Goal: Task Accomplishment & Management: Manage account settings

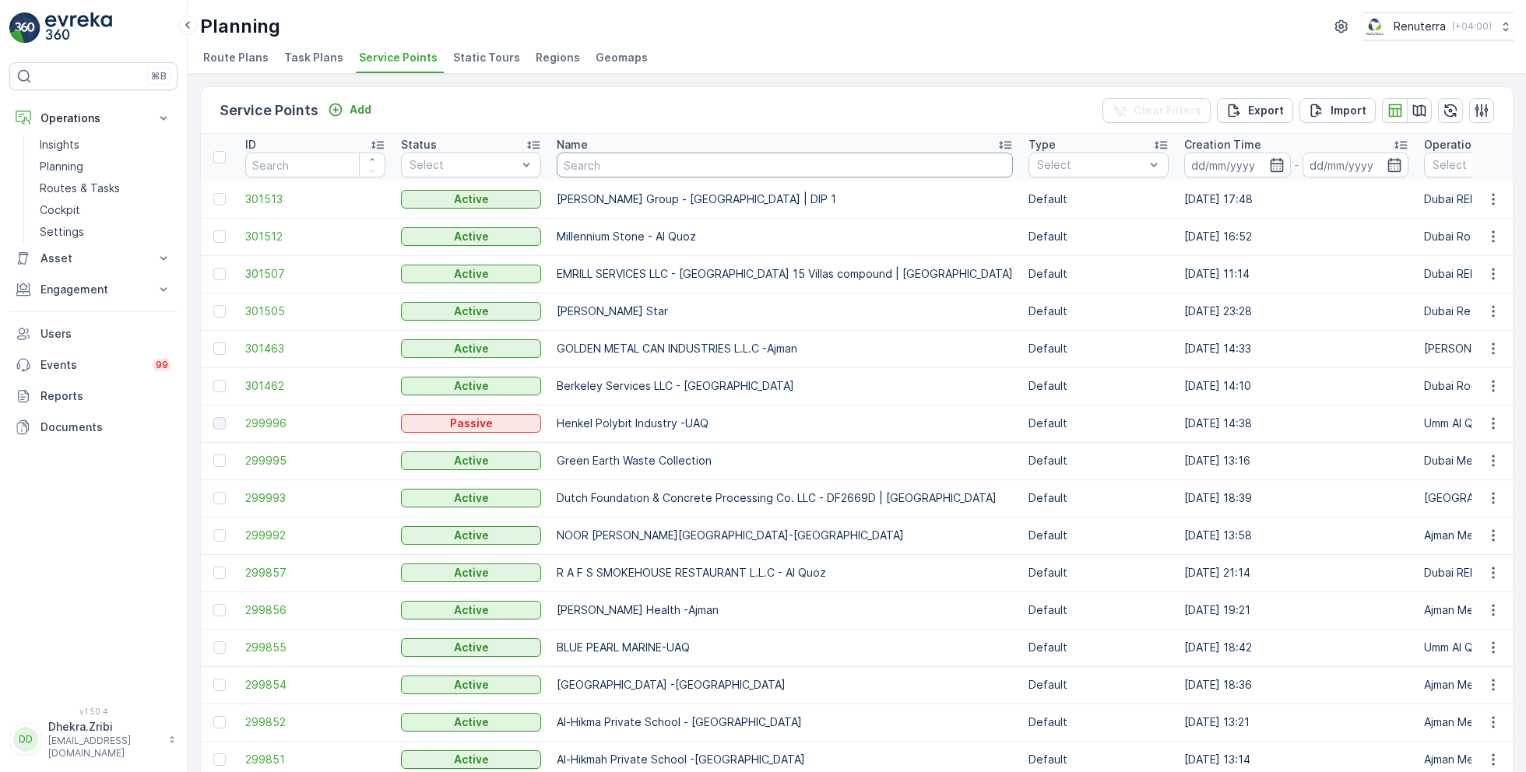
click at [598, 162] on input "text" at bounding box center [785, 165] width 456 height 25
type input "mill"
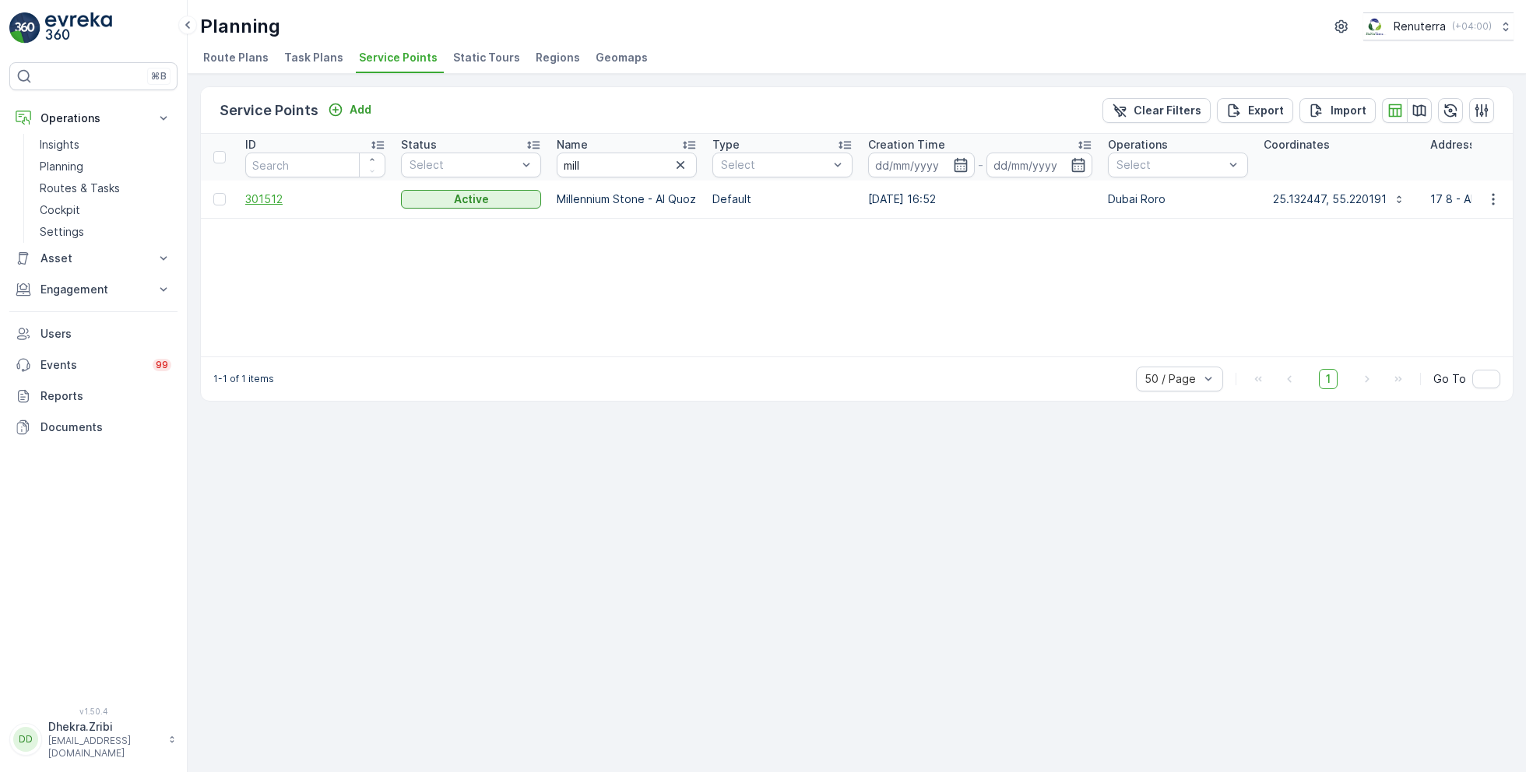
click at [272, 200] on span "301512" at bounding box center [315, 200] width 140 height 16
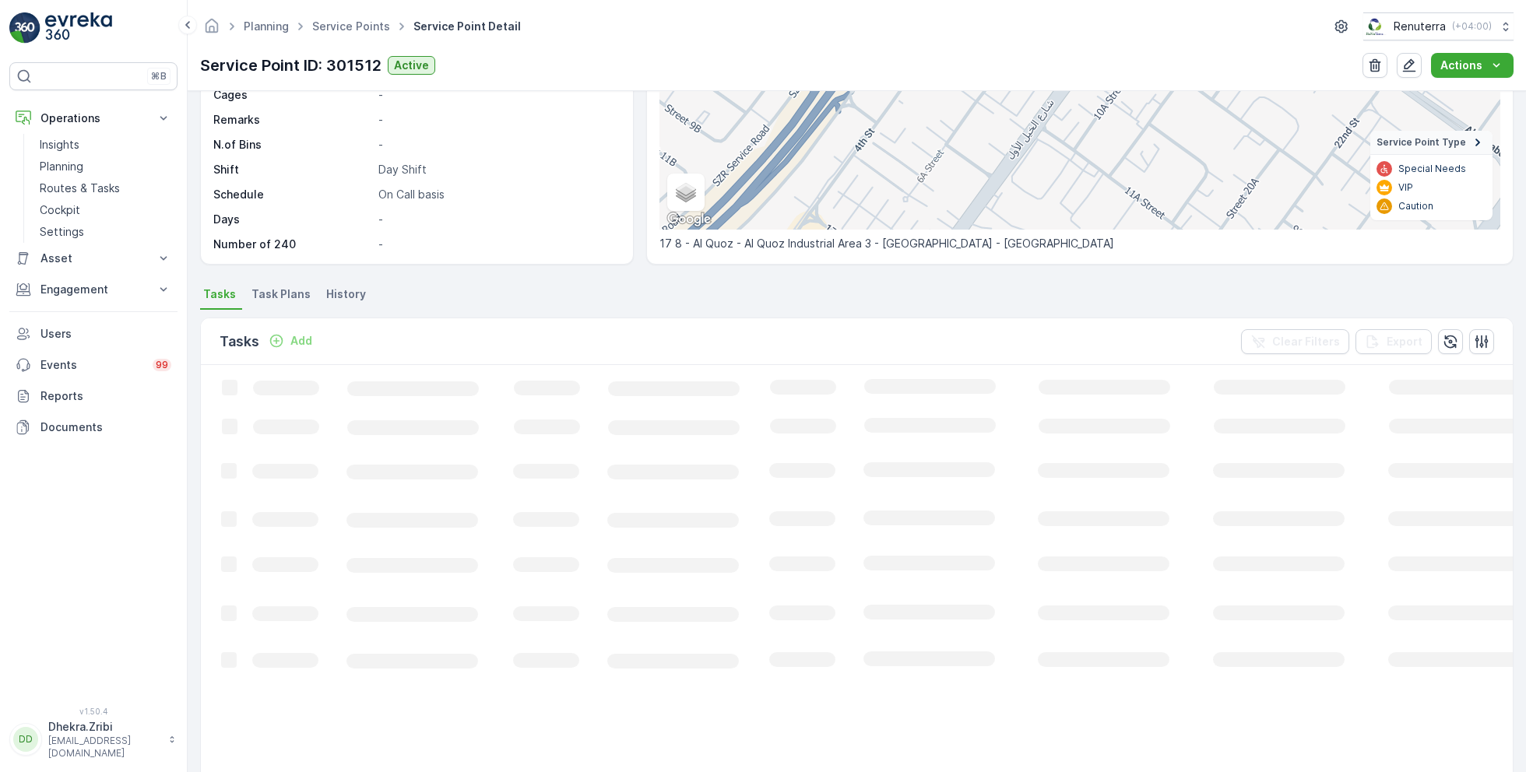
scroll to position [107, 0]
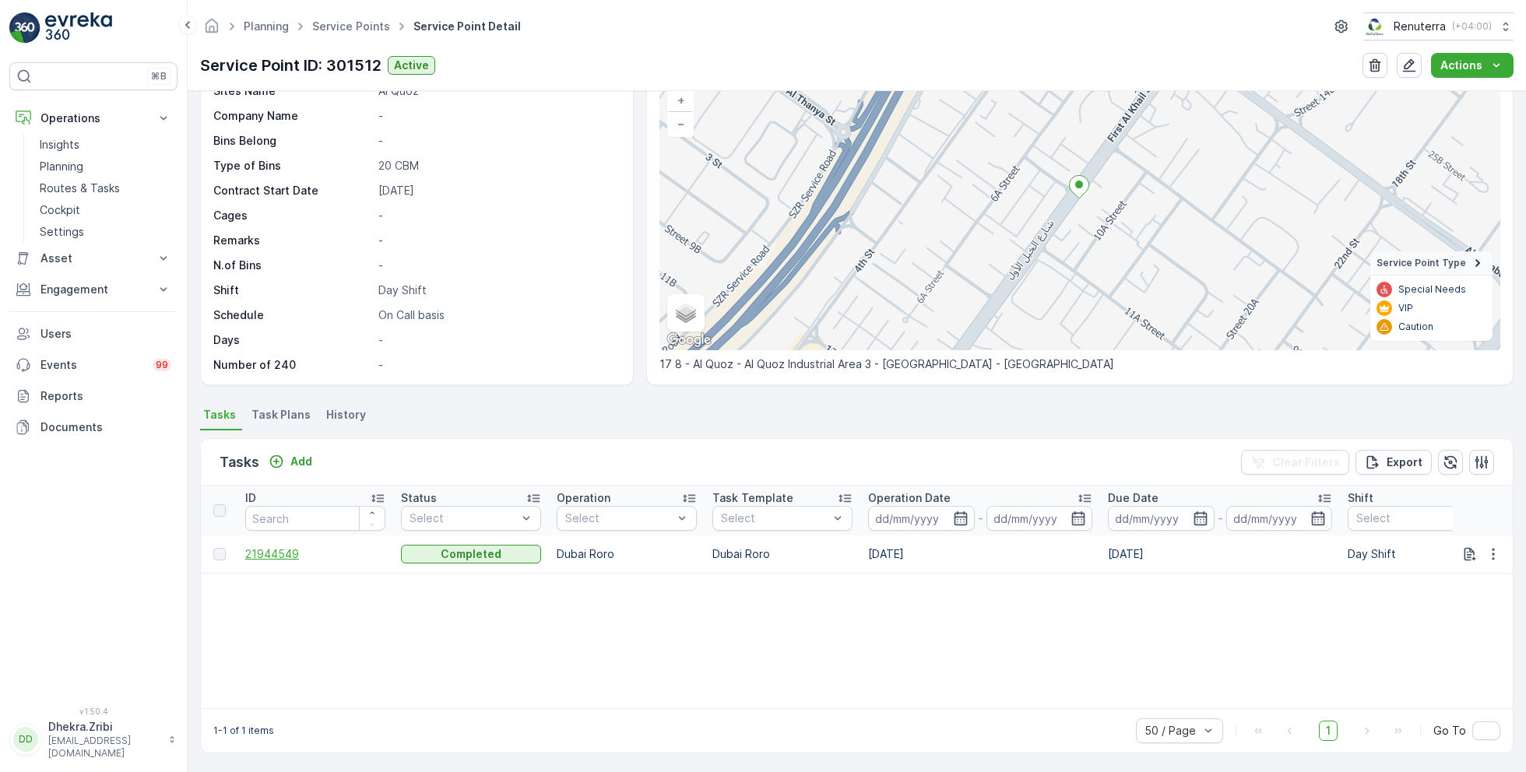
click at [260, 558] on span "21944549" at bounding box center [315, 555] width 140 height 16
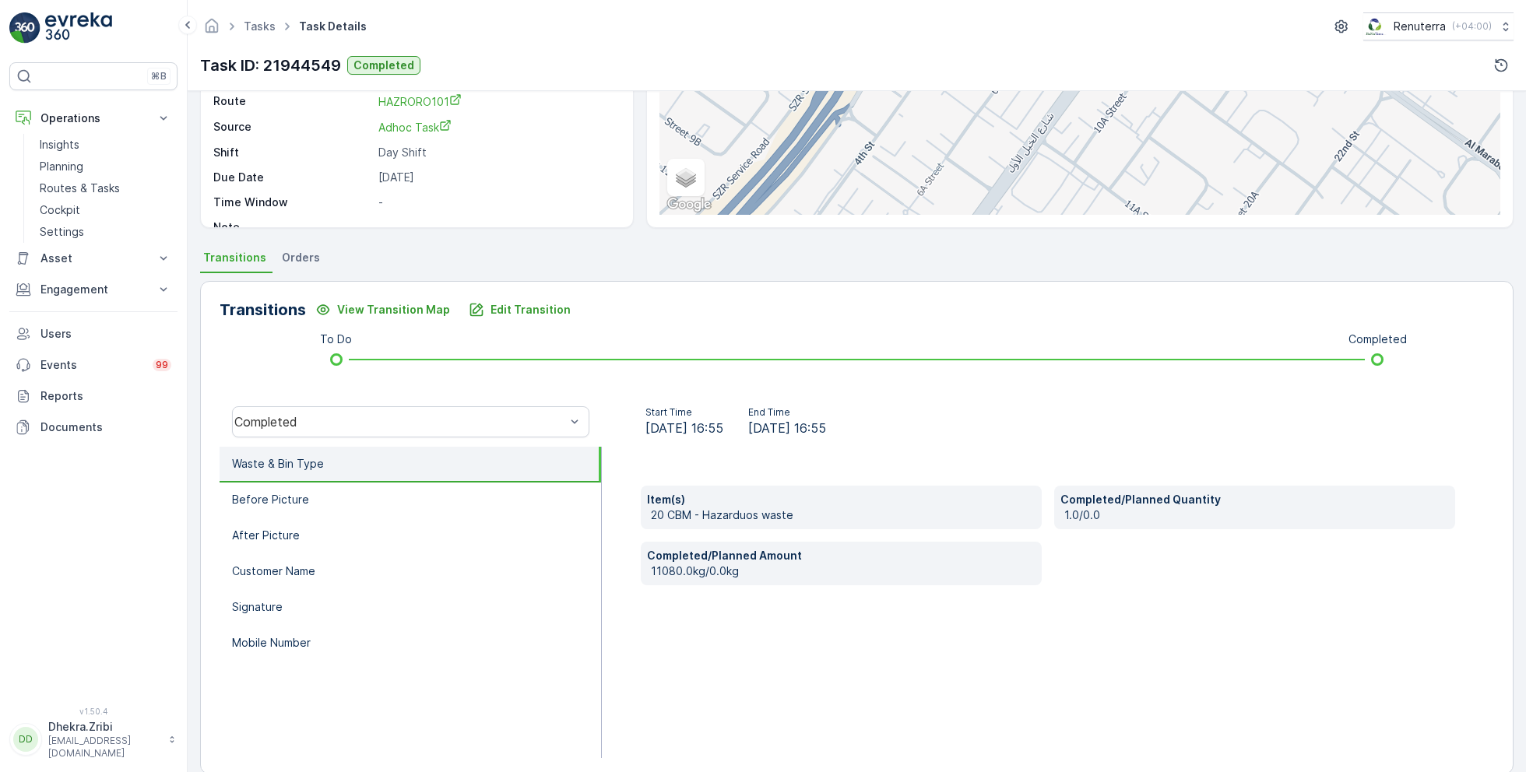
scroll to position [208, 0]
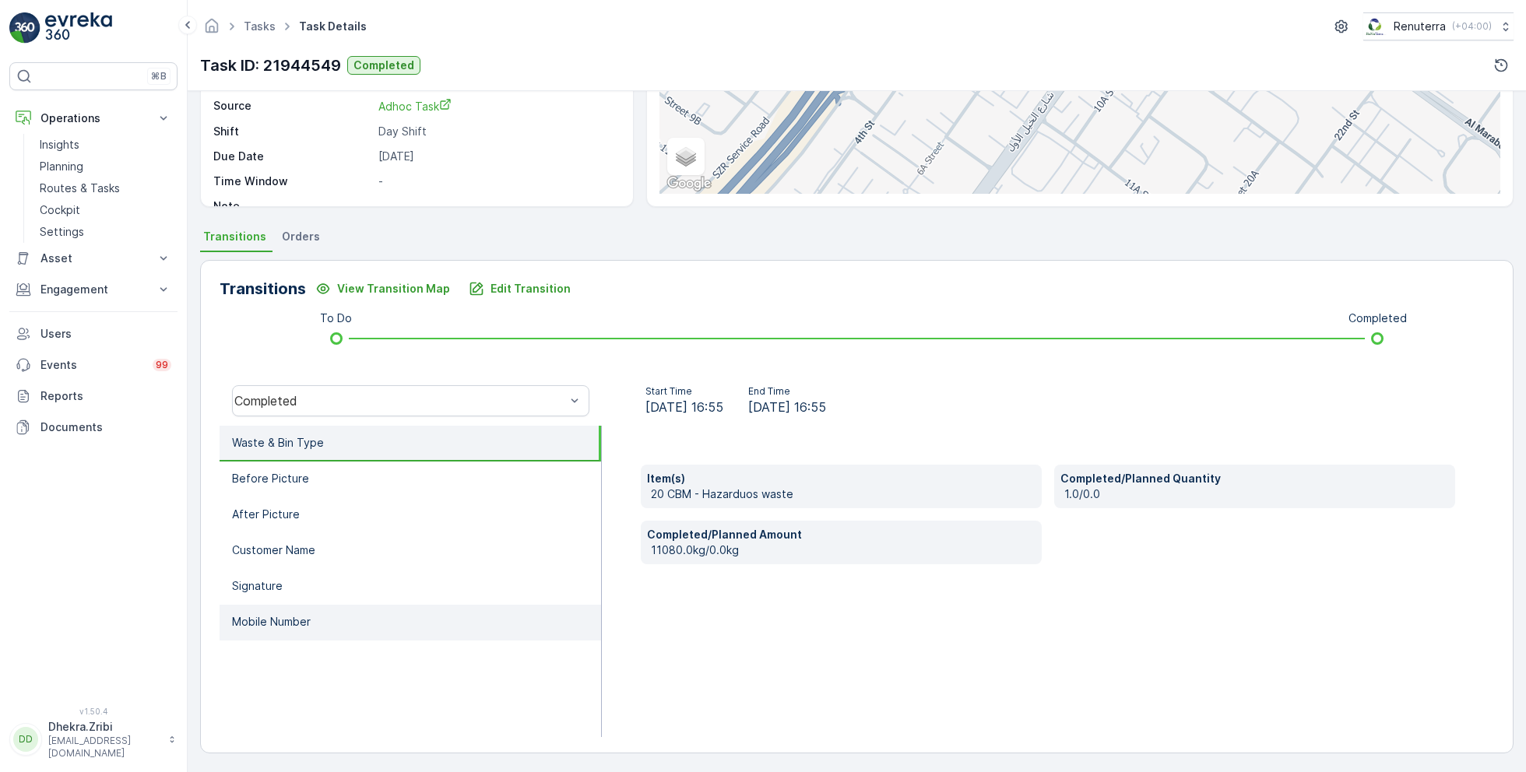
click at [297, 631] on li "Mobile Number" at bounding box center [410, 623] width 381 height 36
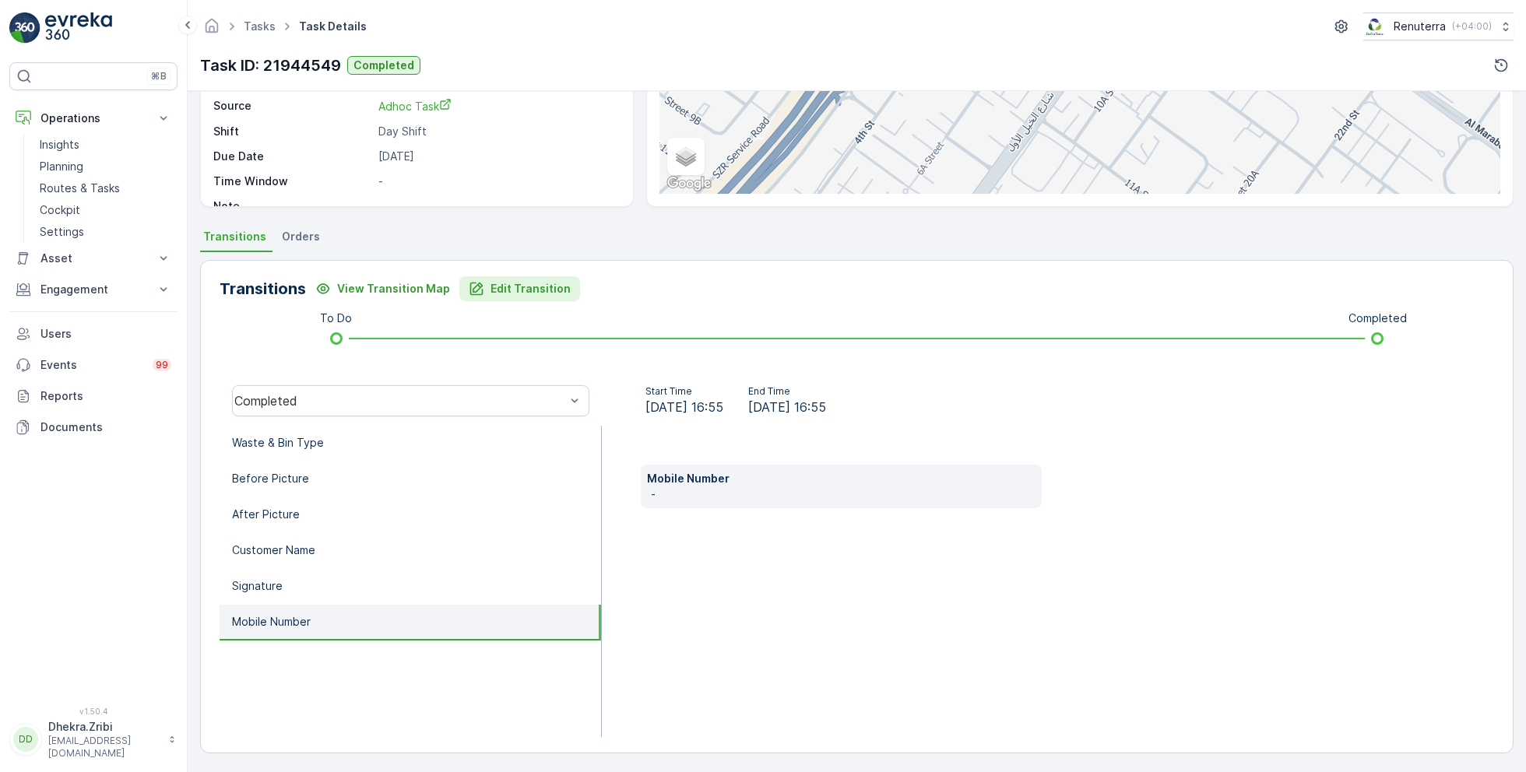
click at [504, 289] on p "Edit Transition" at bounding box center [530, 289] width 80 height 16
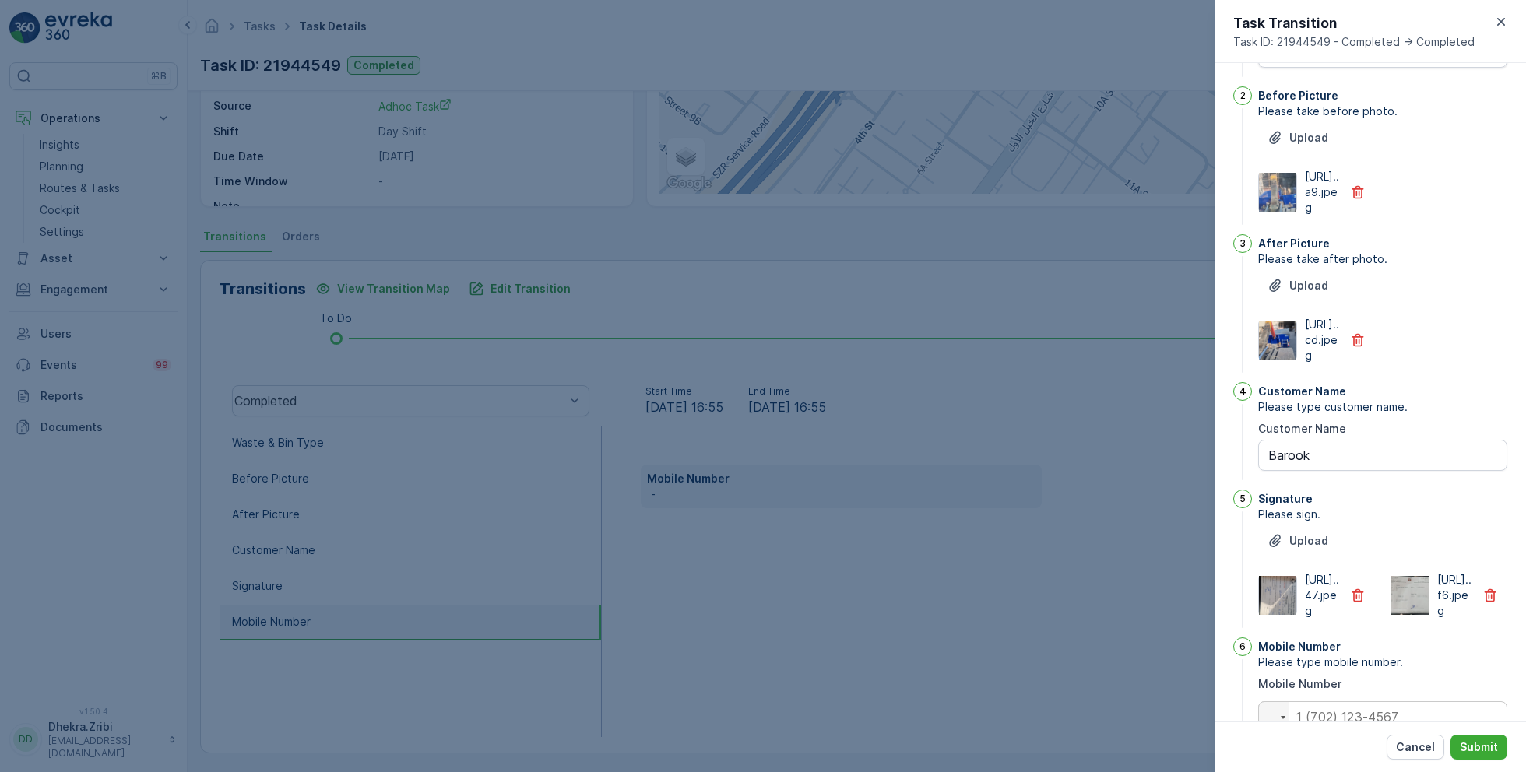
scroll to position [0, 0]
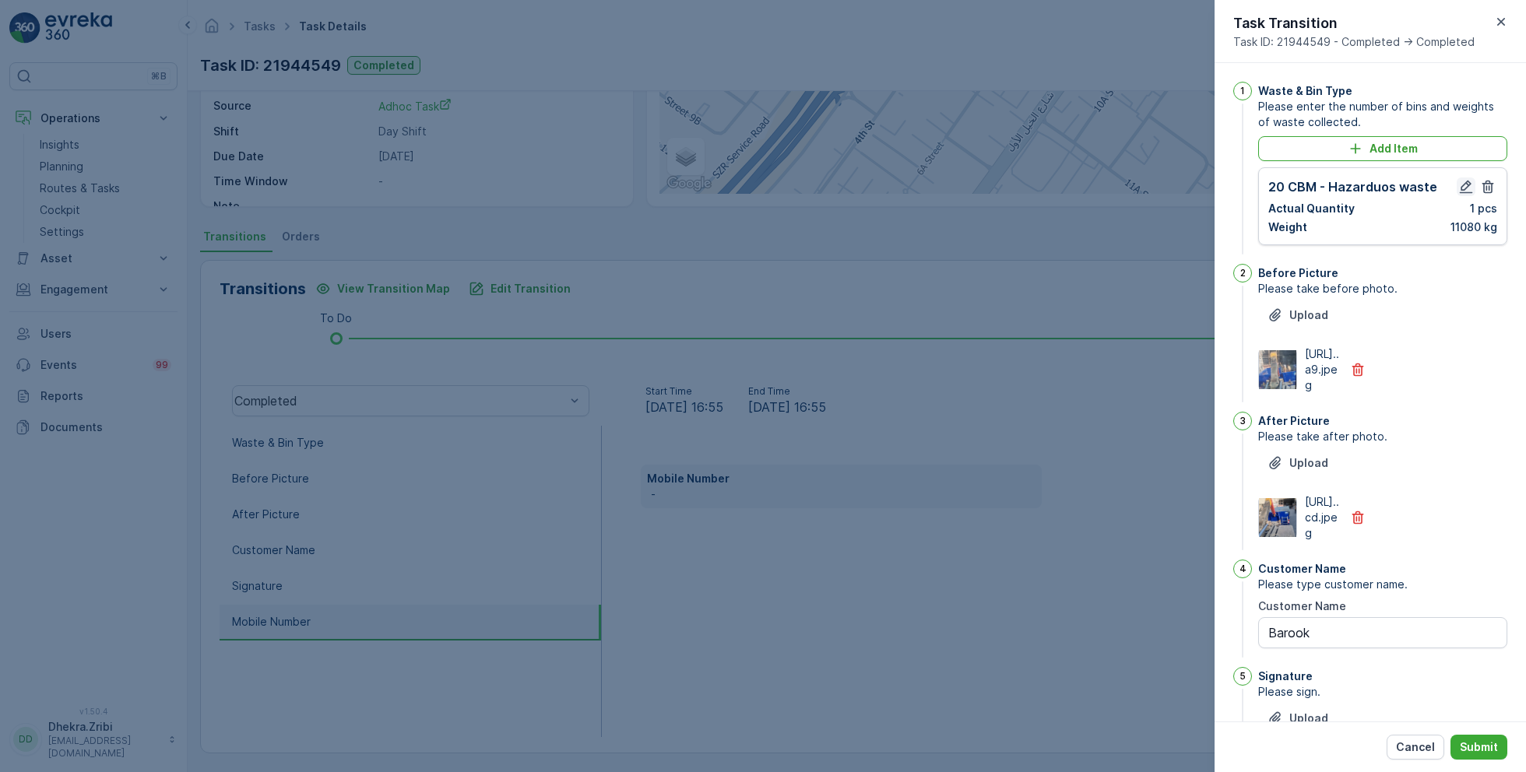
click at [1460, 186] on icon "button" at bounding box center [1466, 187] width 13 height 13
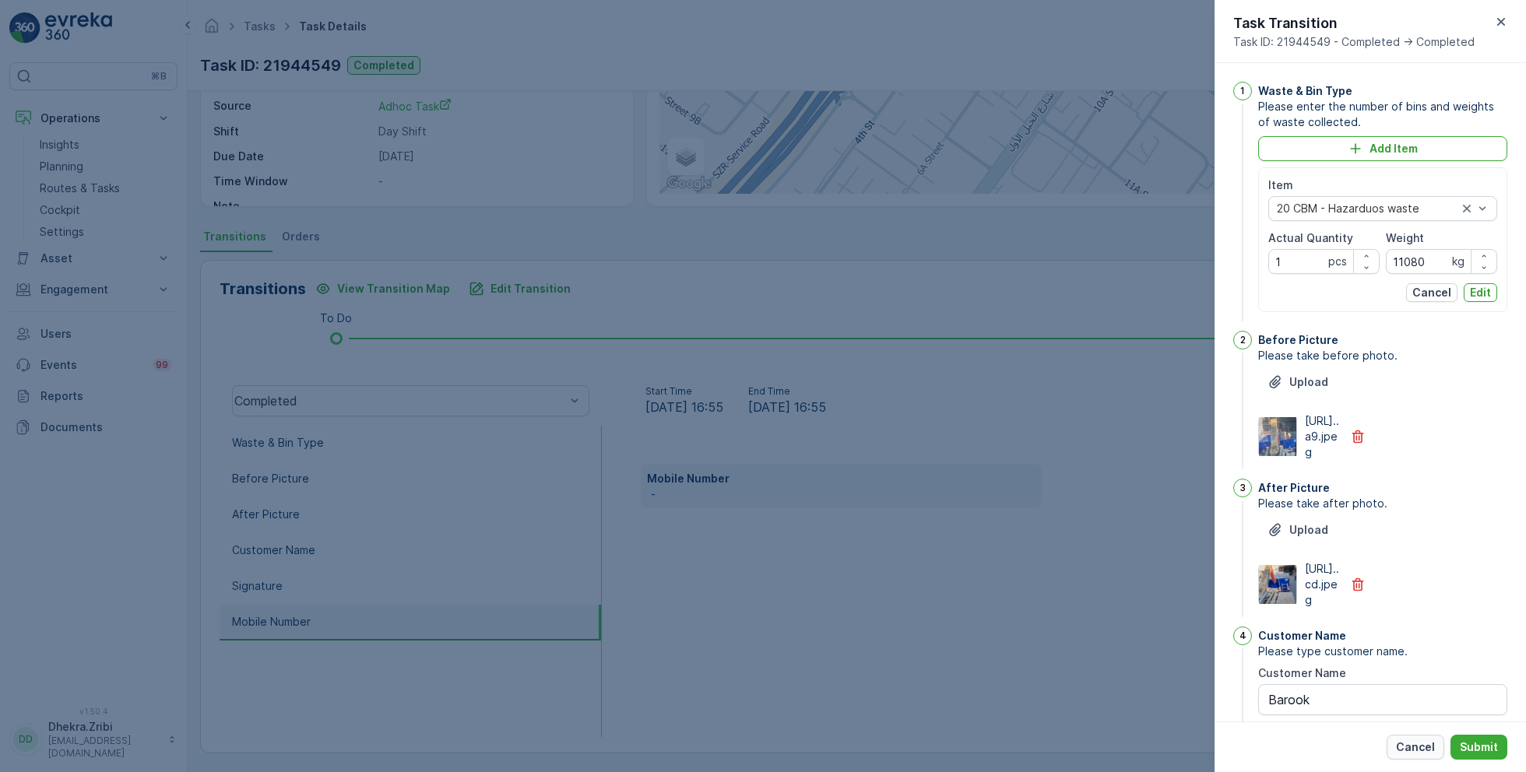
click at [1422, 743] on p "Cancel" at bounding box center [1415, 748] width 39 height 16
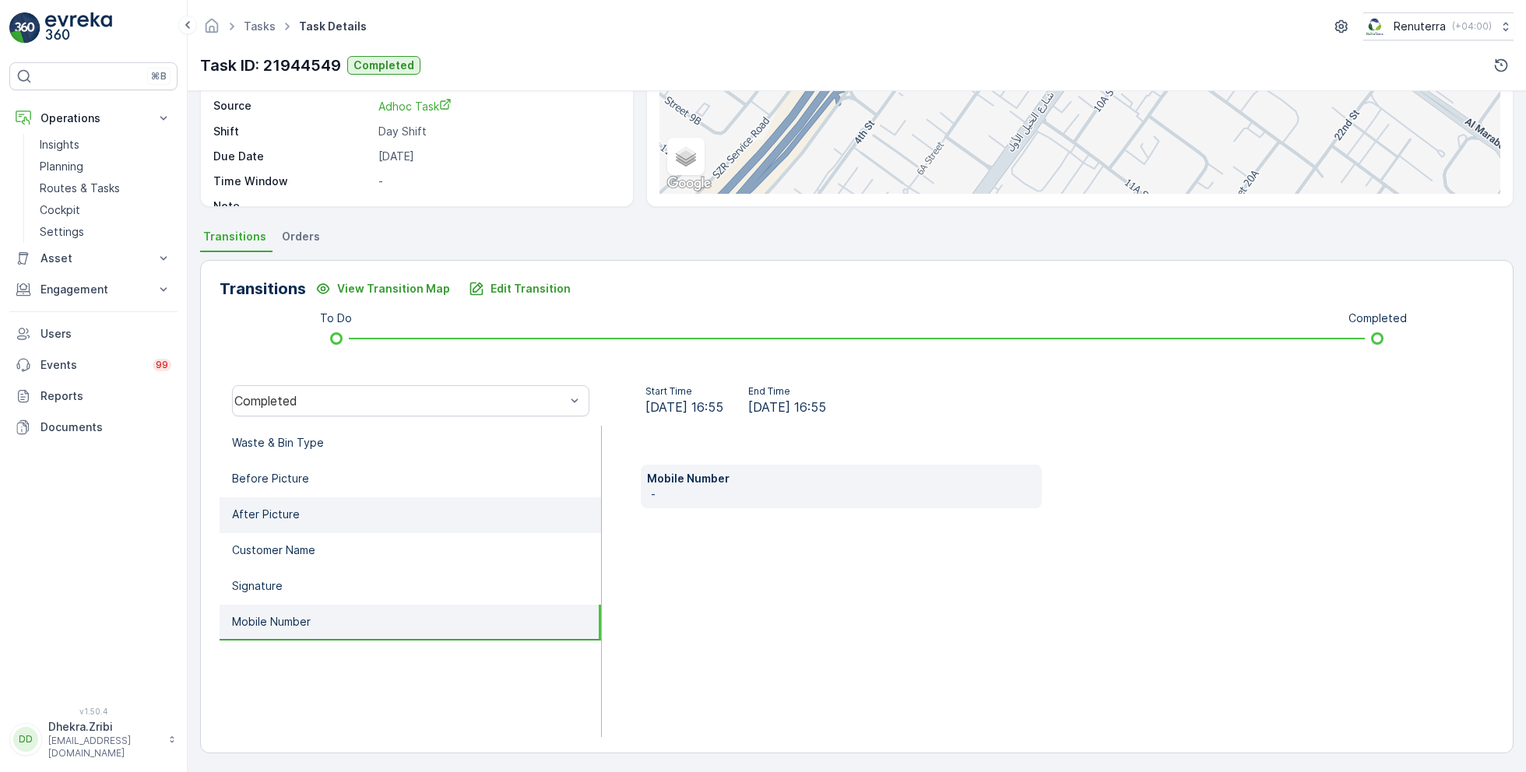
click at [282, 513] on p "After Picture" at bounding box center [266, 515] width 68 height 16
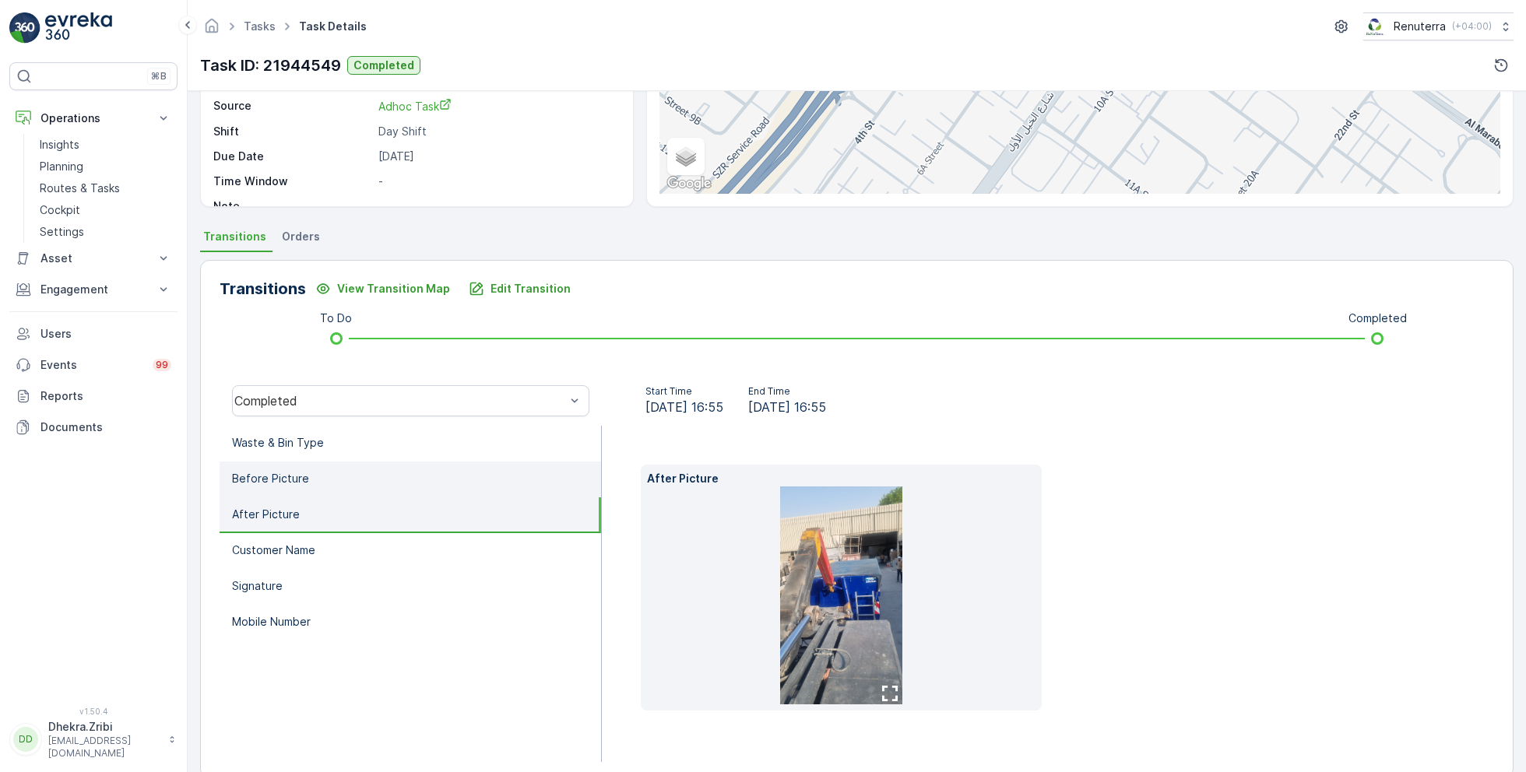
click at [303, 473] on p "Before Picture" at bounding box center [270, 479] width 77 height 16
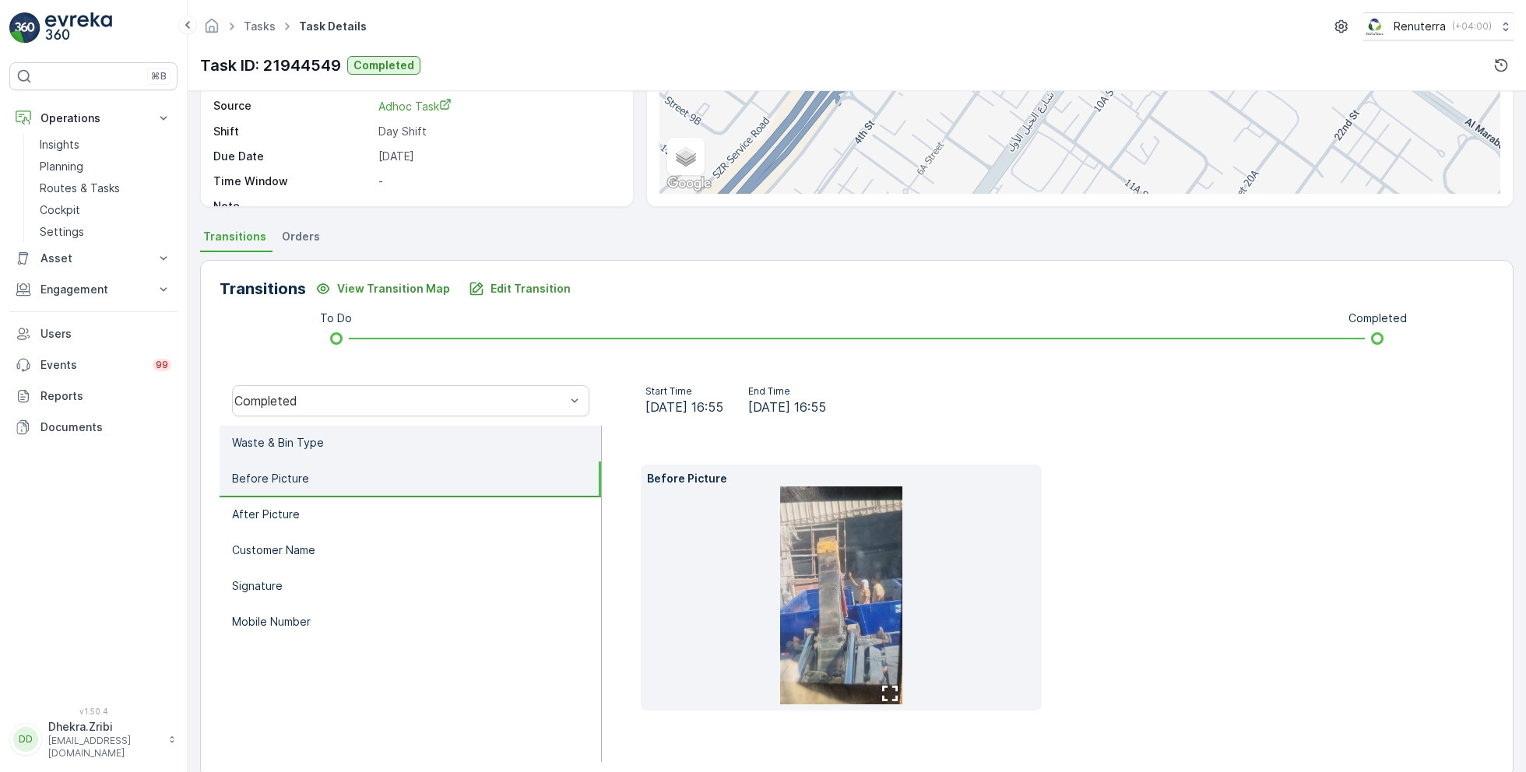
click at [315, 436] on p "Waste & Bin Type" at bounding box center [278, 443] width 92 height 16
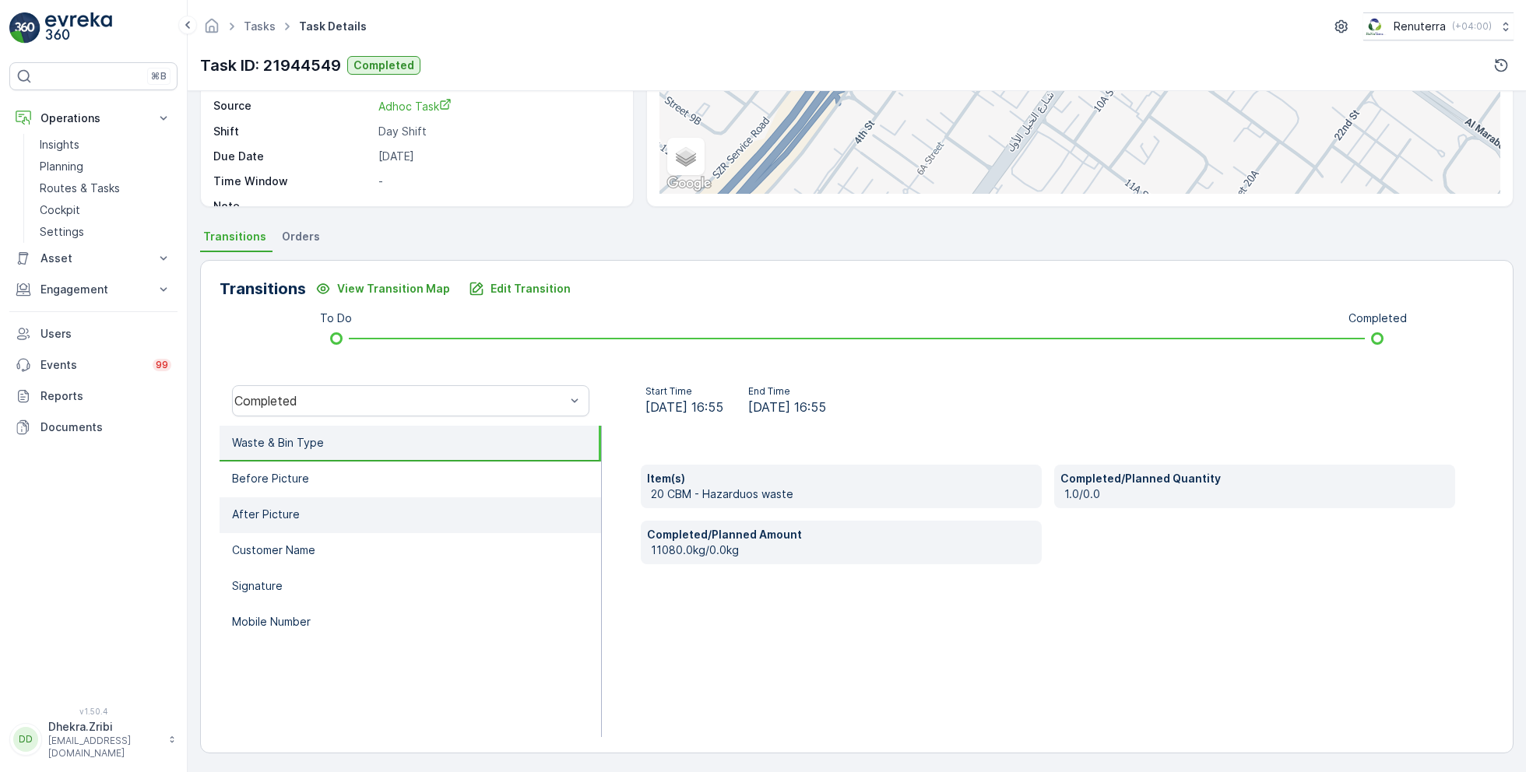
click at [288, 529] on li "After Picture" at bounding box center [410, 515] width 381 height 36
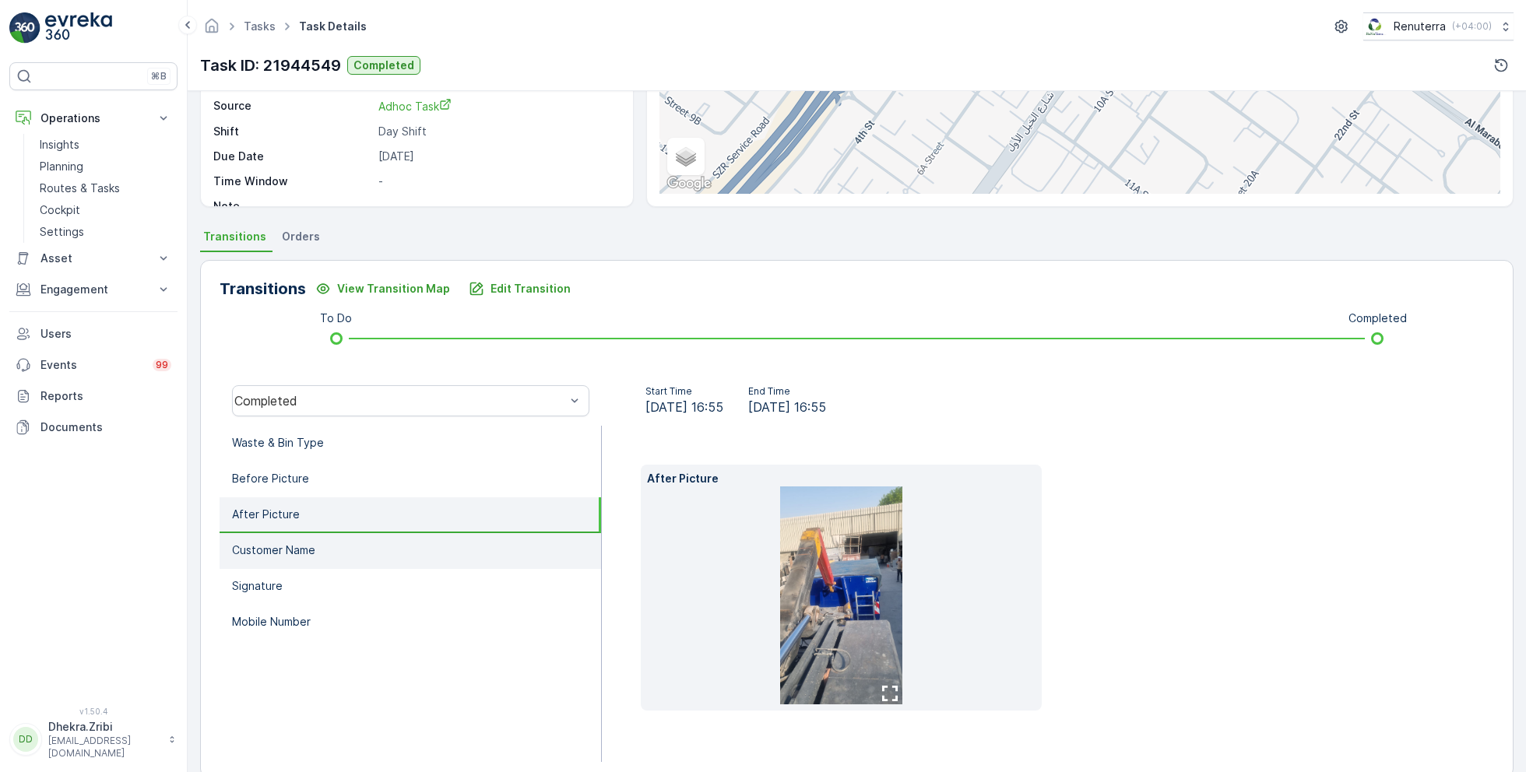
click at [291, 561] on li "Customer Name" at bounding box center [410, 551] width 381 height 36
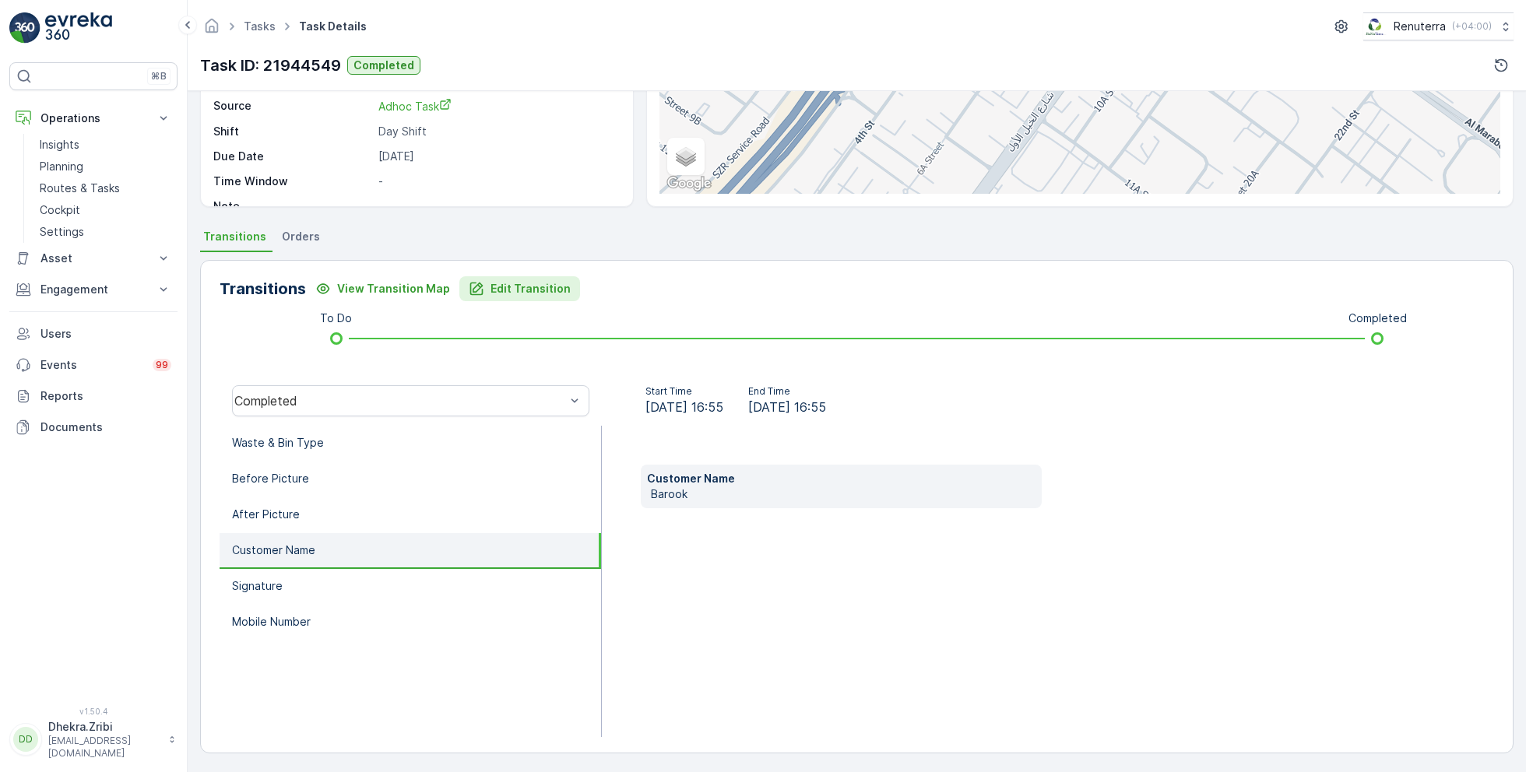
click at [516, 281] on p "Edit Transition" at bounding box center [530, 289] width 80 height 16
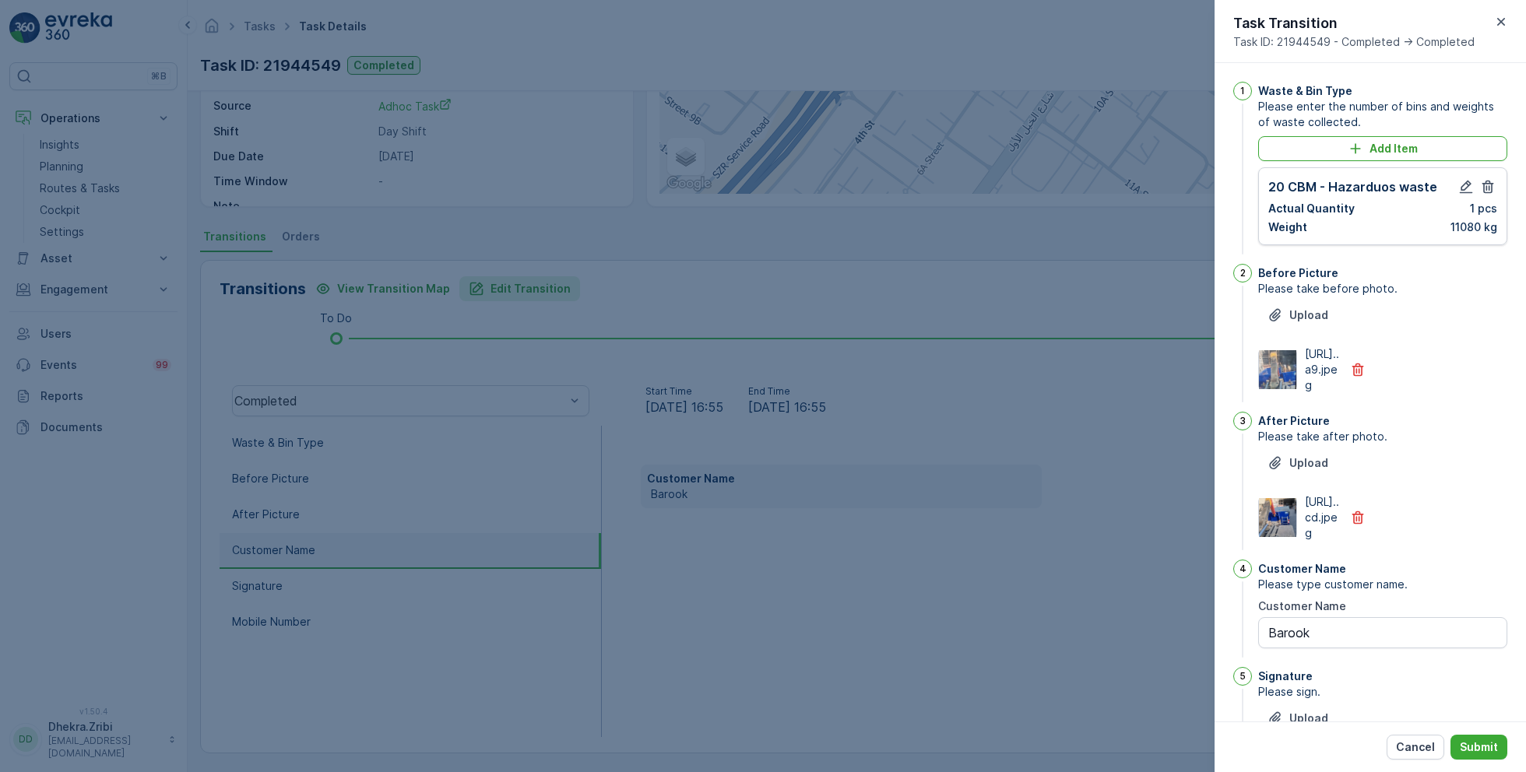
scroll to position [318, 0]
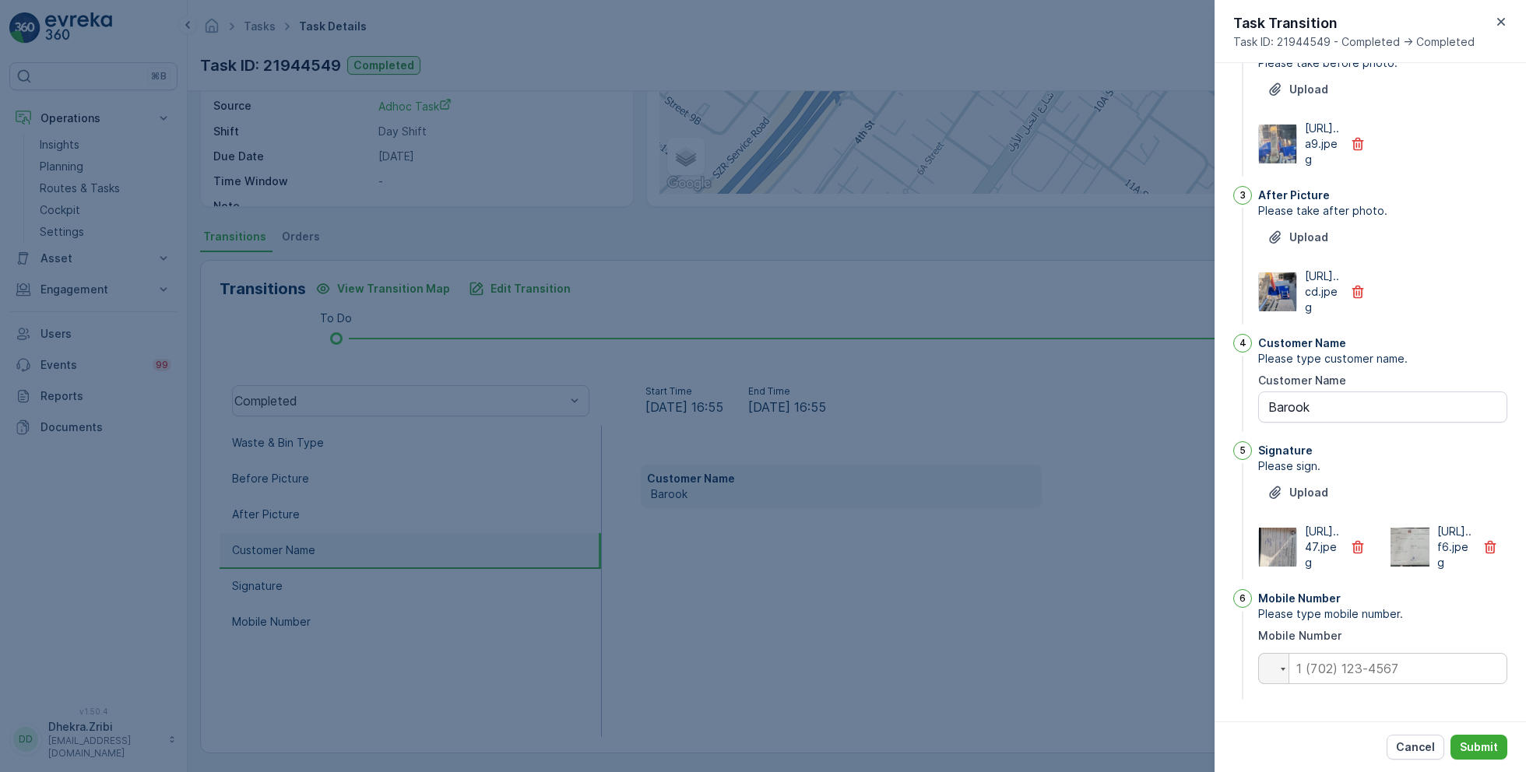
click at [1411, 528] on img at bounding box center [1409, 547] width 39 height 39
click at [1408, 747] on p "Cancel" at bounding box center [1415, 748] width 39 height 16
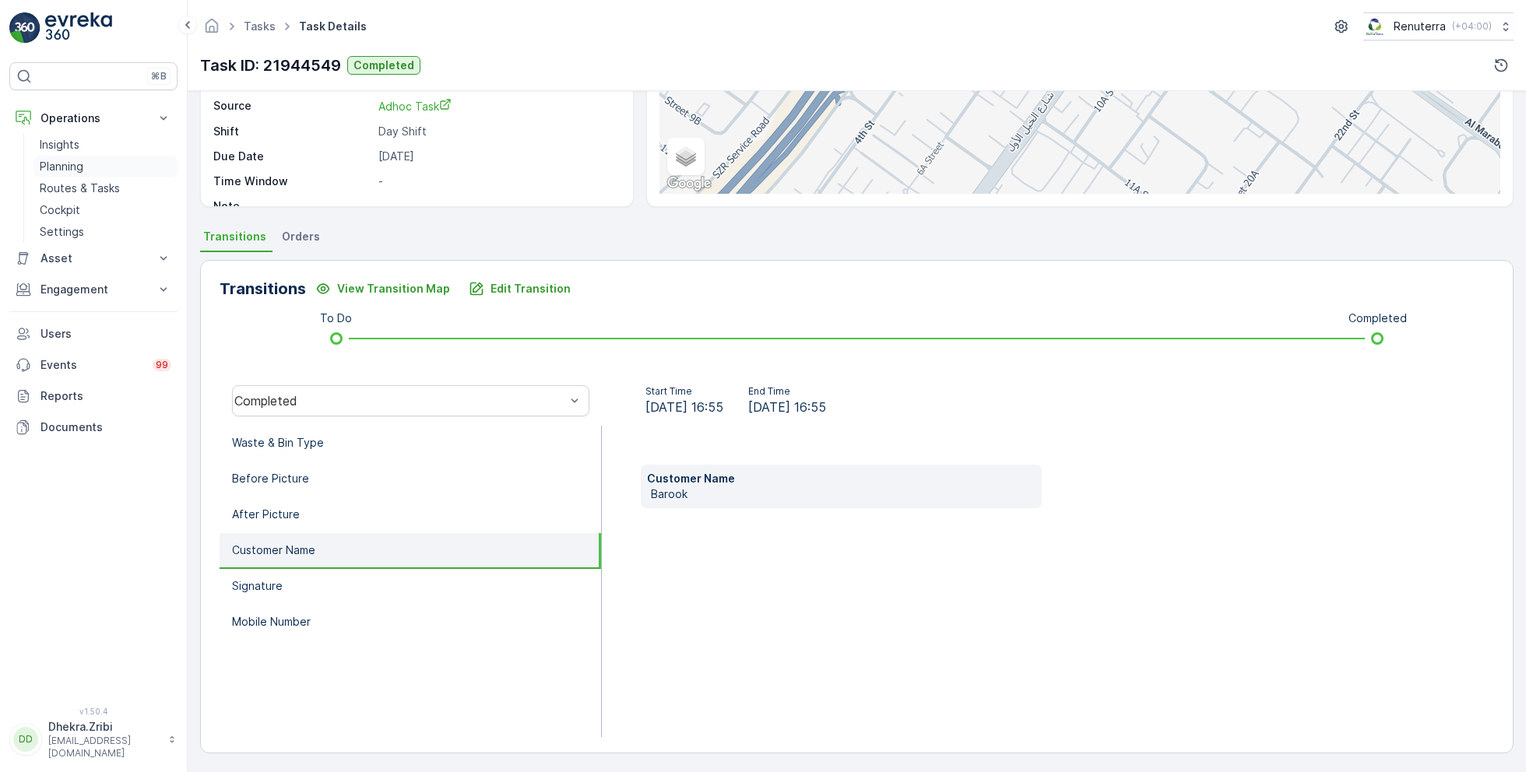
click at [70, 161] on p "Planning" at bounding box center [62, 167] width 44 height 16
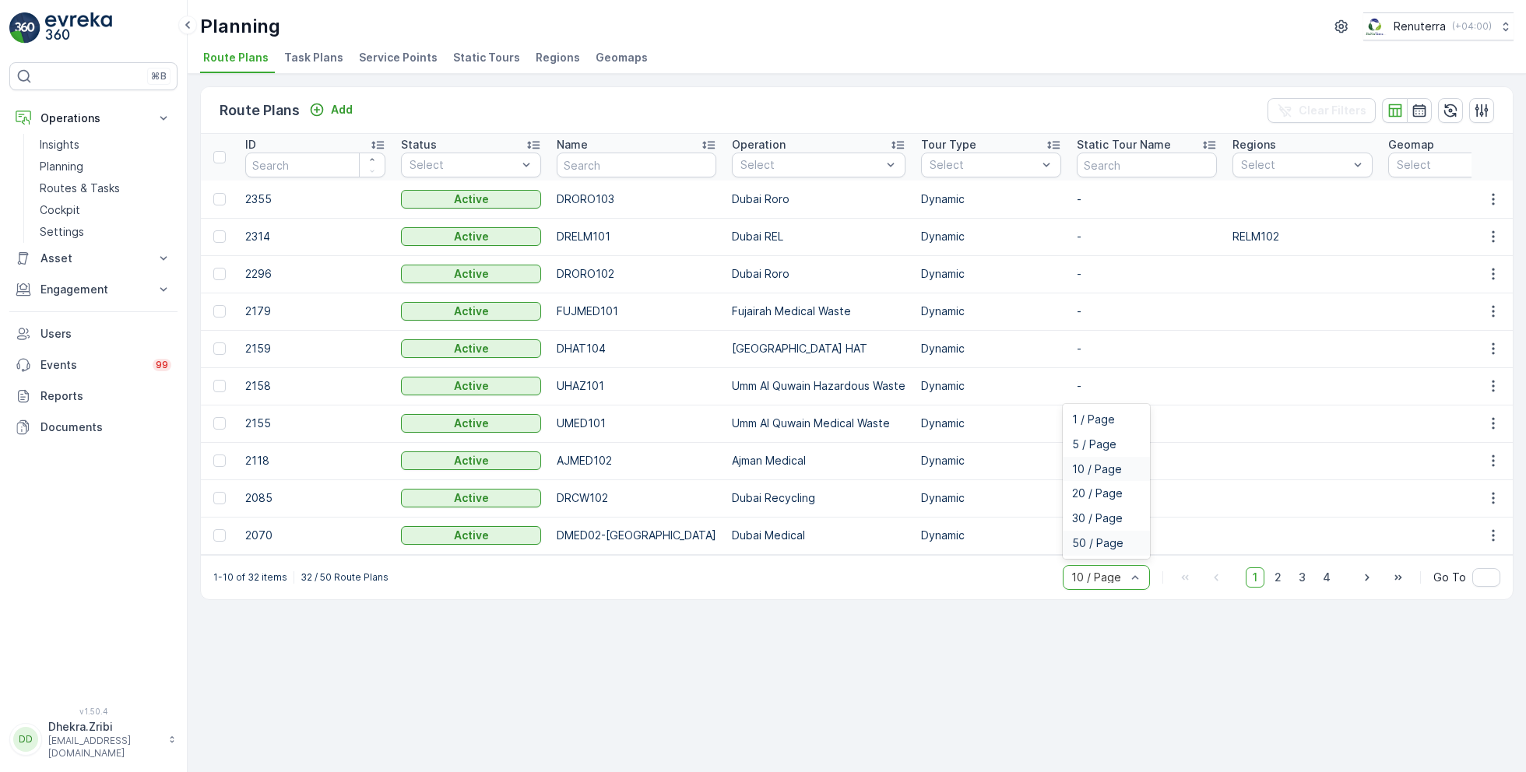
click at [1105, 550] on span "50 / Page" at bounding box center [1097, 543] width 51 height 12
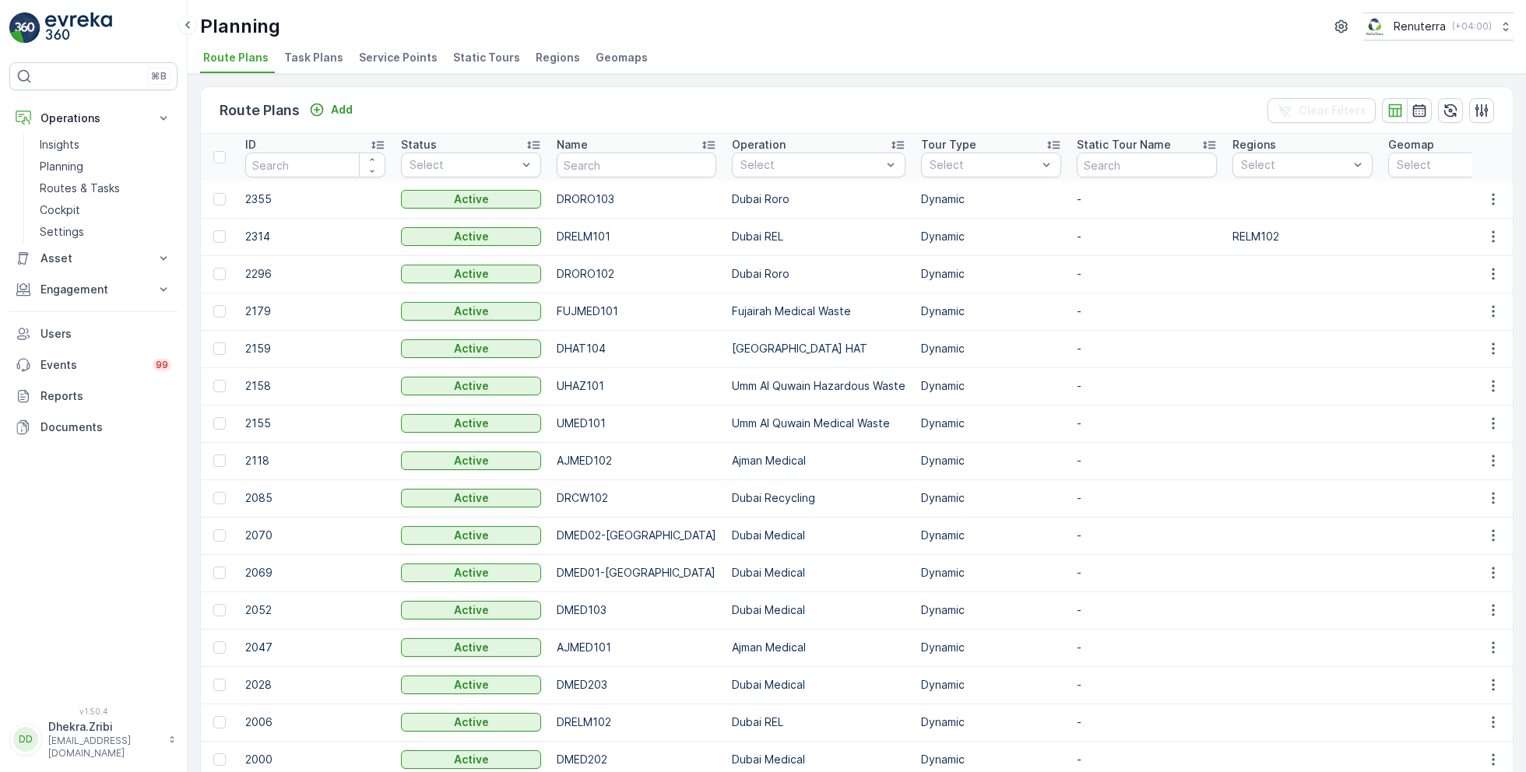
click at [389, 61] on span "Service Points" at bounding box center [398, 58] width 79 height 16
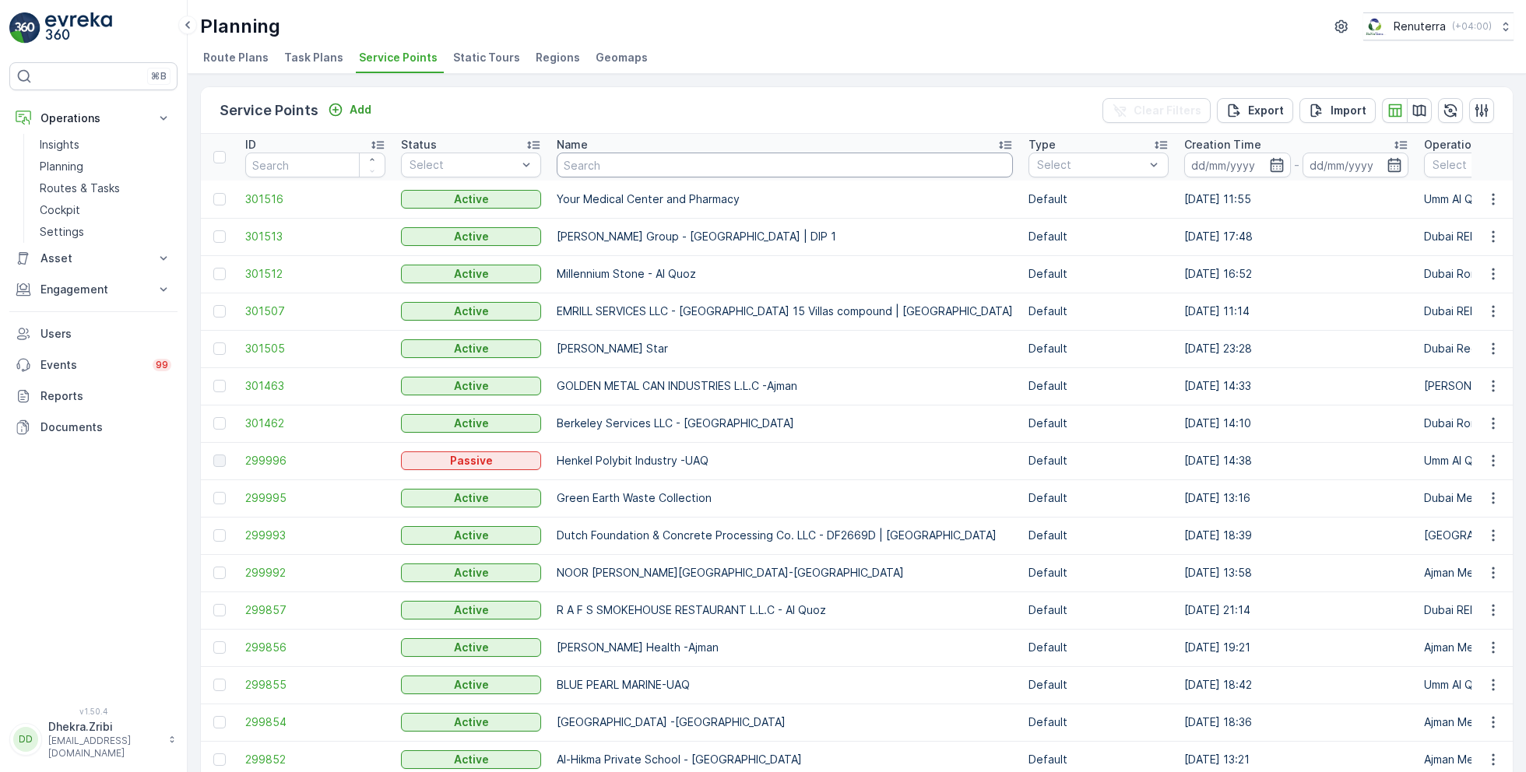
click at [686, 167] on input "text" at bounding box center [785, 165] width 456 height 25
type input "al serh"
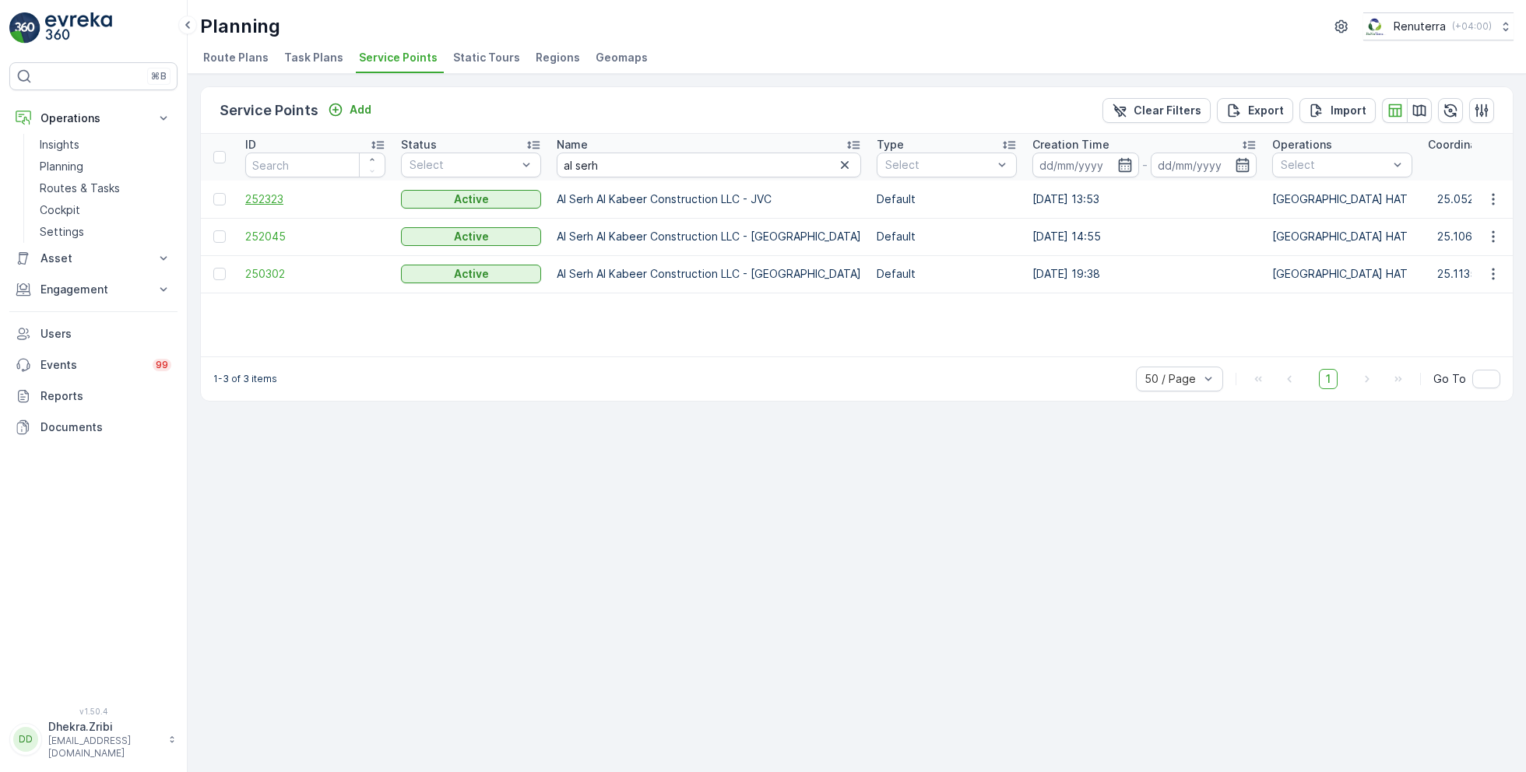
click at [284, 192] on span "252323" at bounding box center [315, 200] width 140 height 16
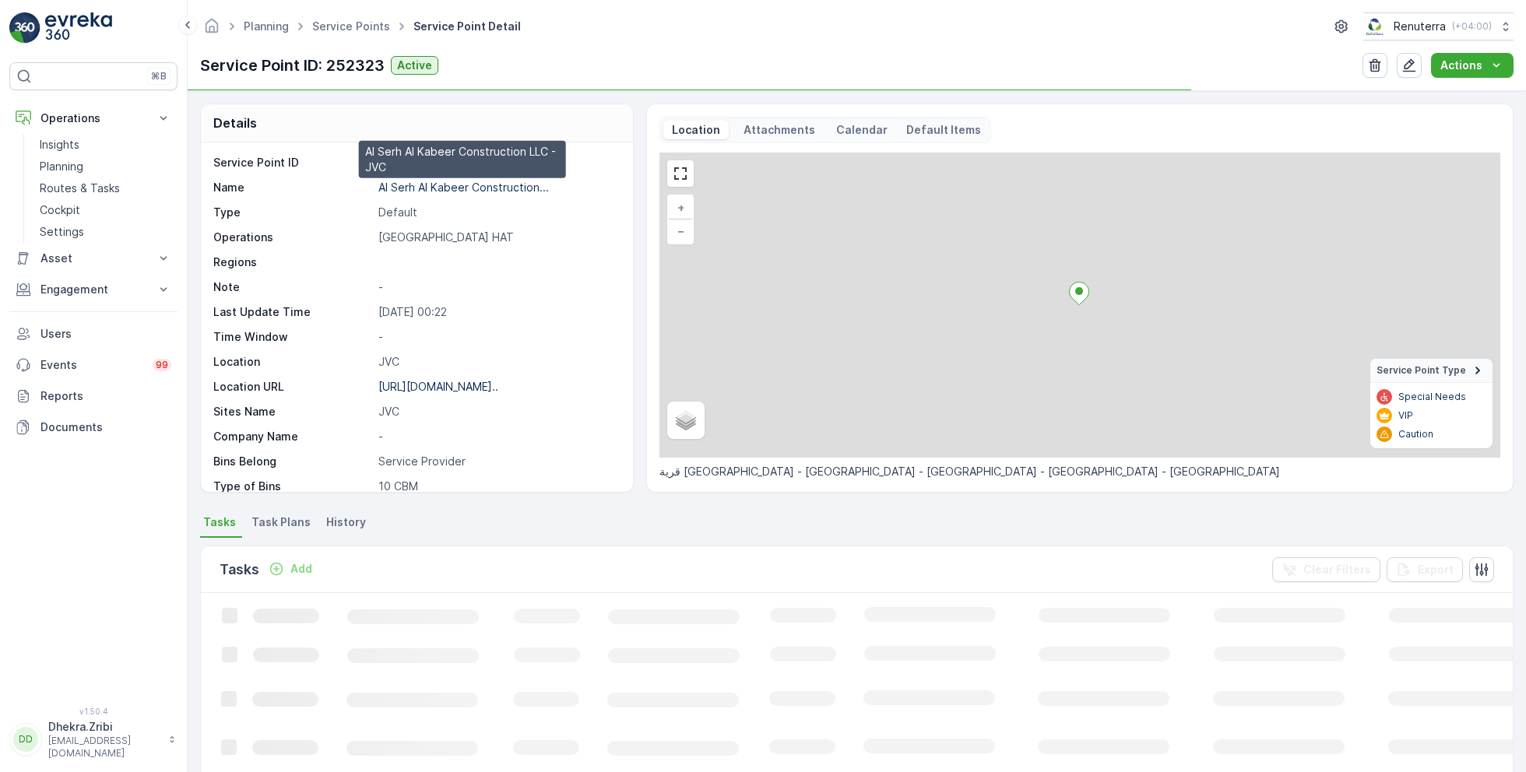
click at [431, 182] on p "Al Serh Al Kabeer Construction..." at bounding box center [463, 187] width 170 height 13
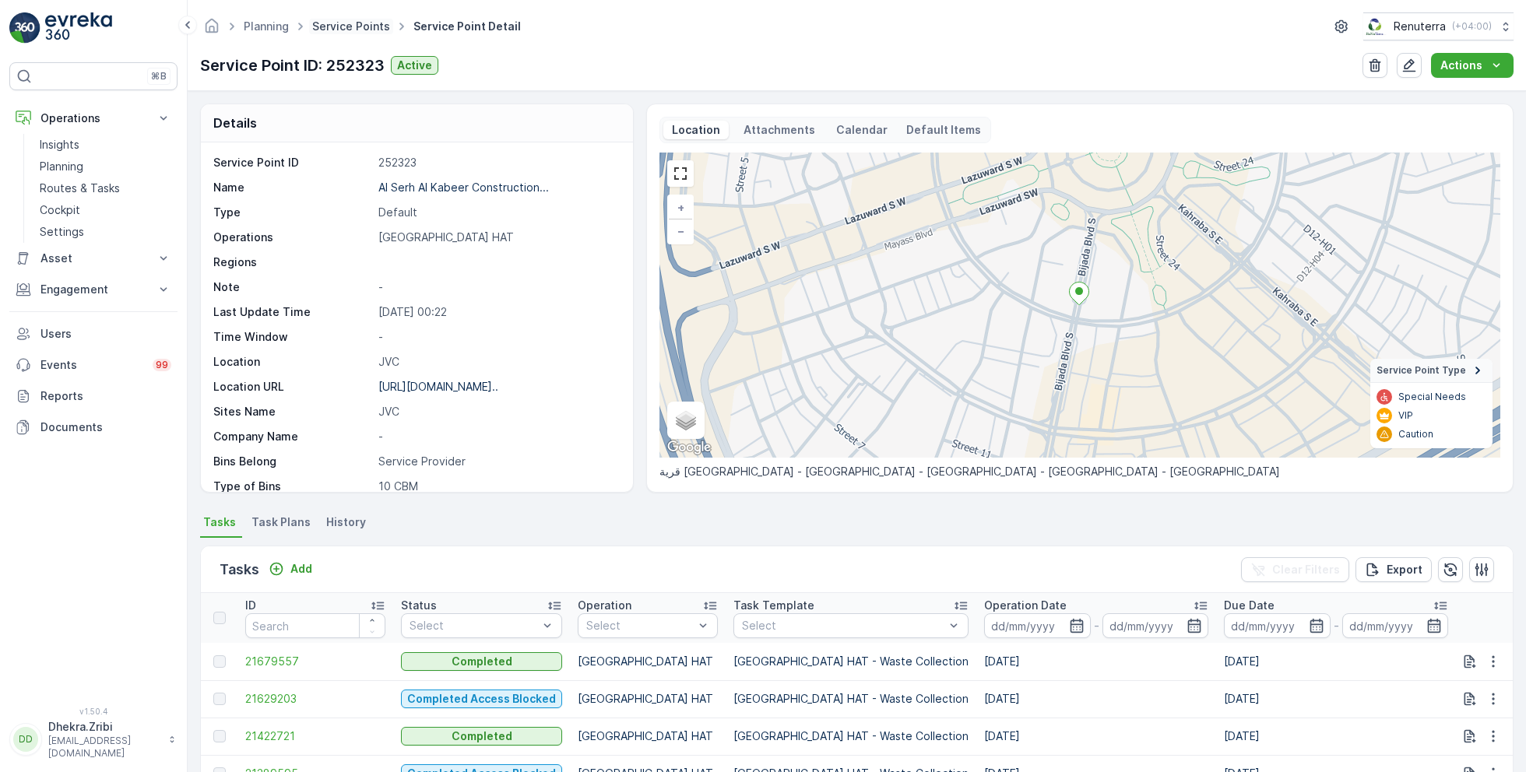
click at [341, 23] on link "Service Points" at bounding box center [351, 25] width 78 height 13
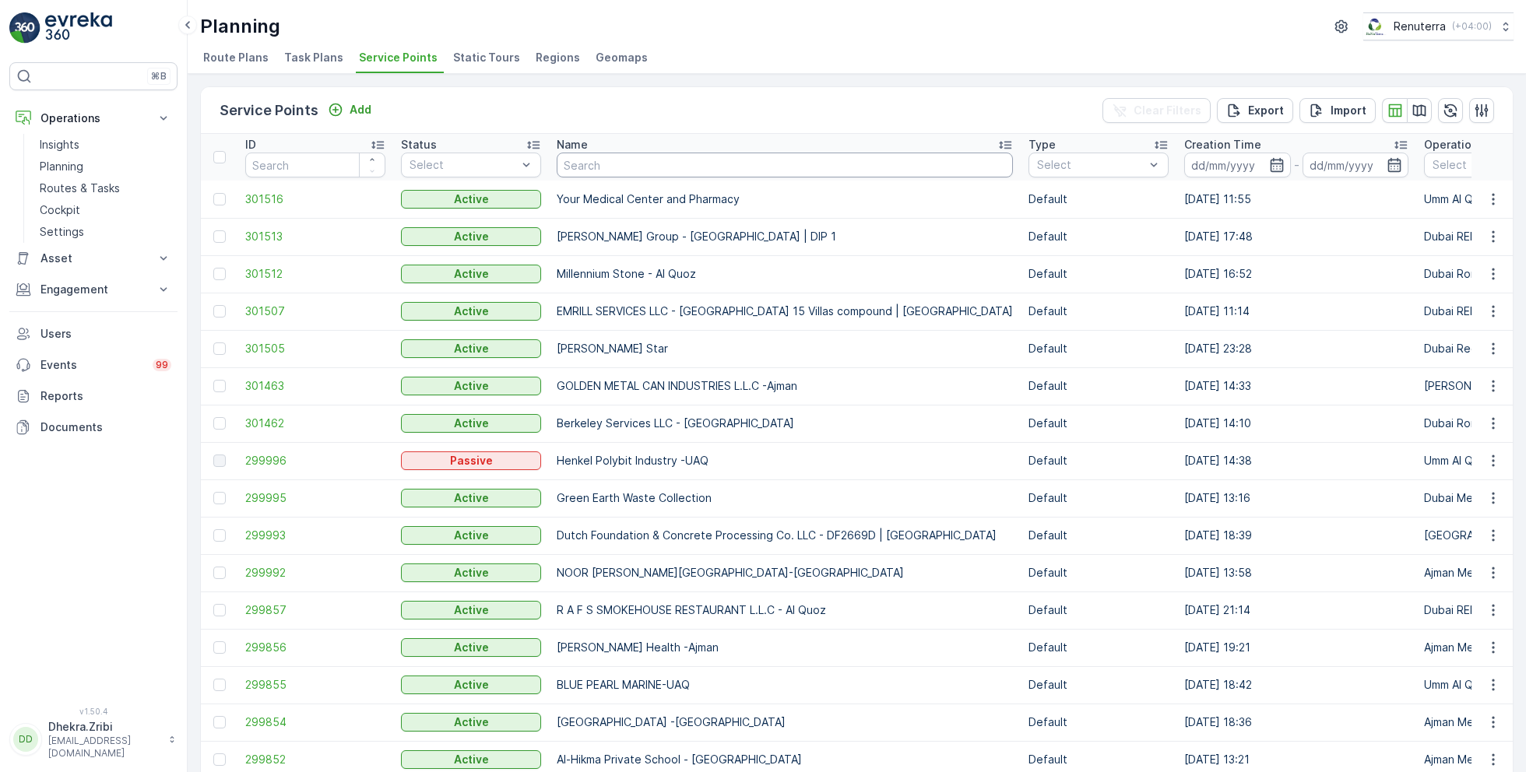
click at [627, 153] on input "text" at bounding box center [785, 165] width 456 height 25
type input "emirates"
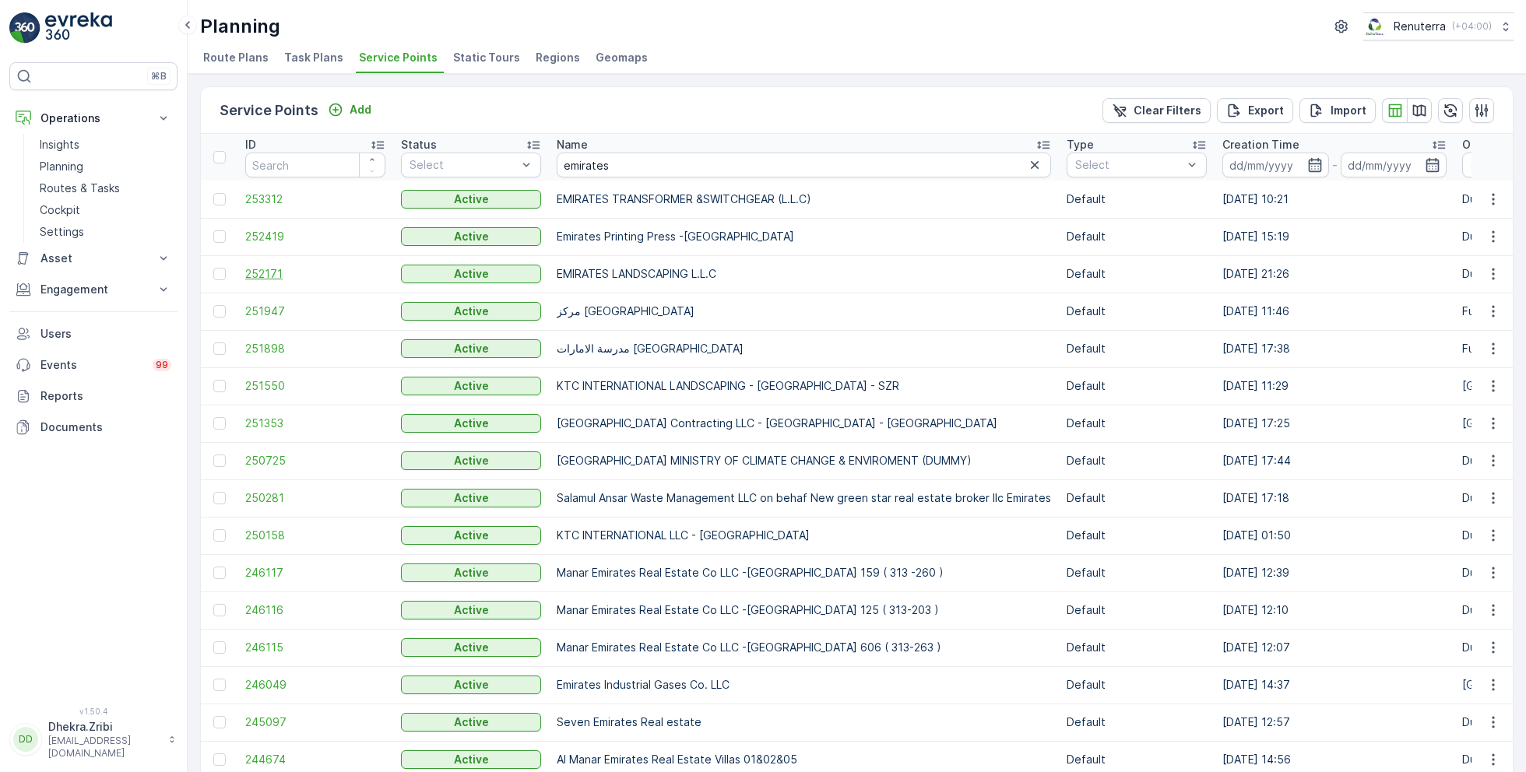
click at [272, 270] on span "252171" at bounding box center [315, 274] width 140 height 16
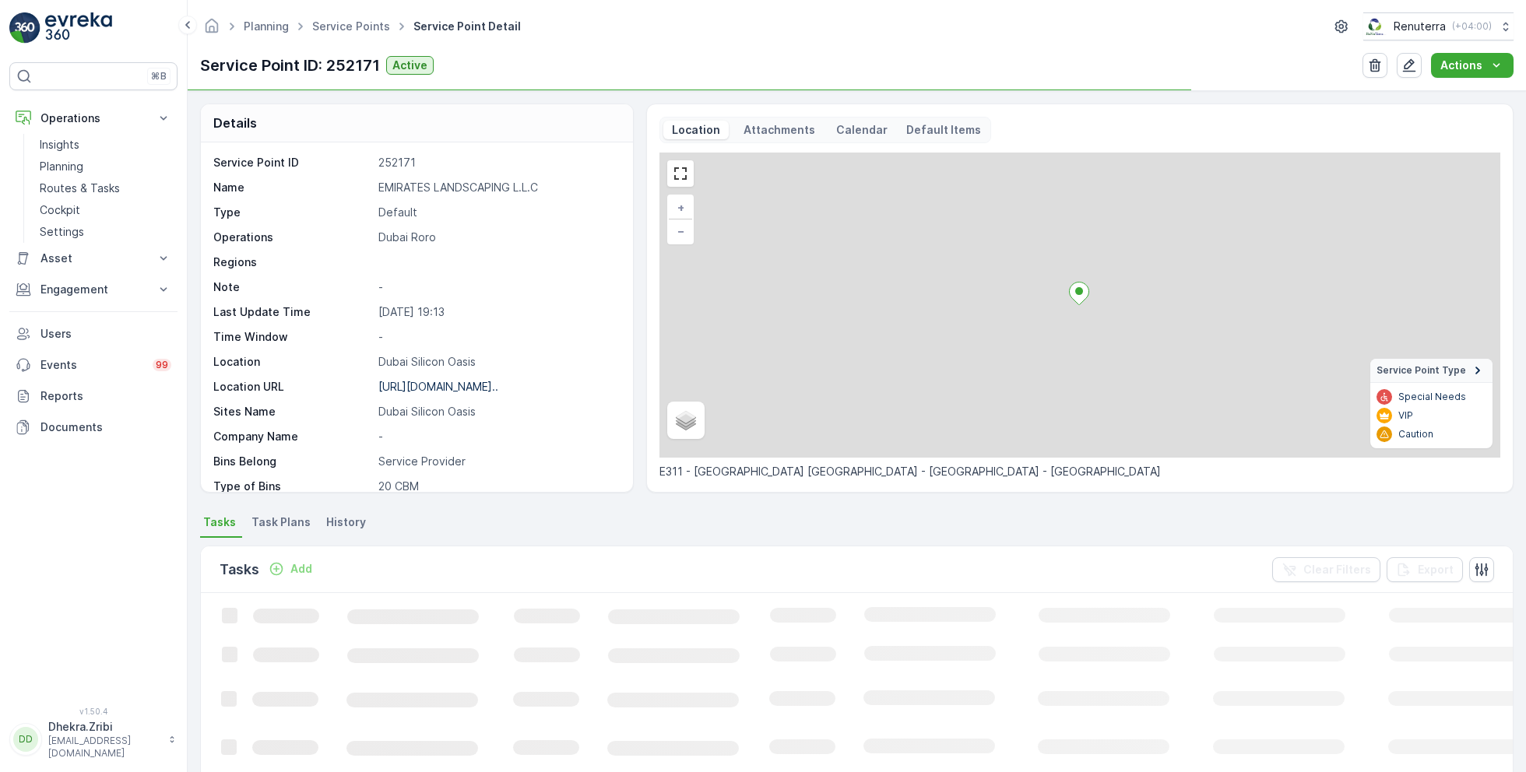
click at [464, 188] on p "EMIRATES LANDSCAPING L.L.C" at bounding box center [497, 188] width 238 height 16
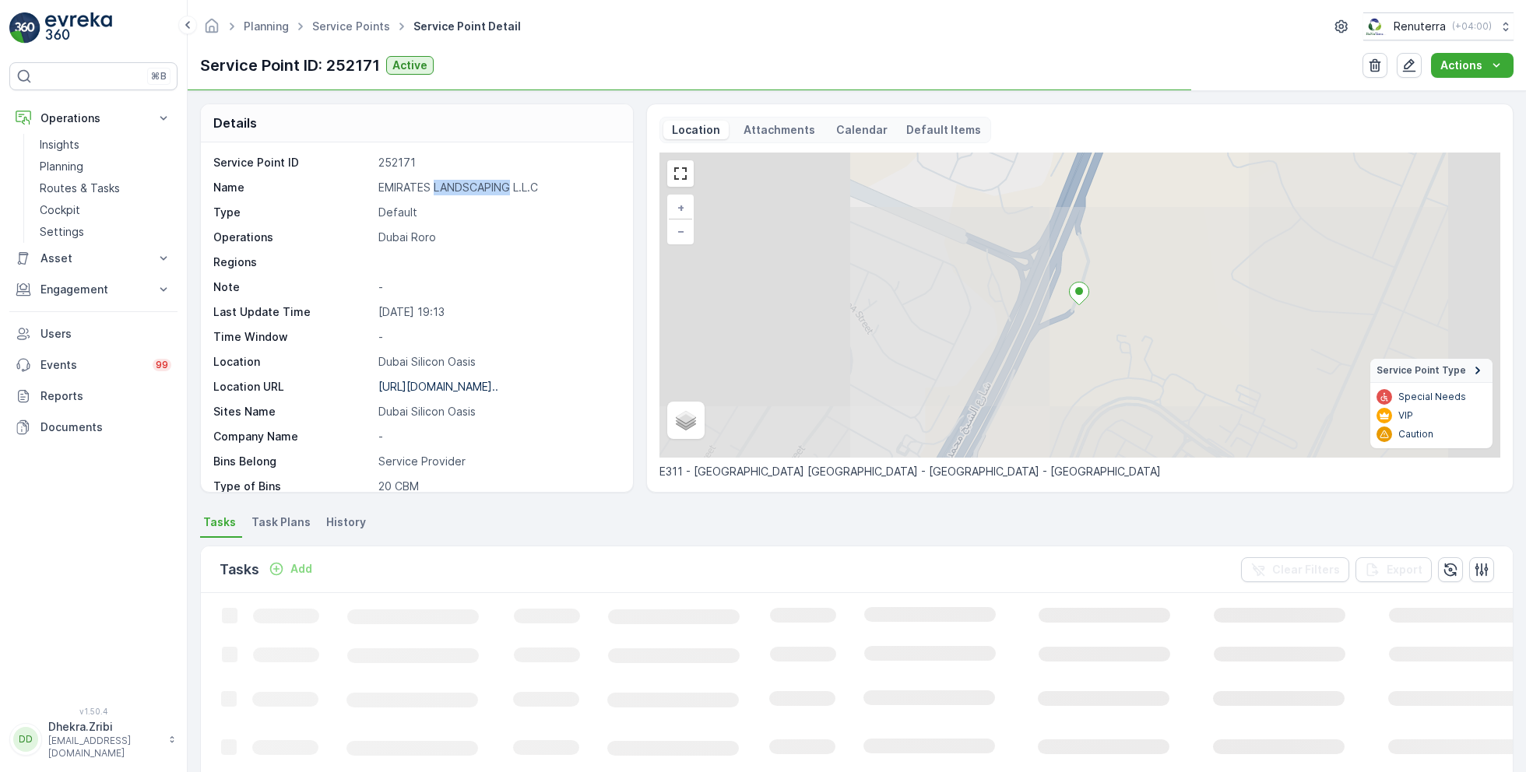
click at [464, 188] on p "EMIRATES LANDSCAPING L.L.C" at bounding box center [497, 188] width 238 height 16
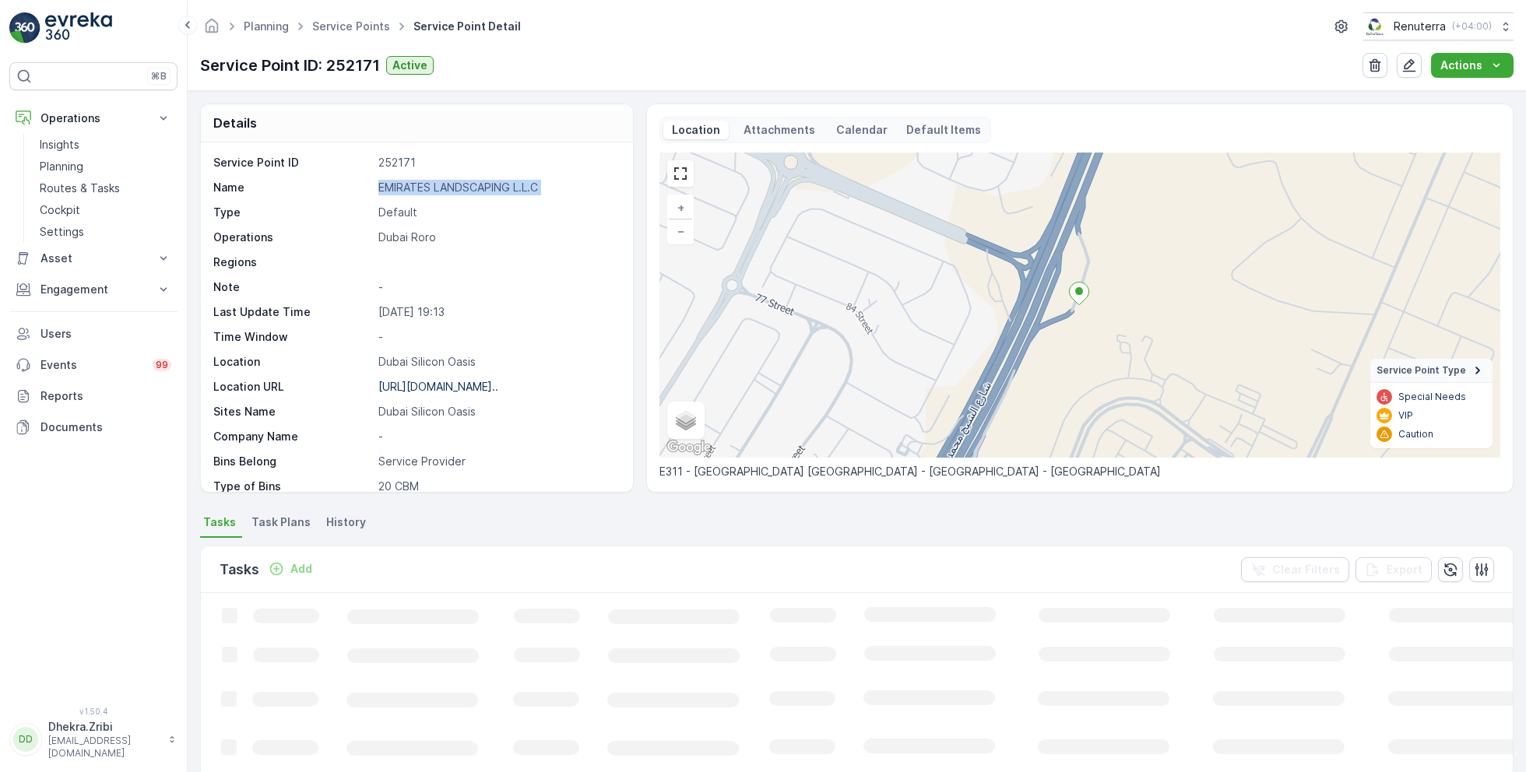
copy p "EMIRATES LANDSCAPING L.L.C"
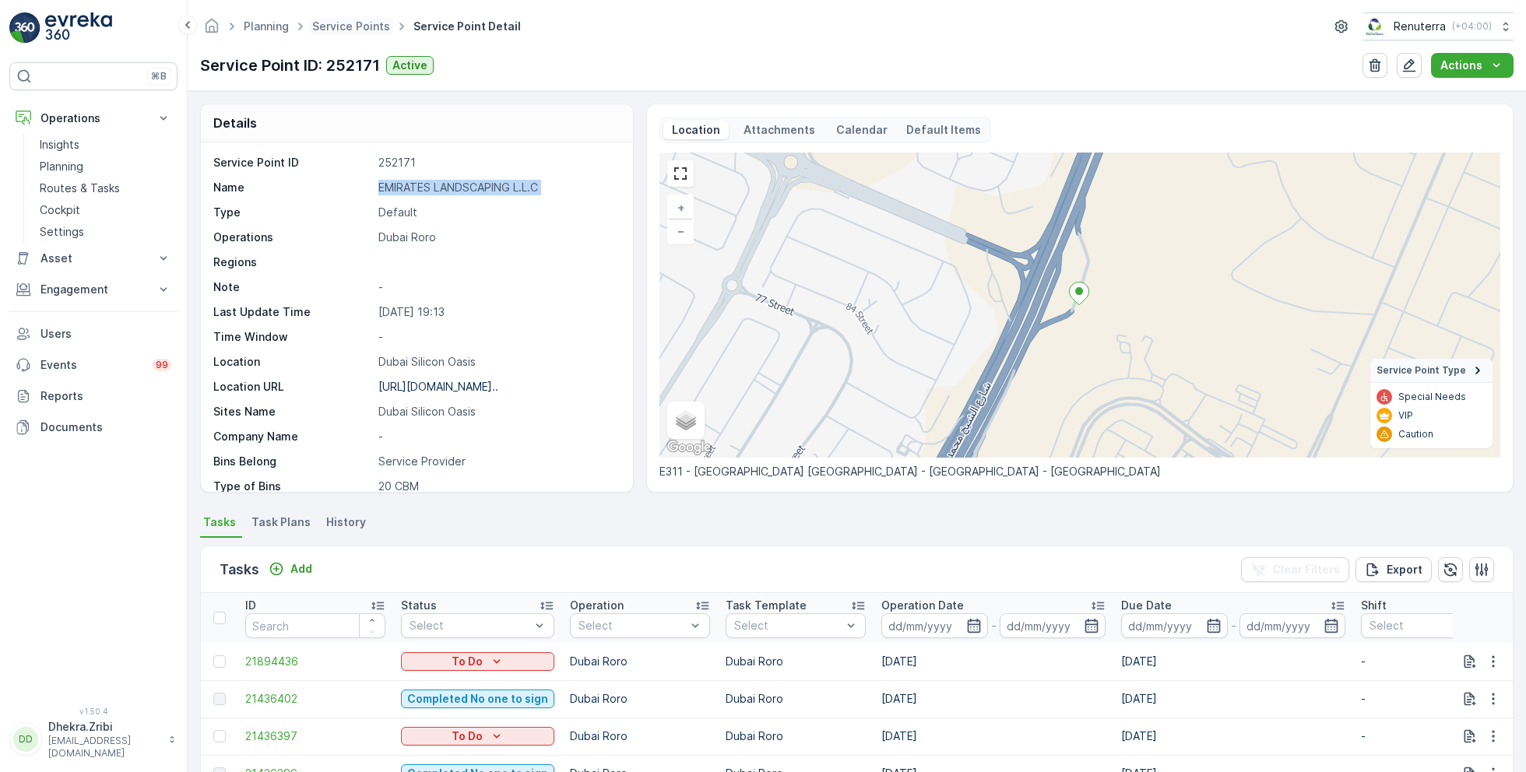
click at [361, 33] on span "Service Points" at bounding box center [351, 27] width 84 height 16
click at [346, 23] on link "Service Points" at bounding box center [351, 25] width 78 height 13
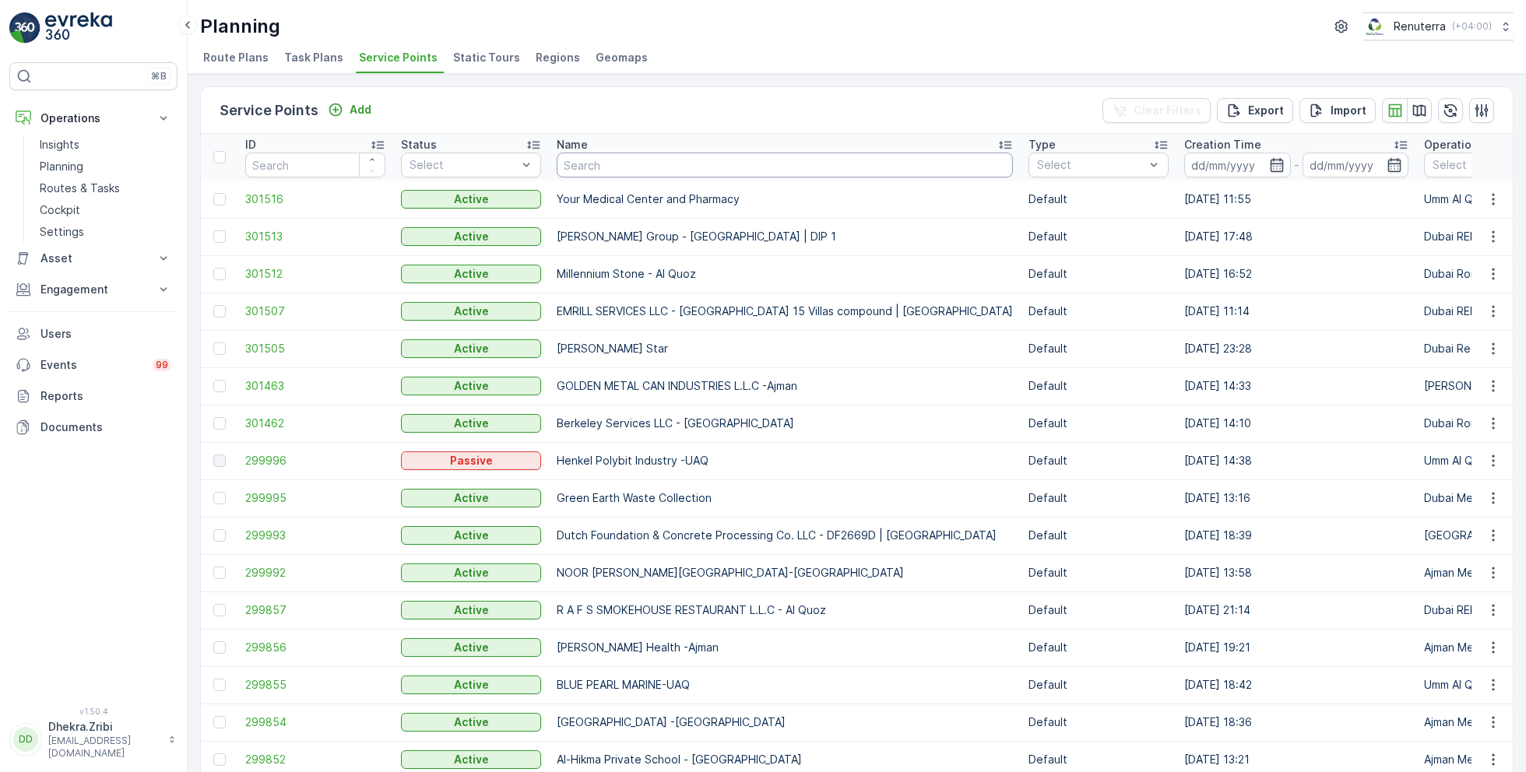
click at [641, 173] on input "text" at bounding box center [785, 165] width 456 height 25
type input "saudi"
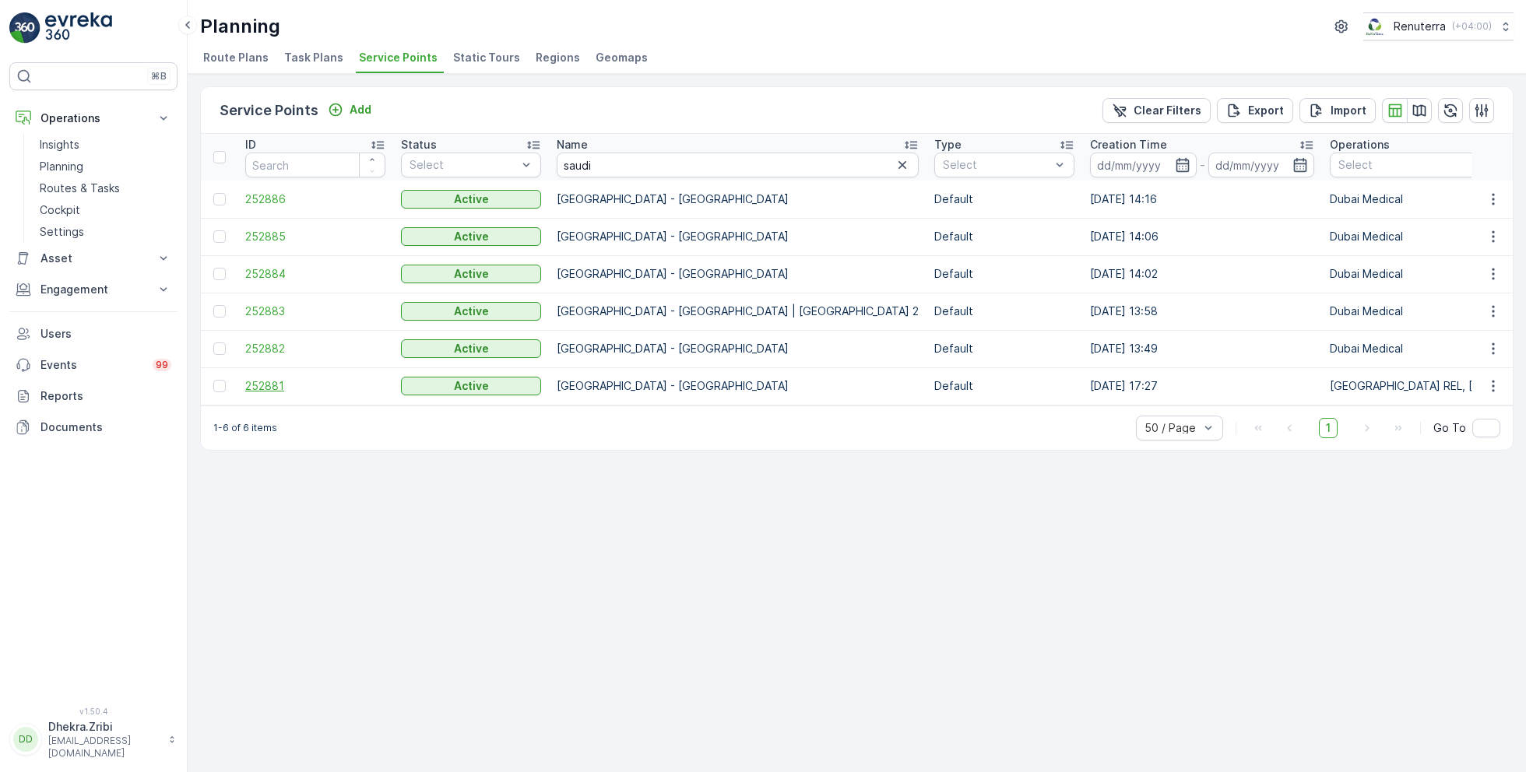
click at [269, 381] on span "252881" at bounding box center [315, 386] width 140 height 16
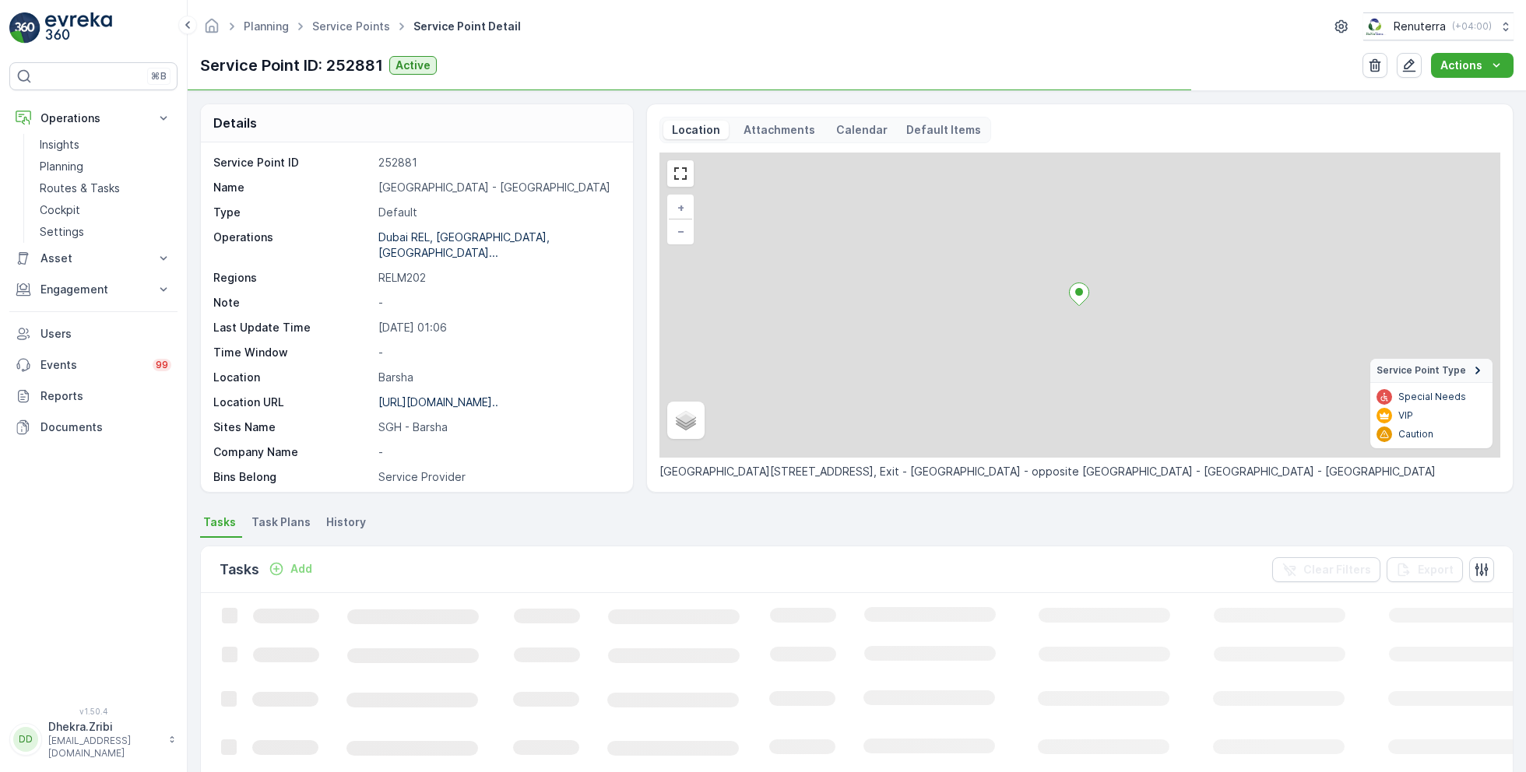
click at [433, 188] on p "Saudi German Hospital - Barsha" at bounding box center [497, 188] width 238 height 16
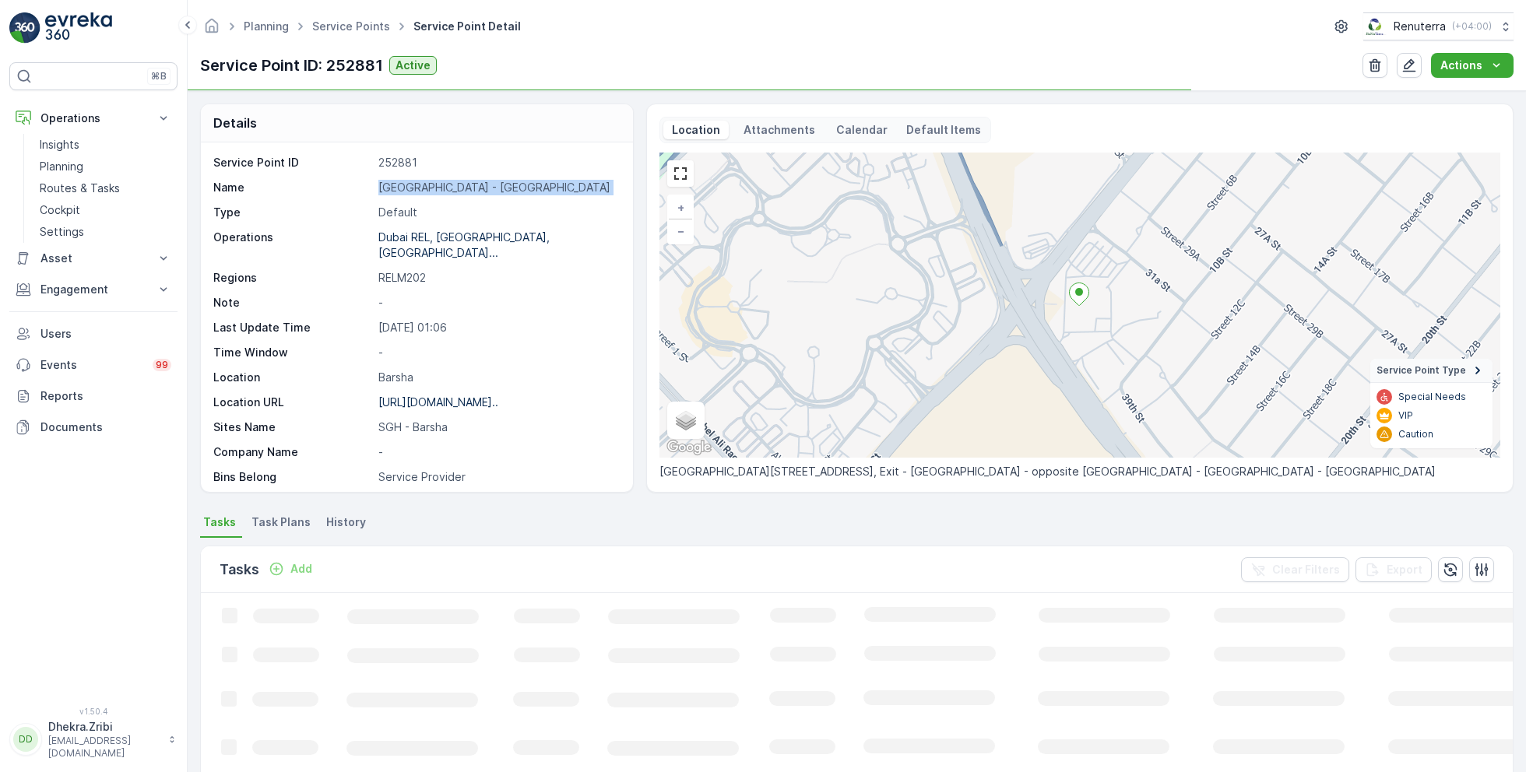
copy p "Saudi German Hospital - Barsha"
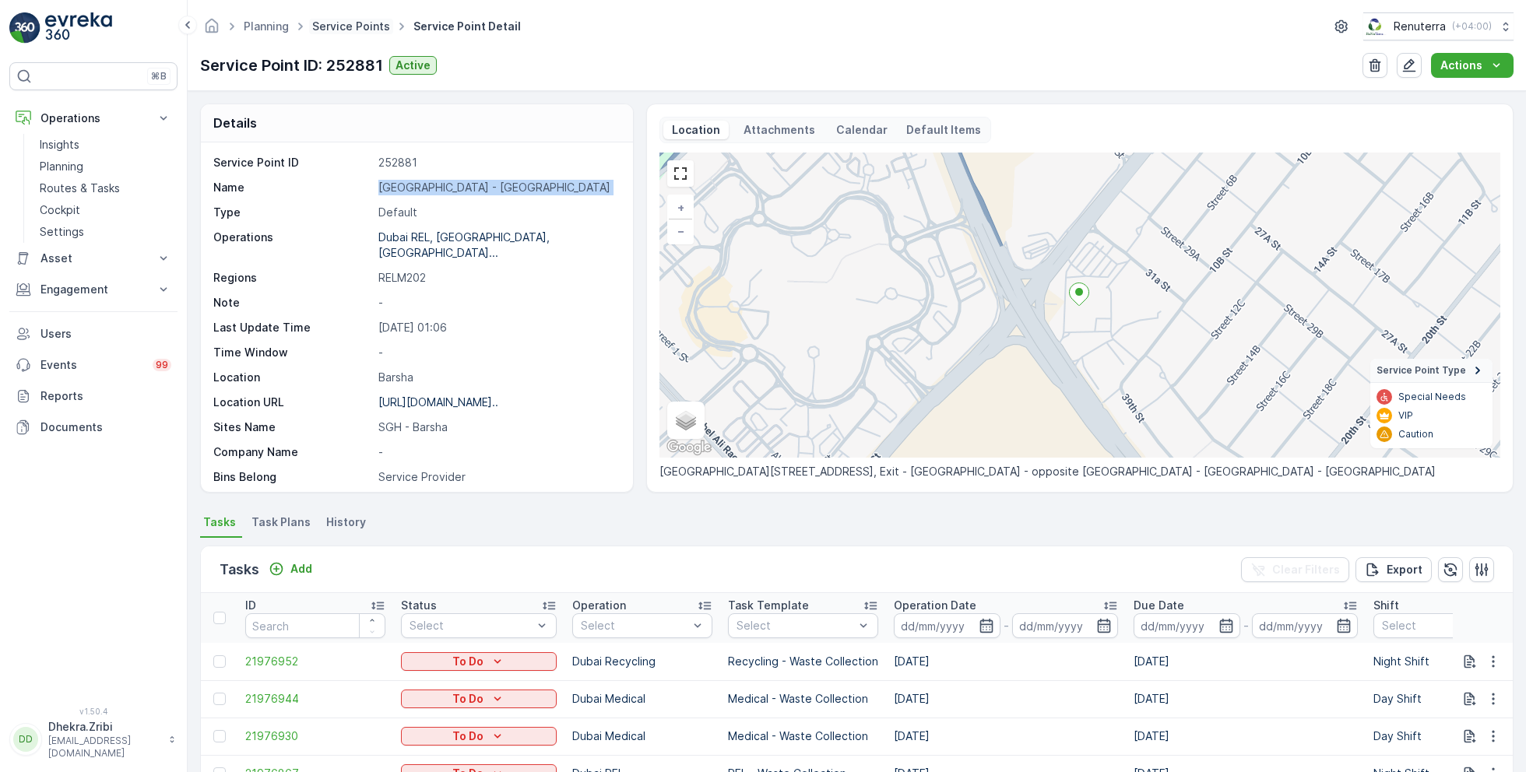
click at [339, 23] on link "Service Points" at bounding box center [351, 25] width 78 height 13
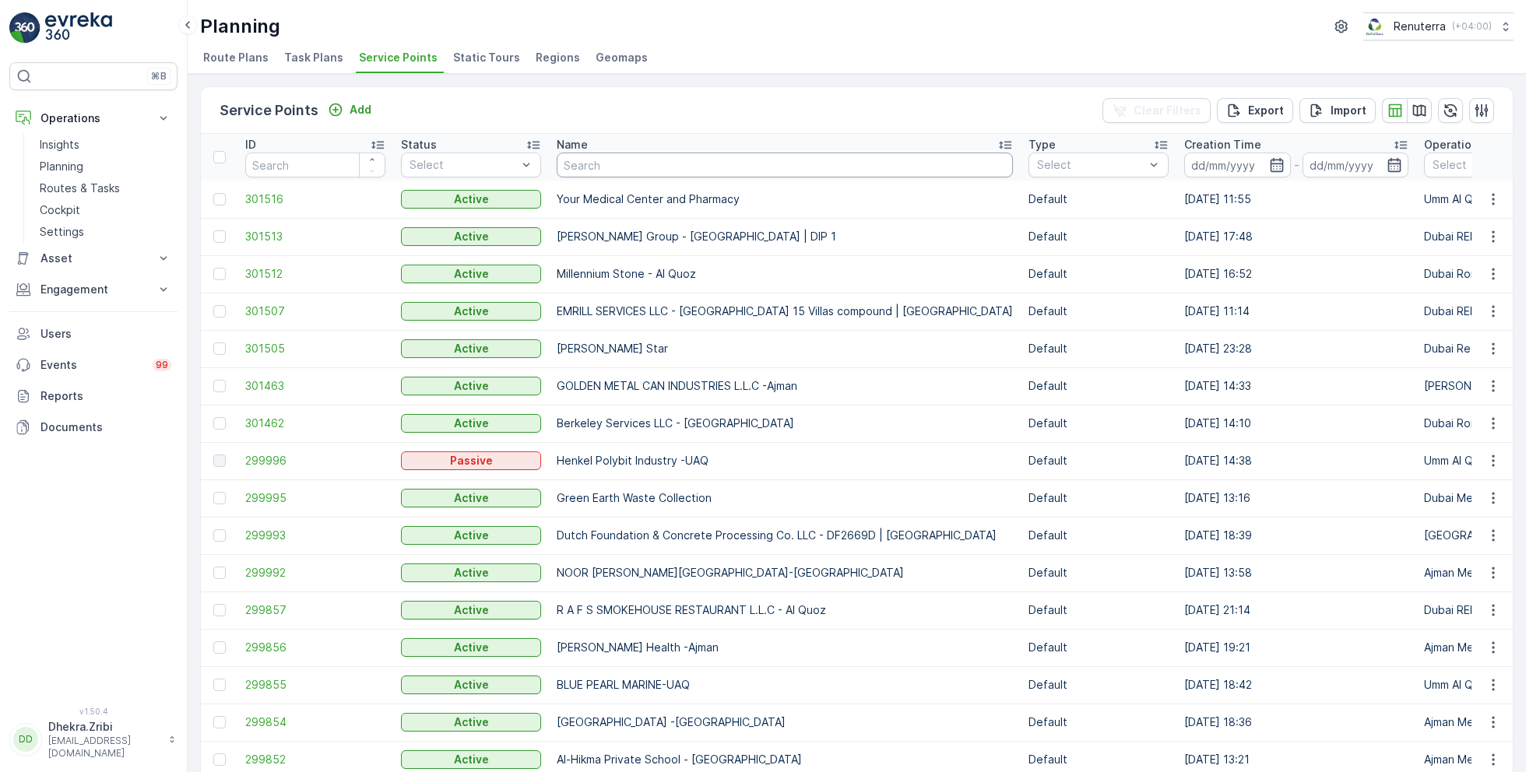
click at [596, 164] on input "text" at bounding box center [785, 165] width 456 height 25
type input "car taxi"
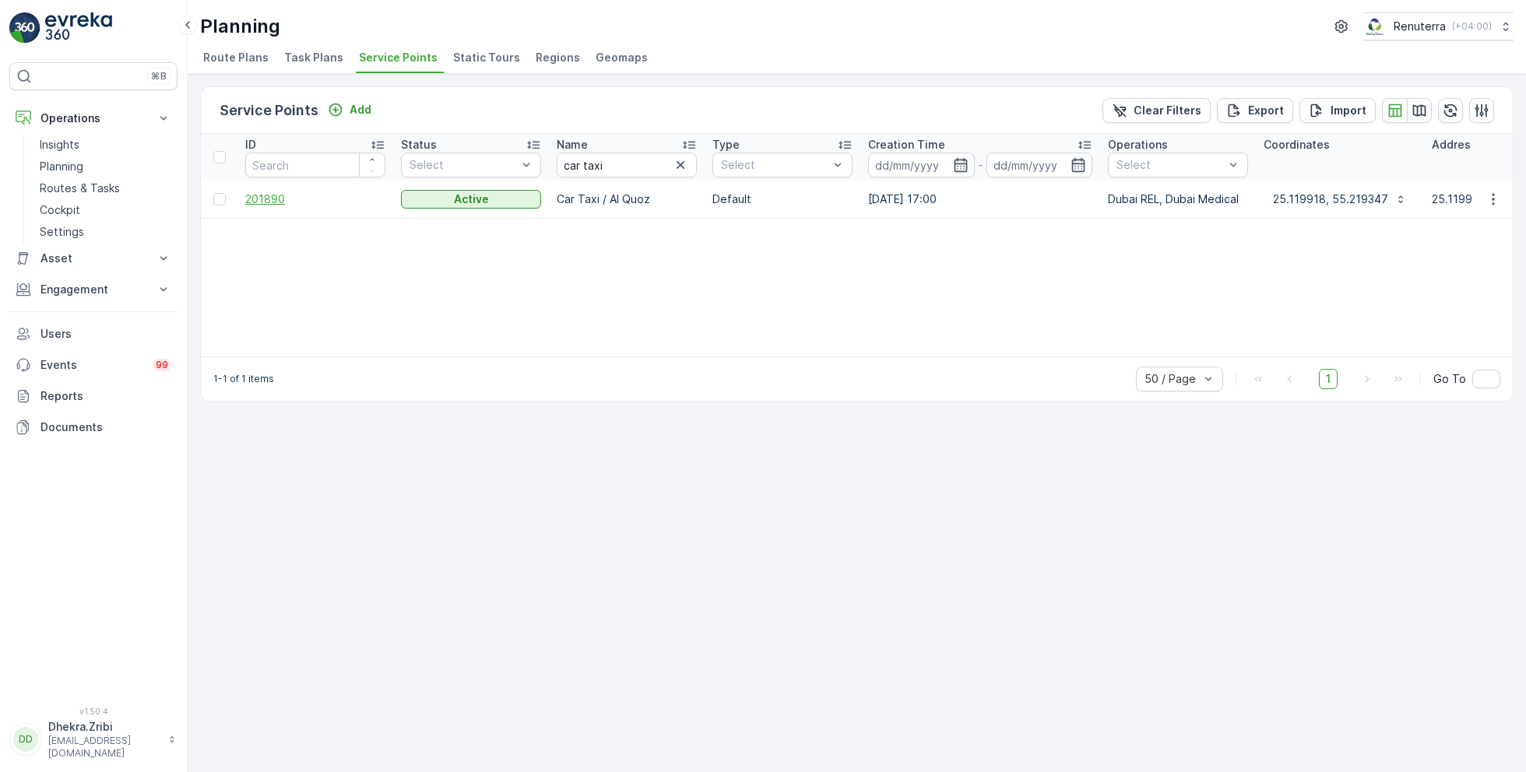
click at [268, 197] on span "201890" at bounding box center [315, 200] width 140 height 16
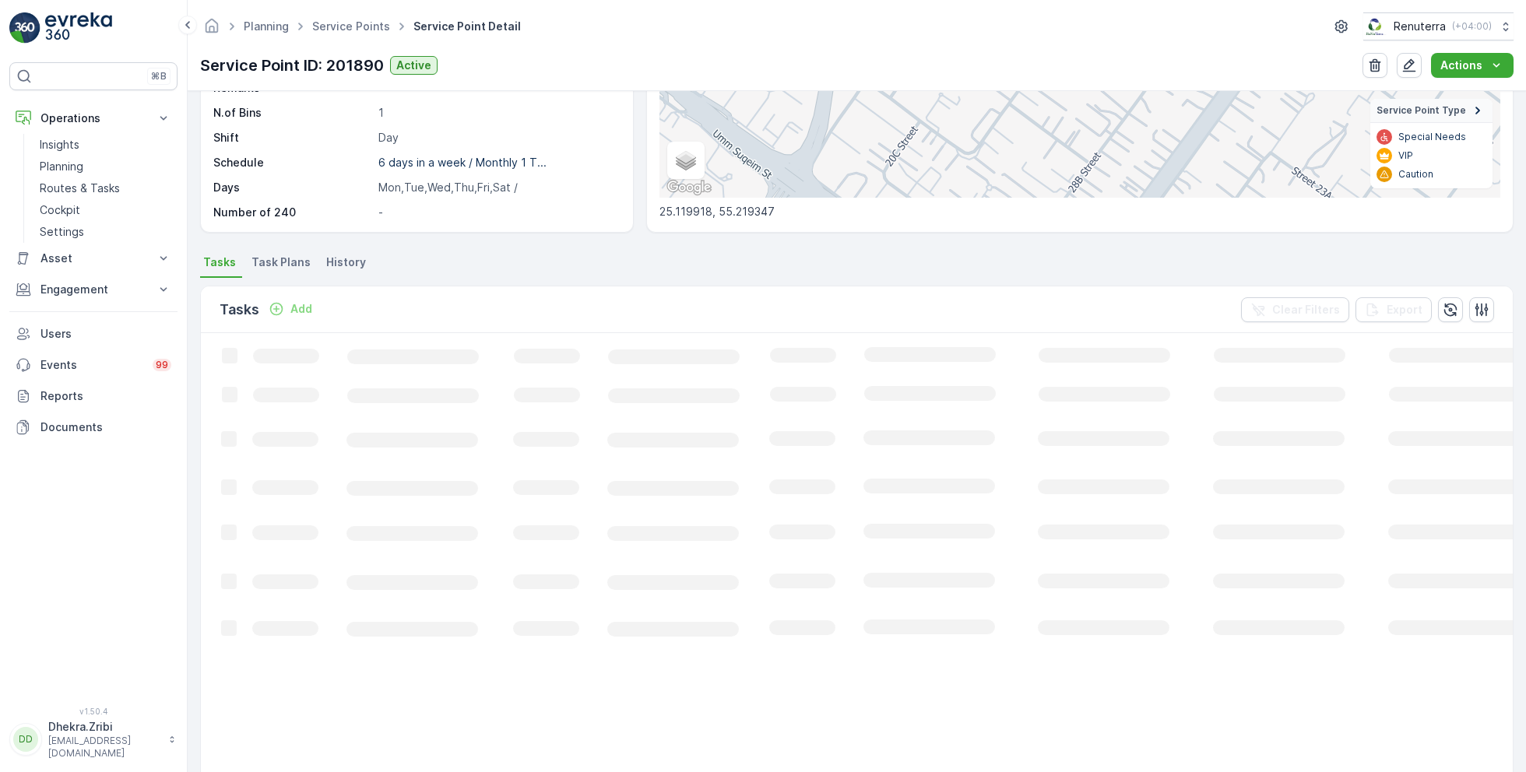
scroll to position [269, 0]
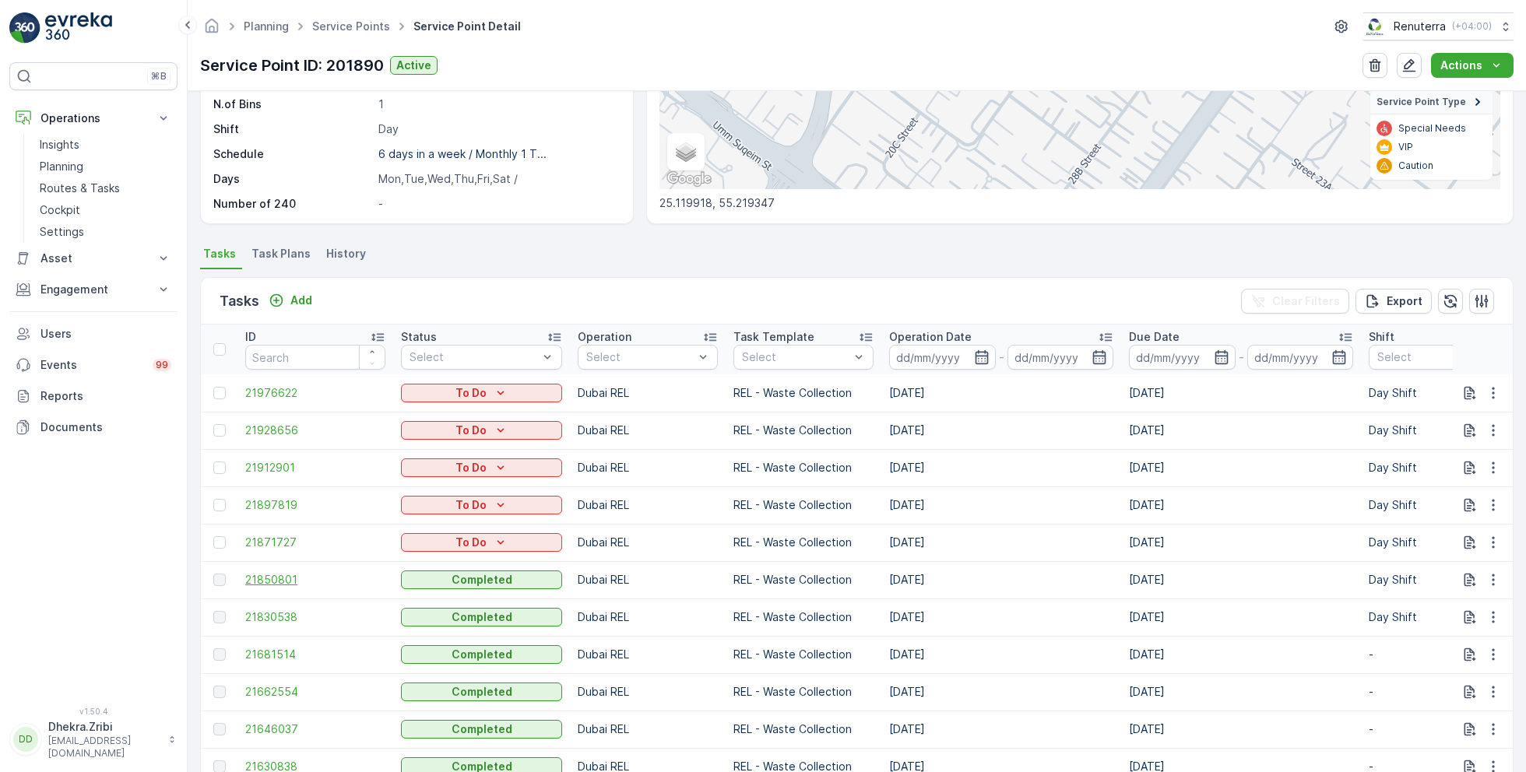
click at [277, 577] on span "21850801" at bounding box center [315, 580] width 140 height 16
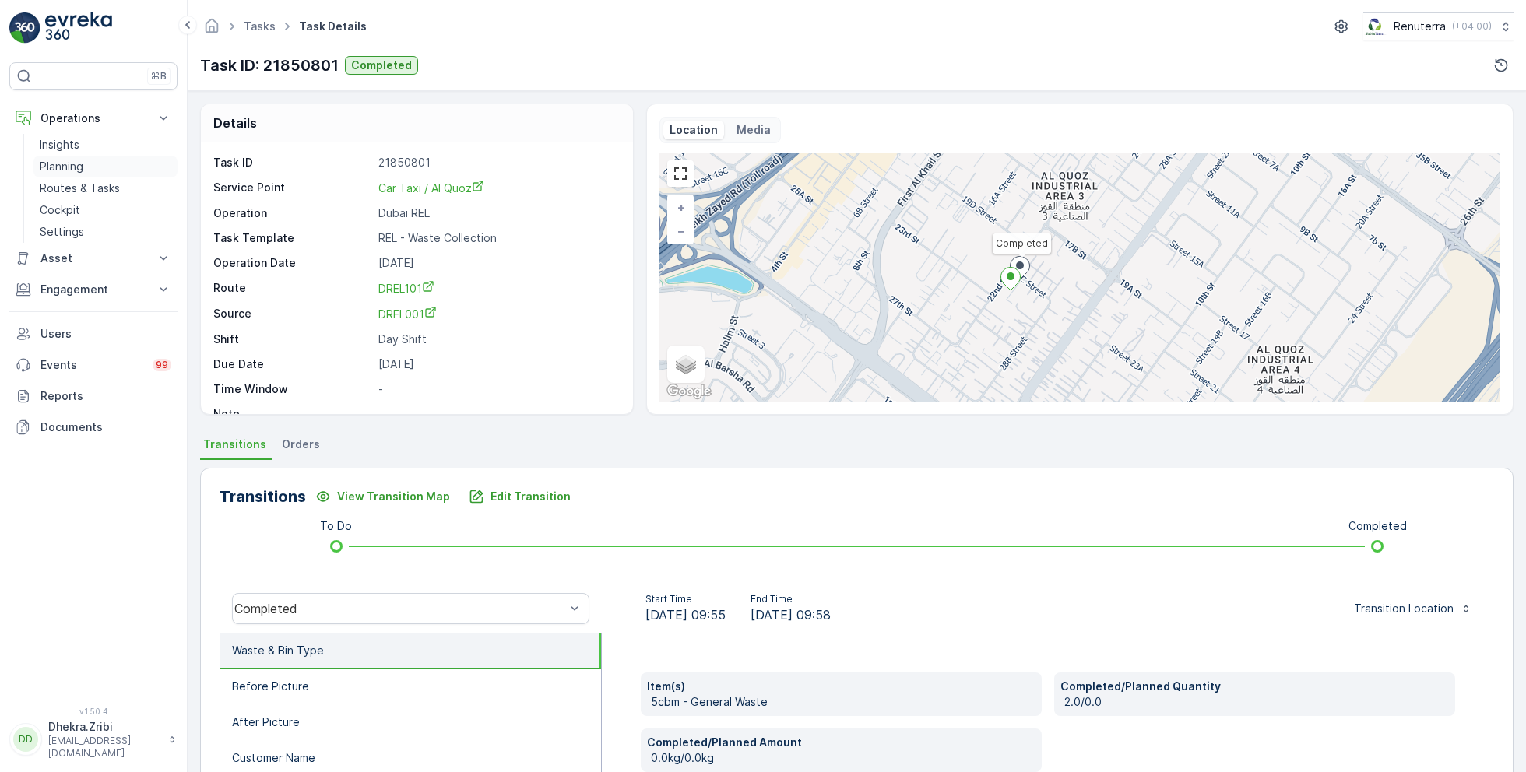
click at [62, 168] on p "Planning" at bounding box center [62, 167] width 44 height 16
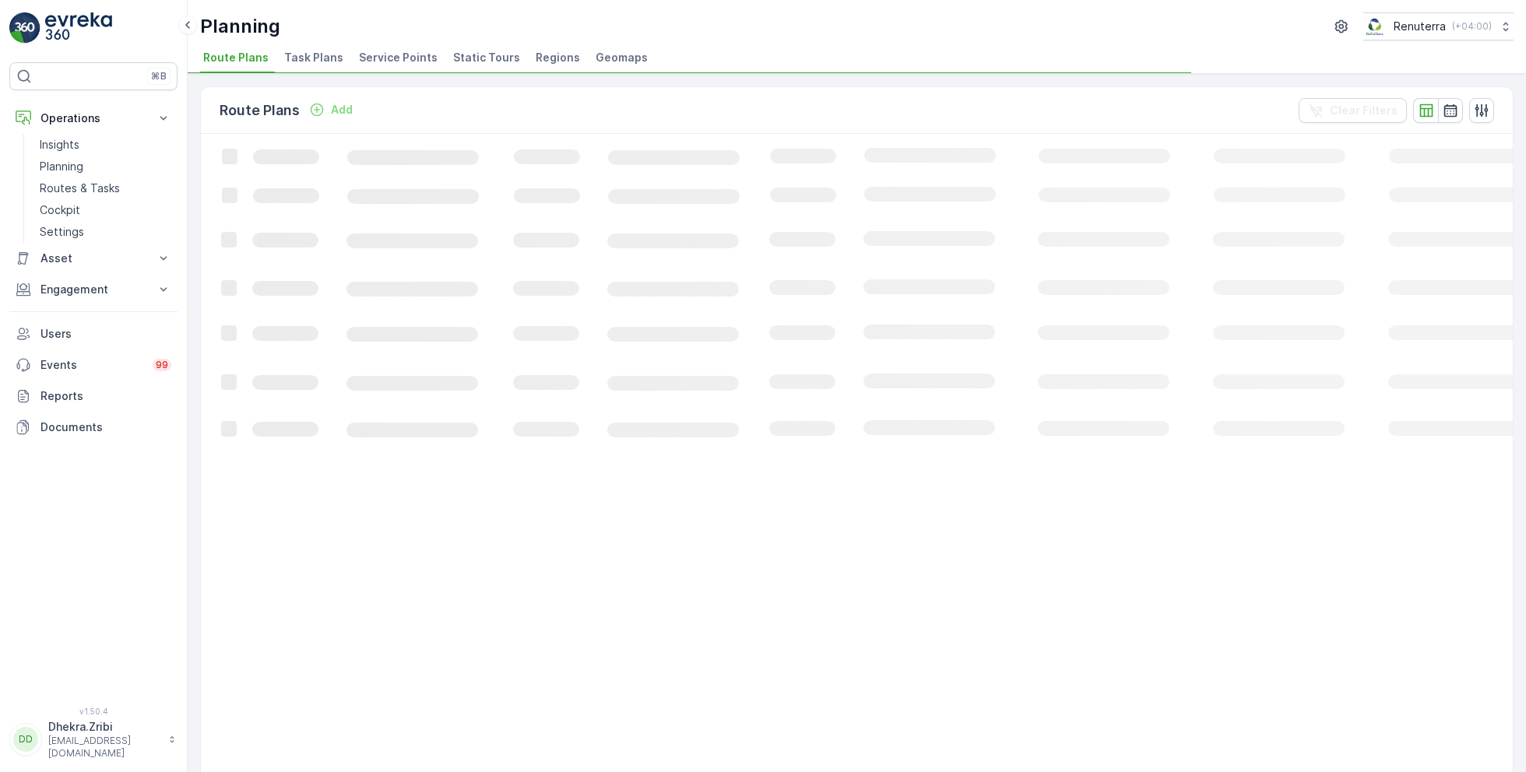
click at [394, 61] on span "Service Points" at bounding box center [398, 58] width 79 height 16
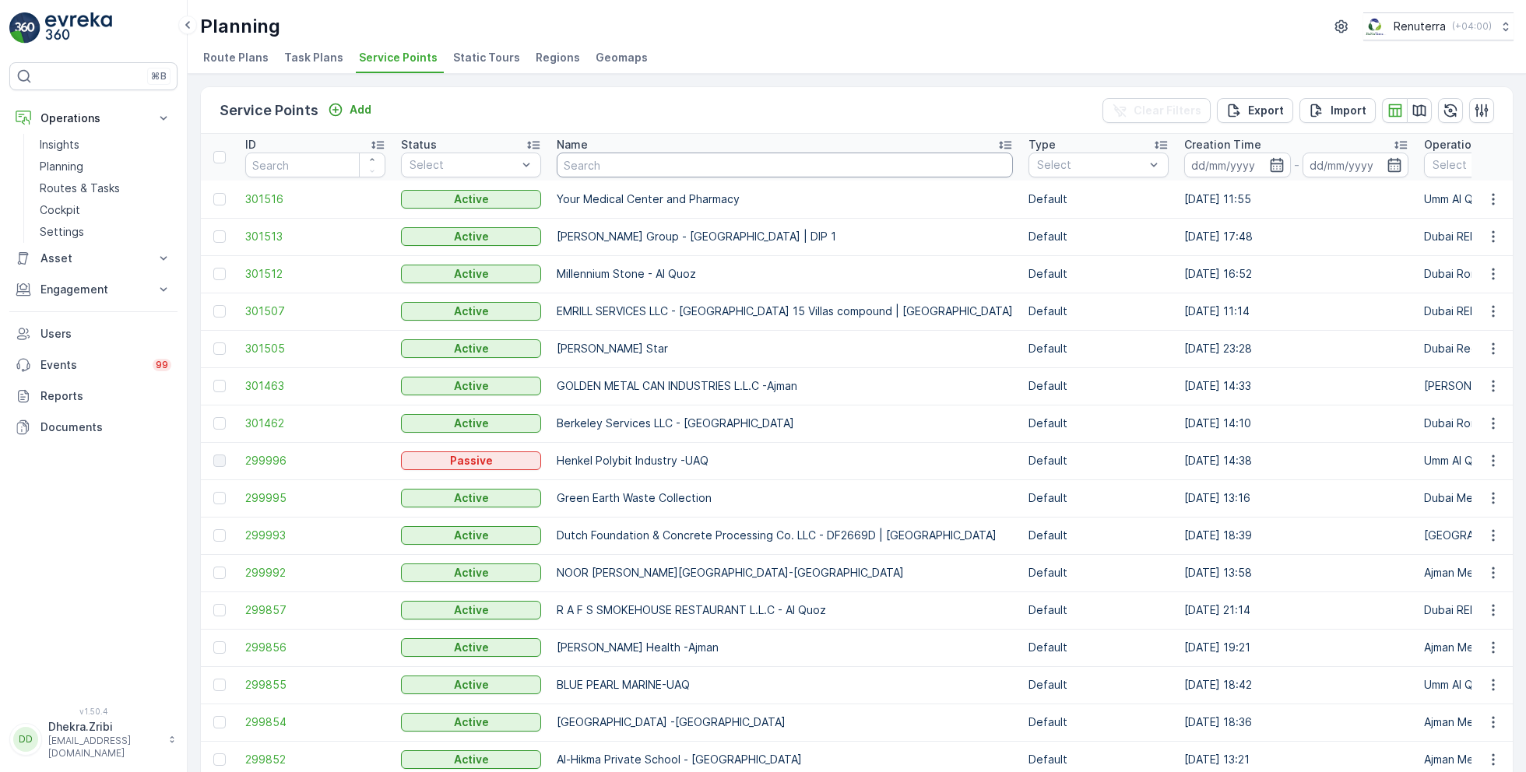
click at [663, 170] on input "text" at bounding box center [785, 165] width 456 height 25
type input "otto"
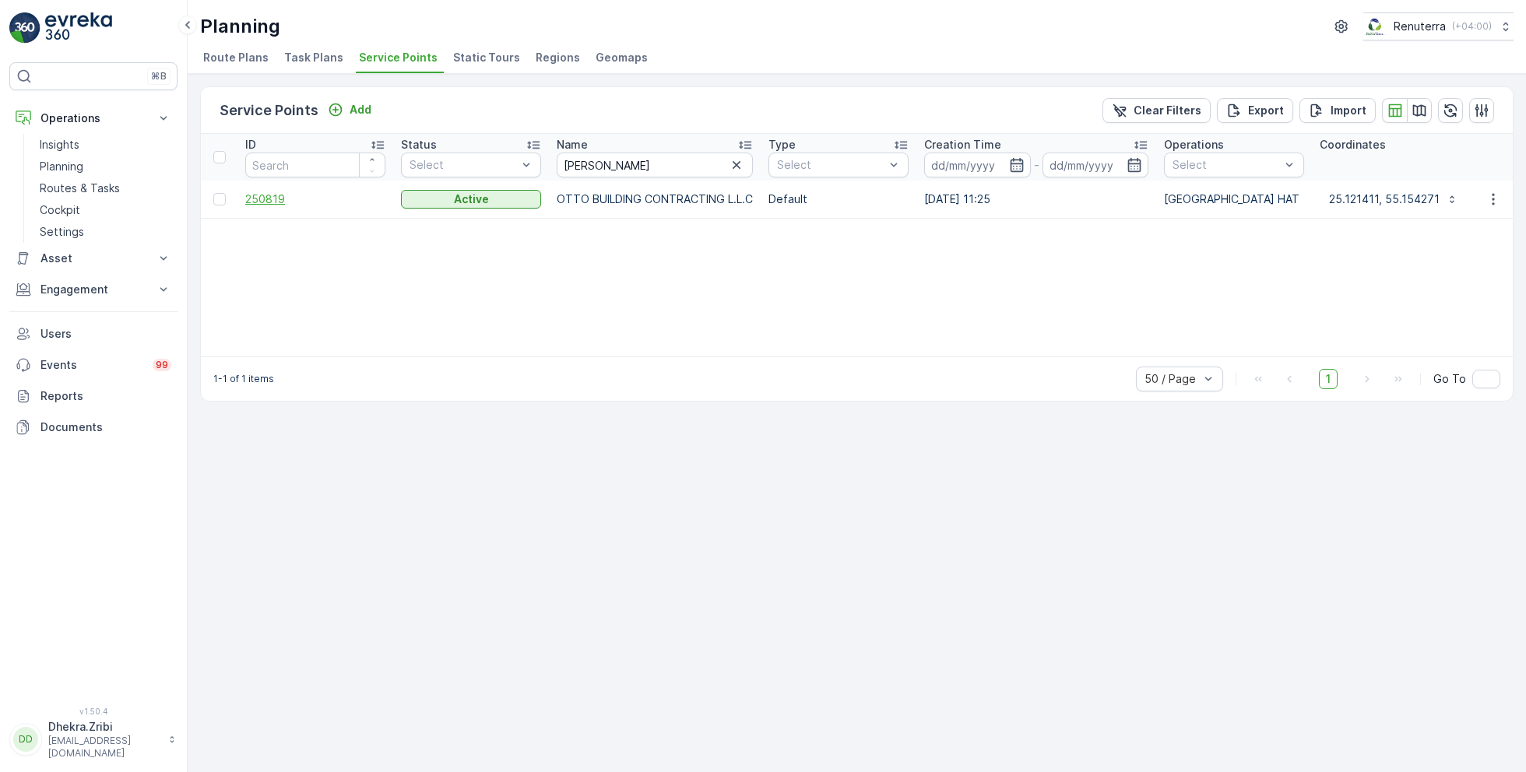
click at [269, 197] on span "250819" at bounding box center [315, 200] width 140 height 16
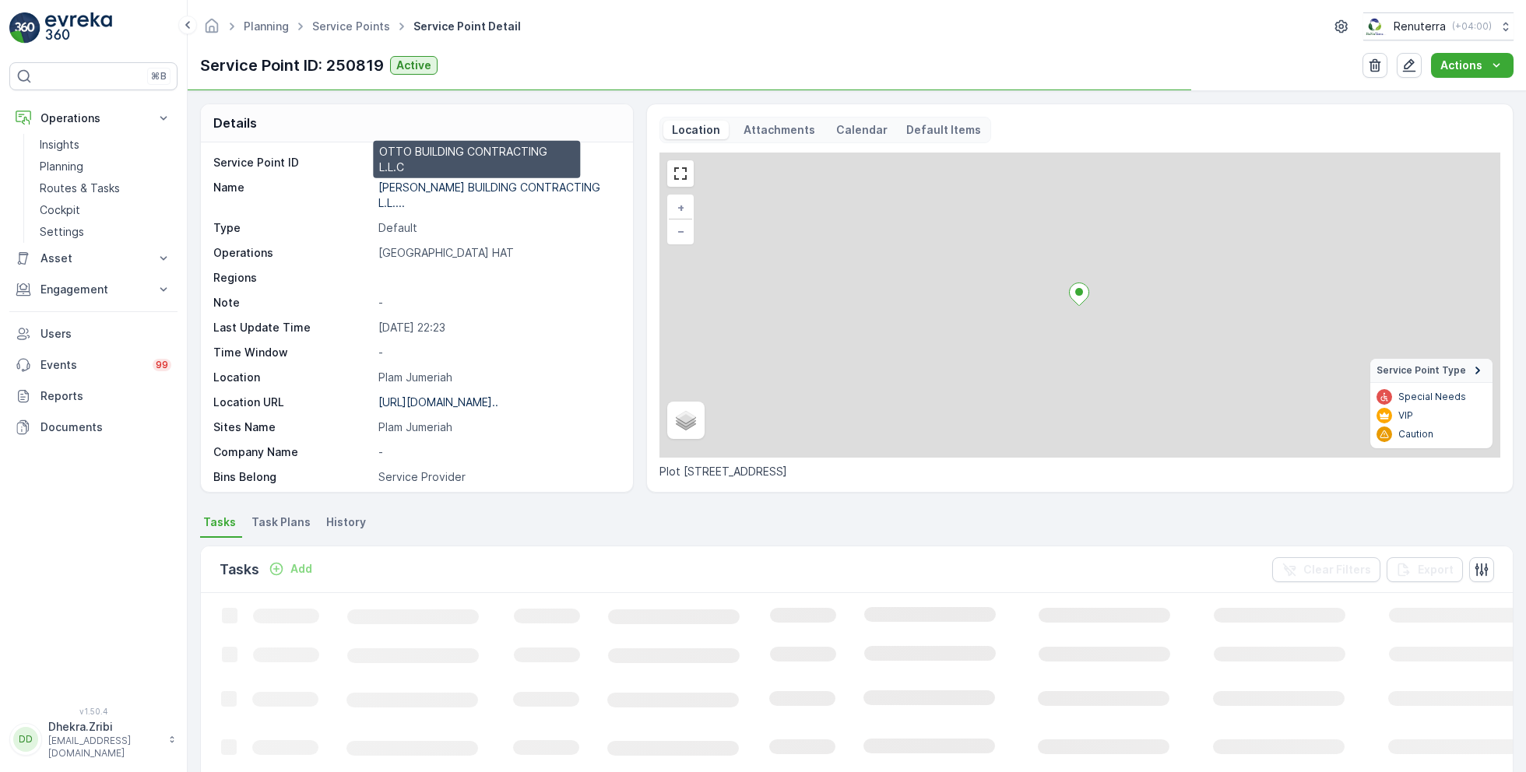
click at [454, 185] on p "OTTO BUILDING CONTRACTING L.L...." at bounding box center [490, 195] width 225 height 29
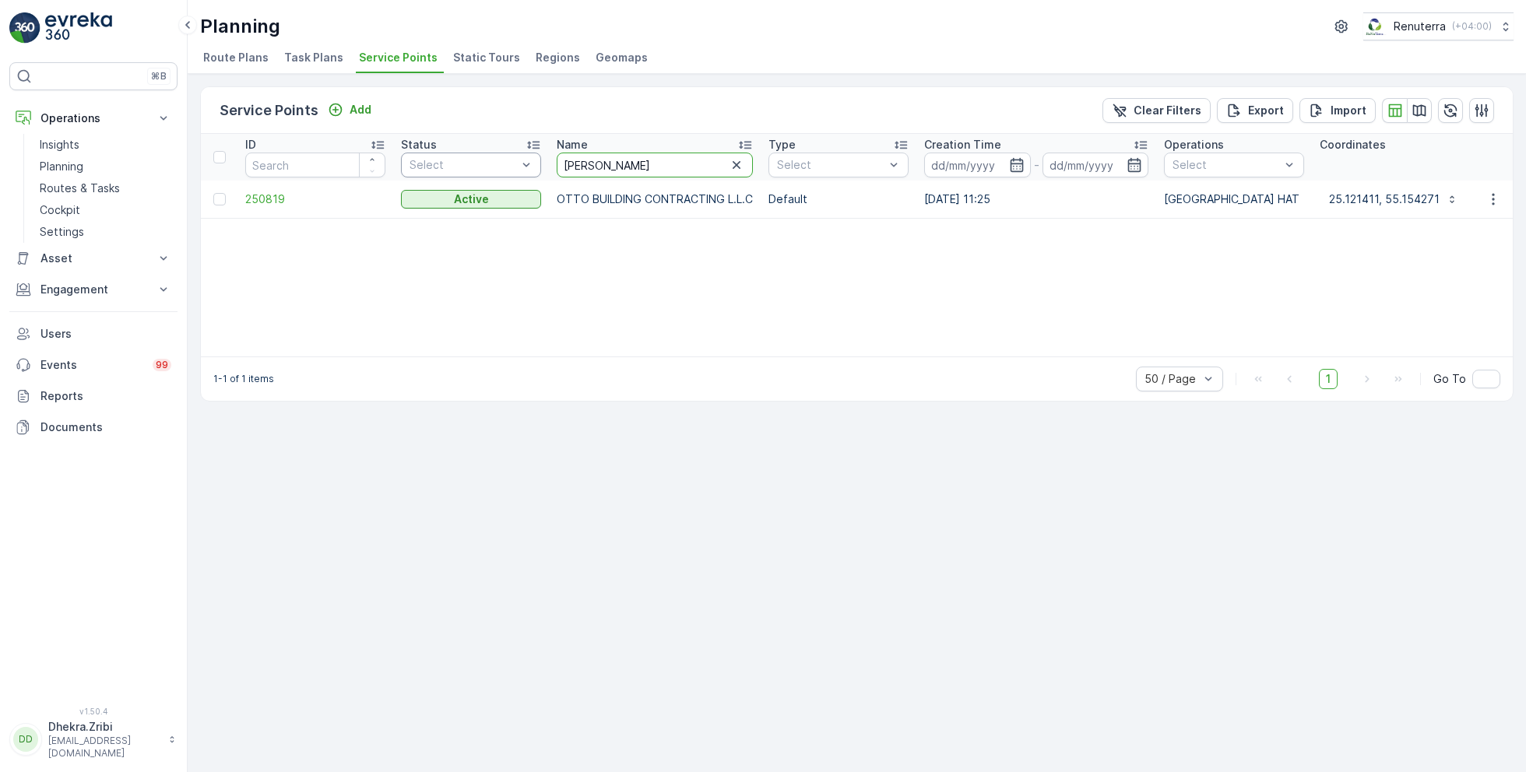
drag, startPoint x: 604, startPoint y: 162, endPoint x: 476, endPoint y: 155, distance: 127.9
type input "italian"
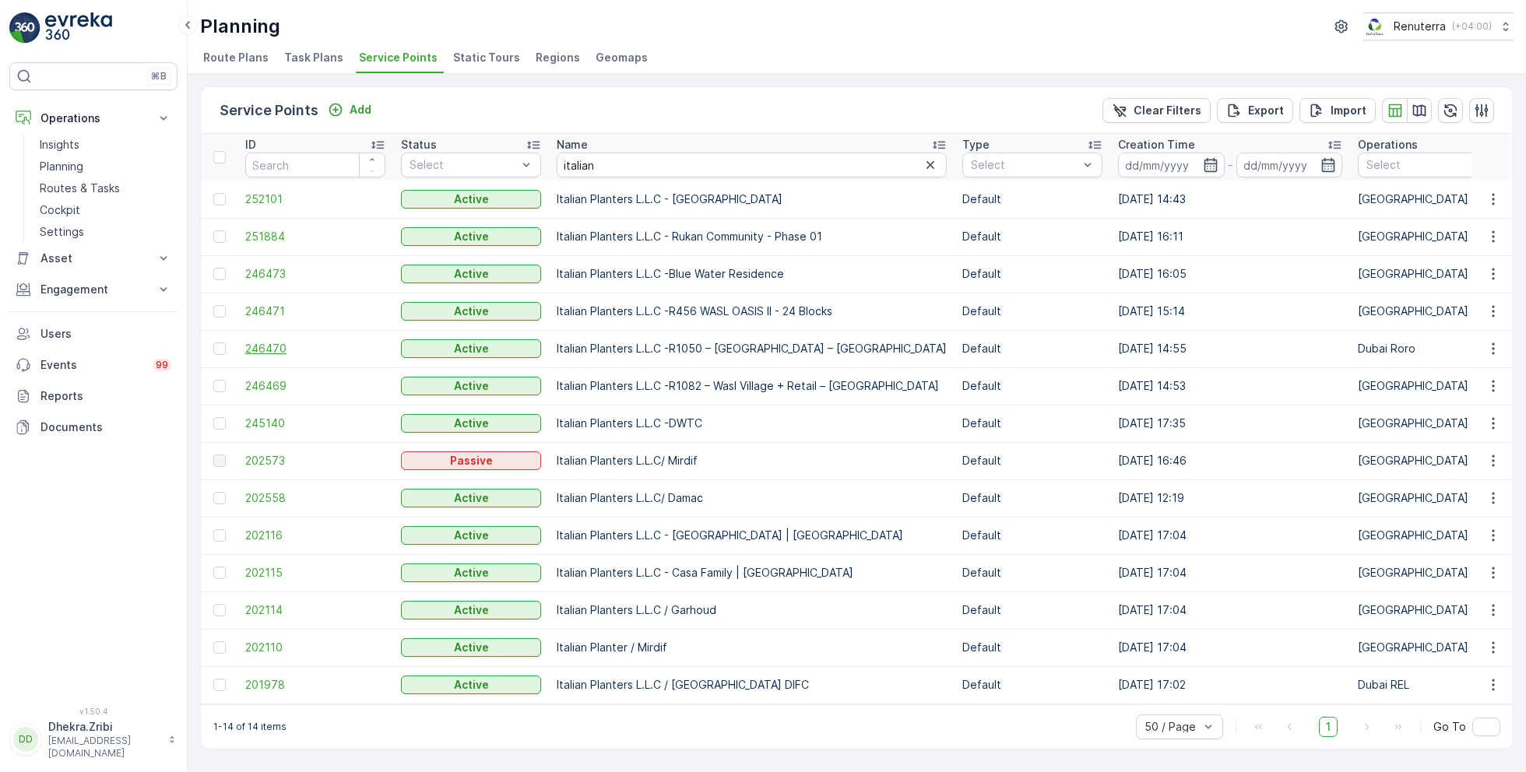
click at [274, 341] on span "246470" at bounding box center [315, 349] width 140 height 16
click at [259, 307] on span "246471" at bounding box center [315, 312] width 140 height 16
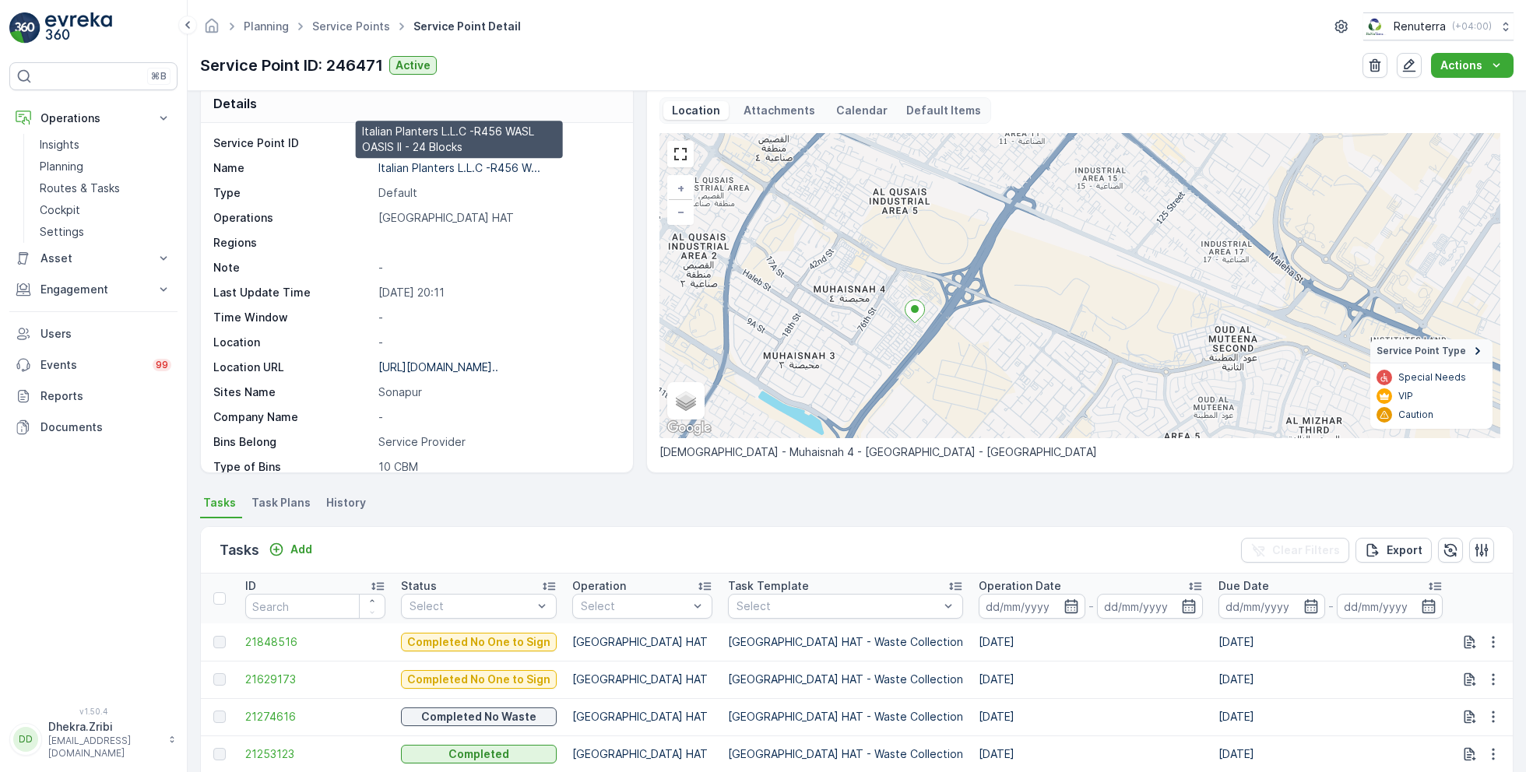
click at [465, 163] on p "Italian Planters L.L.C -R456 W..." at bounding box center [459, 167] width 162 height 13
click at [346, 29] on link "Service Points" at bounding box center [351, 25] width 78 height 13
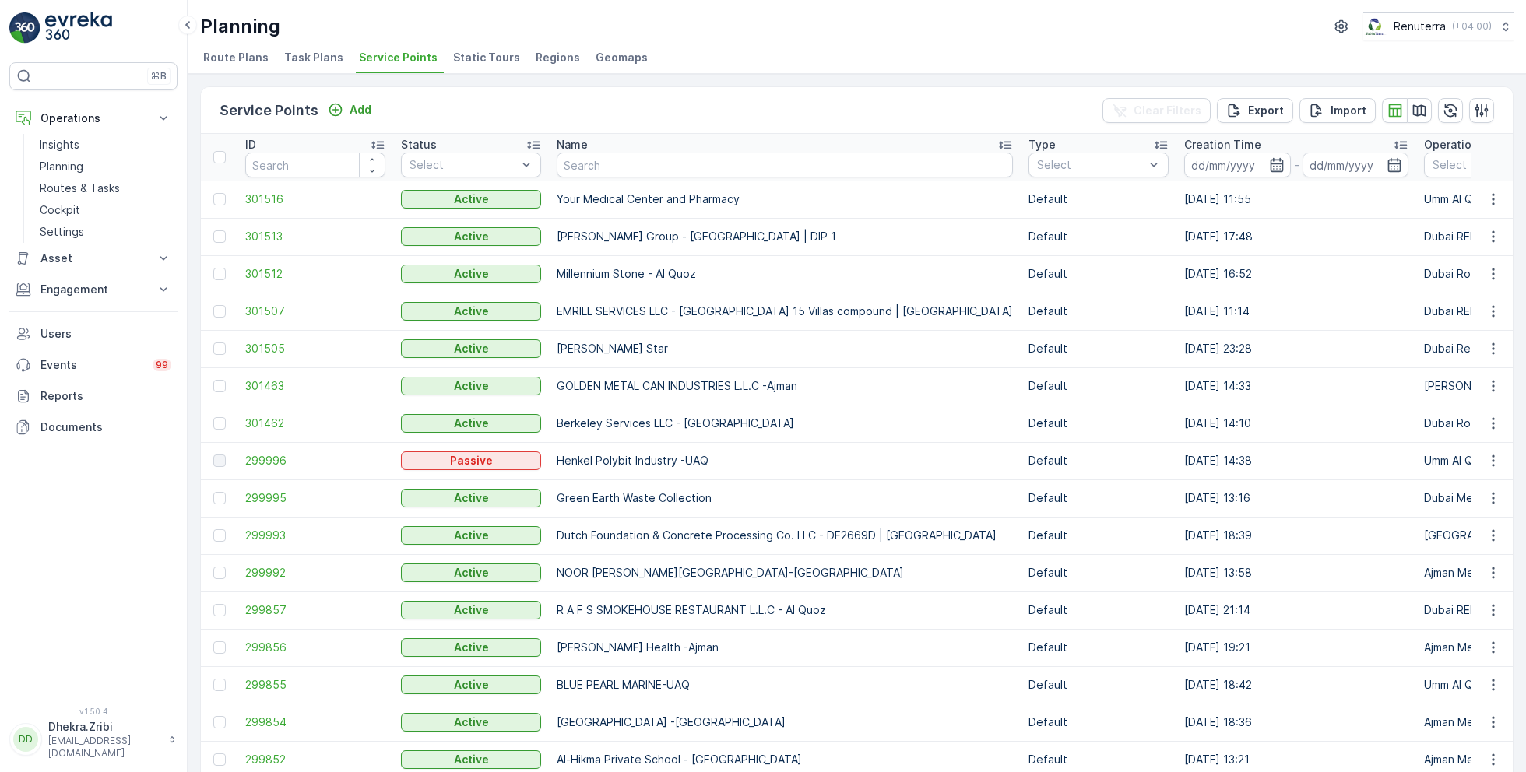
click at [610, 160] on input "text" at bounding box center [785, 165] width 456 height 25
type input "italian"
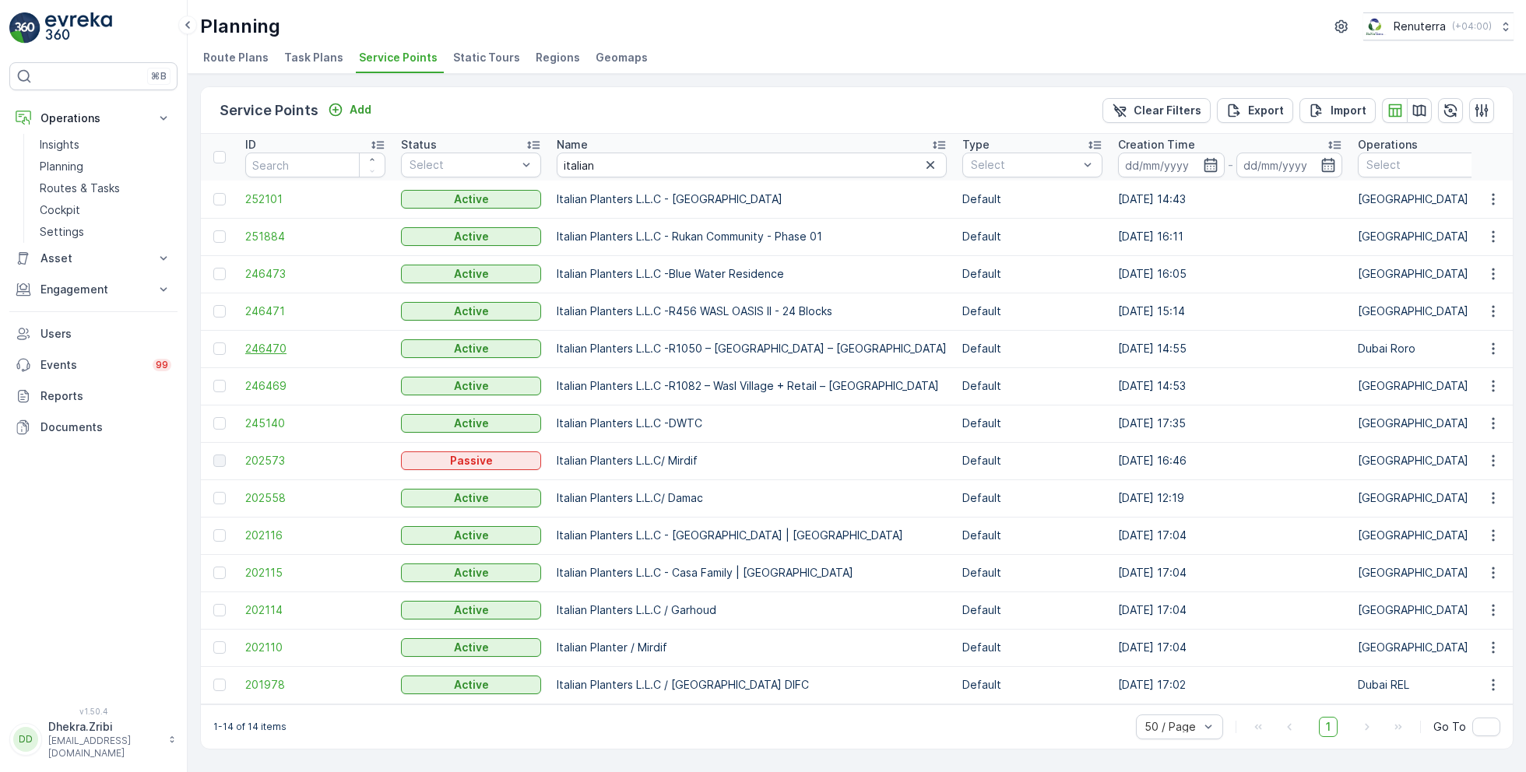
click at [269, 347] on span "246470" at bounding box center [315, 349] width 140 height 16
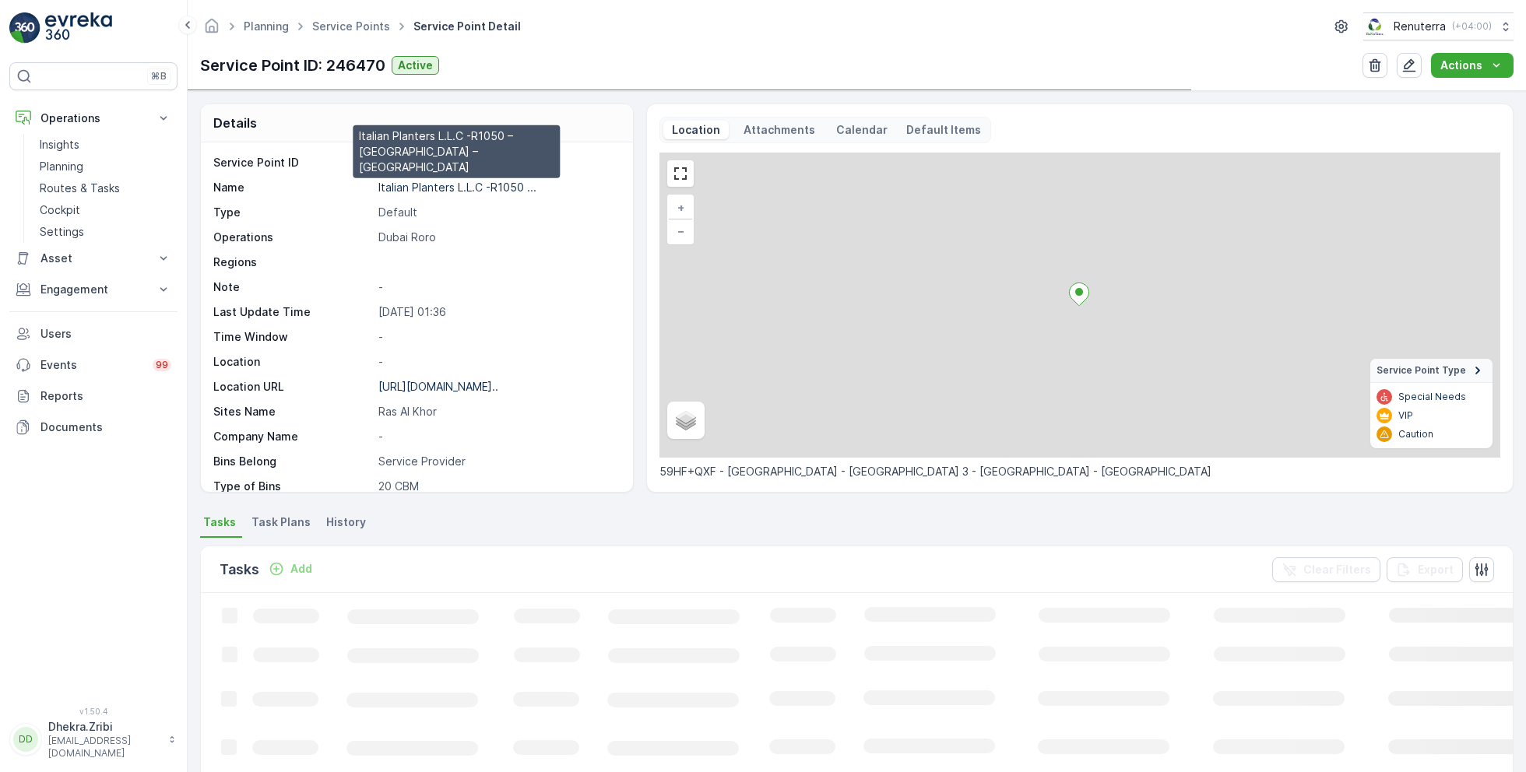
click at [426, 186] on p "Italian Planters L.L.C -R1050 ..." at bounding box center [457, 187] width 158 height 13
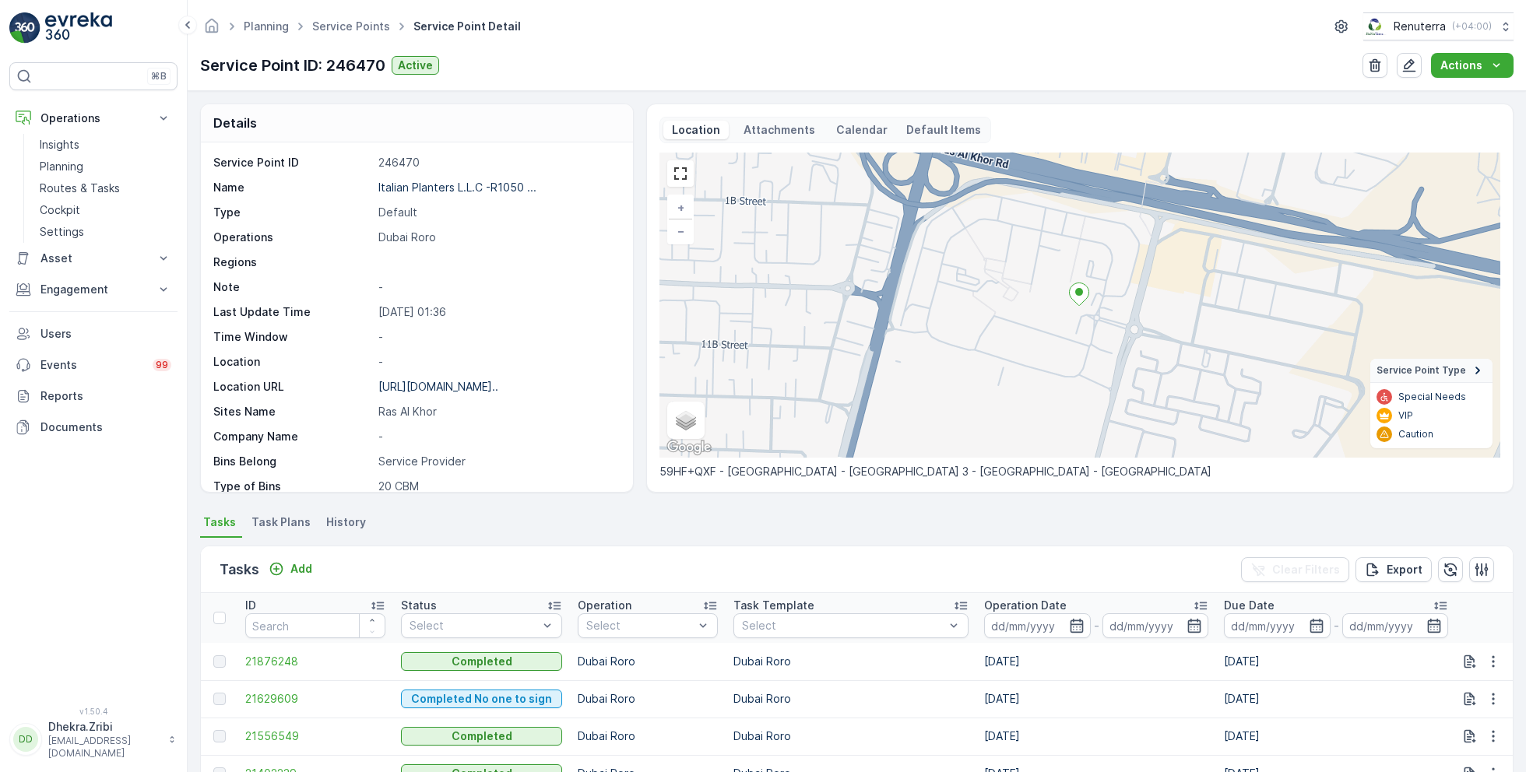
click at [370, 18] on ul "Service Points" at bounding box center [359, 27] width 101 height 23
click at [370, 23] on link "Service Points" at bounding box center [351, 25] width 78 height 13
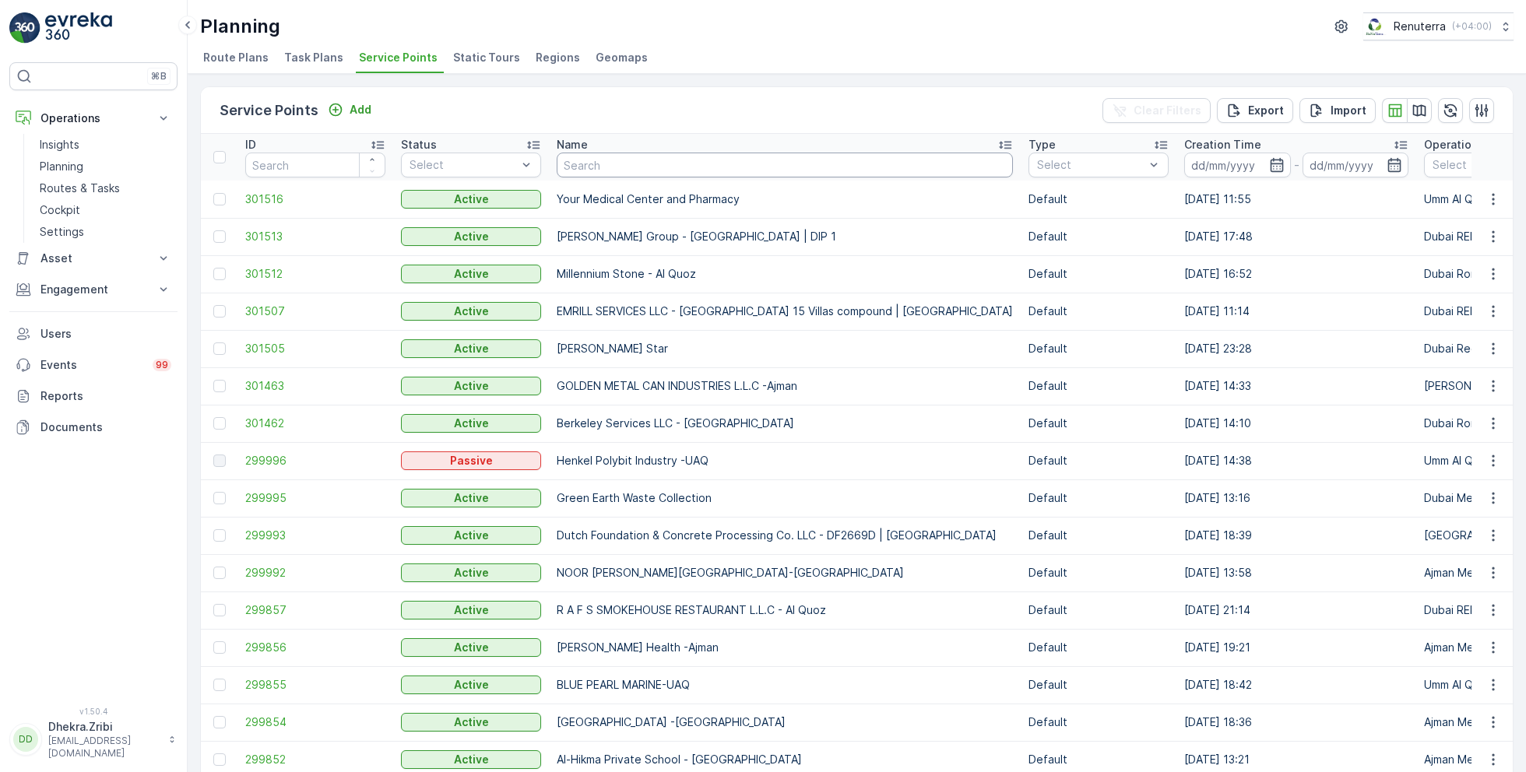
click at [666, 161] on input "text" at bounding box center [785, 165] width 456 height 25
type input "italian"
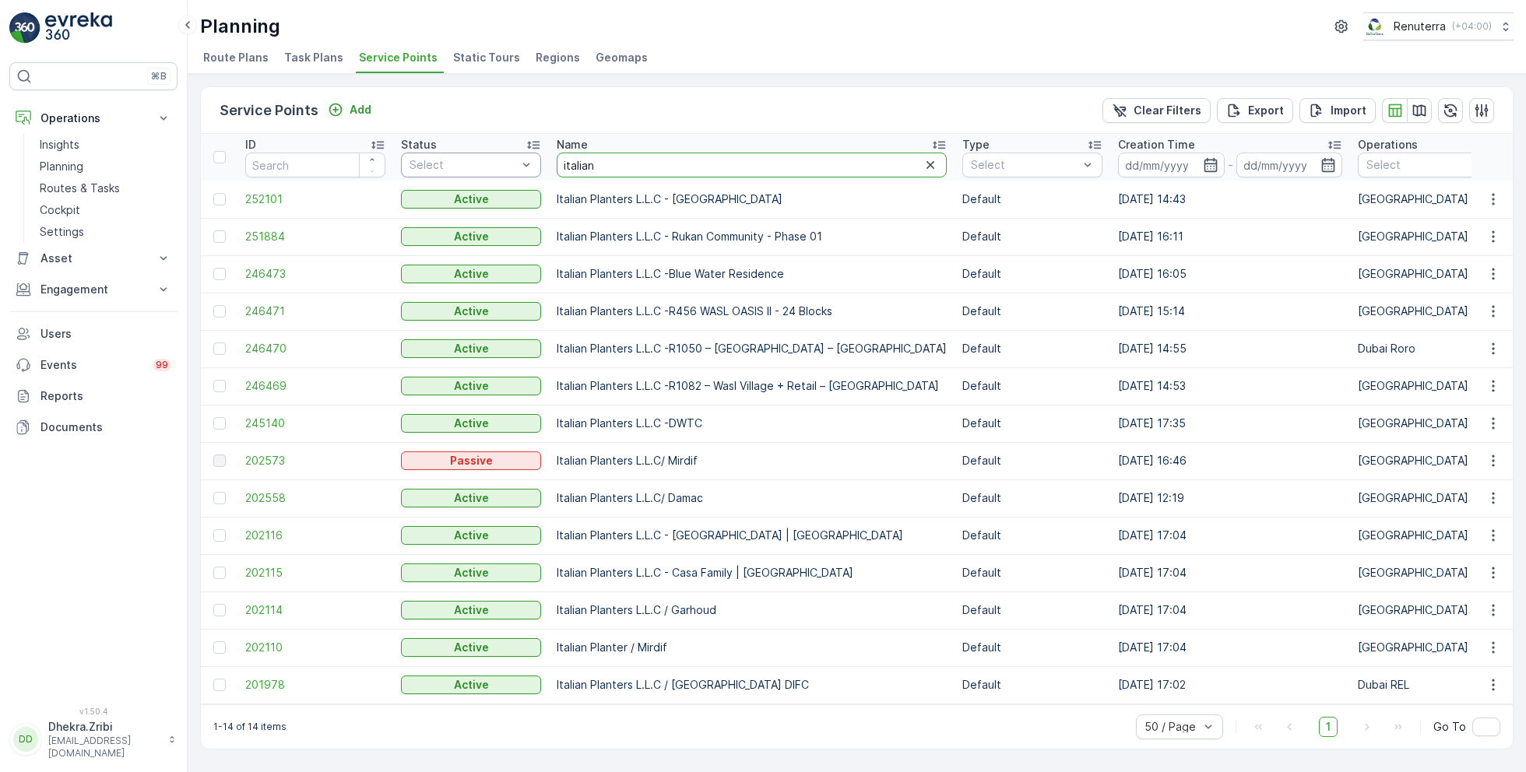
drag, startPoint x: 626, startPoint y: 170, endPoint x: 513, endPoint y: 166, distance: 112.9
type input "wade"
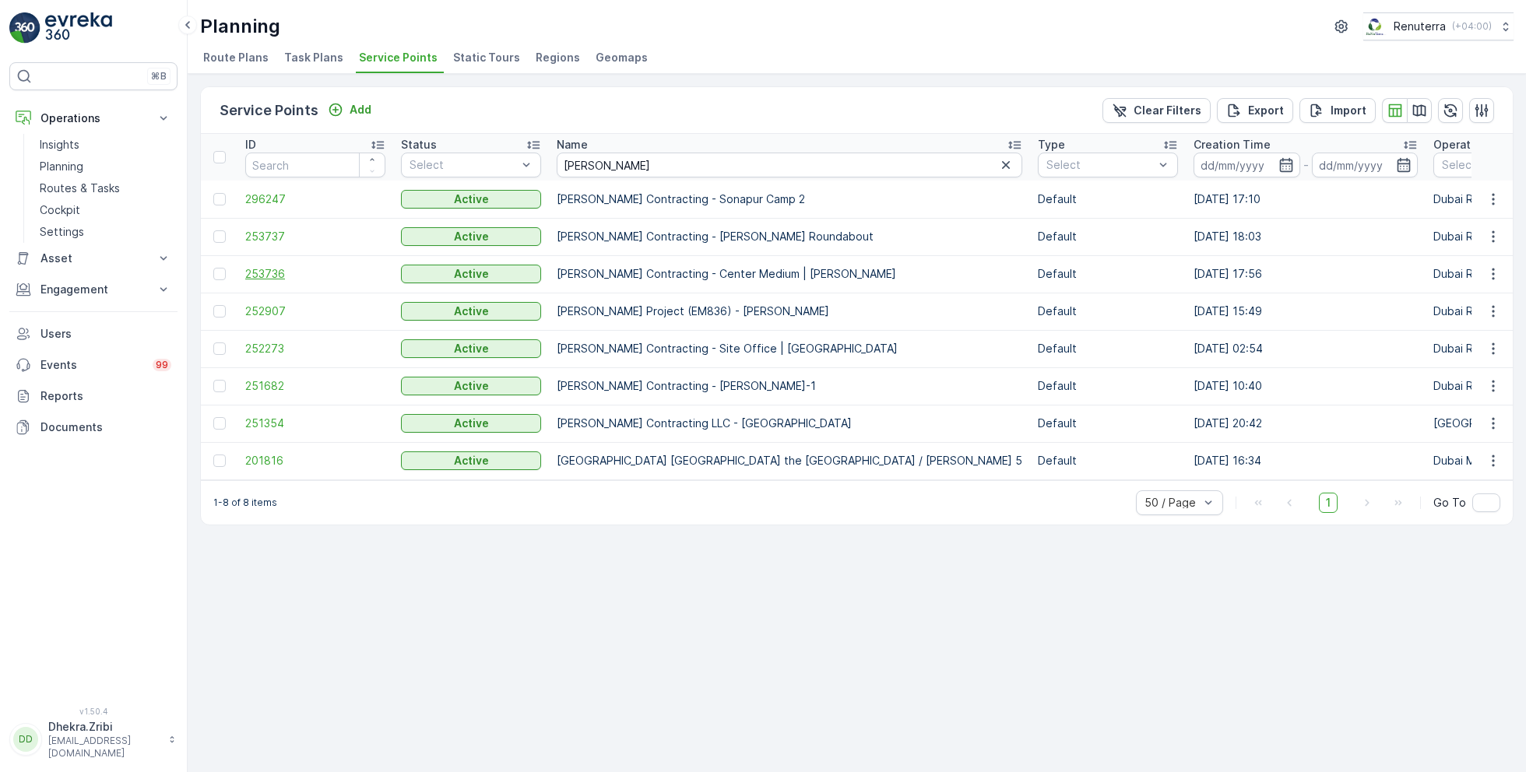
click at [255, 269] on span "253736" at bounding box center [315, 274] width 140 height 16
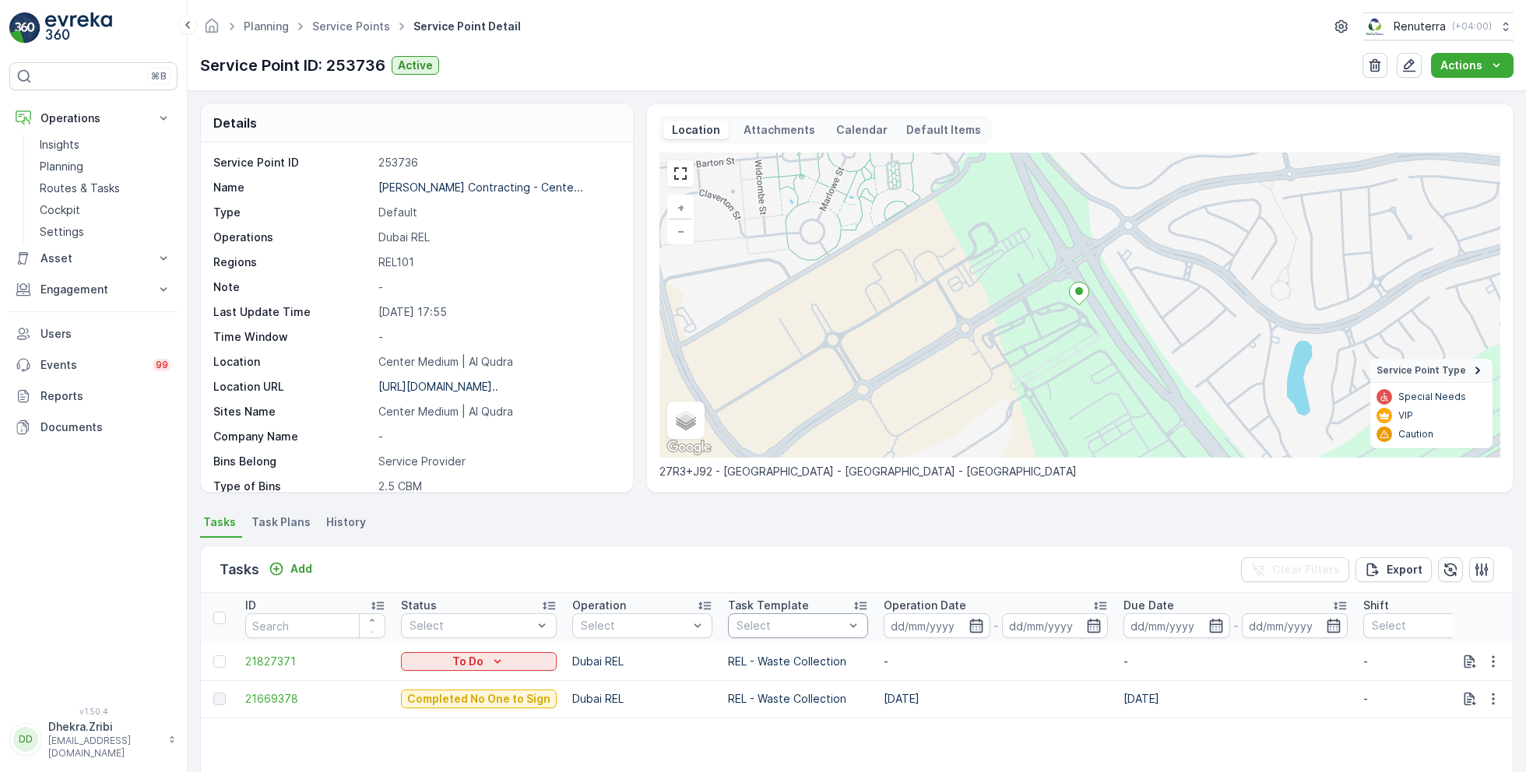
scroll to position [107, 0]
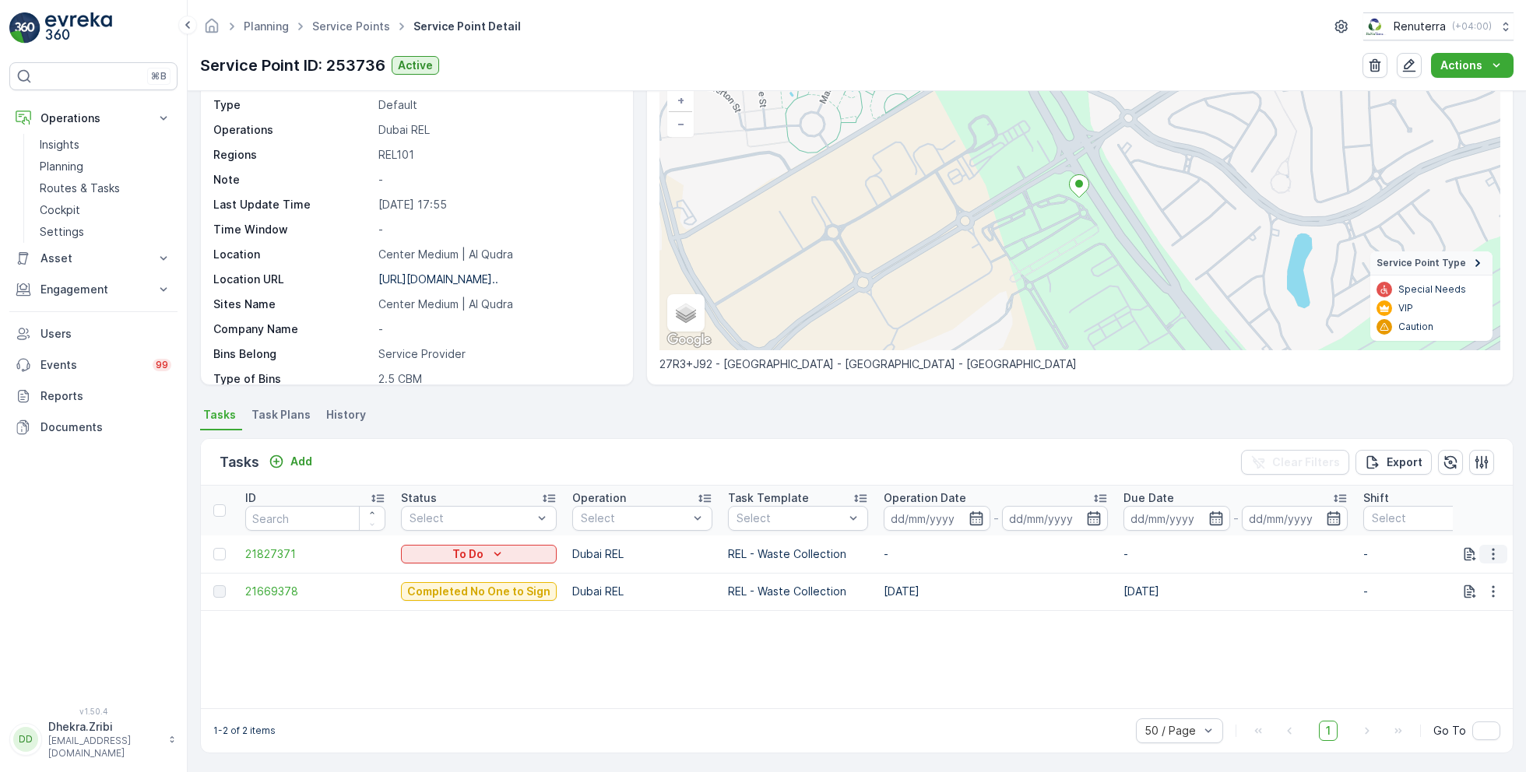
click at [1488, 550] on icon "button" at bounding box center [1493, 555] width 16 height 16
click at [1446, 627] on span "Change Route" at bounding box center [1453, 621] width 76 height 16
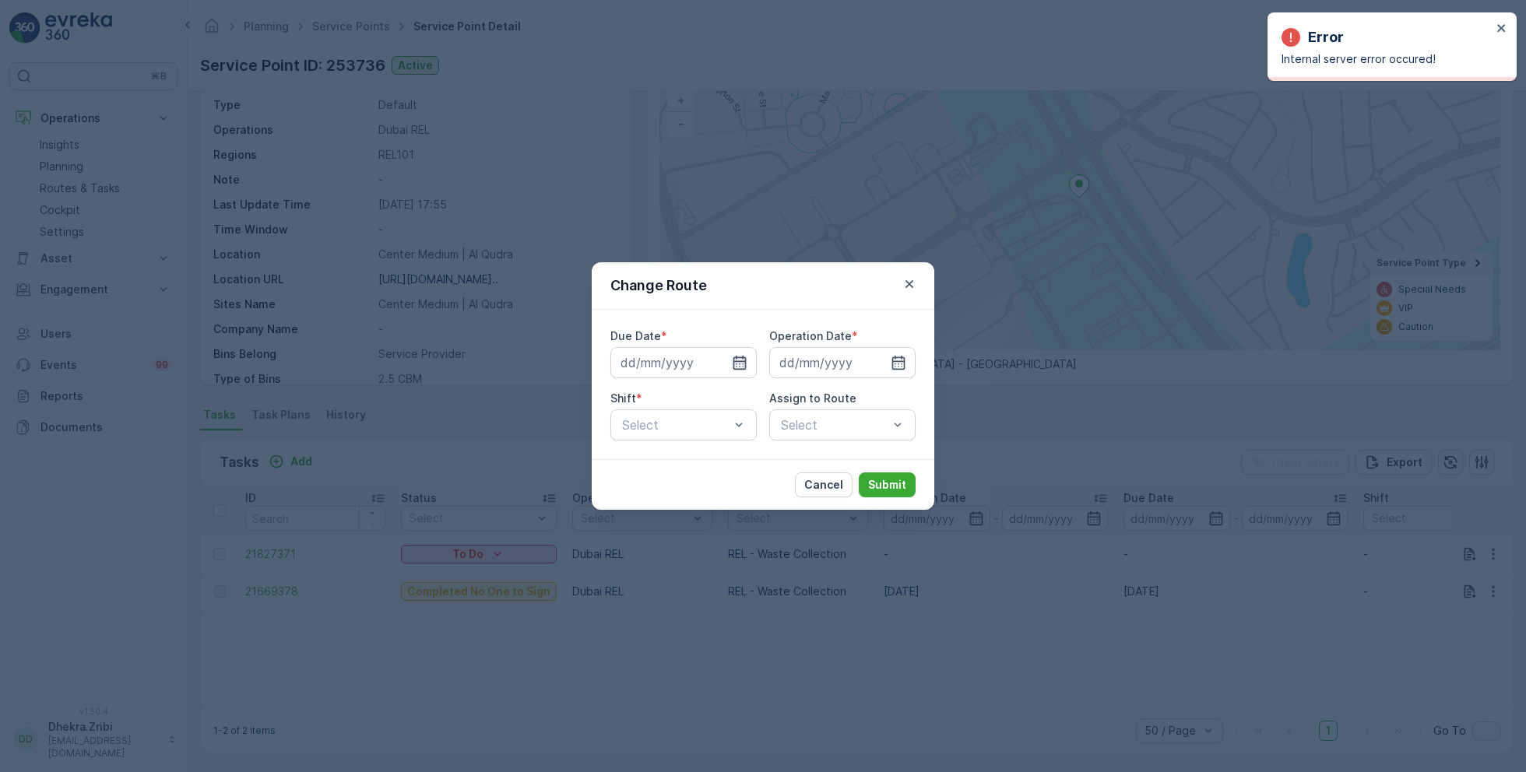
click at [743, 365] on icon "button" at bounding box center [740, 363] width 16 height 16
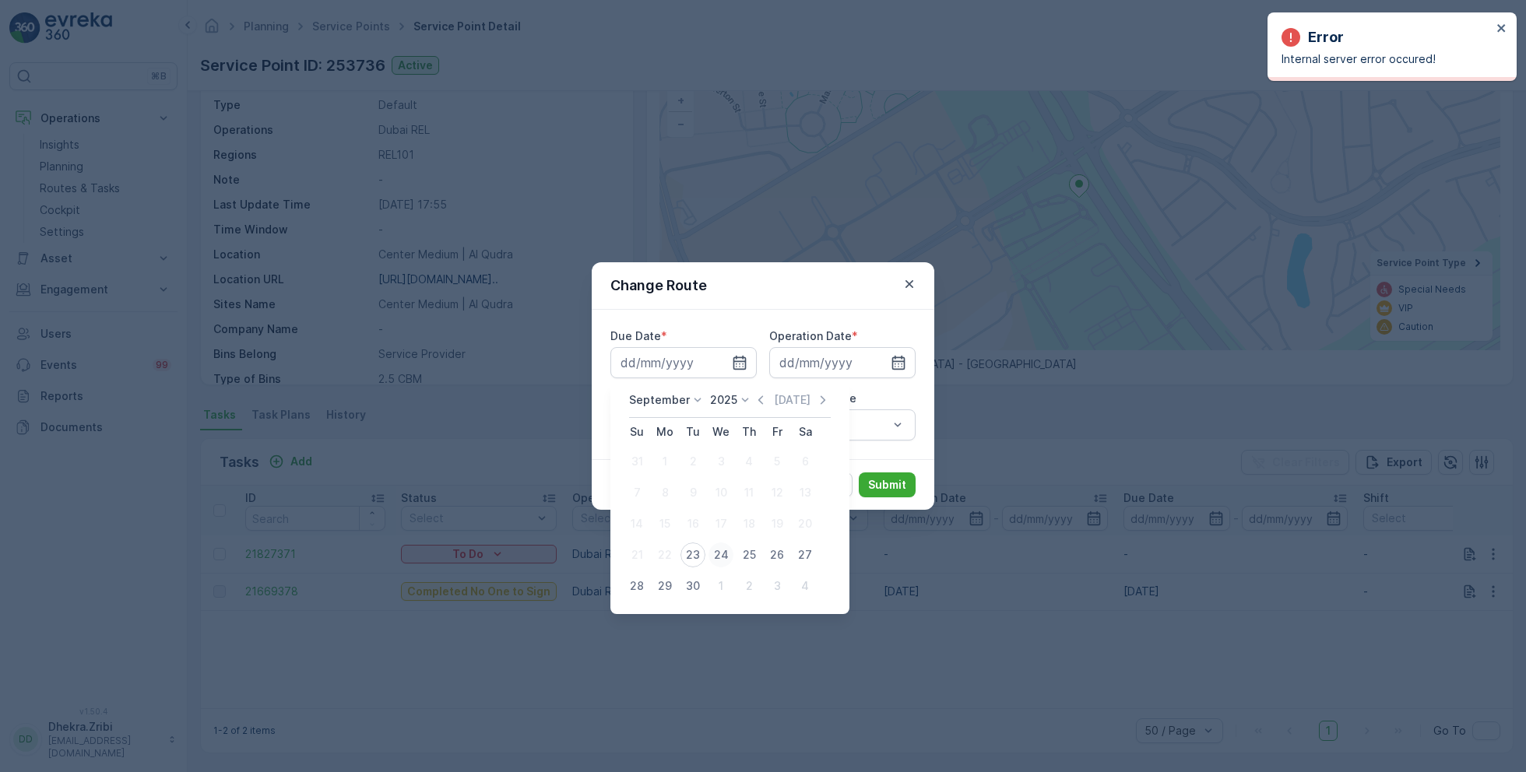
click at [719, 554] on div "24" at bounding box center [720, 555] width 25 height 25
type input "24.09.2025"
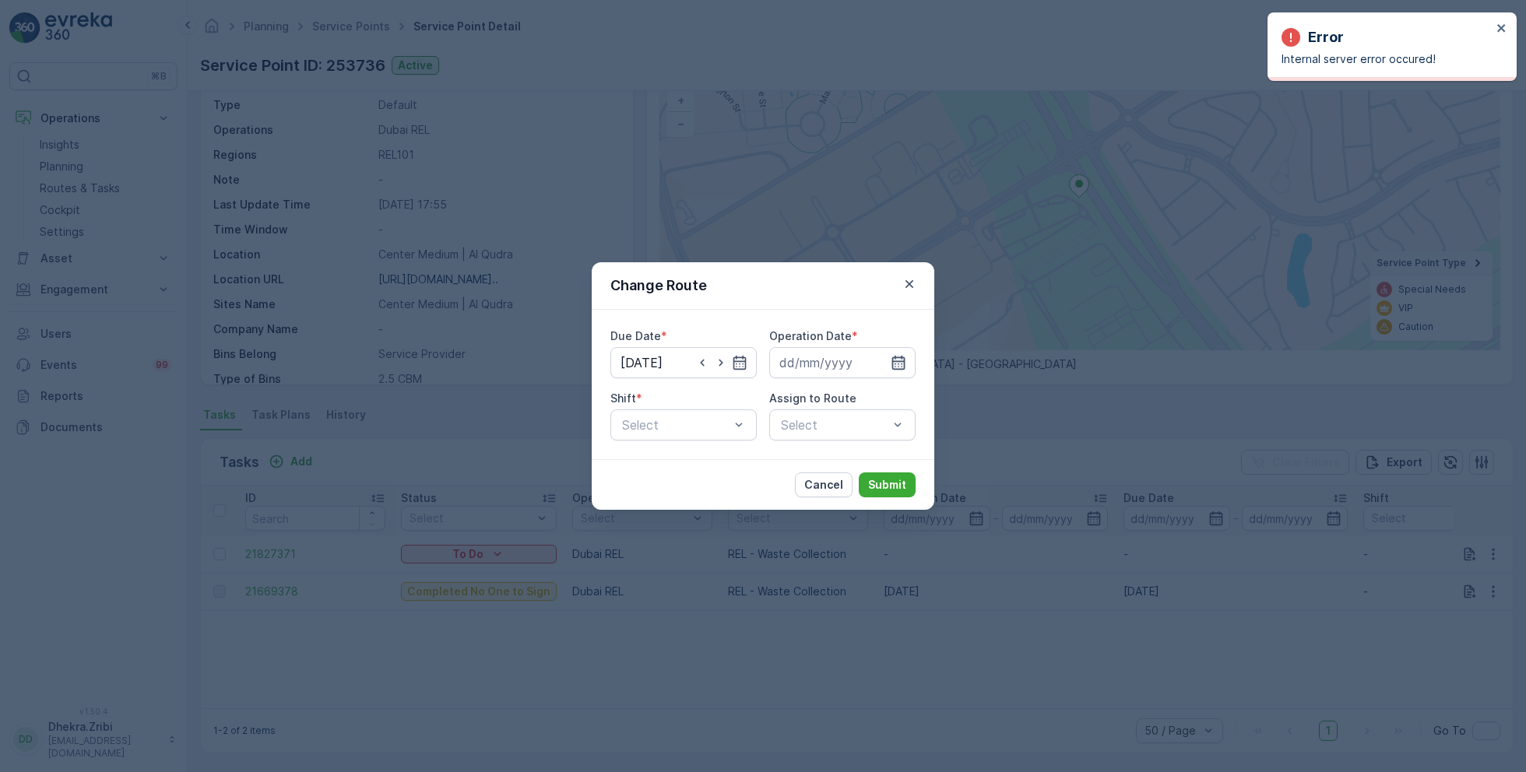
click at [897, 364] on icon "button" at bounding box center [899, 363] width 16 height 16
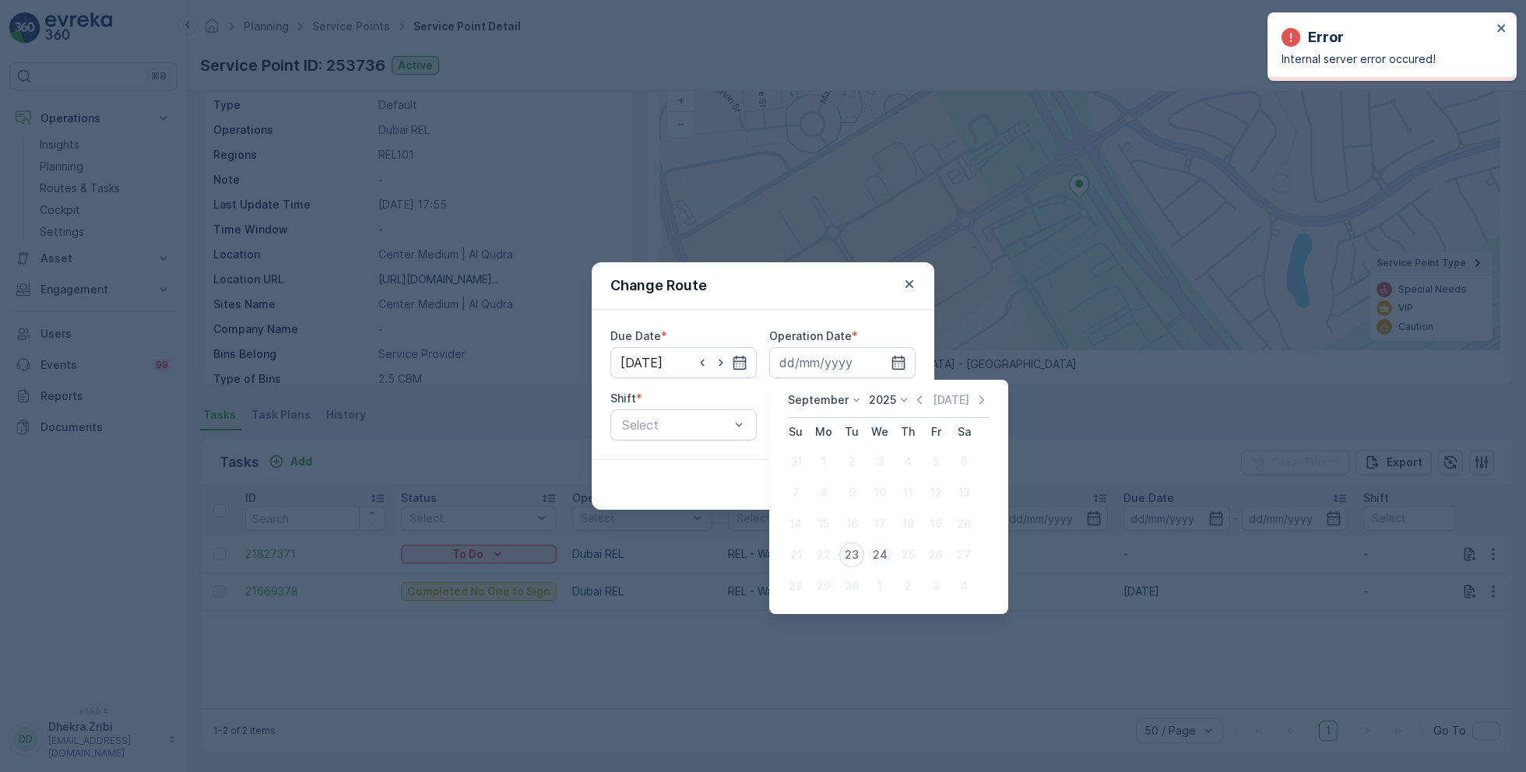
click at [873, 554] on div "24" at bounding box center [879, 555] width 25 height 25
type input "24.09.2025"
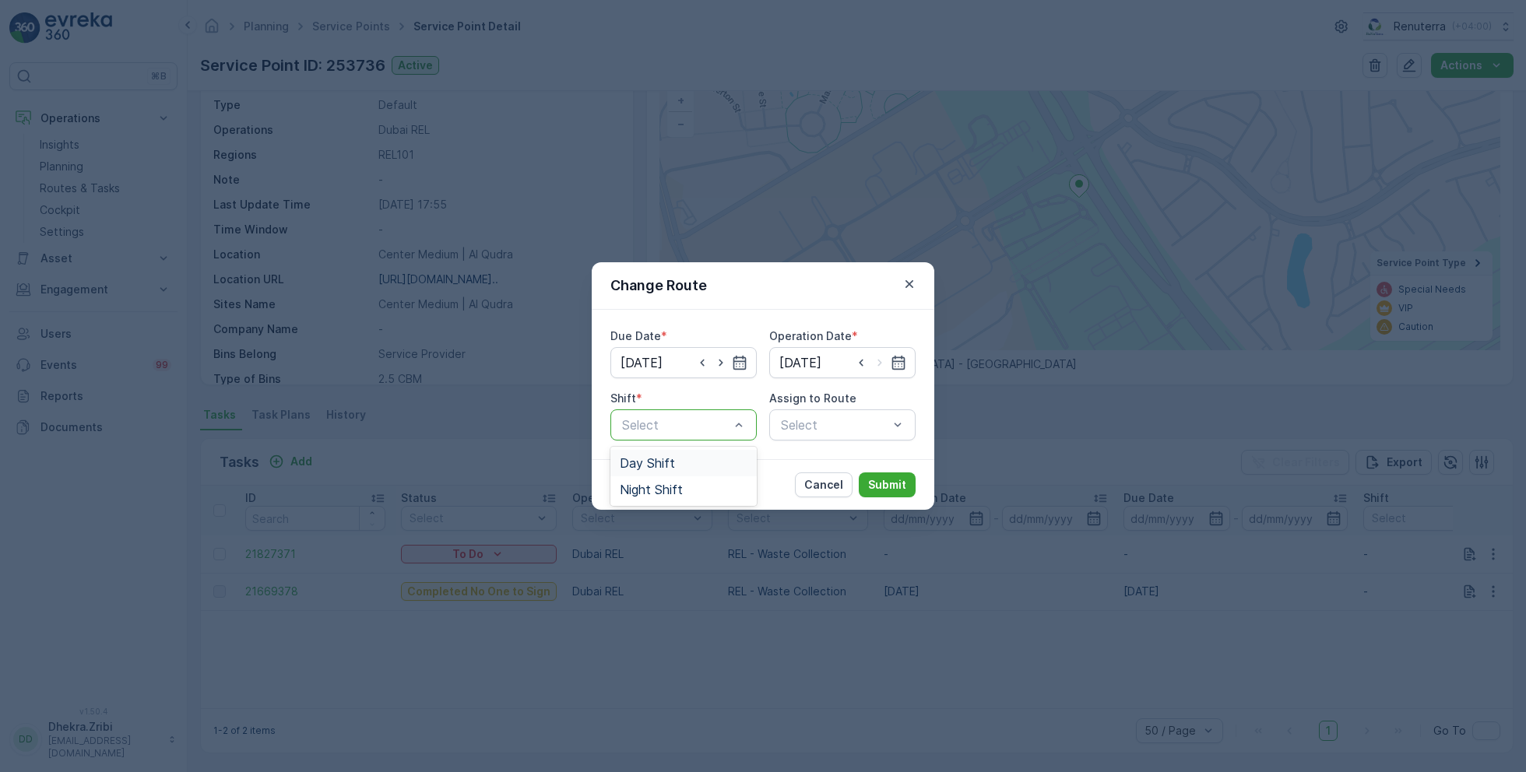
click at [644, 459] on span "Day Shift" at bounding box center [647, 463] width 55 height 14
click at [806, 427] on div "Select" at bounding box center [842, 424] width 146 height 31
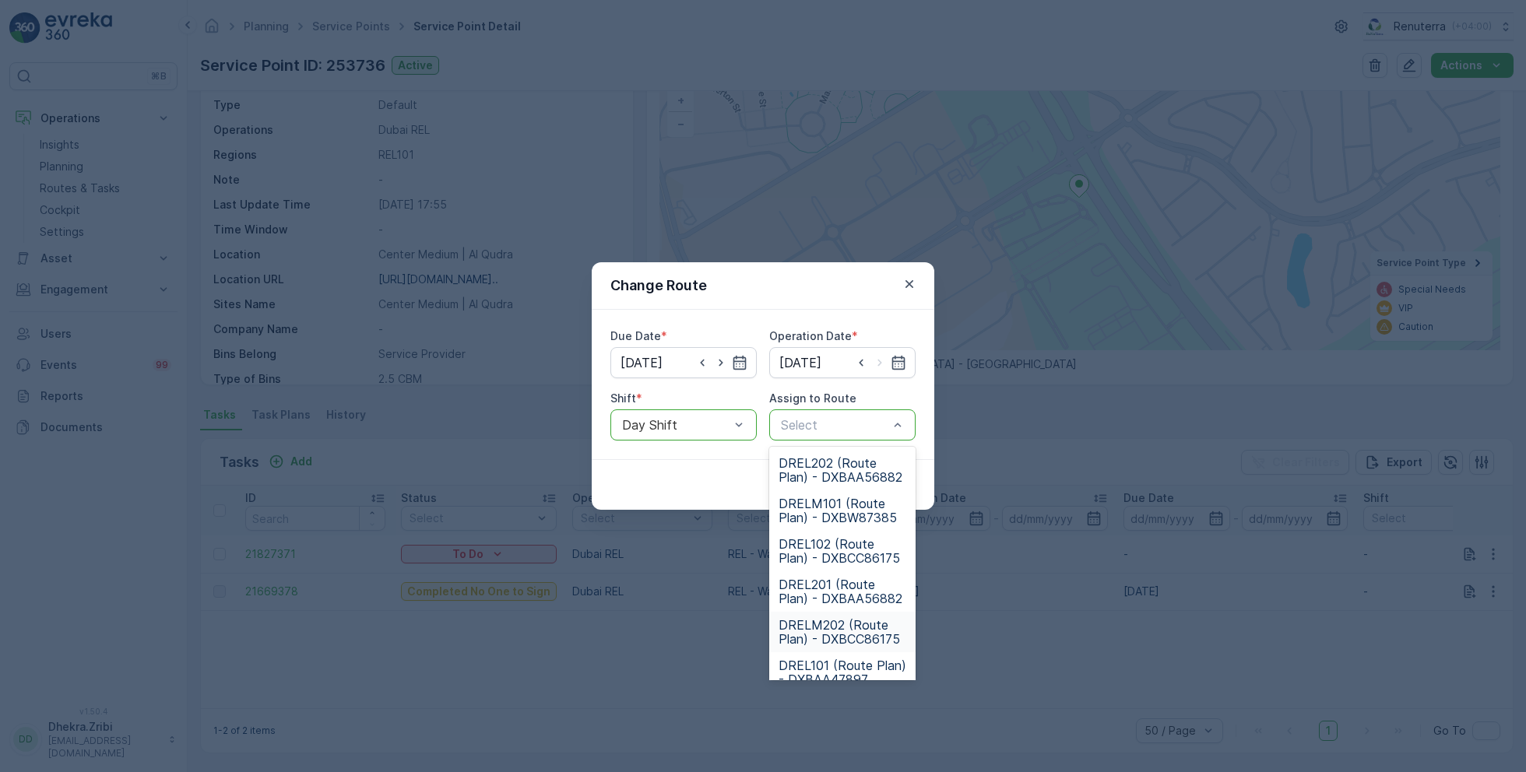
scroll to position [97, 0]
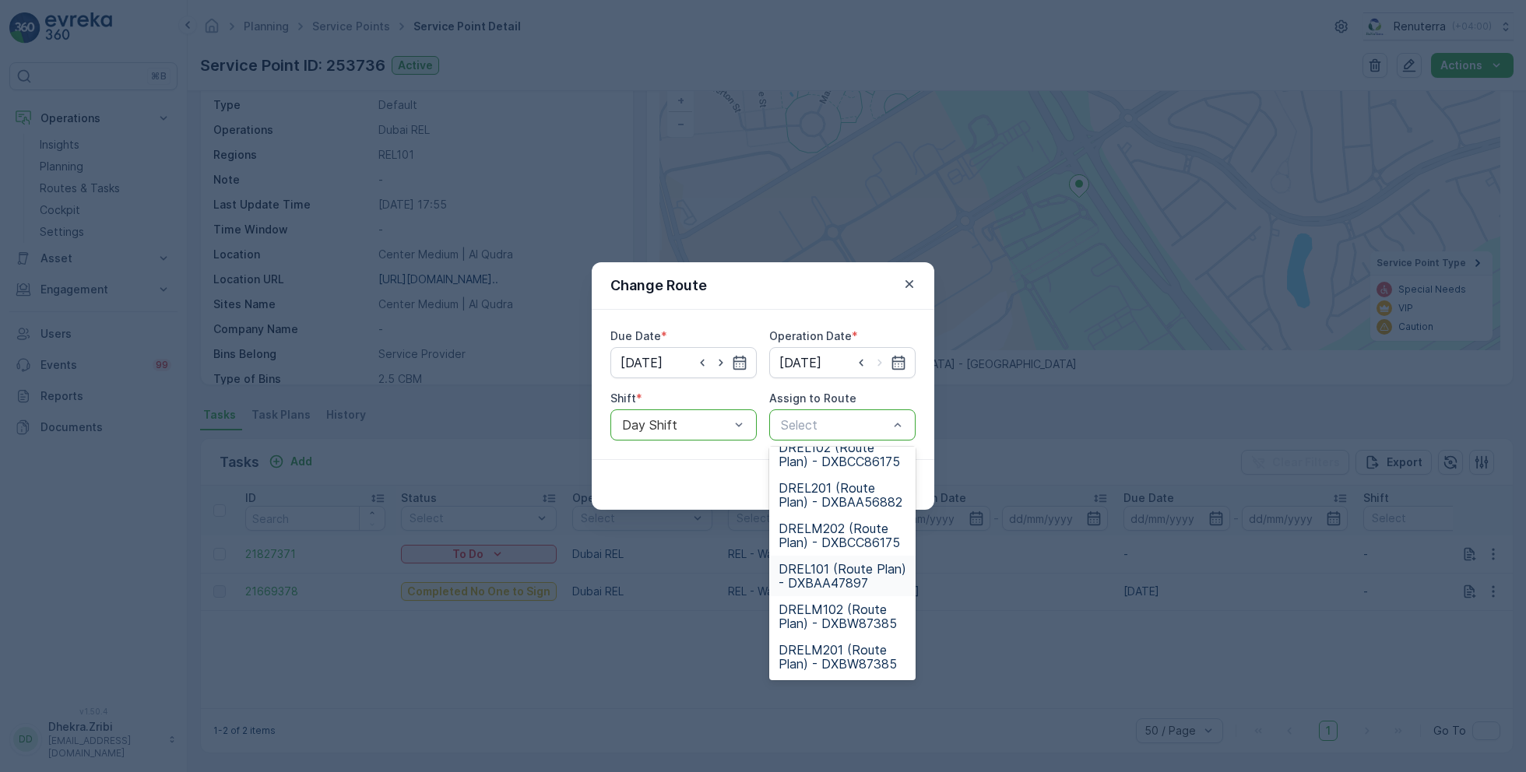
click at [845, 567] on span "DREL101 (Route Plan) - DXBAA47897" at bounding box center [842, 576] width 128 height 28
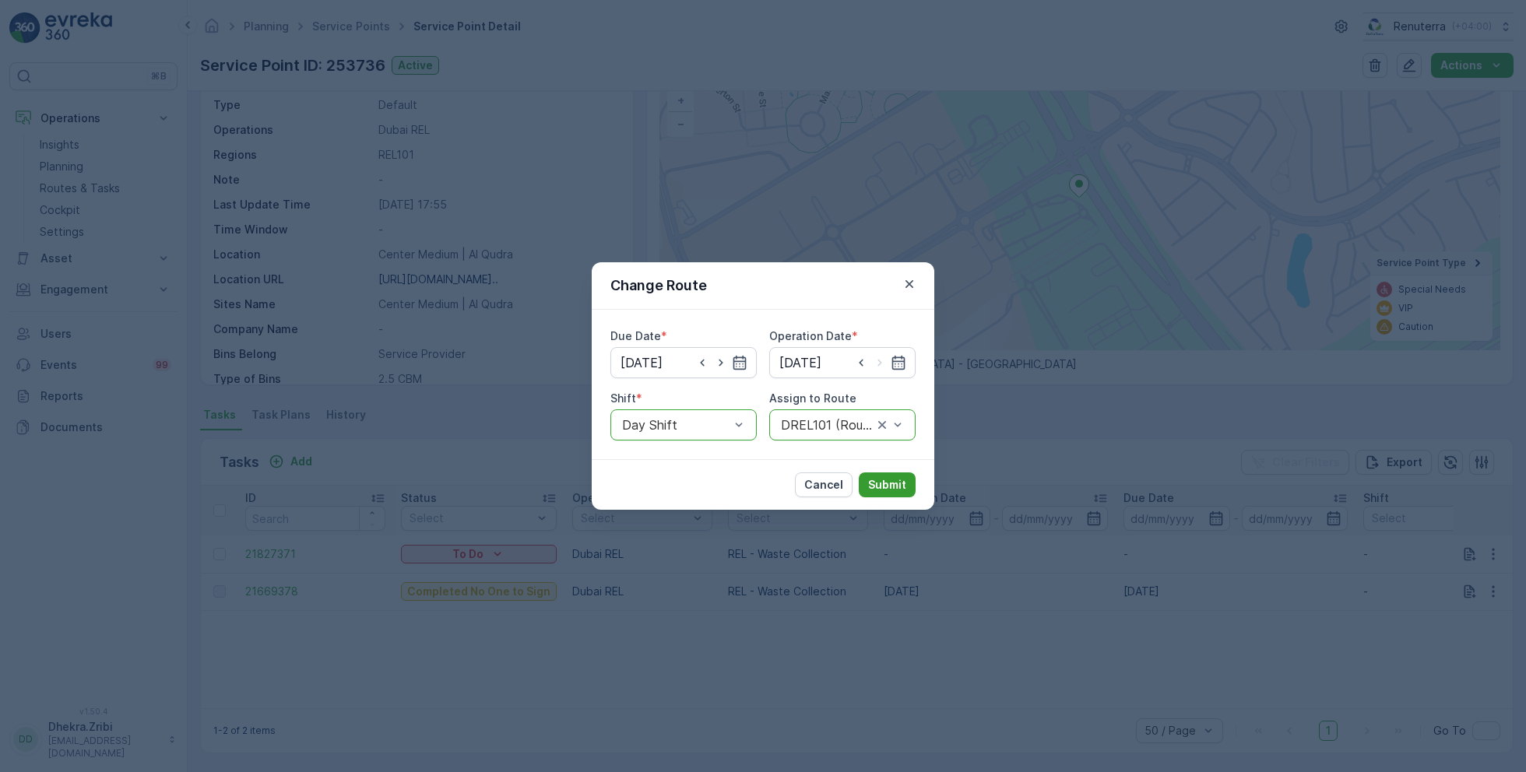
click at [905, 480] on p "Submit" at bounding box center [887, 485] width 38 height 16
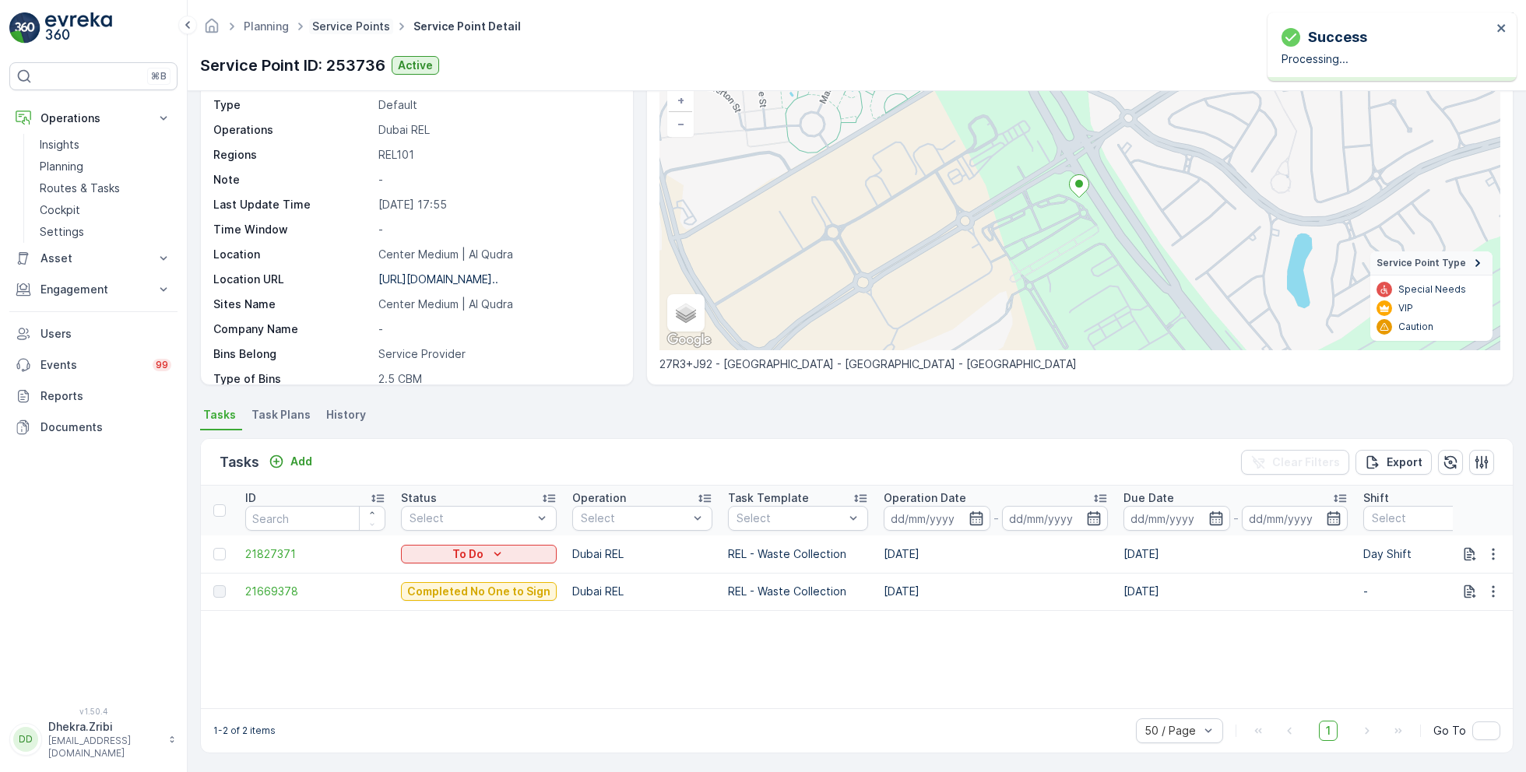
click at [345, 26] on link "Service Points" at bounding box center [351, 25] width 78 height 13
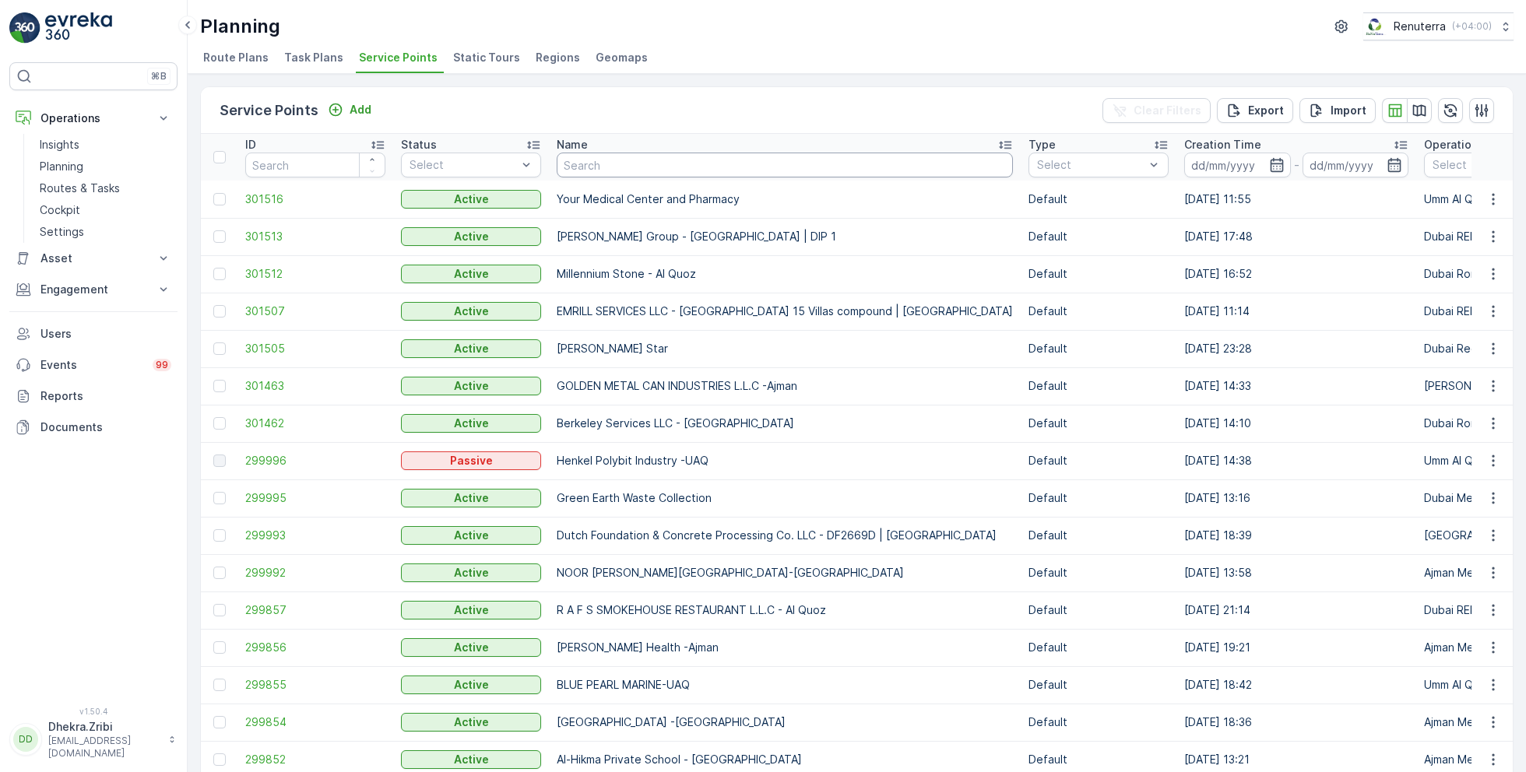
click at [603, 169] on input "text" at bounding box center [785, 165] width 456 height 25
type input "al jaw"
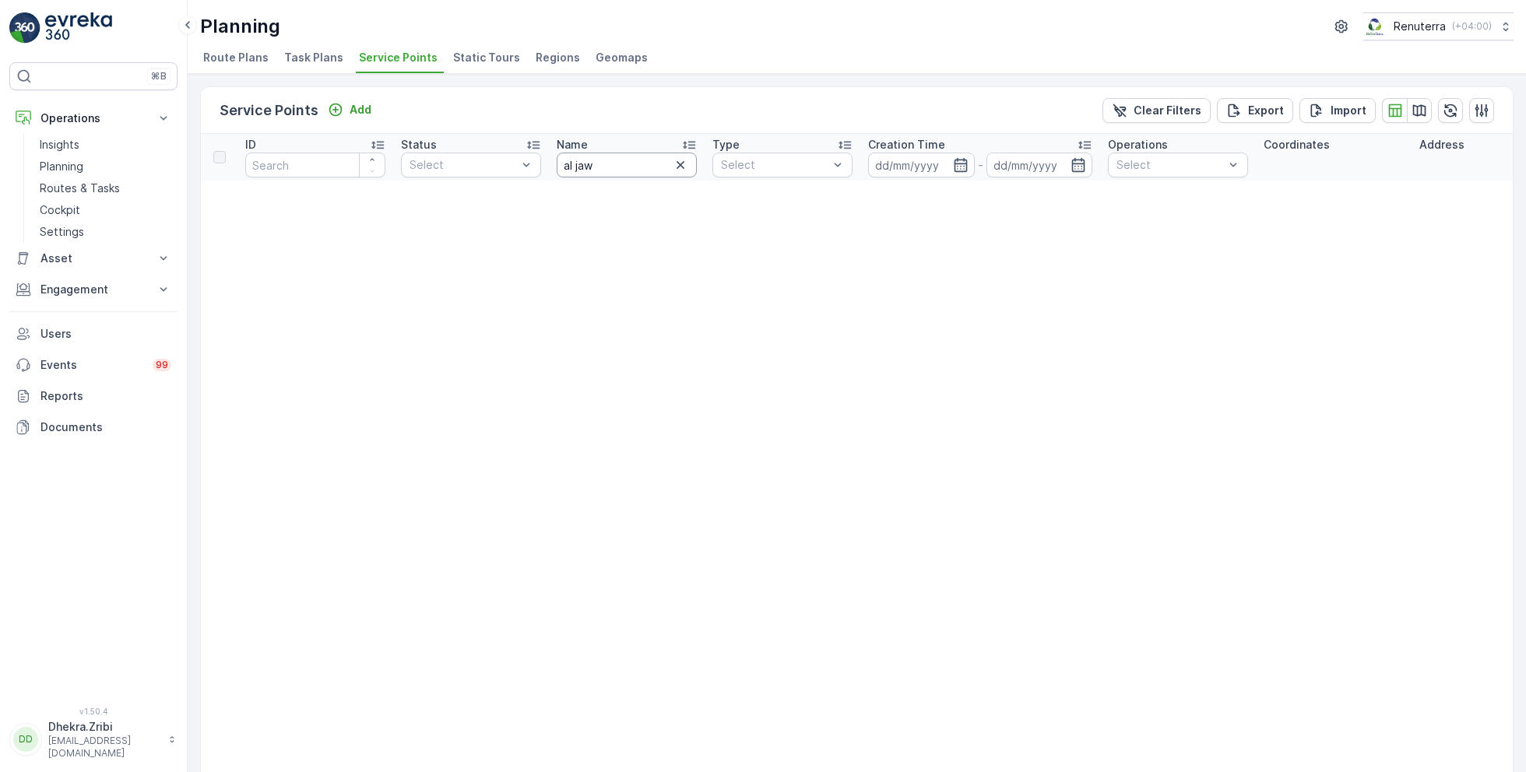
click at [629, 157] on input "al jaw" at bounding box center [627, 165] width 140 height 25
type input "aljaw"
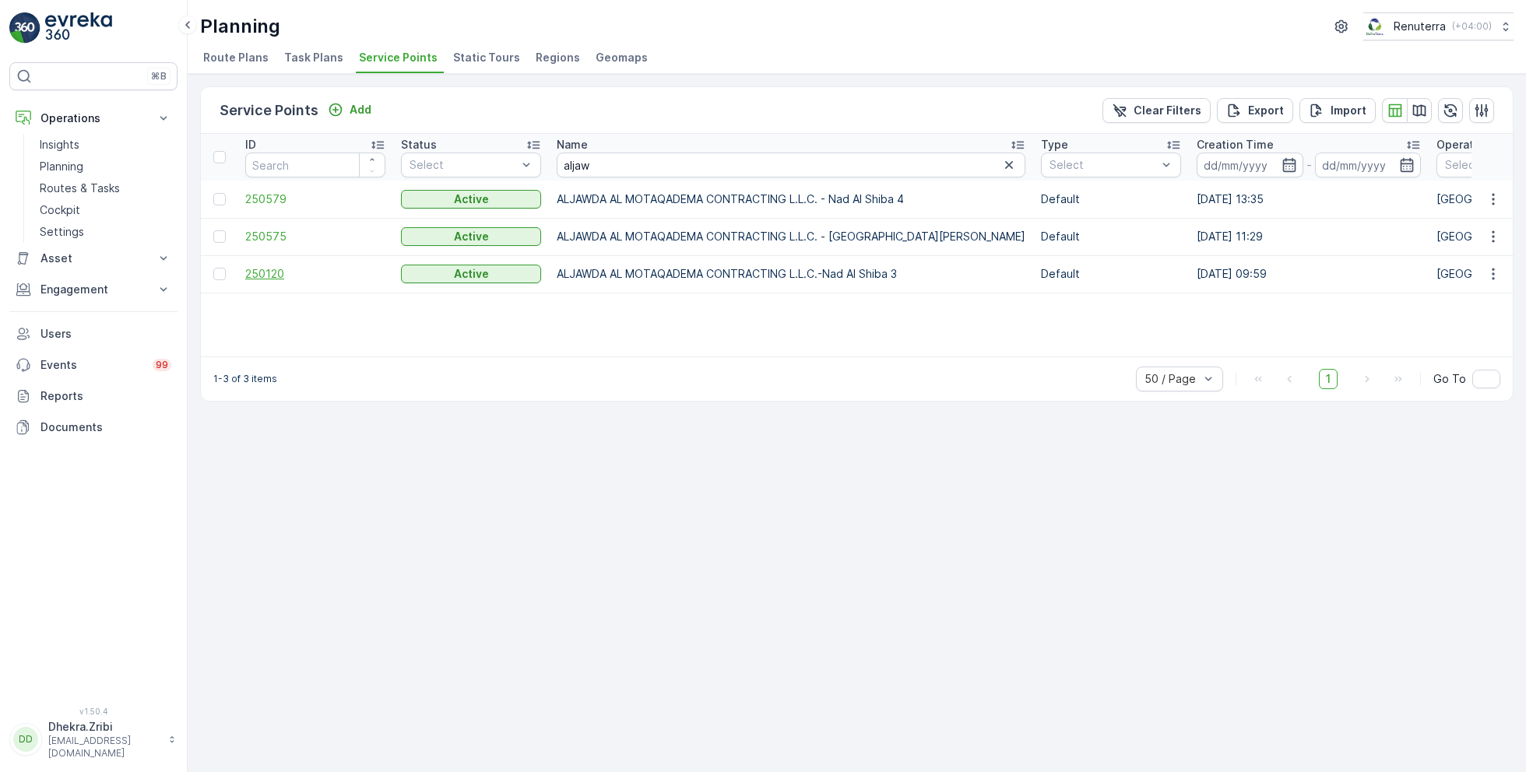
click at [265, 272] on span "250120" at bounding box center [315, 274] width 140 height 16
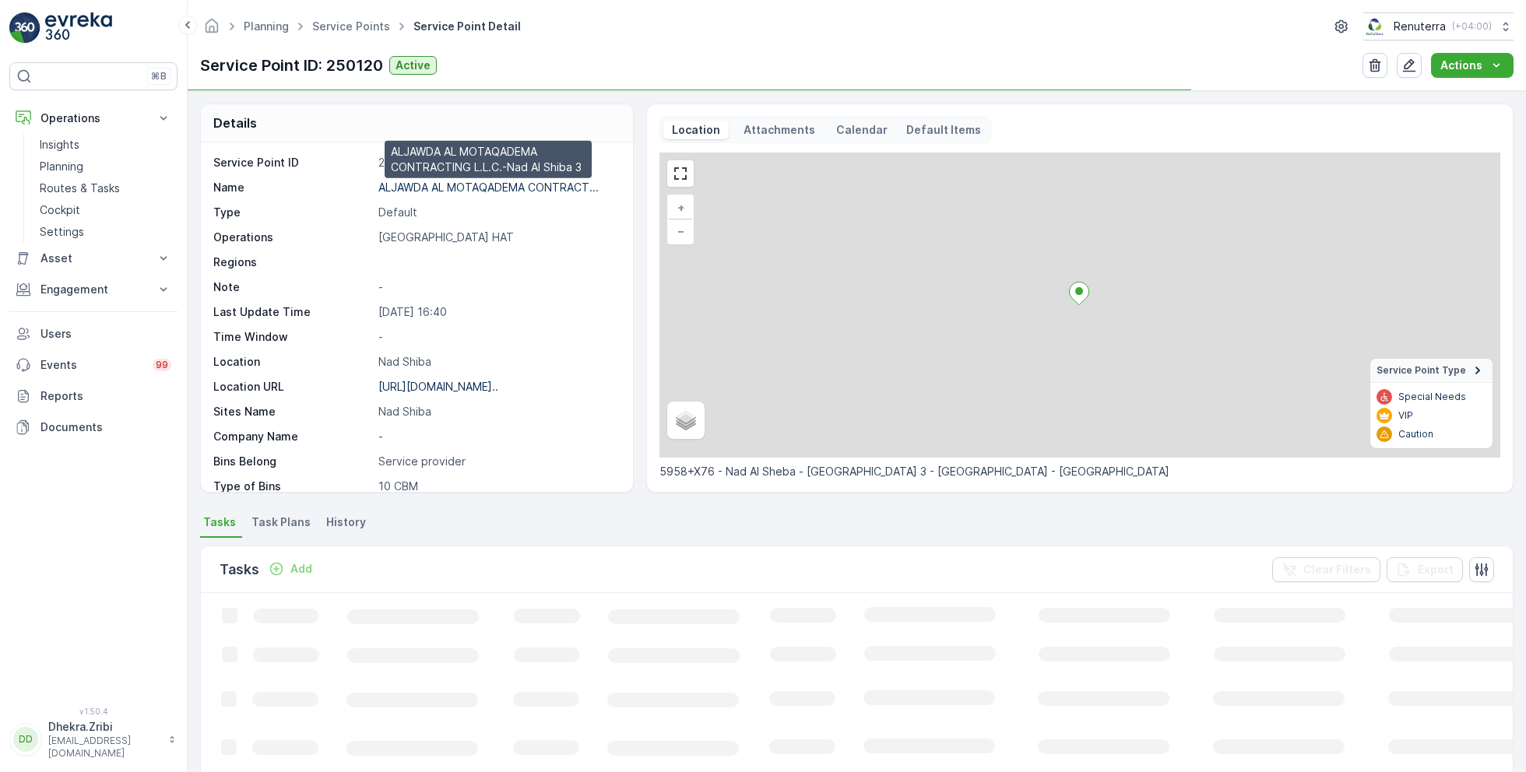
click at [429, 188] on p "ALJAWDA AL MOTAQADEMA CONTRACT..." at bounding box center [488, 187] width 220 height 13
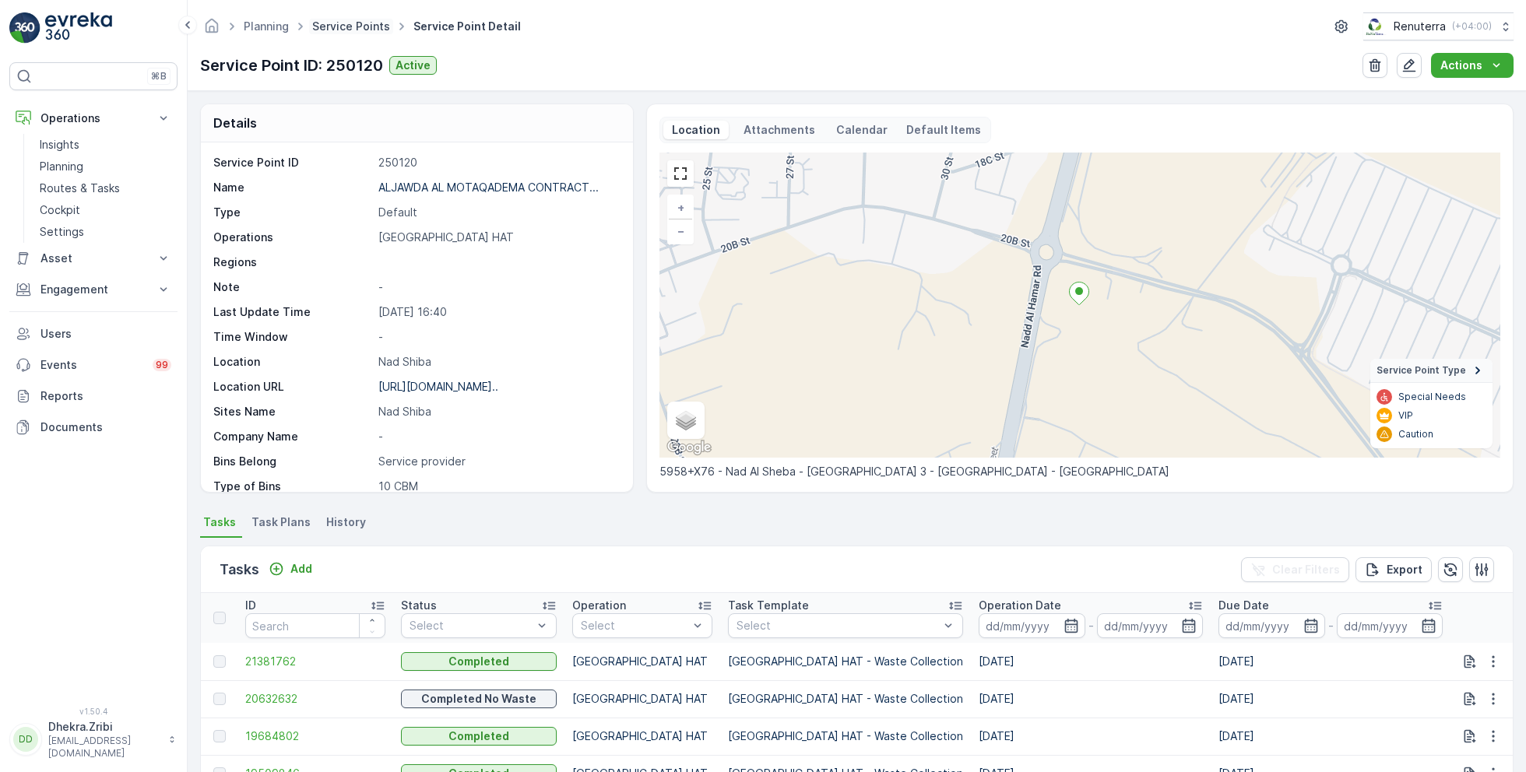
click at [353, 30] on link "Service Points" at bounding box center [351, 25] width 78 height 13
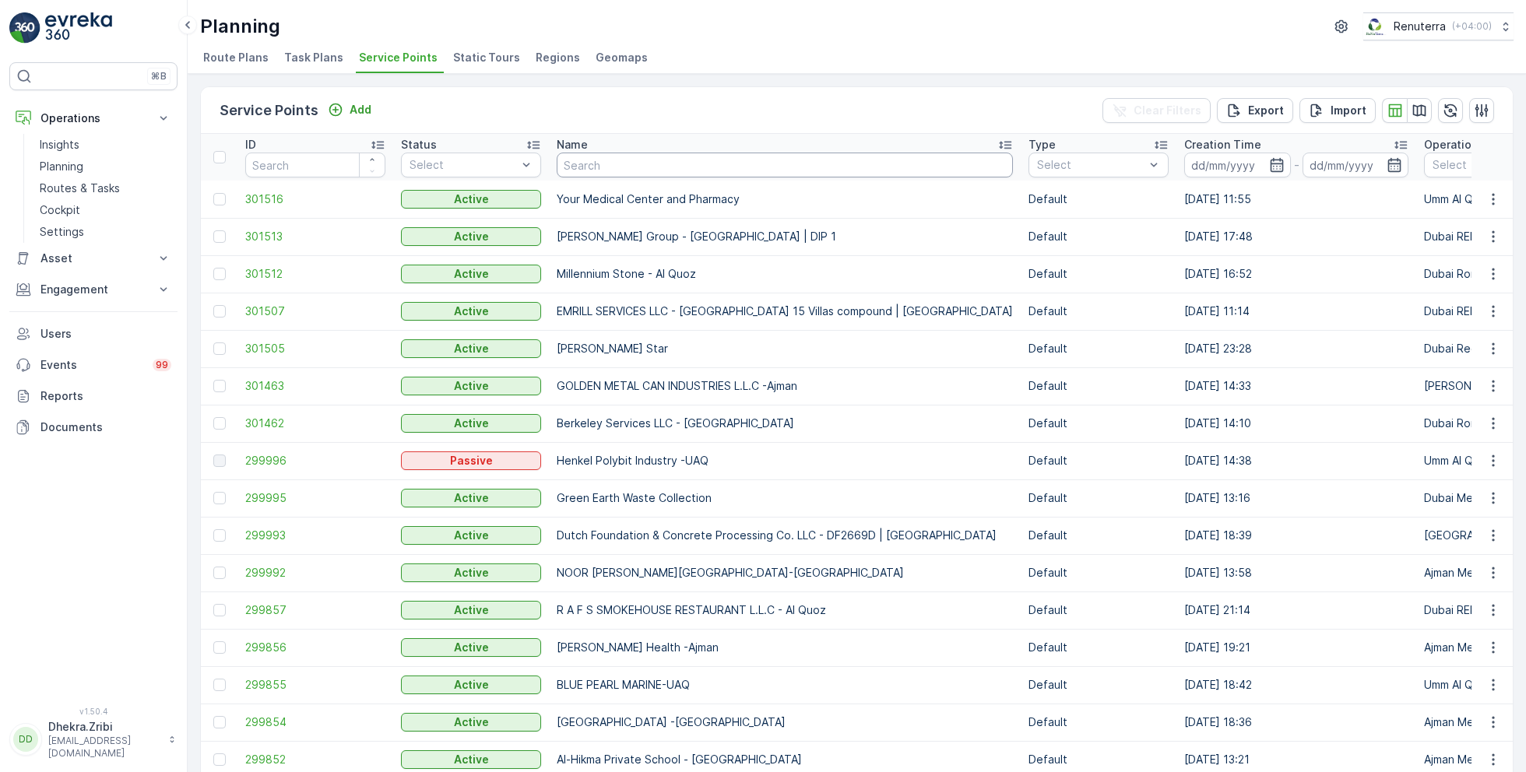
click at [594, 163] on input "text" at bounding box center [785, 165] width 456 height 25
type input "lesp"
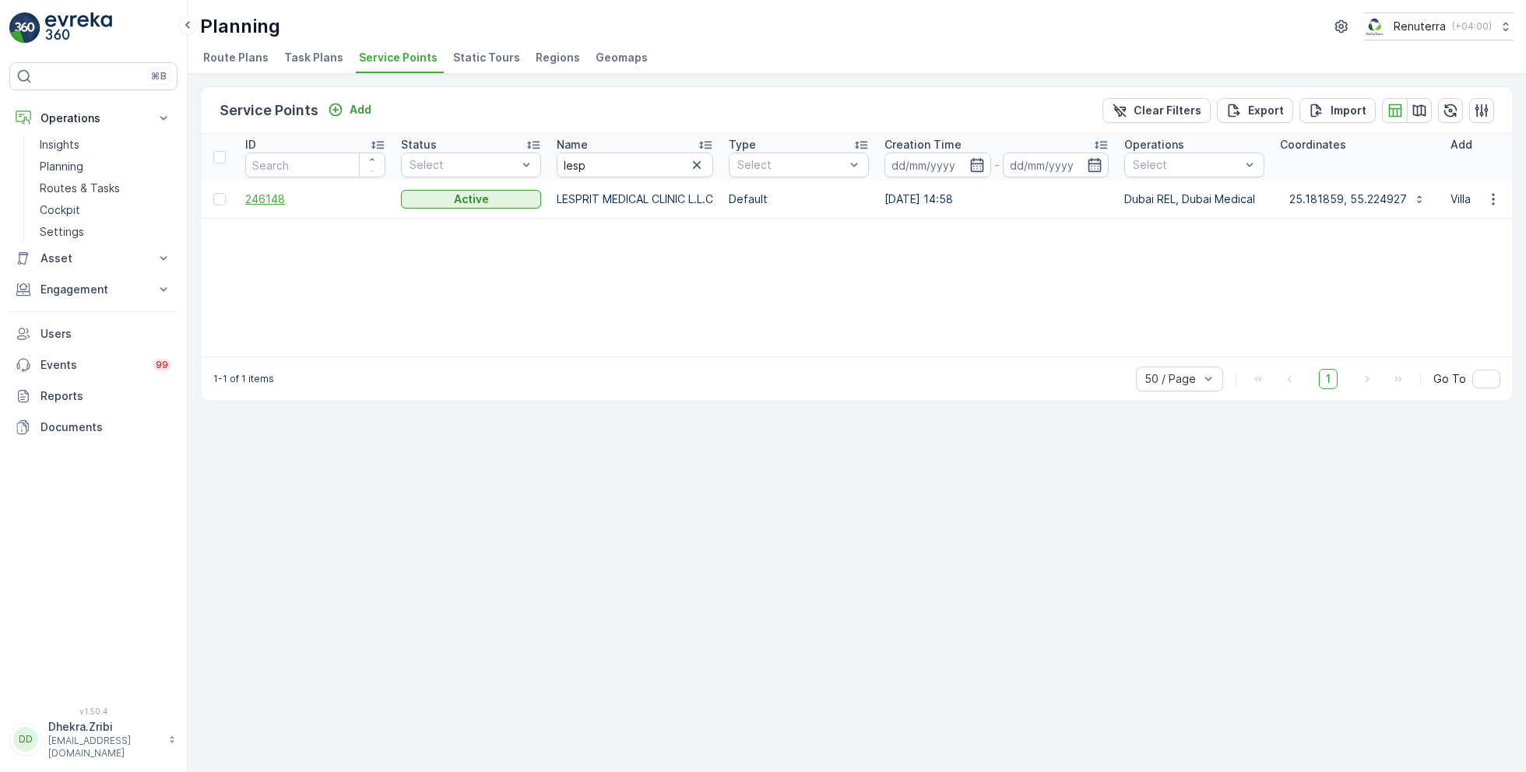
click at [282, 202] on span "246148" at bounding box center [315, 200] width 140 height 16
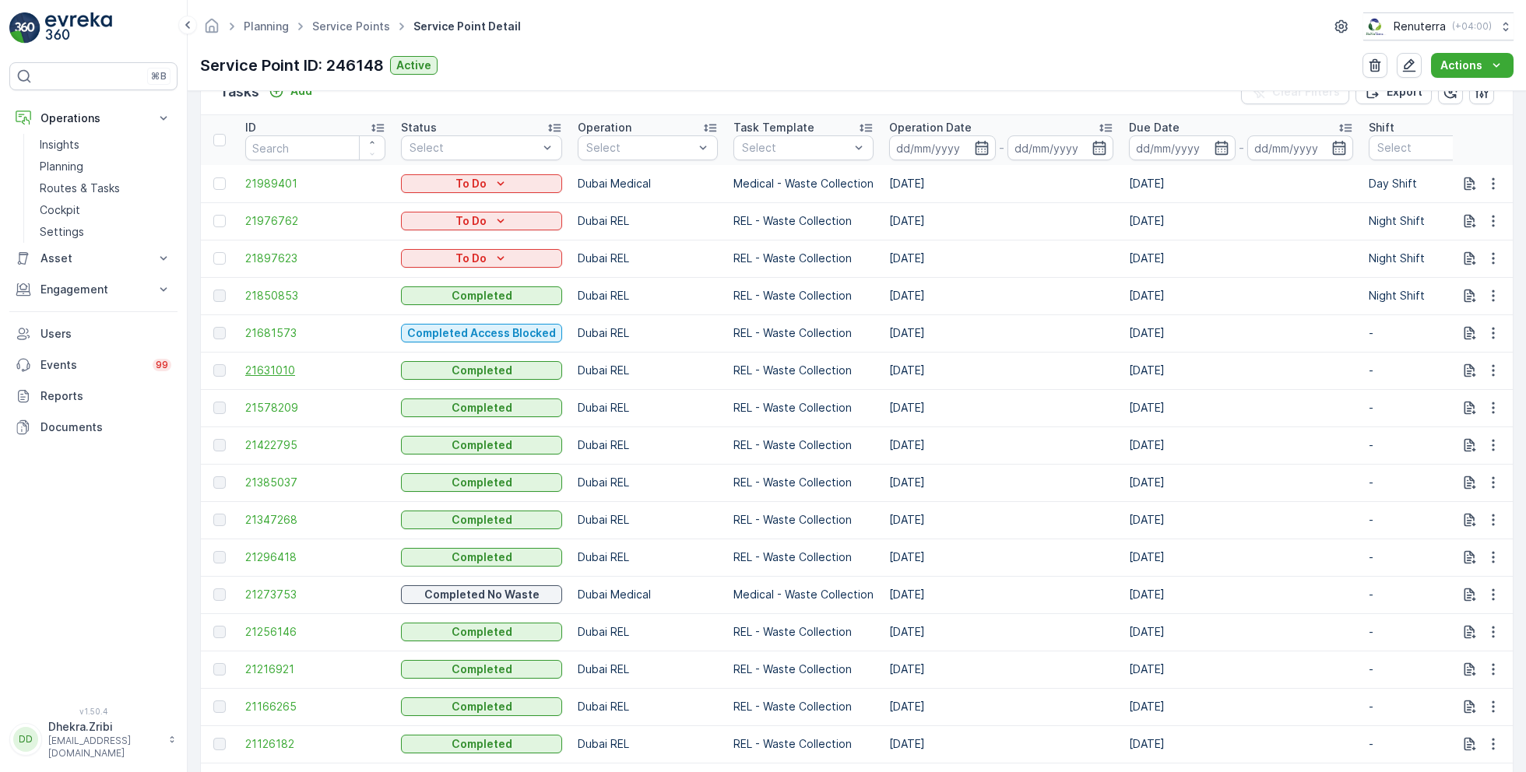
scroll to position [480, 0]
click at [261, 592] on span "21273753" at bounding box center [315, 593] width 140 height 16
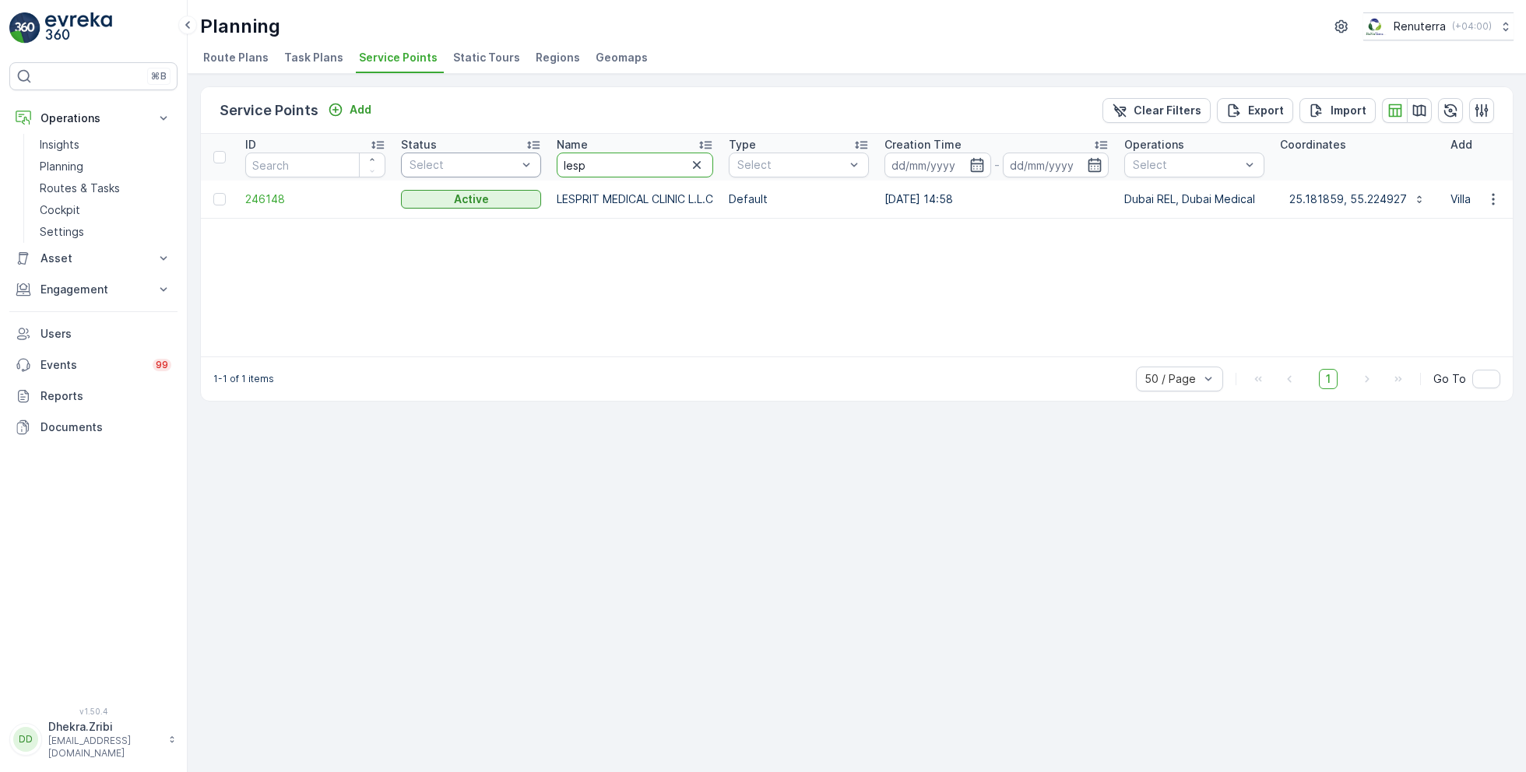
drag, startPoint x: 606, startPoint y: 167, endPoint x: 513, endPoint y: 166, distance: 92.6
type input "saudi"
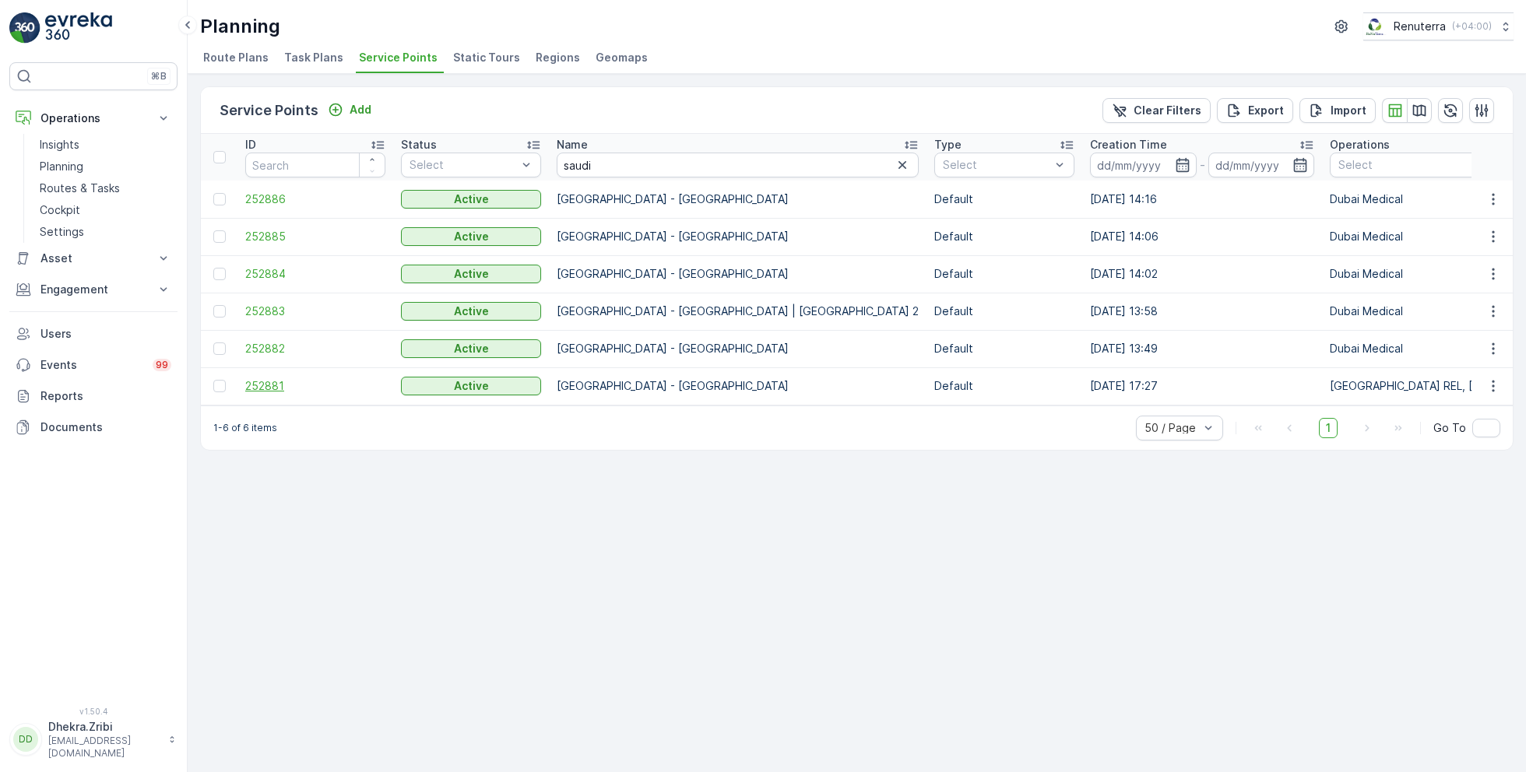
click at [271, 380] on span "252881" at bounding box center [315, 386] width 140 height 16
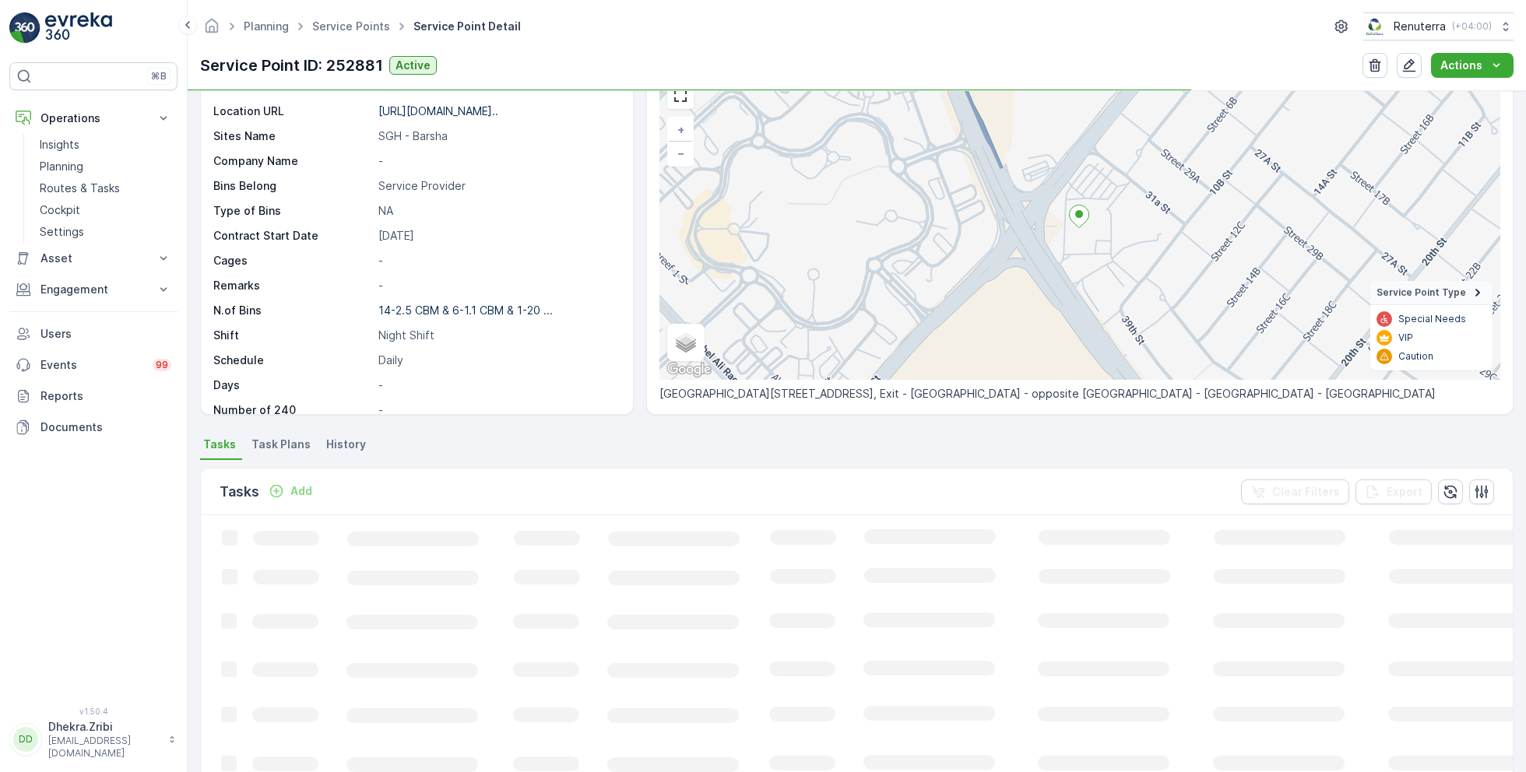
scroll to position [79, 0]
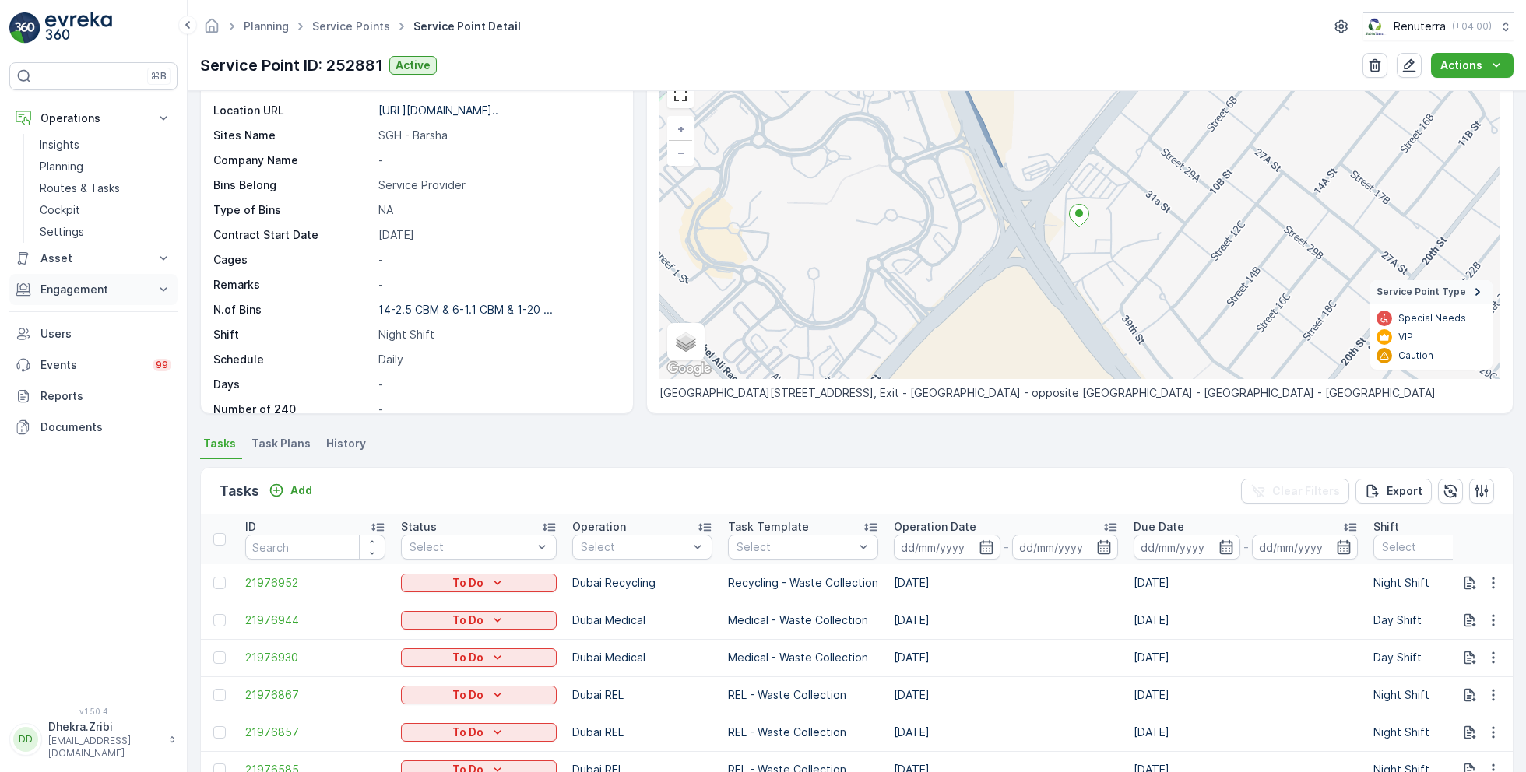
click at [75, 287] on p "Engagement" at bounding box center [93, 290] width 106 height 16
click at [72, 353] on p "Contacts" at bounding box center [64, 360] width 48 height 16
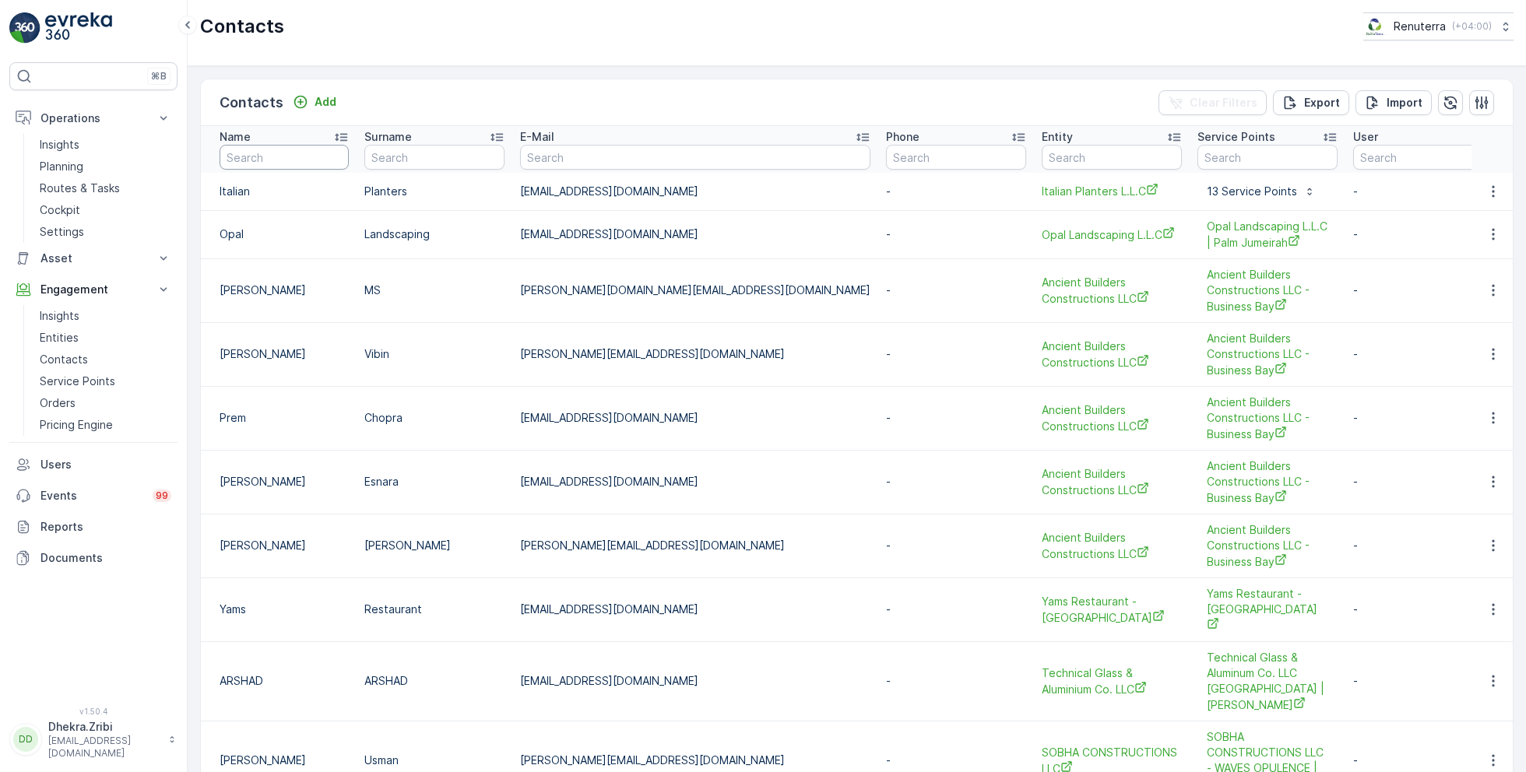
click at [284, 159] on input "text" at bounding box center [284, 157] width 129 height 25
type input "saudi"
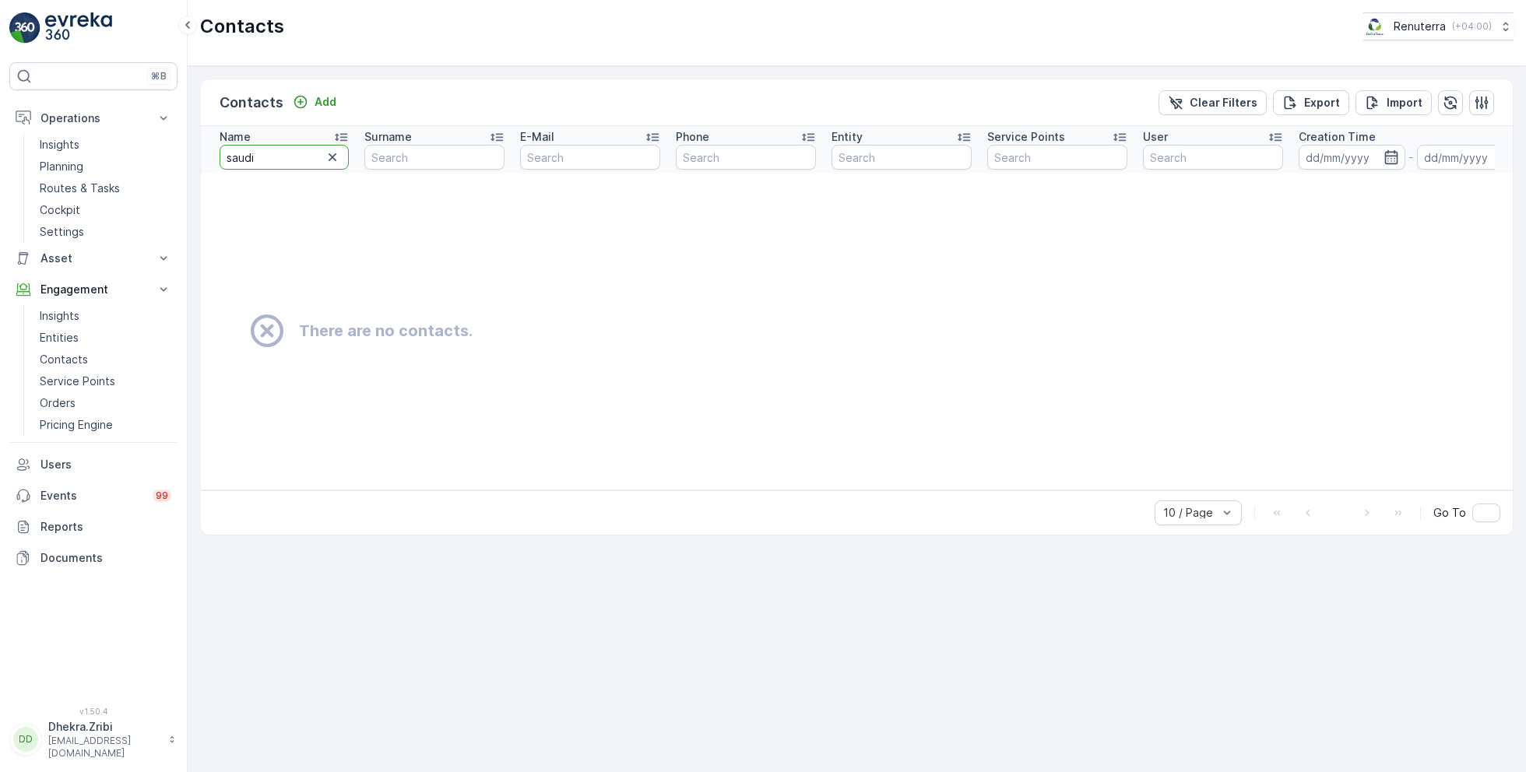
drag, startPoint x: 265, startPoint y: 153, endPoint x: 220, endPoint y: 153, distance: 45.2
click at [220, 153] on input "saudi" at bounding box center [284, 157] width 129 height 25
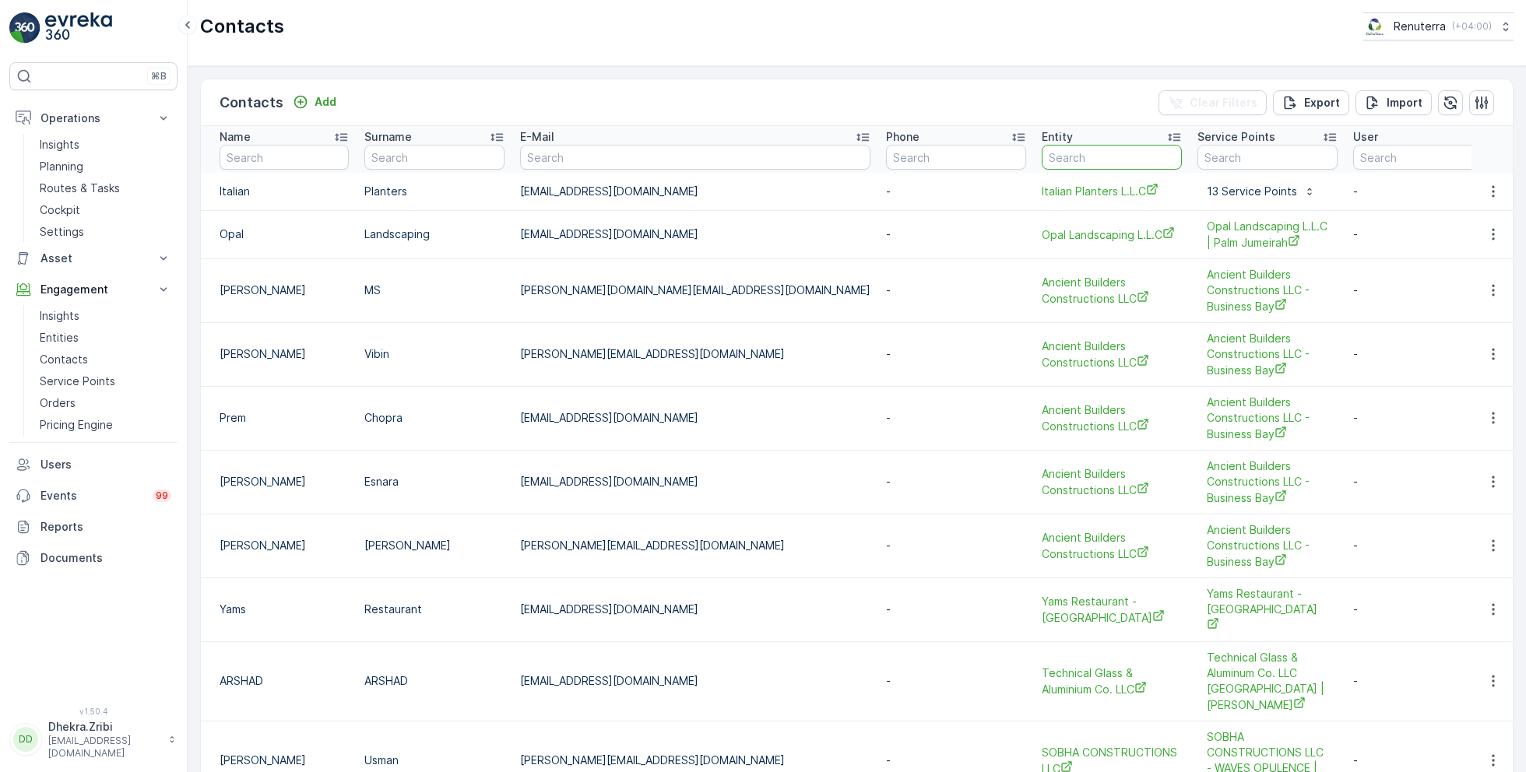
click at [1042, 155] on input "text" at bounding box center [1112, 157] width 140 height 25
click at [1197, 156] on input "text" at bounding box center [1267, 157] width 140 height 25
type input "saudi"
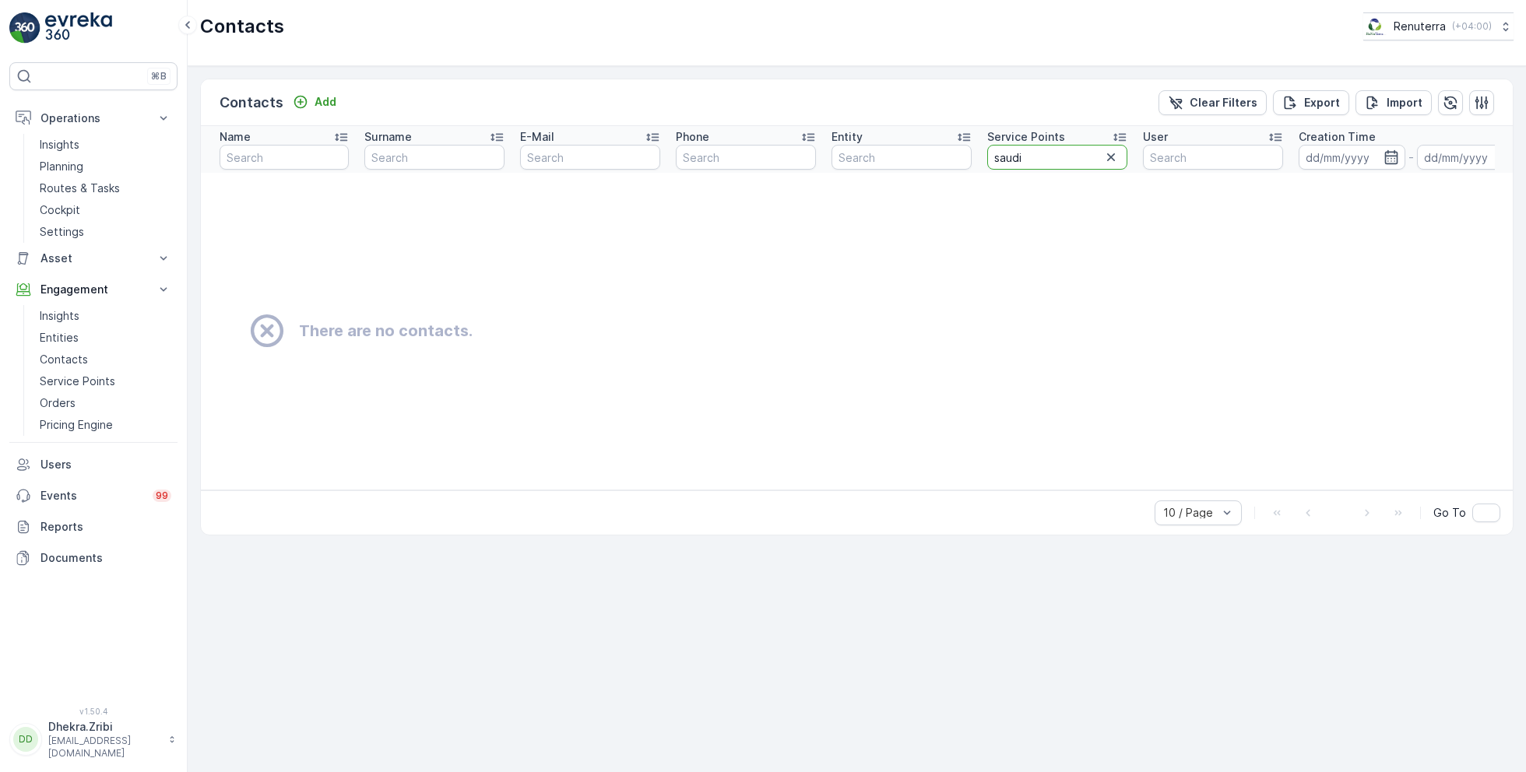
drag, startPoint x: 1054, startPoint y: 156, endPoint x: 972, endPoint y: 153, distance: 82.6
click at [972, 153] on tr "Name Surname E-Mail Phone Entity Service Points saudi User Creation Time - Last…" at bounding box center [995, 149] width 1588 height 47
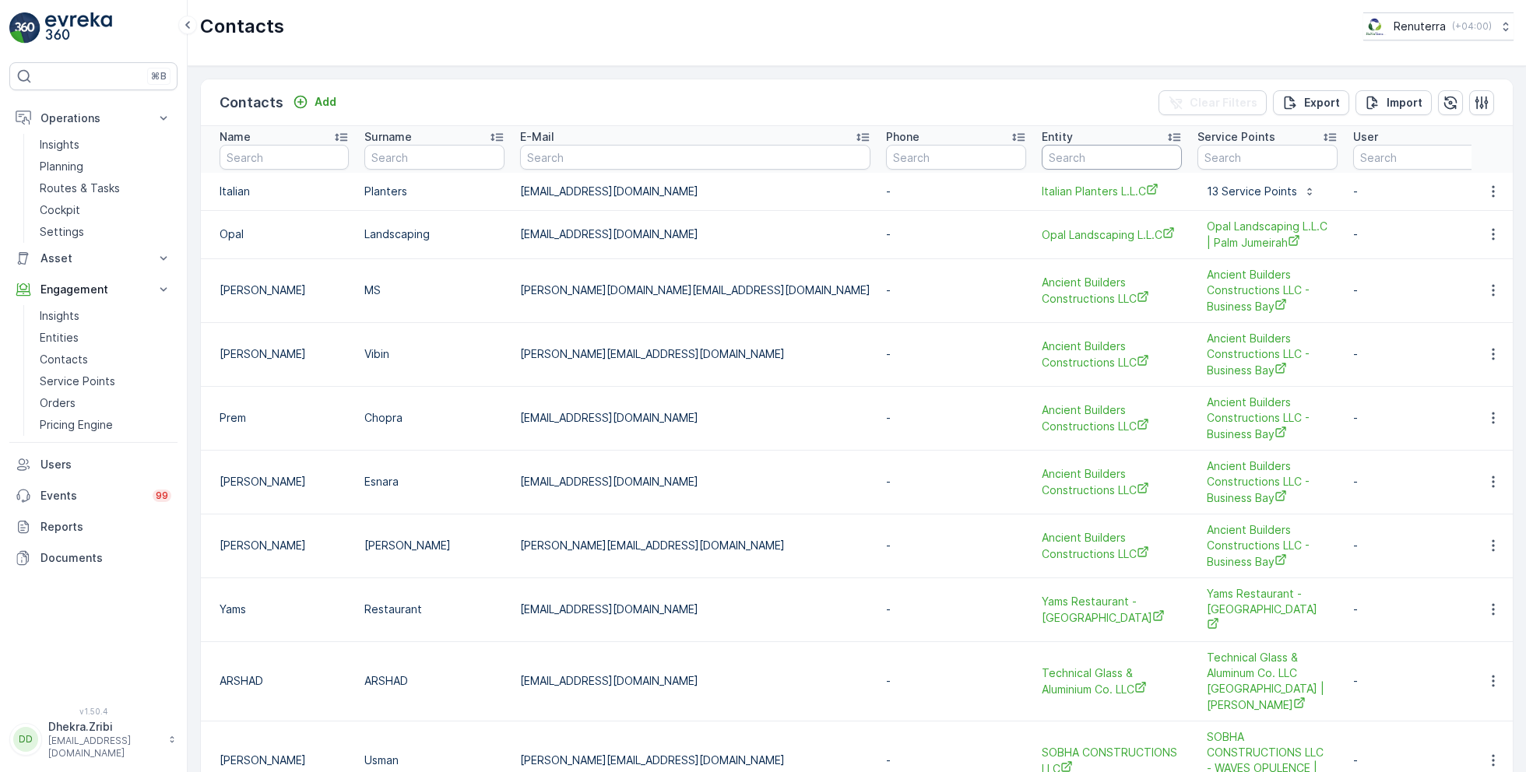
click at [1042, 157] on input "text" at bounding box center [1112, 157] width 140 height 25
type input "saudi"
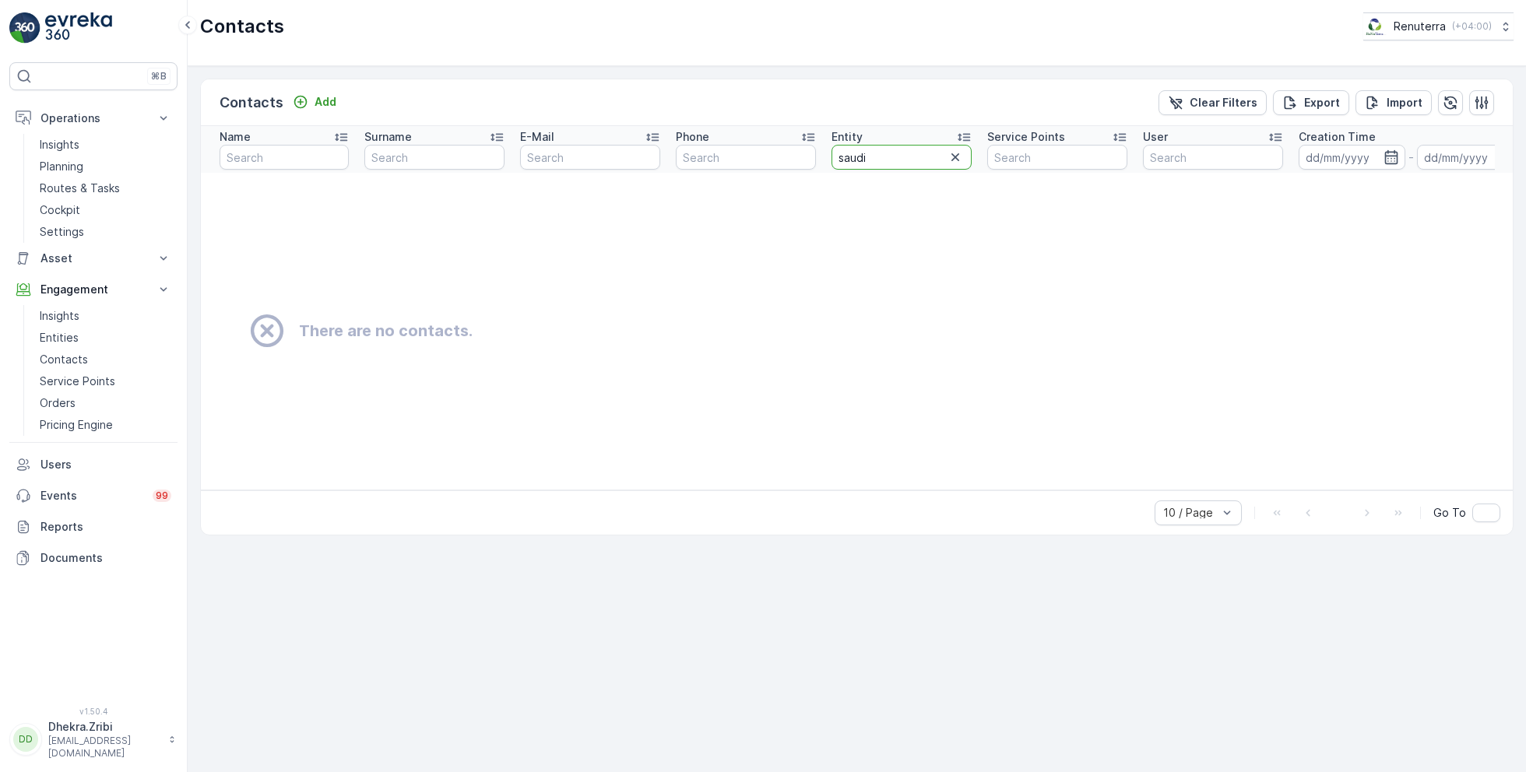
drag, startPoint x: 926, startPoint y: 153, endPoint x: 799, endPoint y: 153, distance: 126.9
click at [799, 153] on tr "Name Surname E-Mail Phone Entity saudi Service Points User Creation Time - Last…" at bounding box center [995, 149] width 1588 height 47
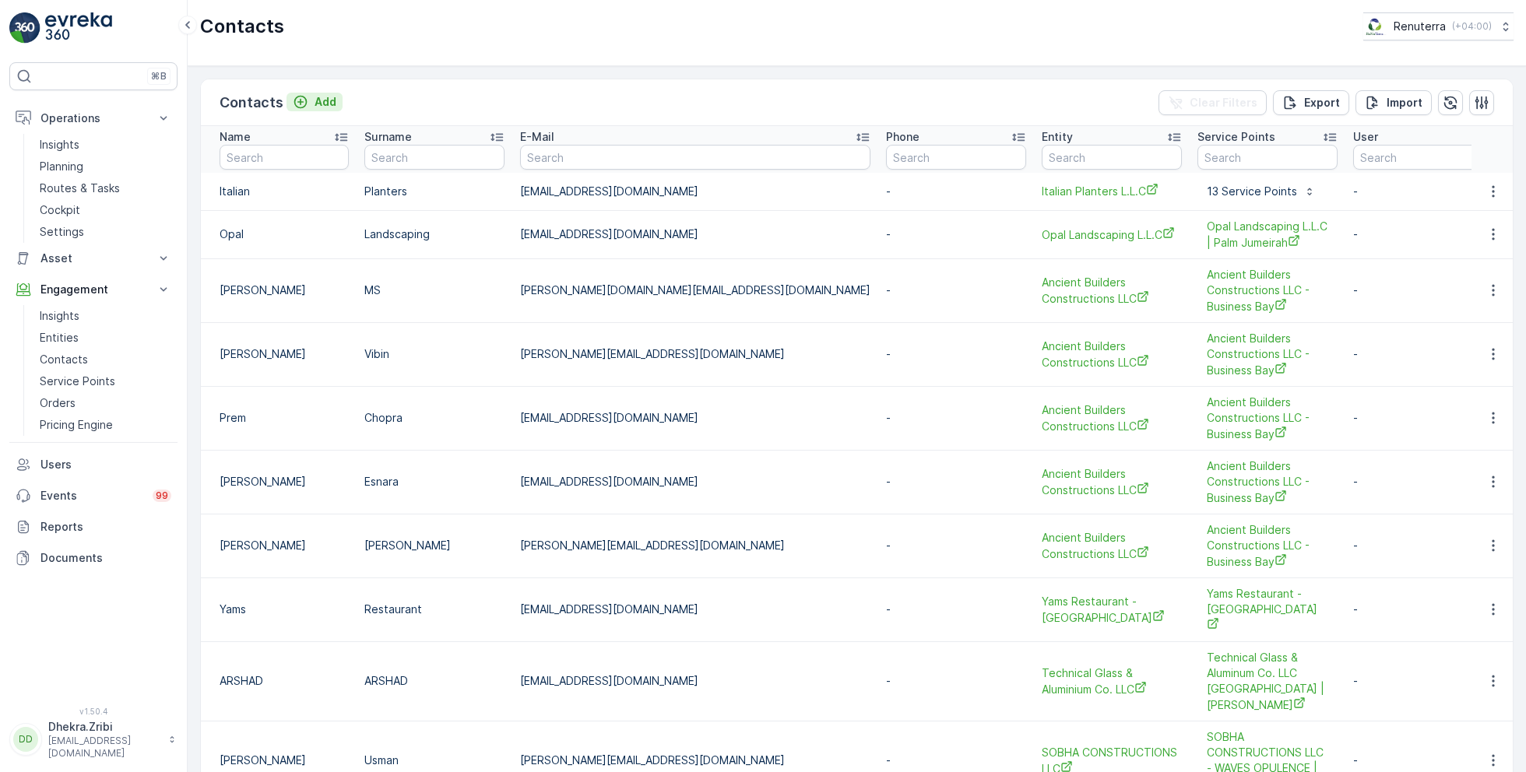
click at [325, 105] on p "Add" at bounding box center [326, 102] width 22 height 16
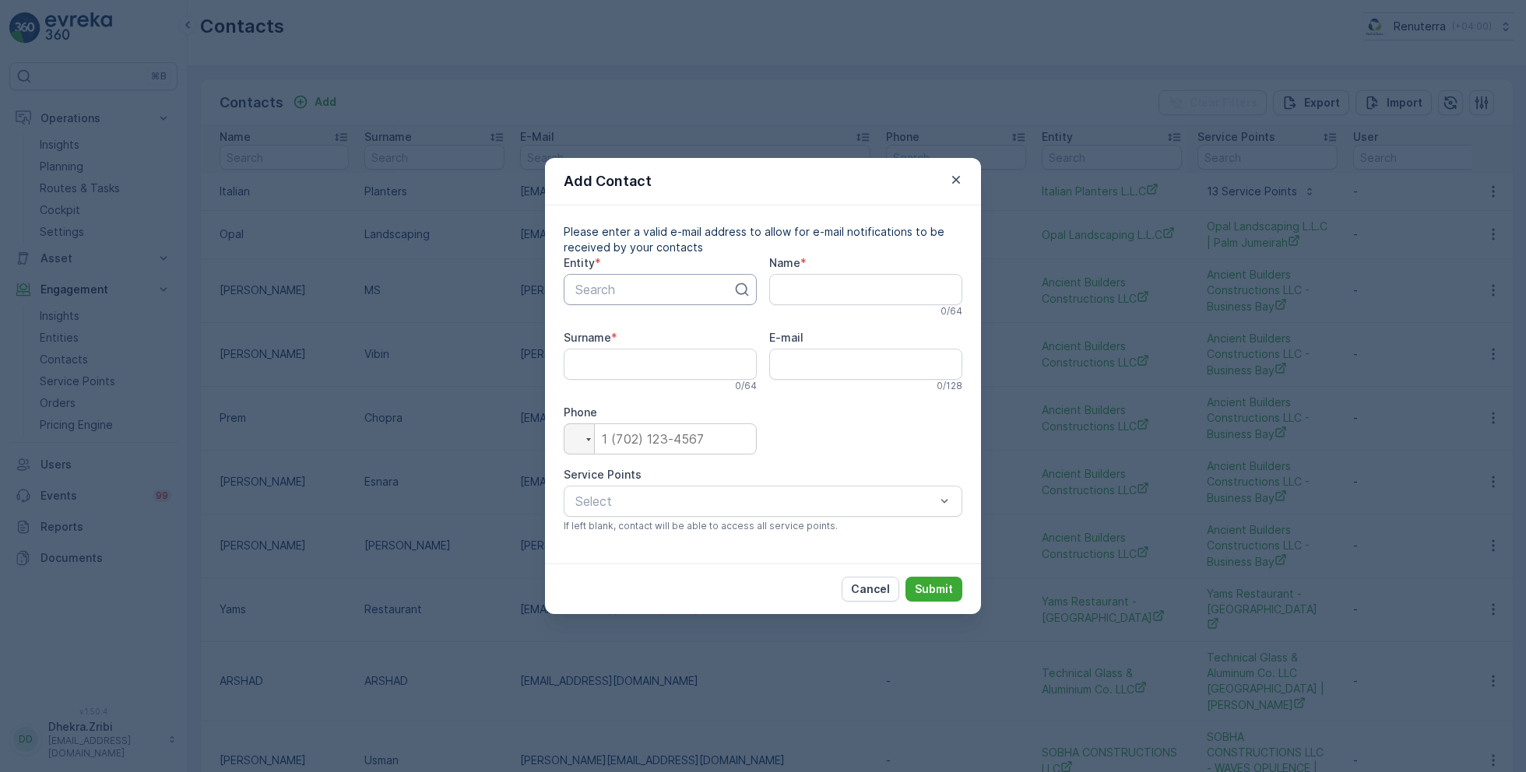
click at [652, 292] on div at bounding box center [654, 290] width 160 height 14
type input "saudi"
click at [679, 333] on span "Saudi German Hospital" at bounding box center [638, 328] width 130 height 14
click at [835, 286] on input "Name" at bounding box center [865, 289] width 193 height 31
paste input "shiena"
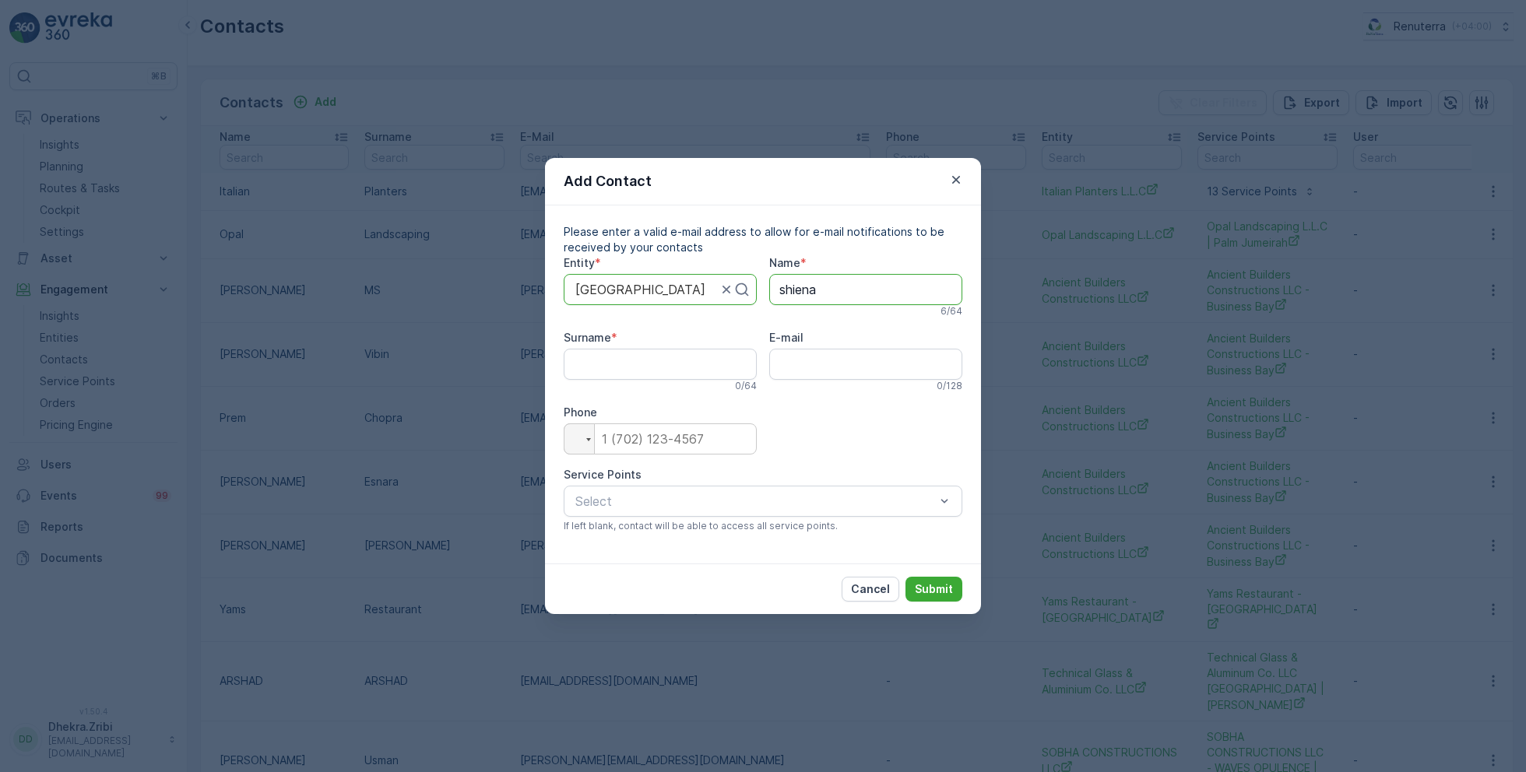
click at [786, 290] on input "shiena" at bounding box center [865, 289] width 193 height 31
type input "Shiena"
click at [657, 367] on input "Surname" at bounding box center [660, 364] width 193 height 31
paste input "adusara"
click at [580, 364] on input "adusara" at bounding box center [660, 364] width 193 height 31
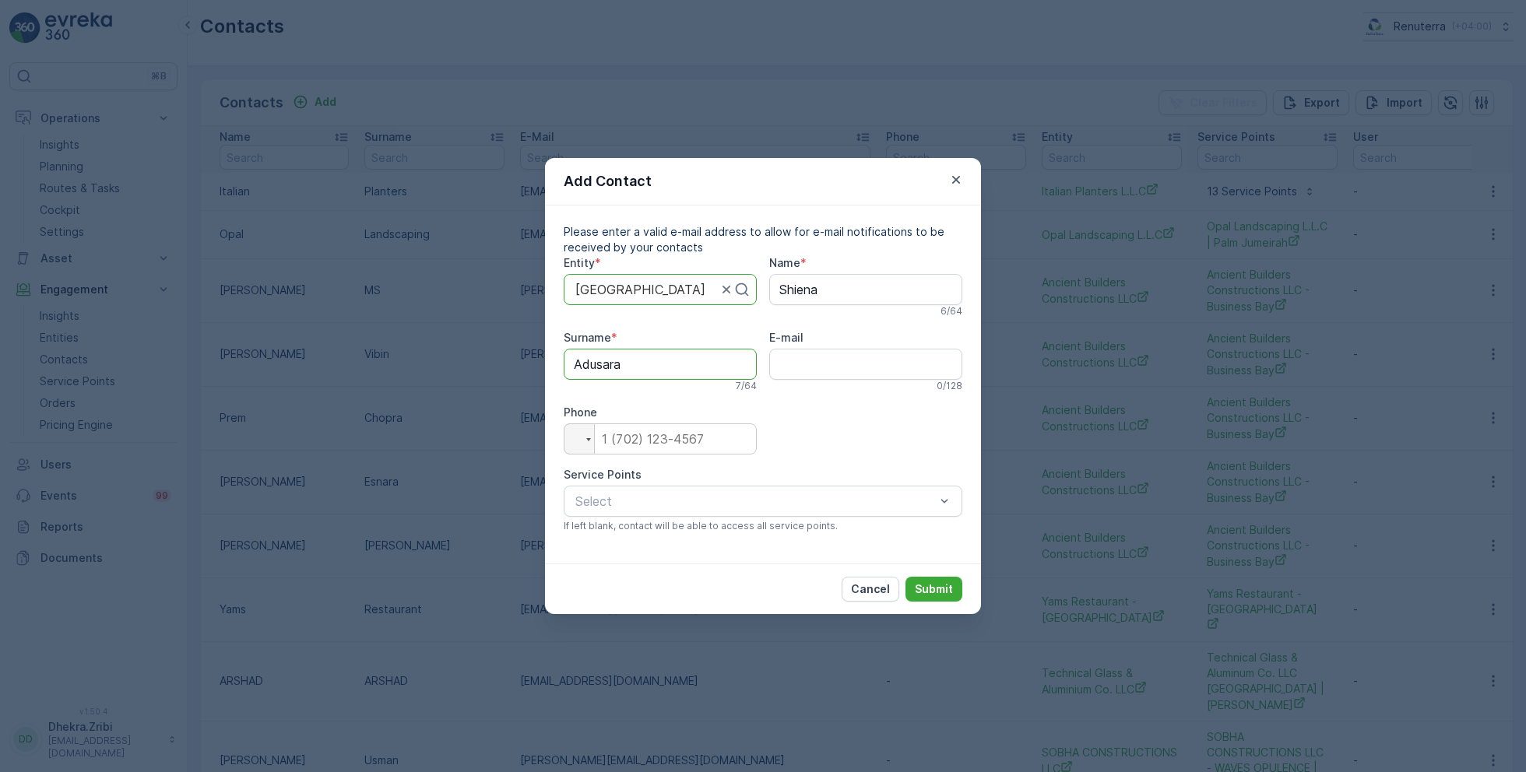
type input "Adusara"
click at [838, 365] on input "E-mail" at bounding box center [865, 364] width 193 height 31
paste input "shiena.adusara@adnhc.ae"
type input "shiena.adusara@adnhc.ae"
click at [682, 443] on input "tel" at bounding box center [660, 439] width 193 height 31
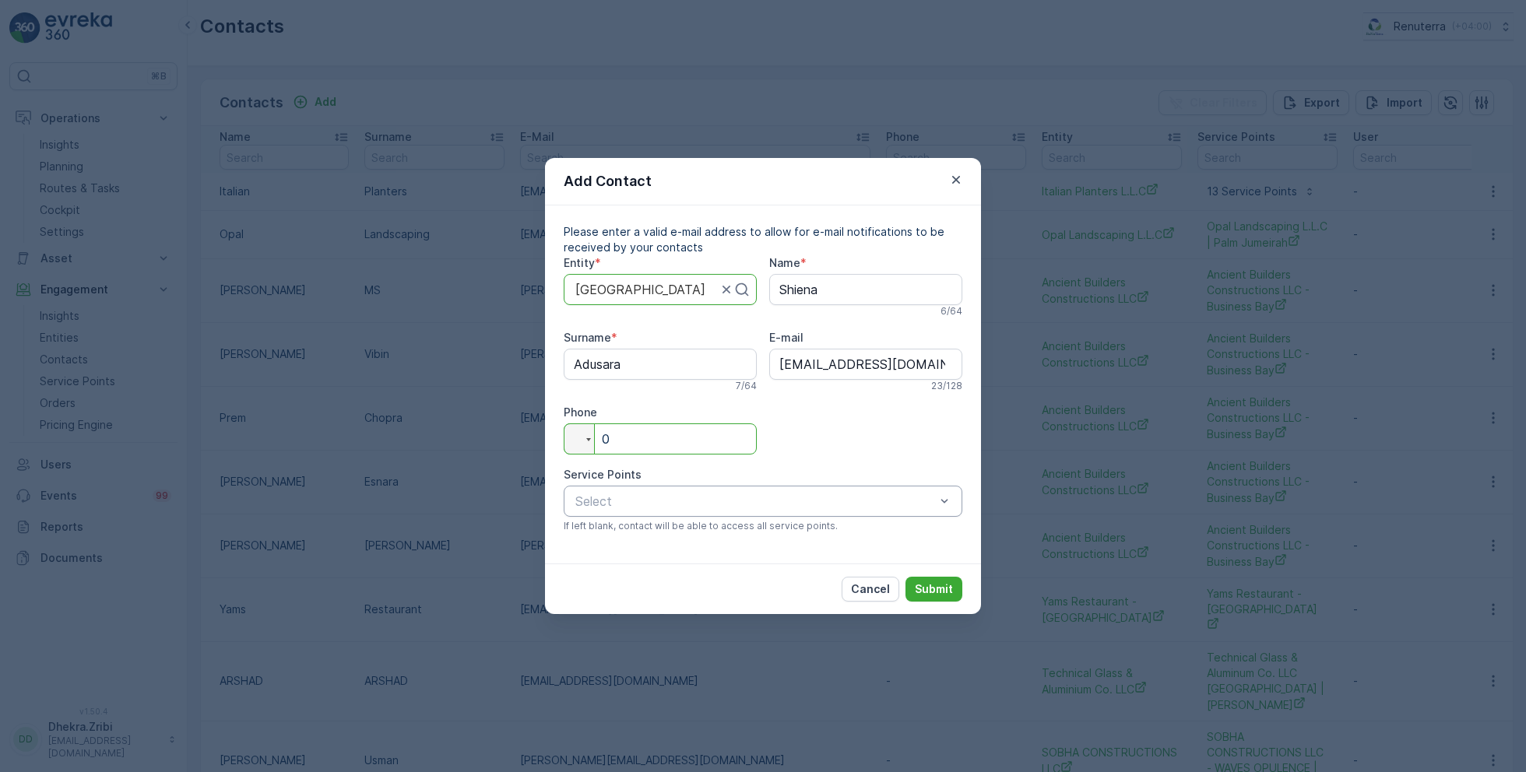
type input "0"
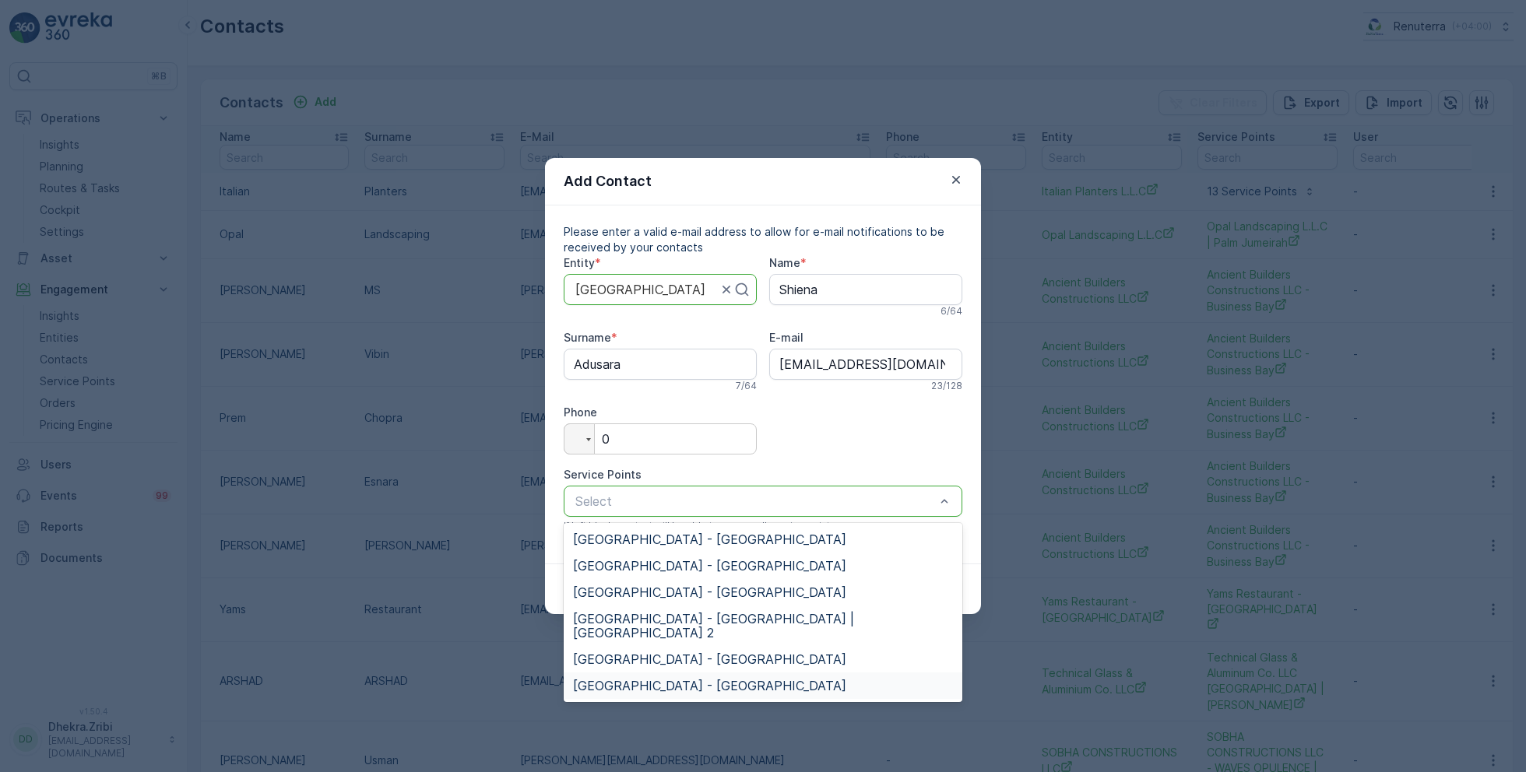
click at [743, 679] on span "Saudi German Hospital - Barsha" at bounding box center [709, 686] width 273 height 14
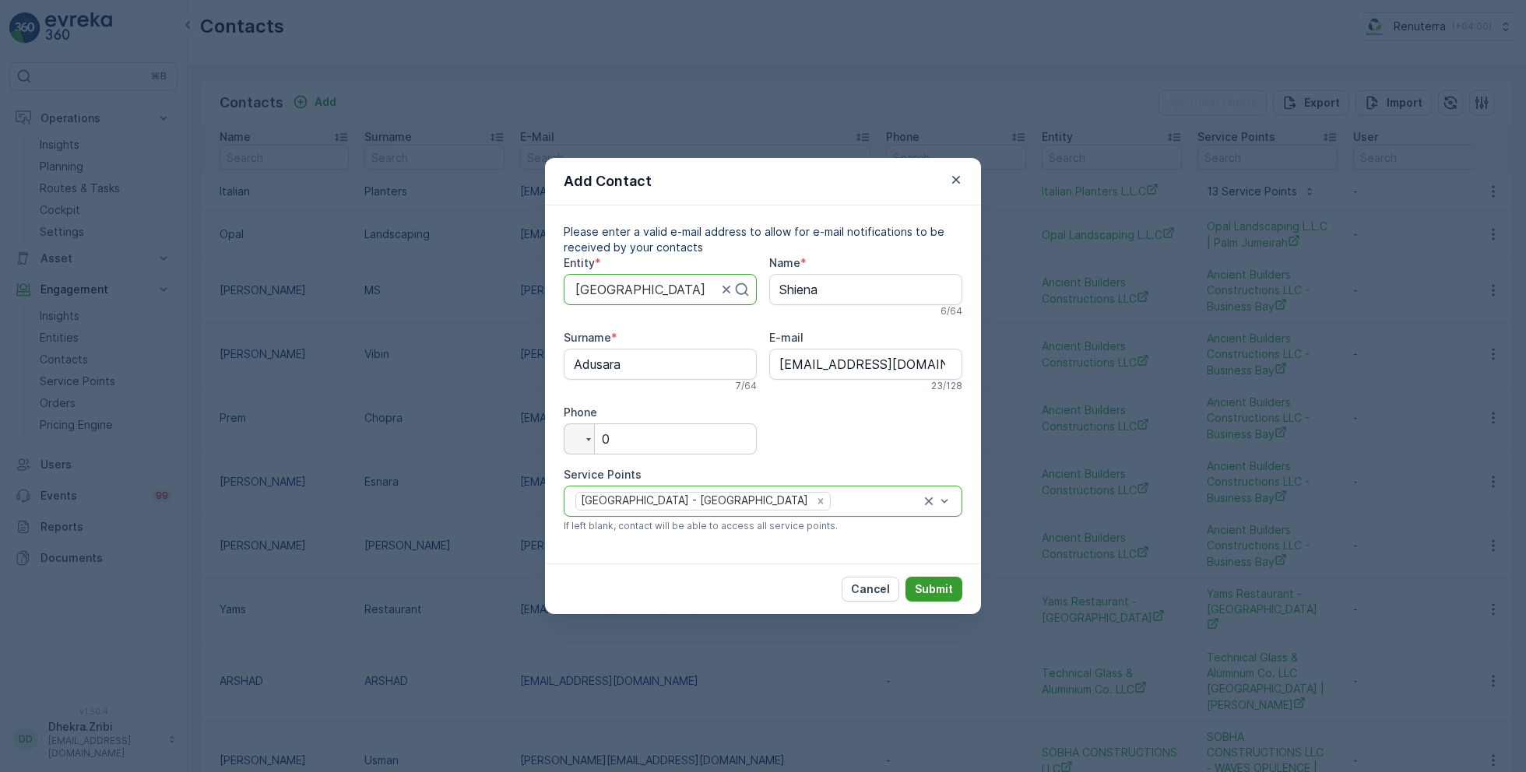
click at [937, 587] on p "Submit" at bounding box center [934, 590] width 38 height 16
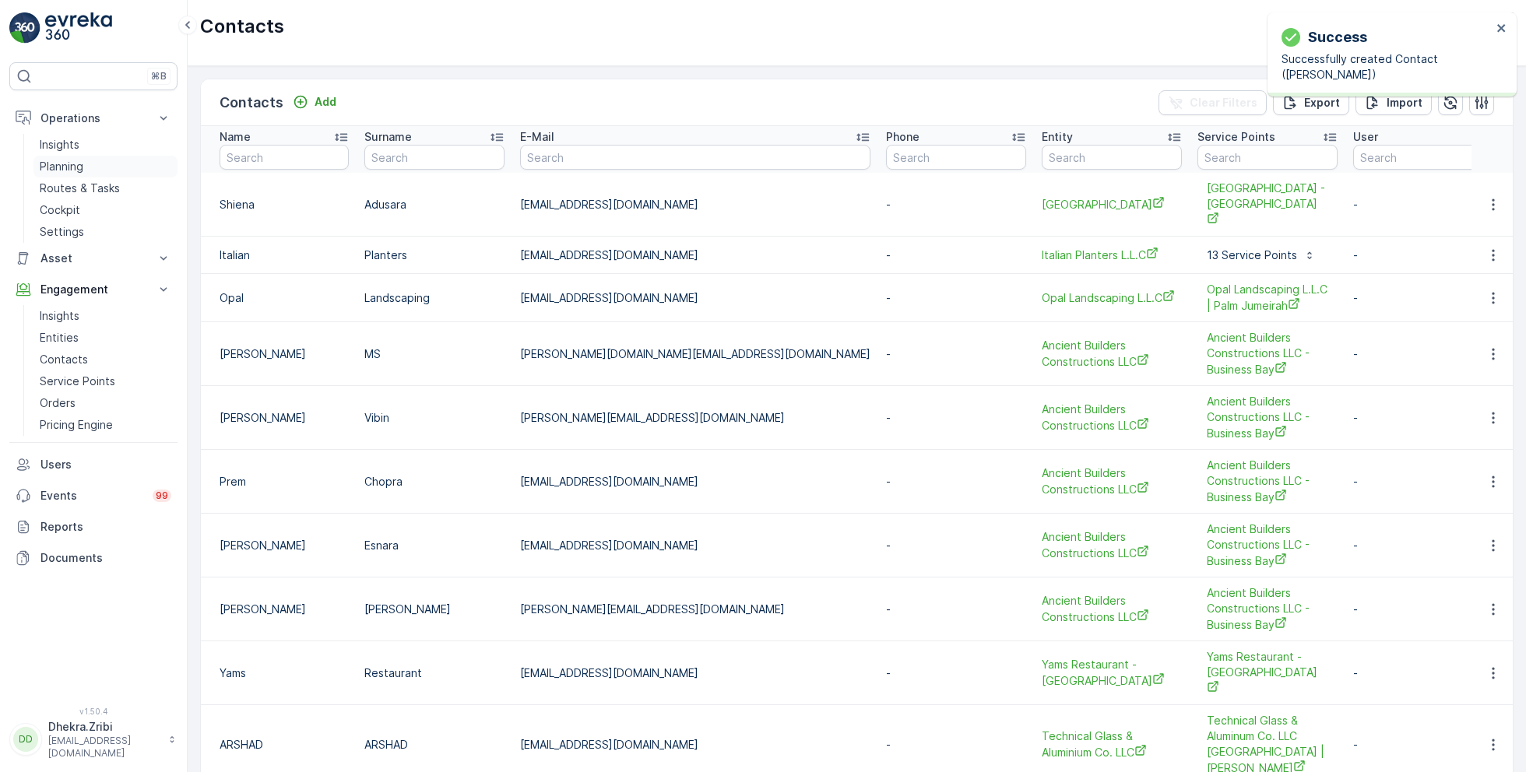
click at [76, 168] on p "Planning" at bounding box center [62, 167] width 44 height 16
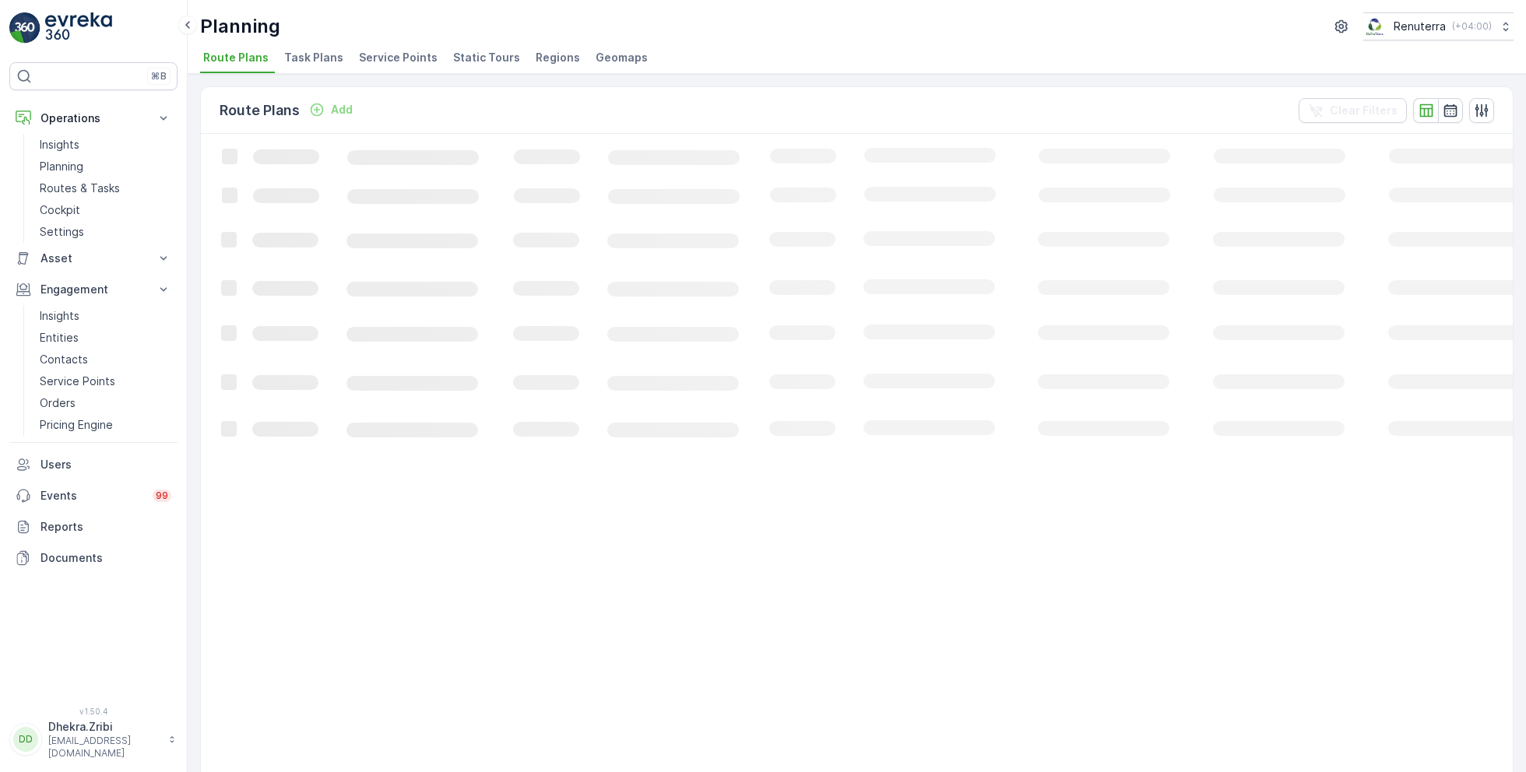
click at [381, 58] on span "Service Points" at bounding box center [398, 58] width 79 height 16
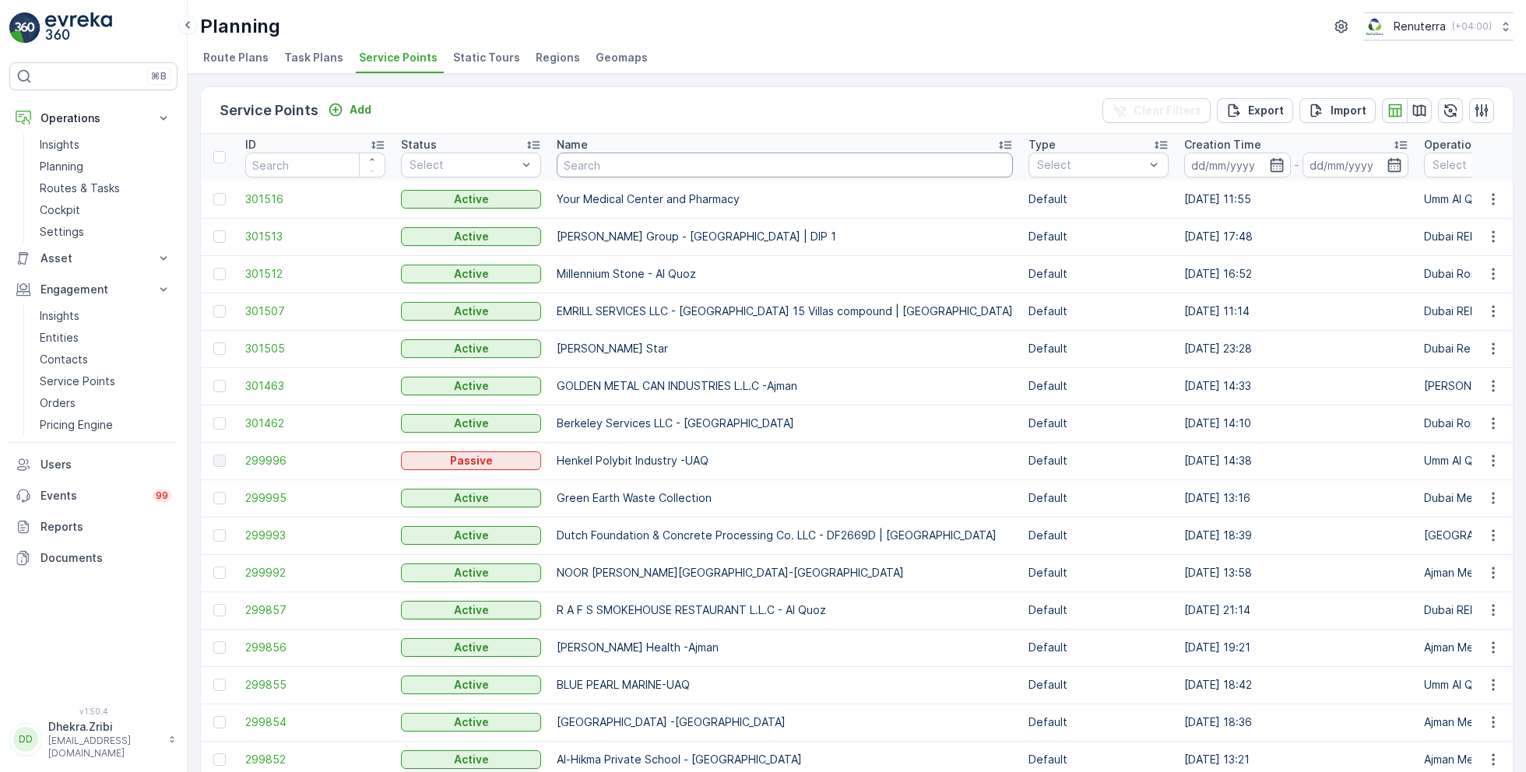
click at [599, 156] on input "text" at bounding box center [785, 165] width 456 height 25
type input "saudi"
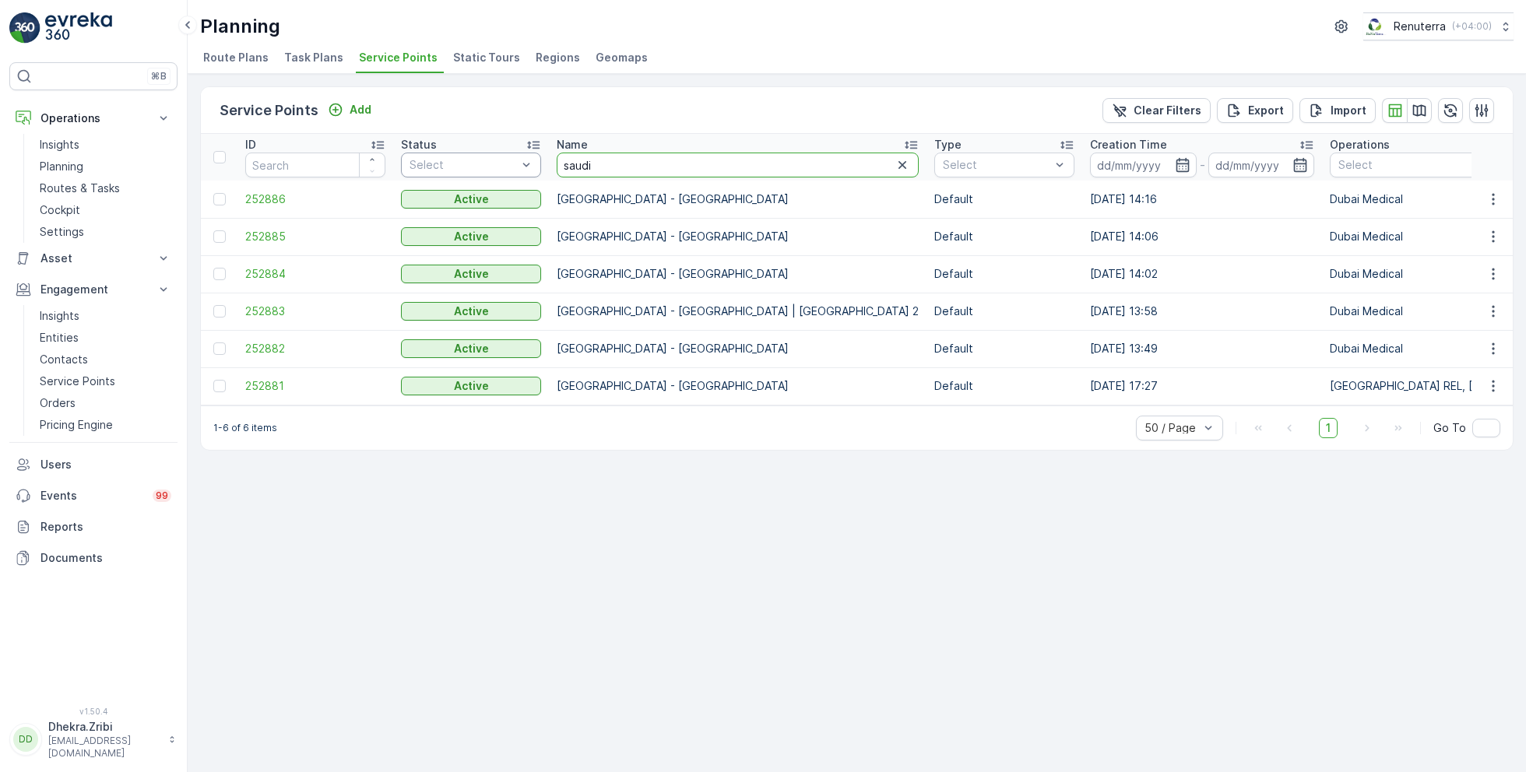
drag, startPoint x: 606, startPoint y: 156, endPoint x: 538, endPoint y: 155, distance: 67.7
drag, startPoint x: 608, startPoint y: 173, endPoint x: 521, endPoint y: 173, distance: 87.2
type input "s"
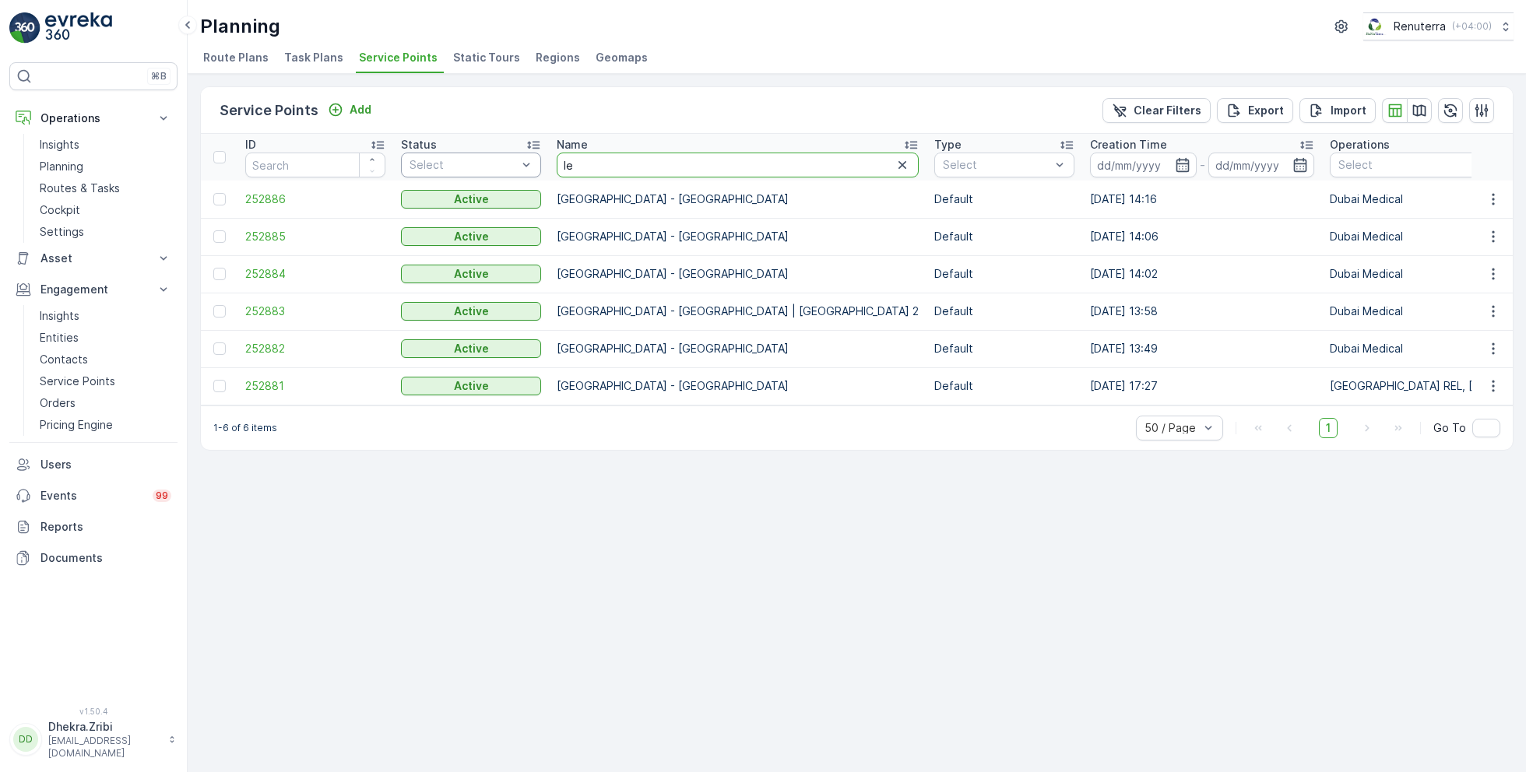
type input "les"
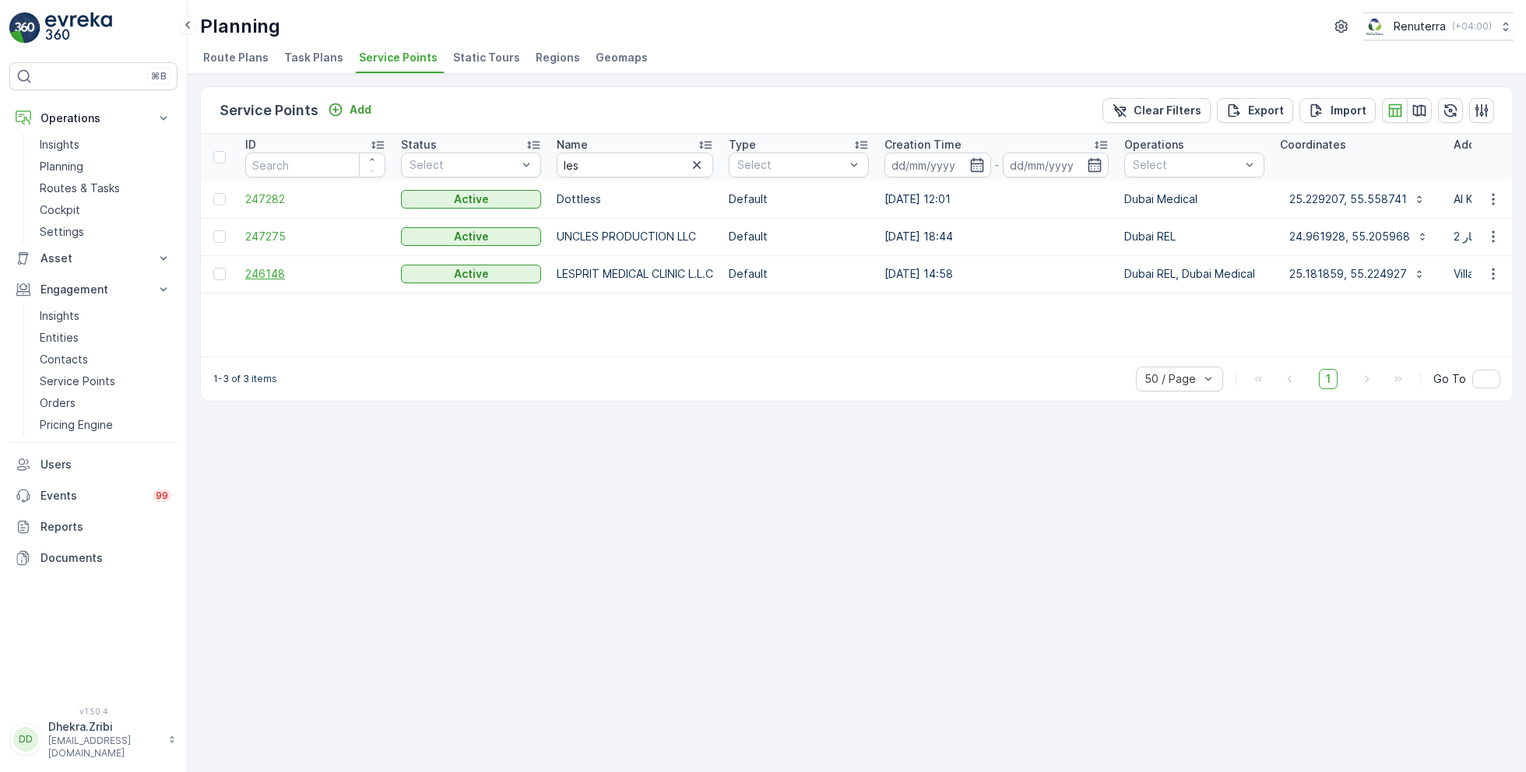
click at [279, 272] on span "246148" at bounding box center [315, 274] width 140 height 16
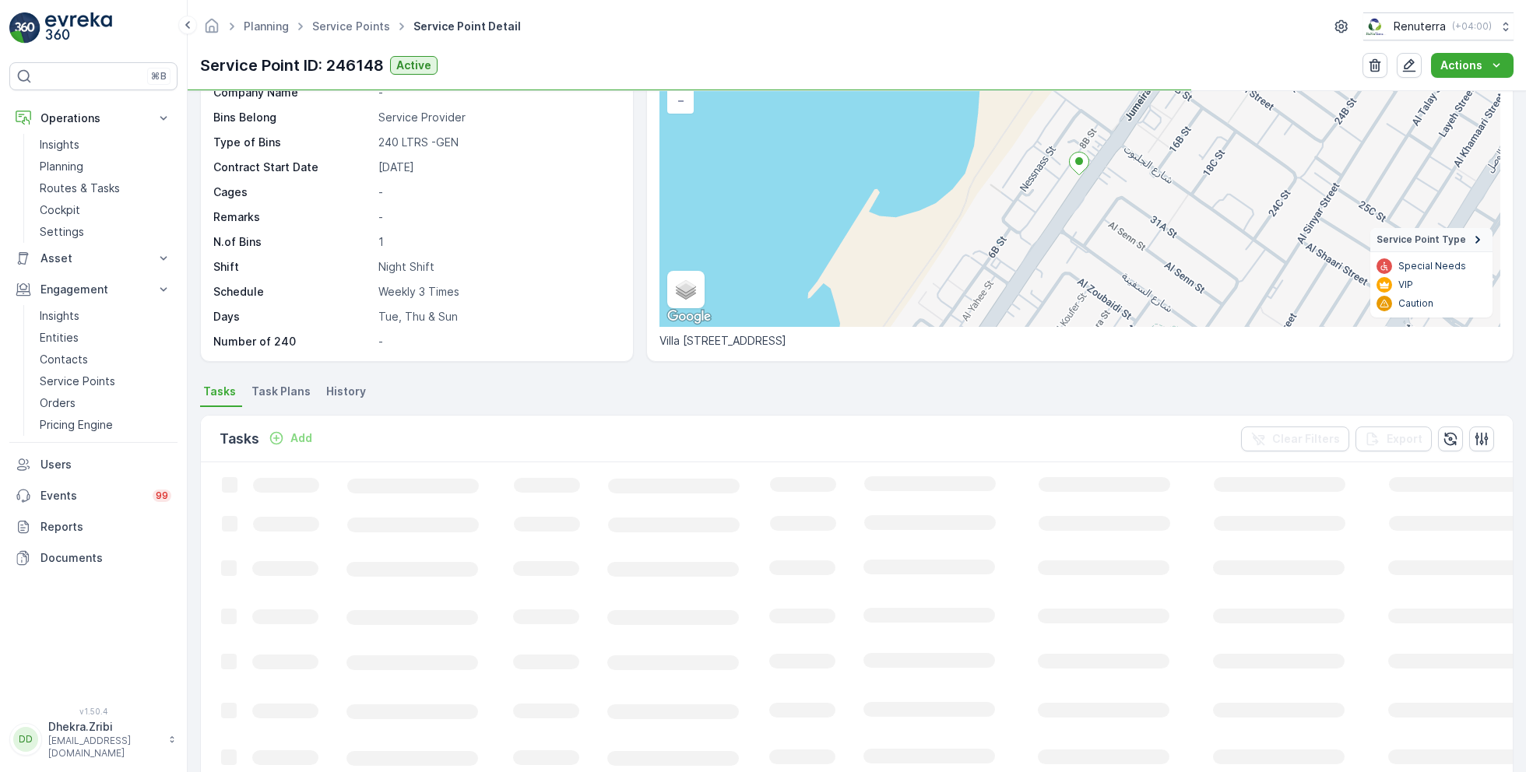
scroll to position [145, 0]
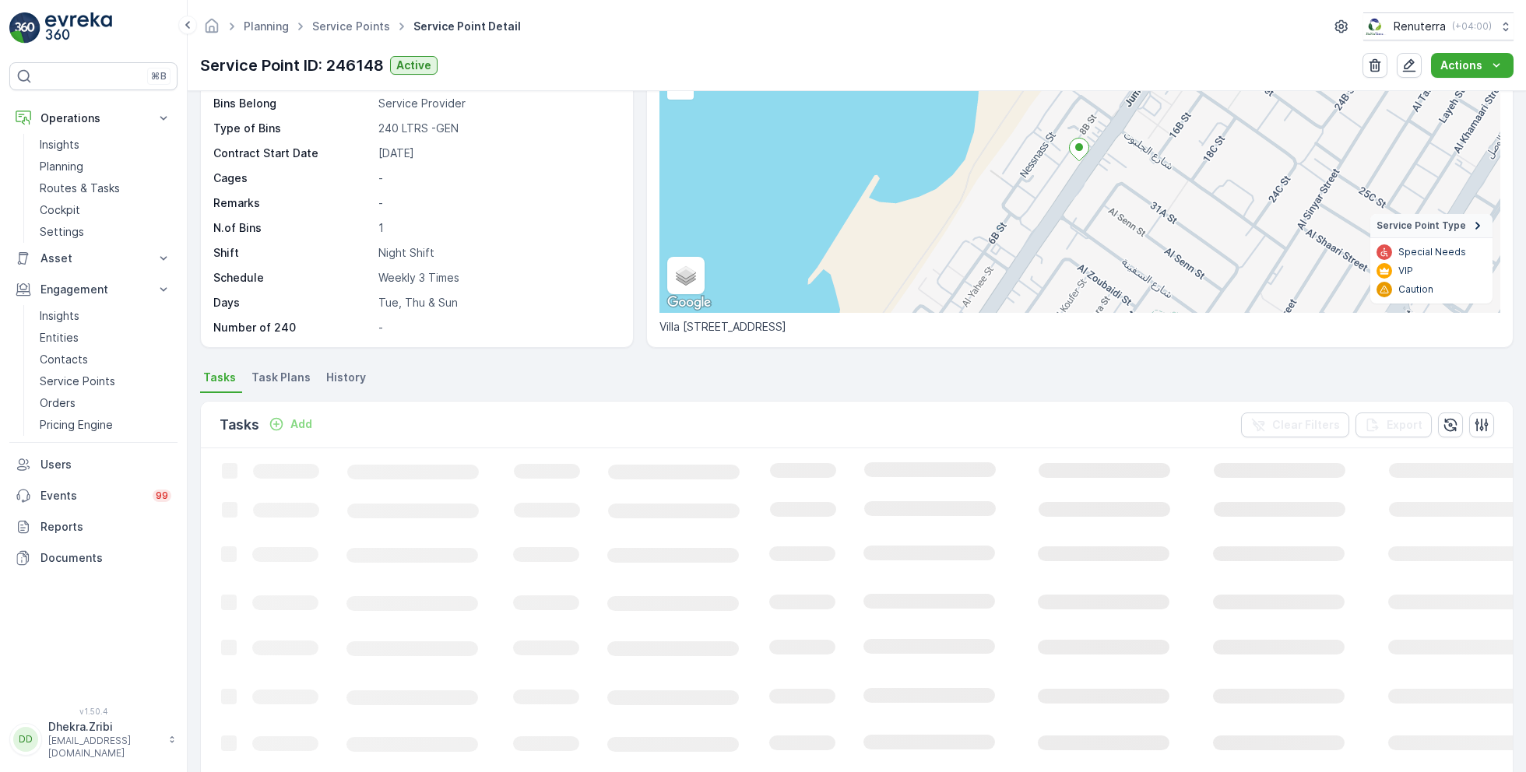
click at [284, 378] on span "Task Plans" at bounding box center [280, 378] width 59 height 16
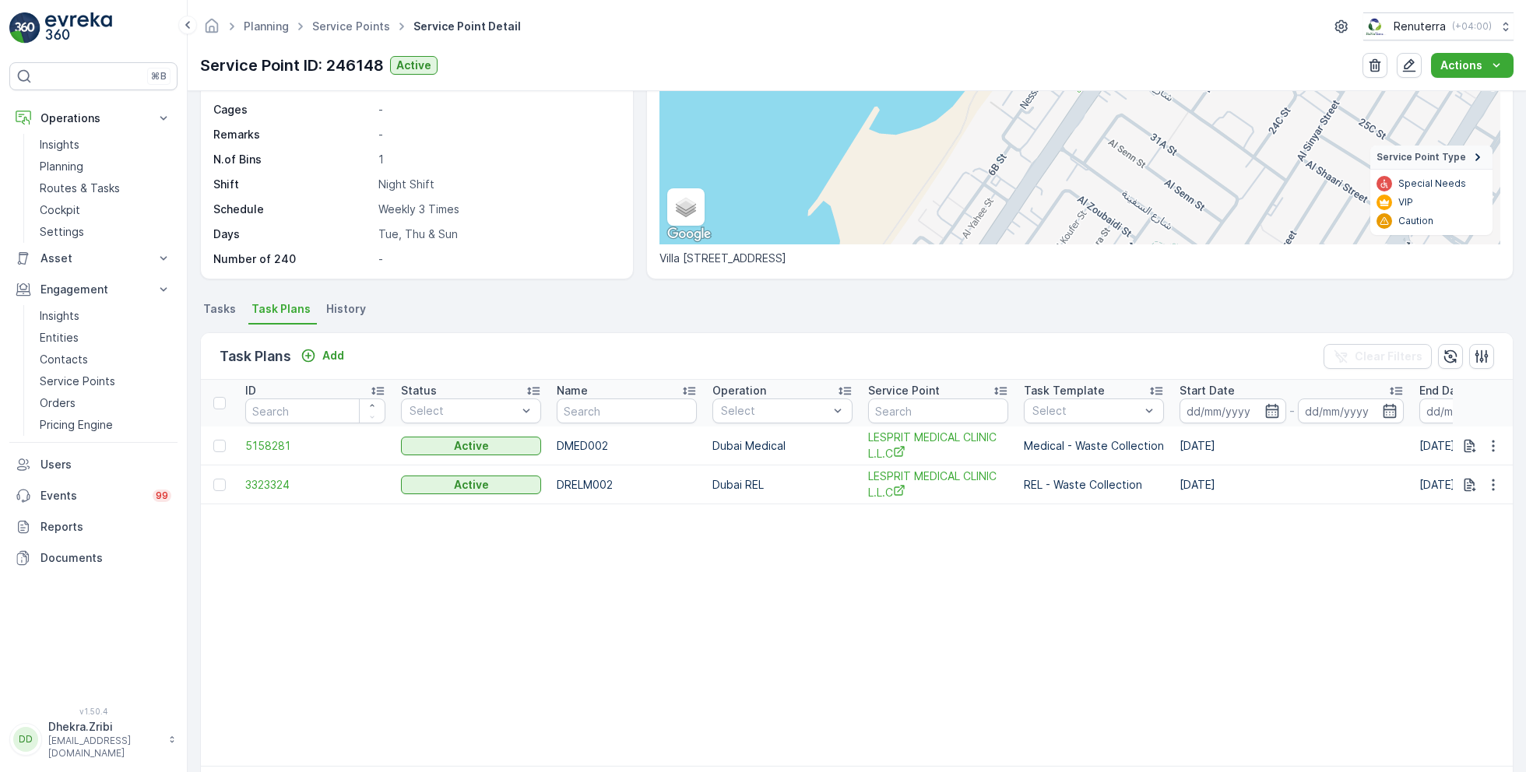
scroll to position [220, 0]
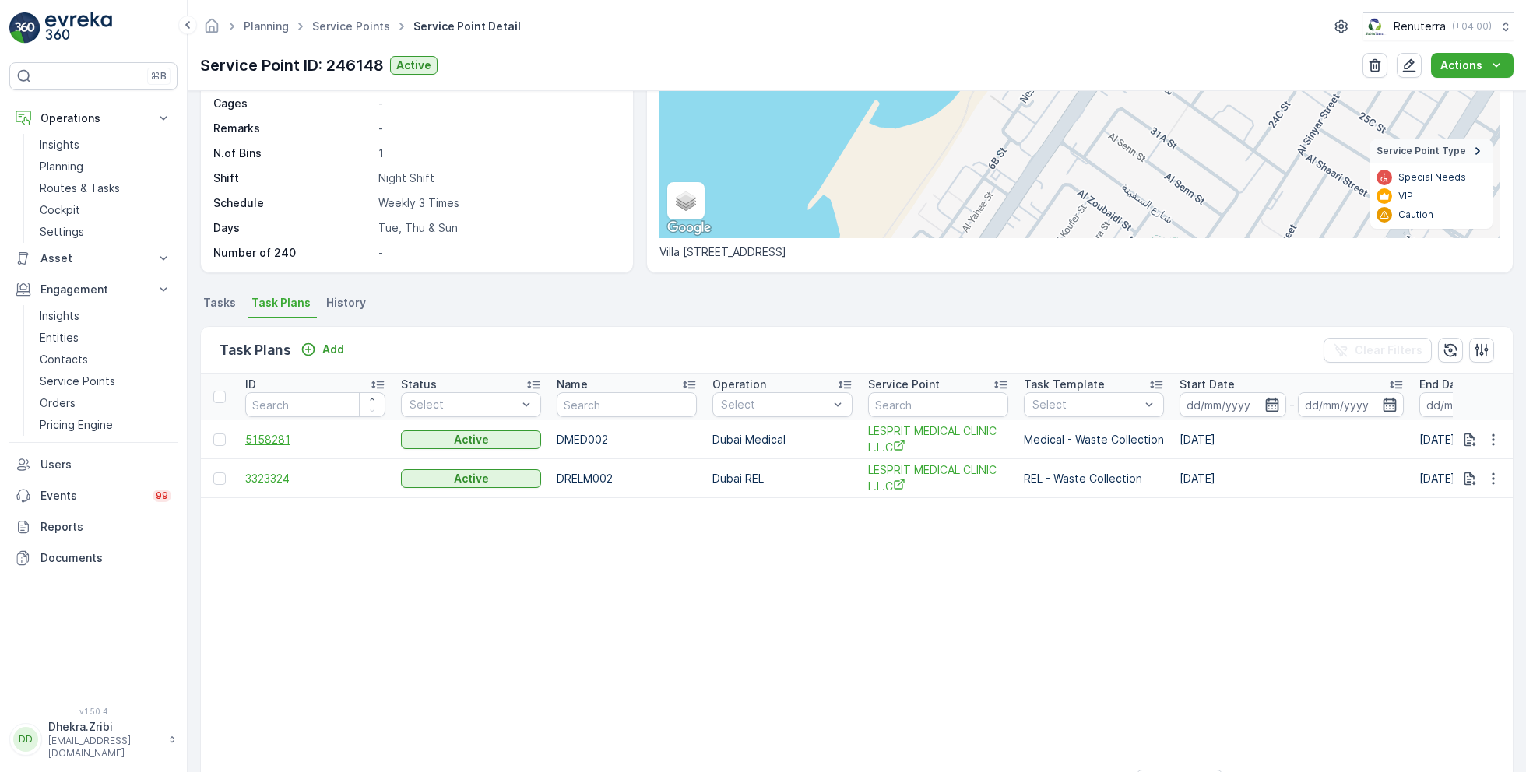
click at [265, 438] on span "5158281" at bounding box center [315, 440] width 140 height 16
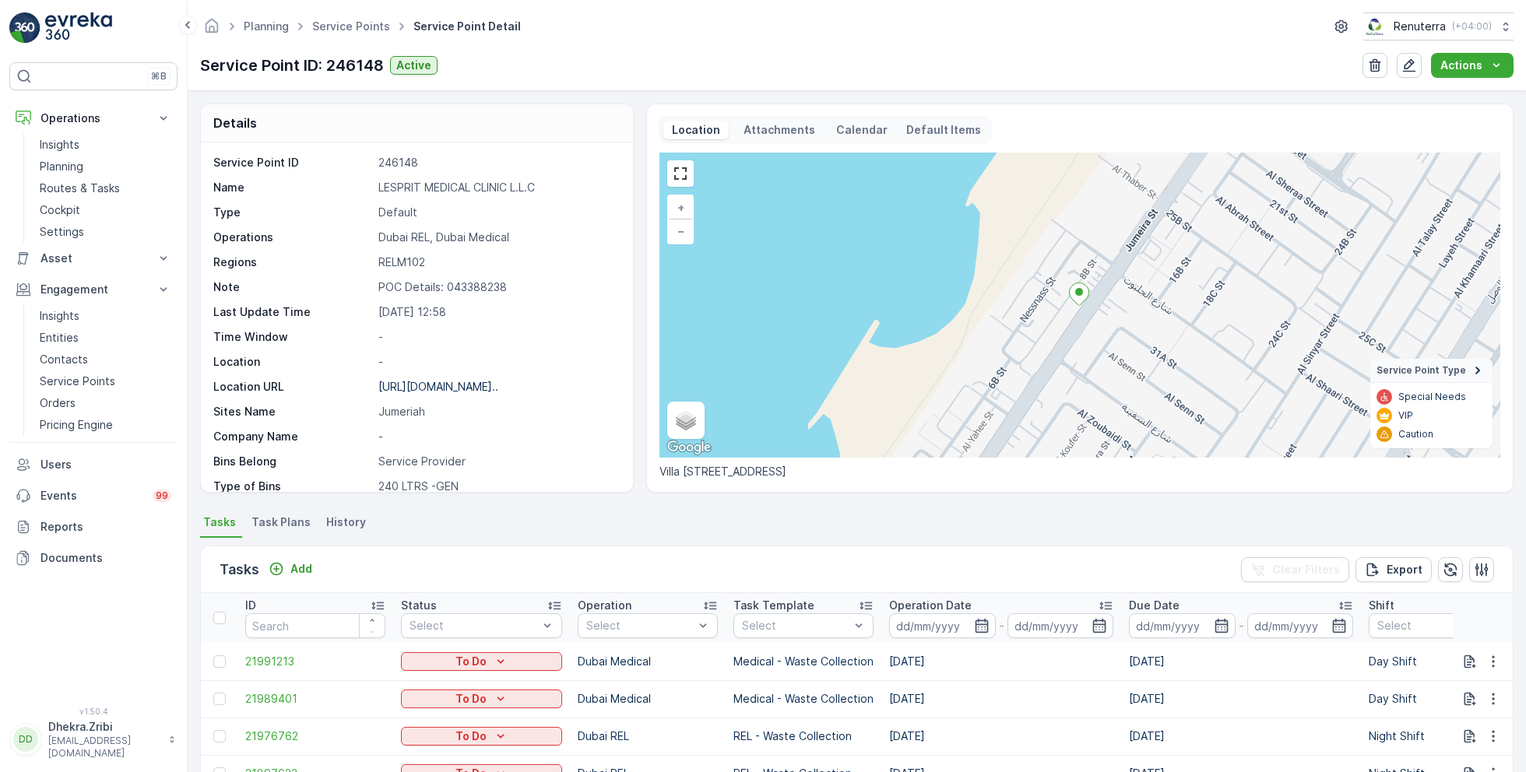
click at [439, 181] on p "LESPRIT MEDICAL CLINIC L.L.C" at bounding box center [497, 188] width 238 height 16
copy p "LESPRIT MEDICAL CLINIC L.L.C"
click at [352, 25] on link "Service Points" at bounding box center [351, 25] width 78 height 13
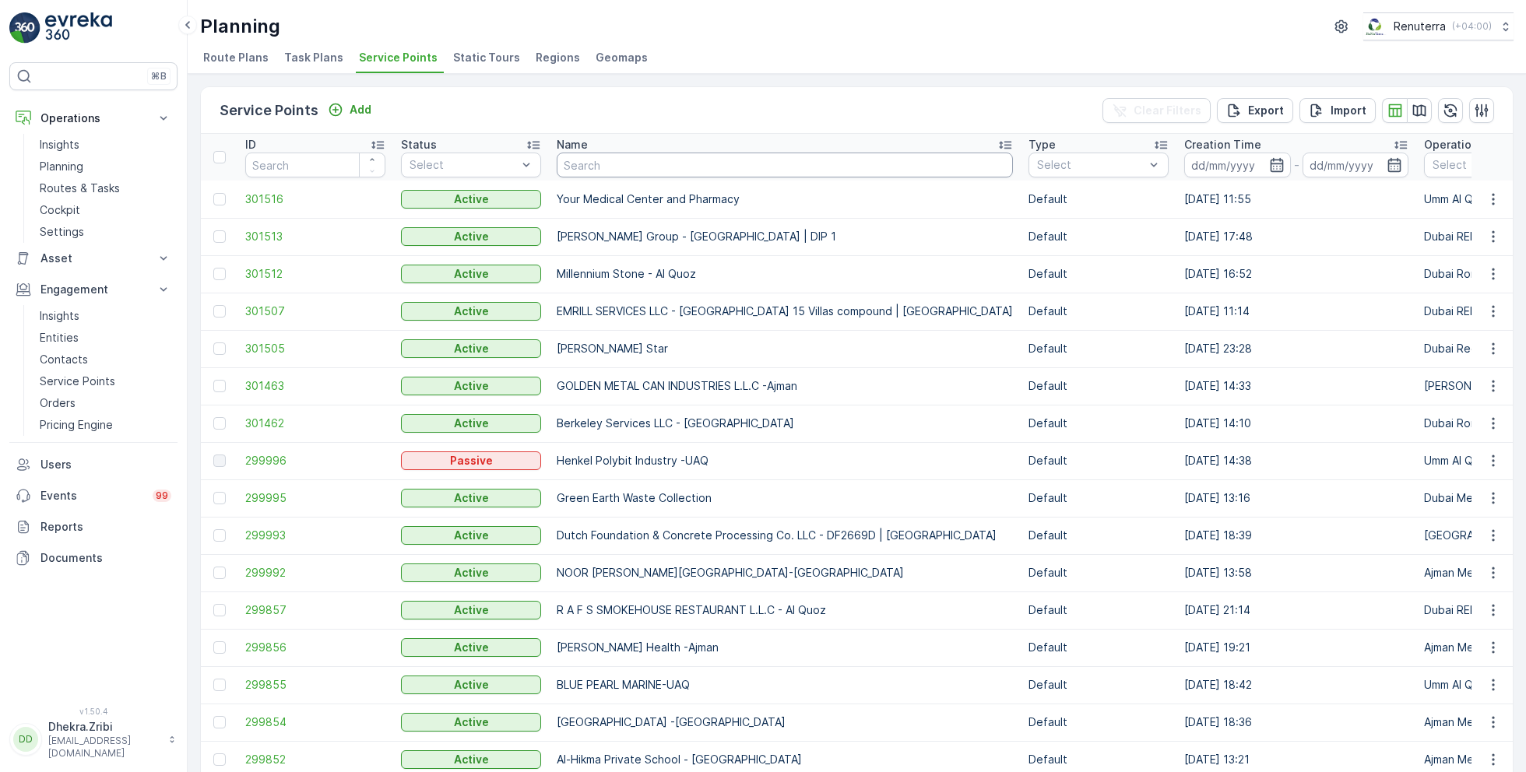
click at [611, 160] on input "text" at bounding box center [785, 165] width 456 height 25
type input "zabeel"
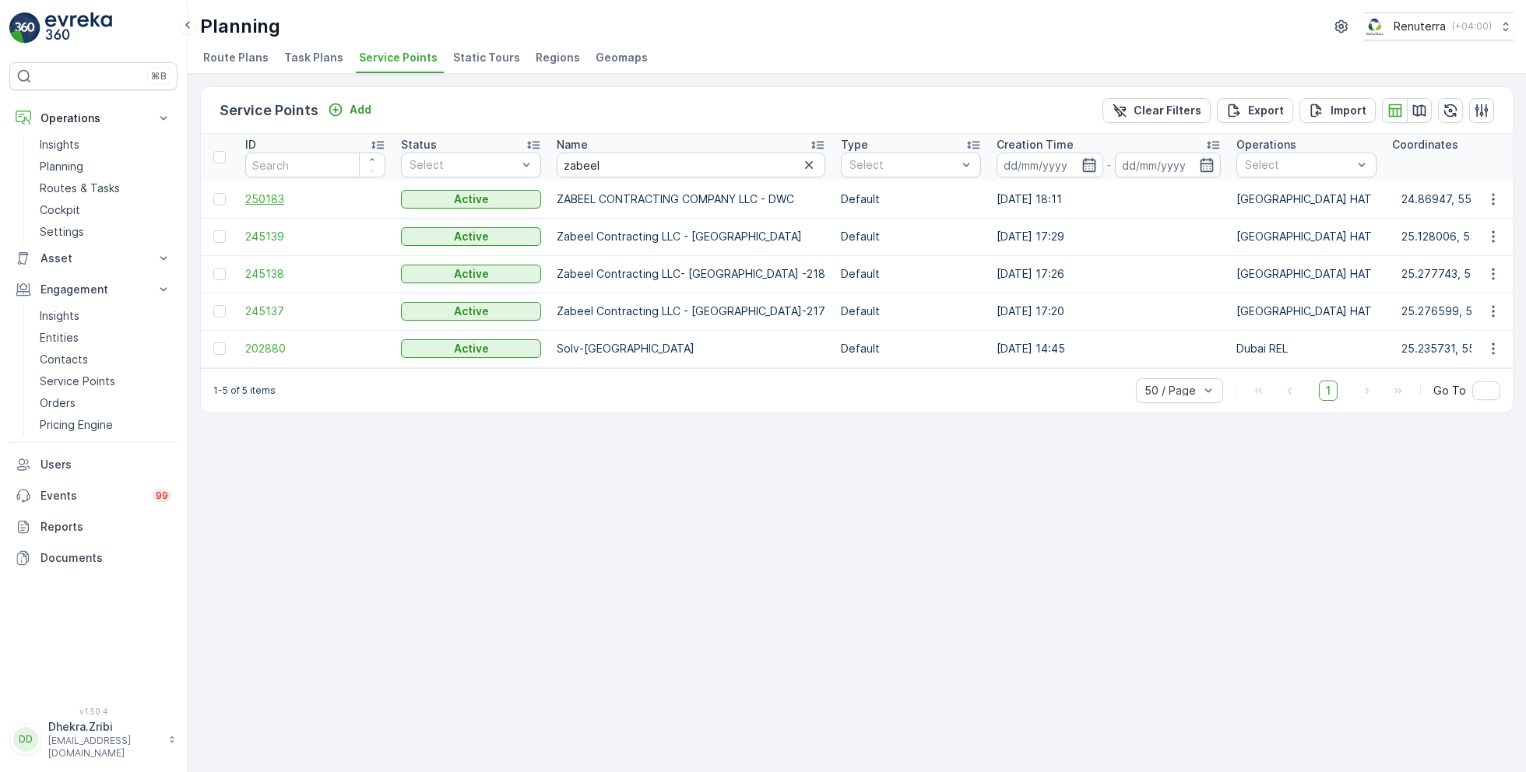
click at [277, 194] on span "250183" at bounding box center [315, 200] width 140 height 16
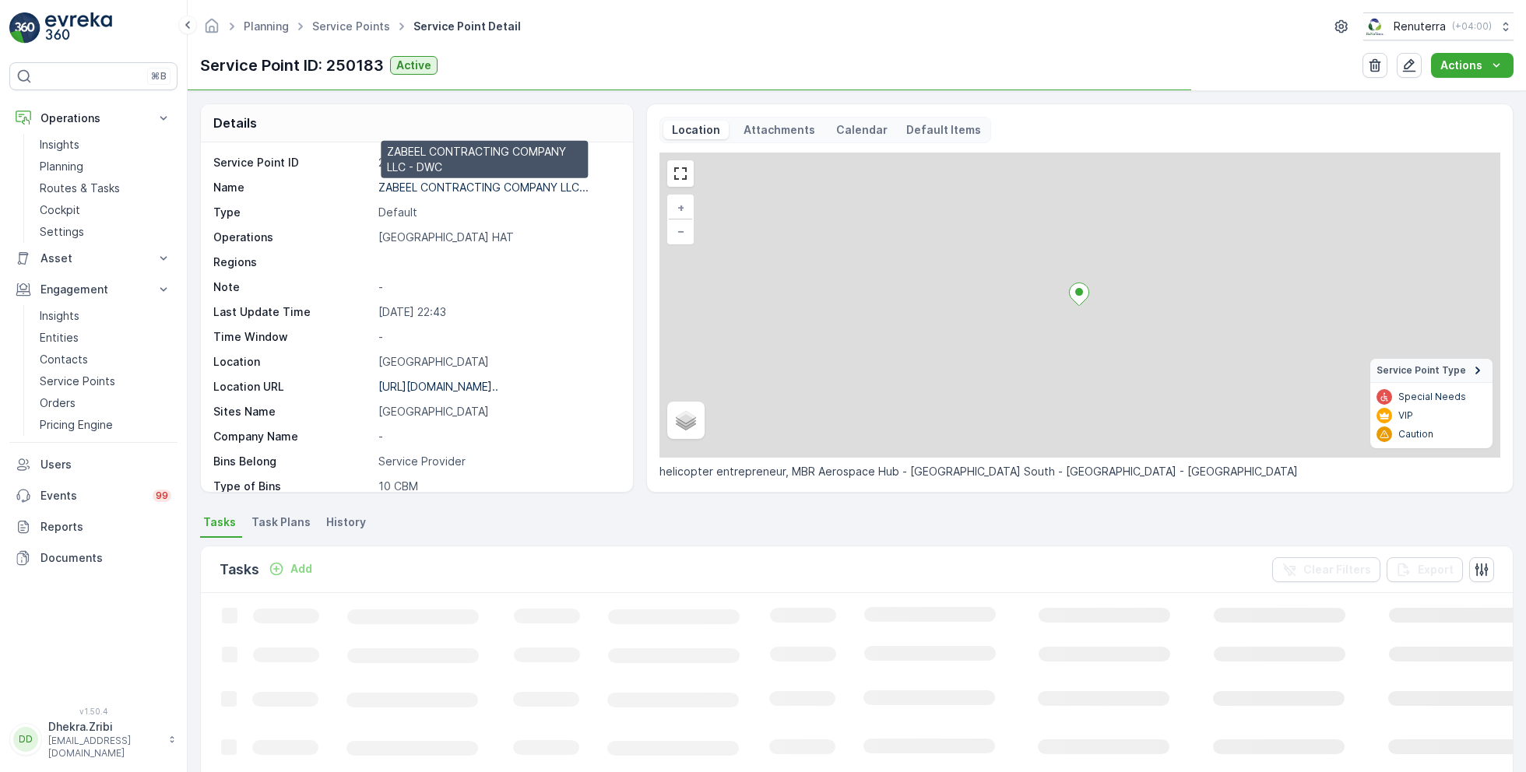
click at [444, 182] on p "ZABEEL CONTRACTING COMPANY LLC..." at bounding box center [483, 187] width 210 height 13
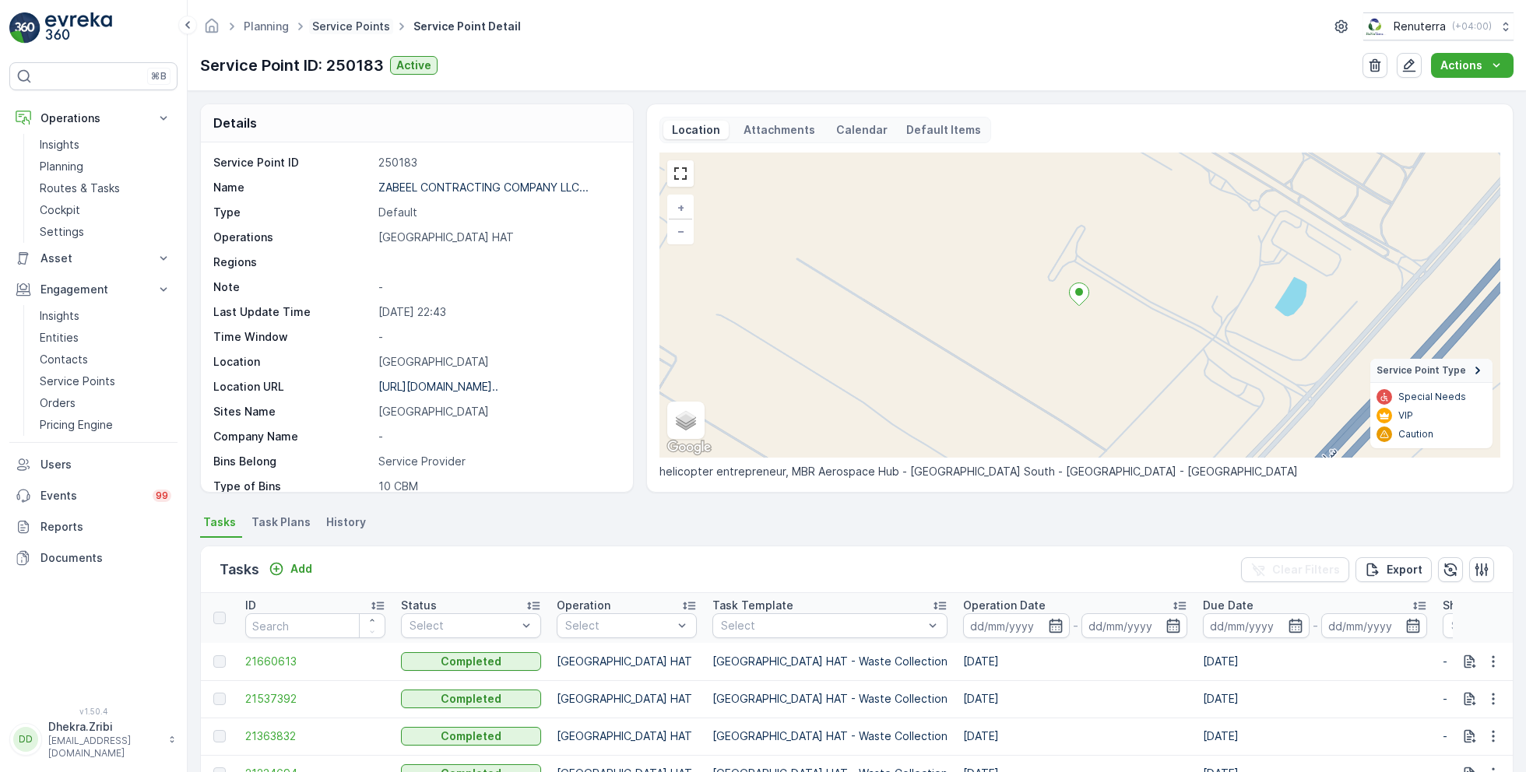
click at [366, 32] on link "Service Points" at bounding box center [351, 25] width 78 height 13
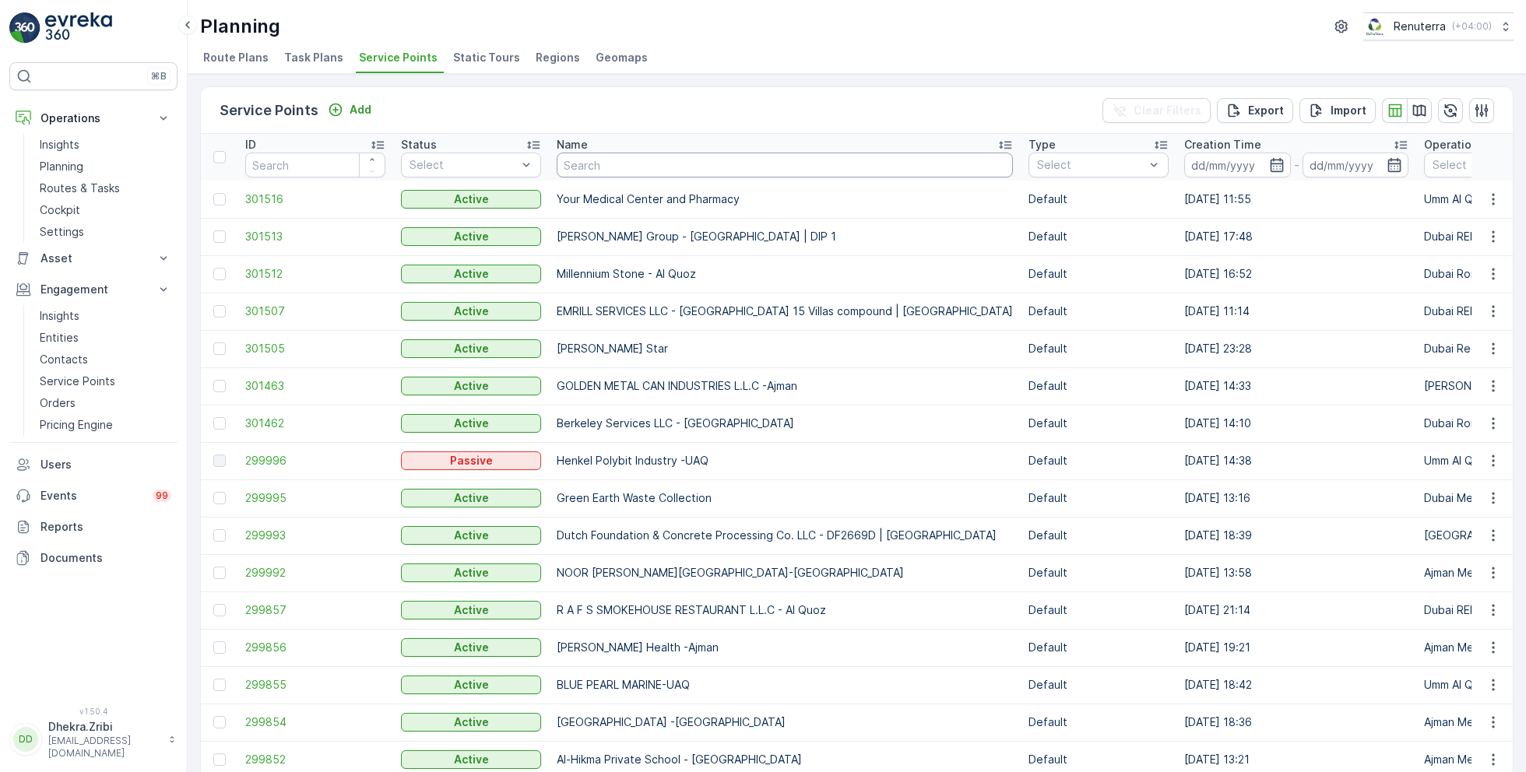
click at [678, 172] on input "text" at bounding box center [785, 165] width 456 height 25
type input "opal"
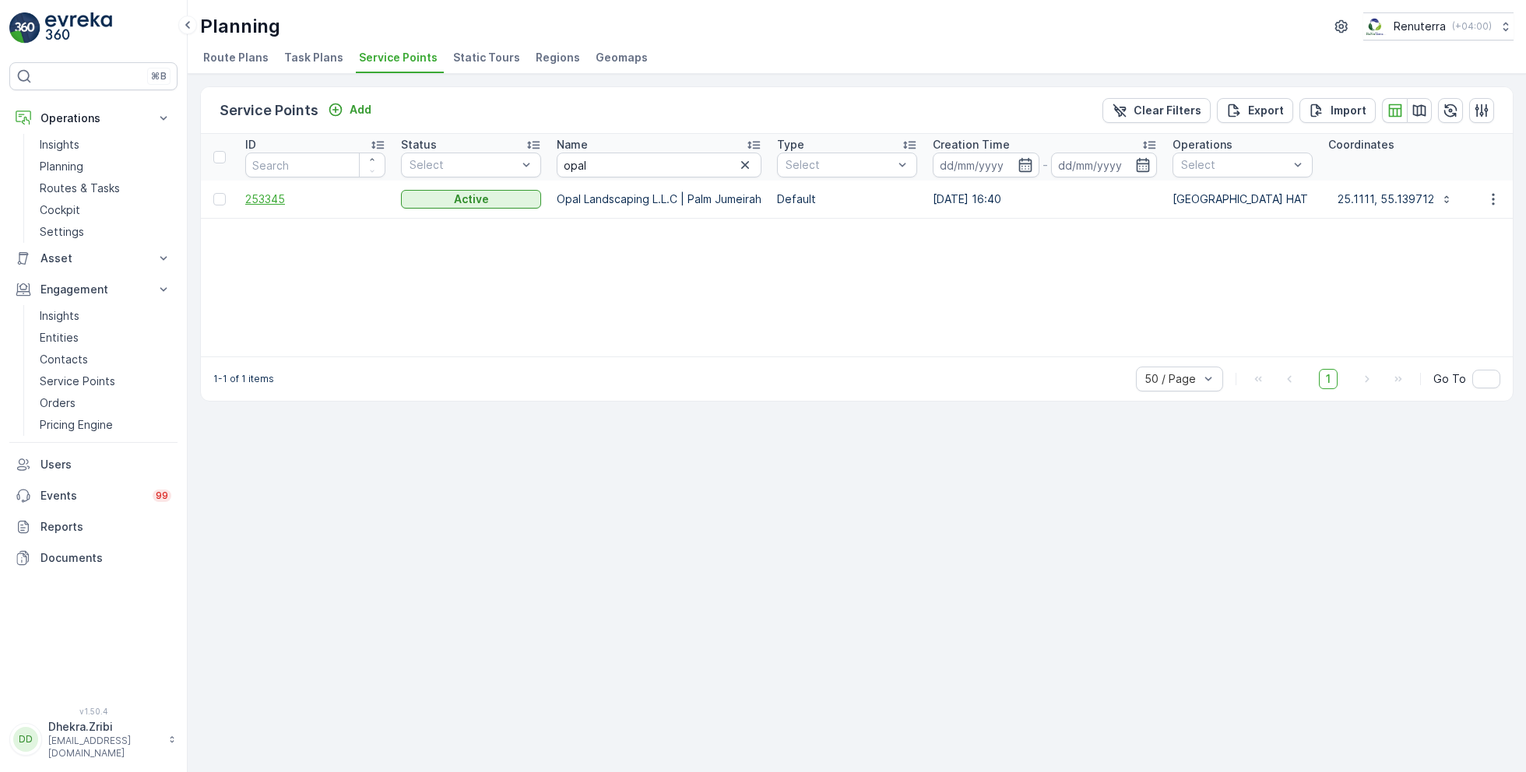
click at [273, 197] on span "253345" at bounding box center [315, 200] width 140 height 16
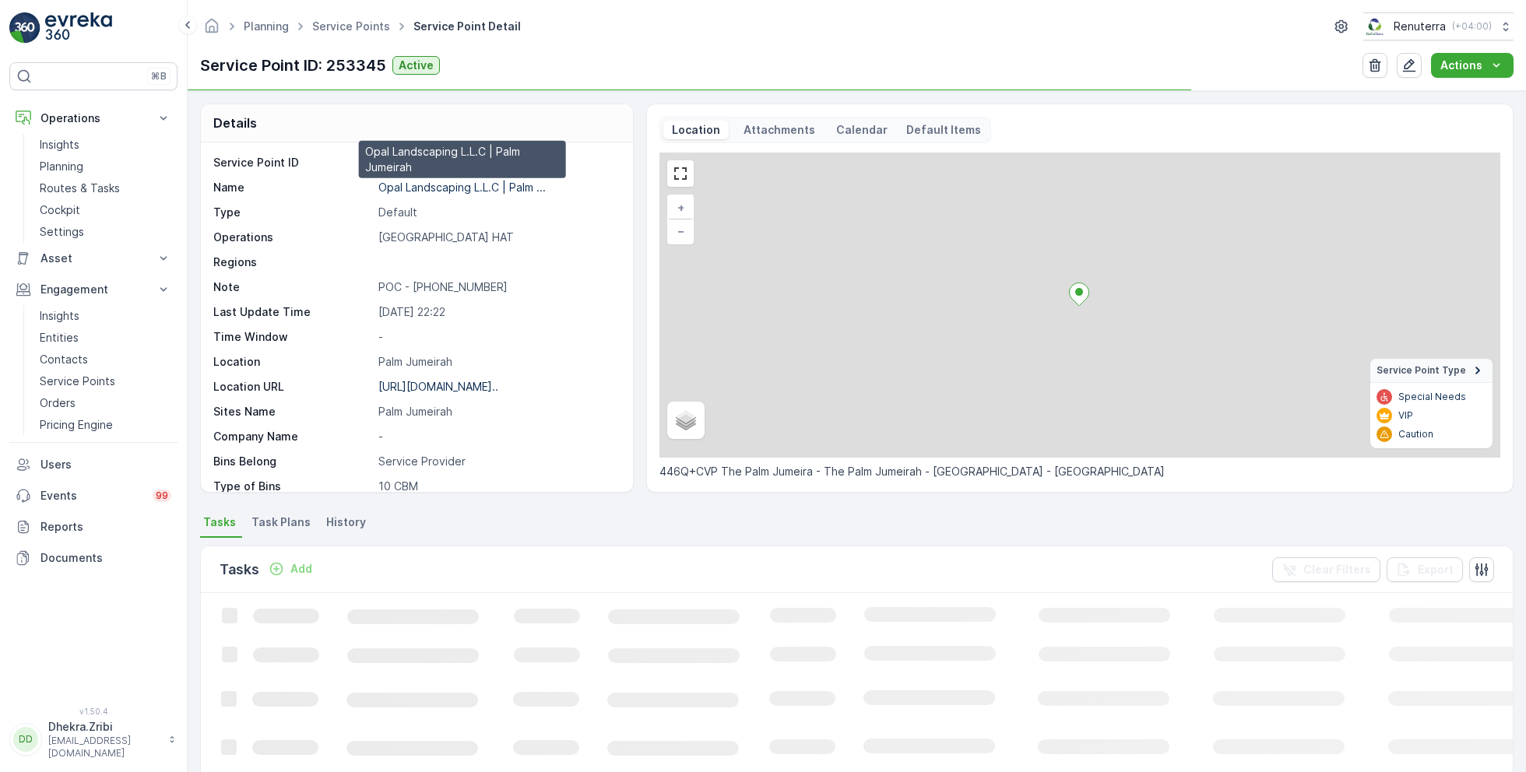
click at [466, 188] on p "Opal Landscaping L.L.C | Palm ..." at bounding box center [461, 187] width 167 height 13
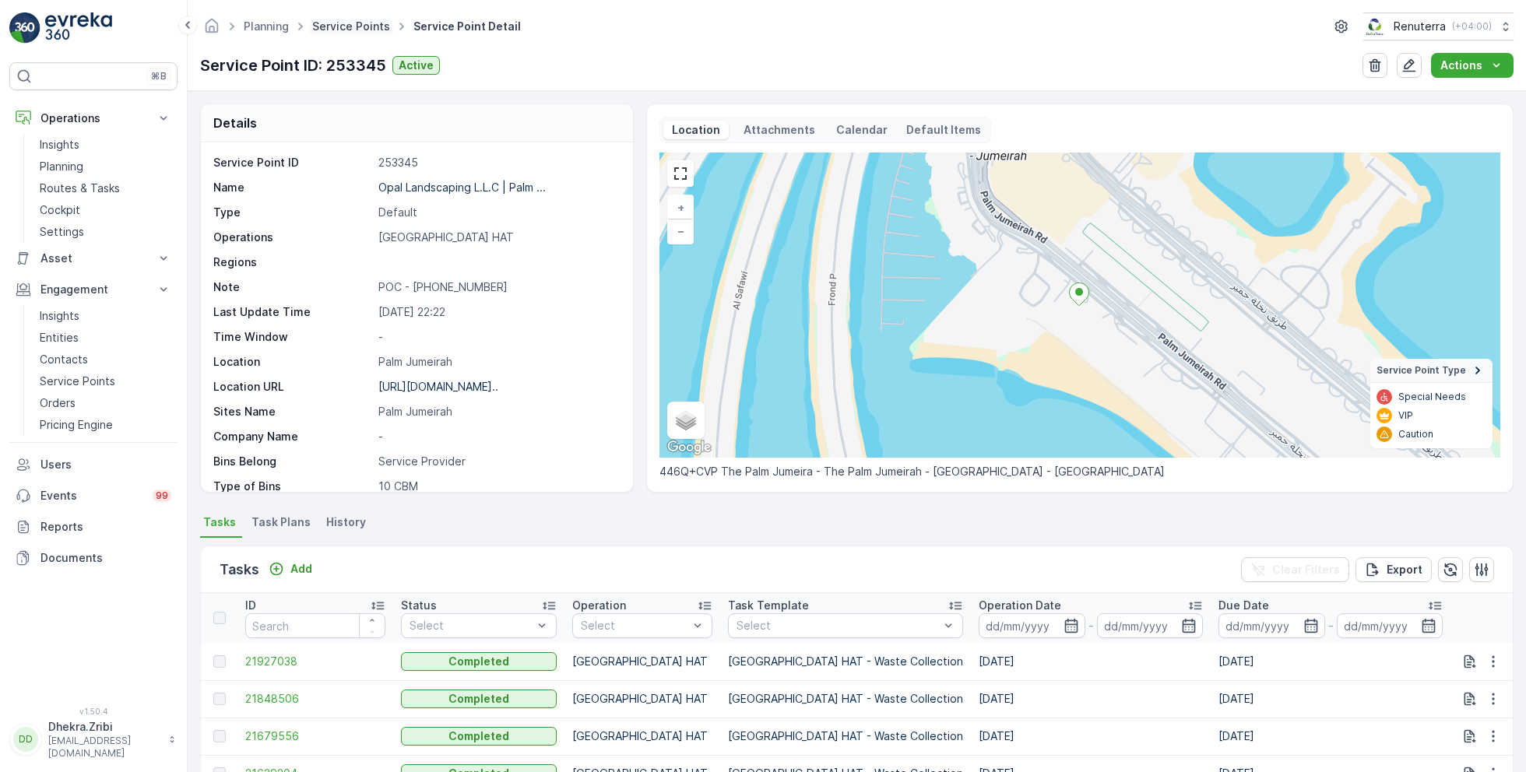
click at [358, 27] on link "Service Points" at bounding box center [351, 25] width 78 height 13
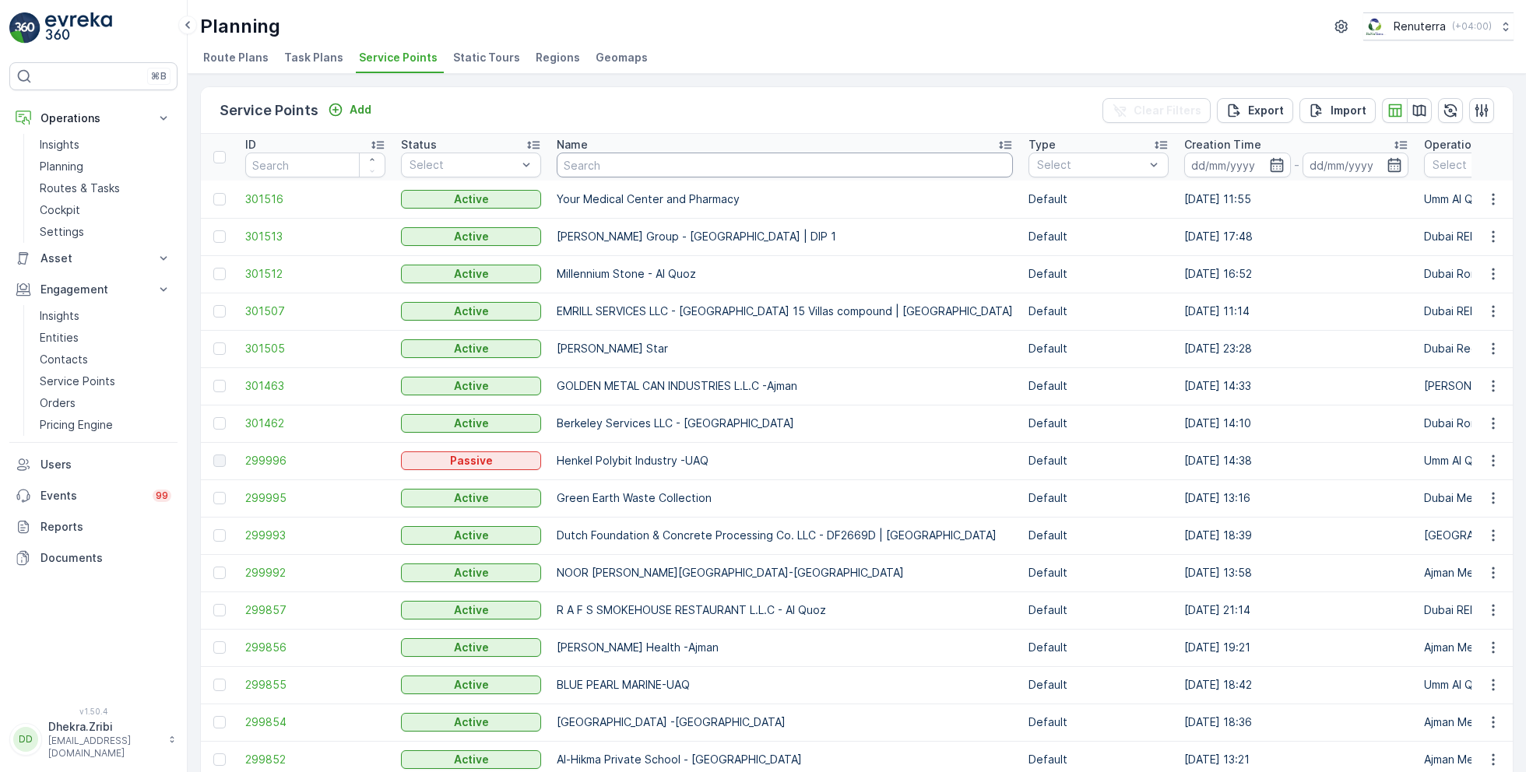
click at [605, 164] on input "text" at bounding box center [785, 165] width 456 height 25
type input "qube"
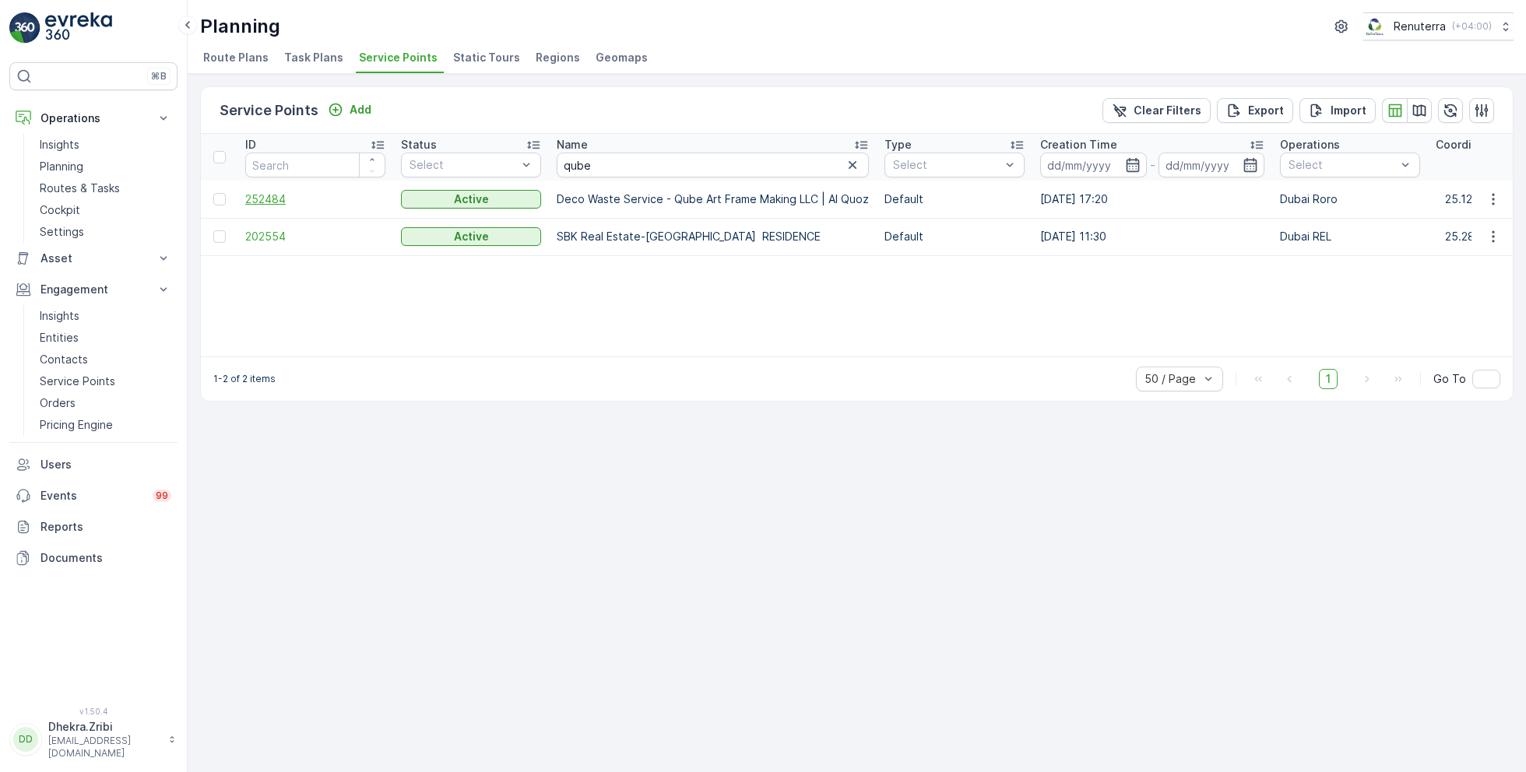
click at [268, 192] on span "252484" at bounding box center [315, 200] width 140 height 16
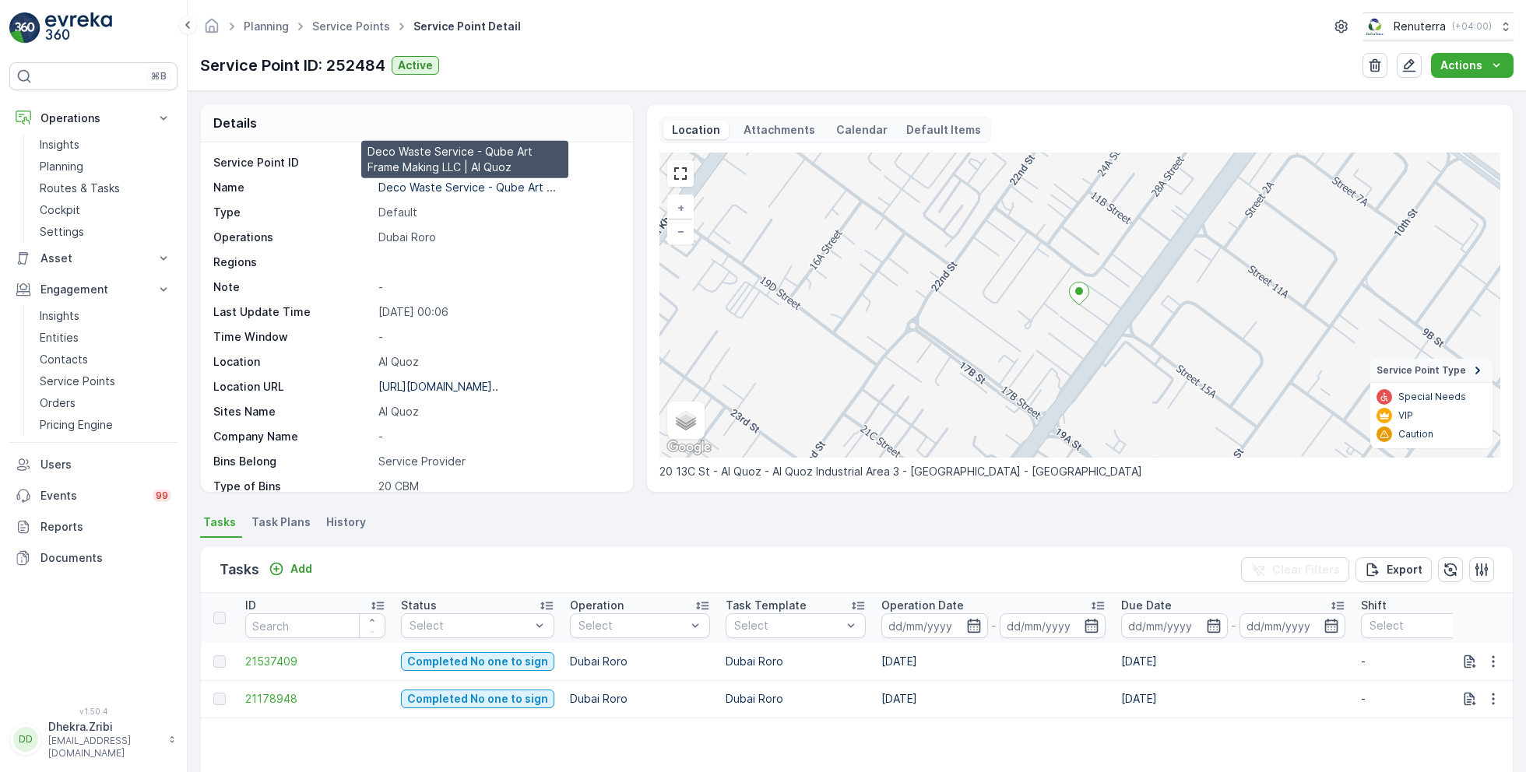
click at [484, 185] on p "Deco Waste Service - Qube Art ..." at bounding box center [466, 187] width 177 height 13
click at [343, 28] on link "Service Points" at bounding box center [351, 25] width 78 height 13
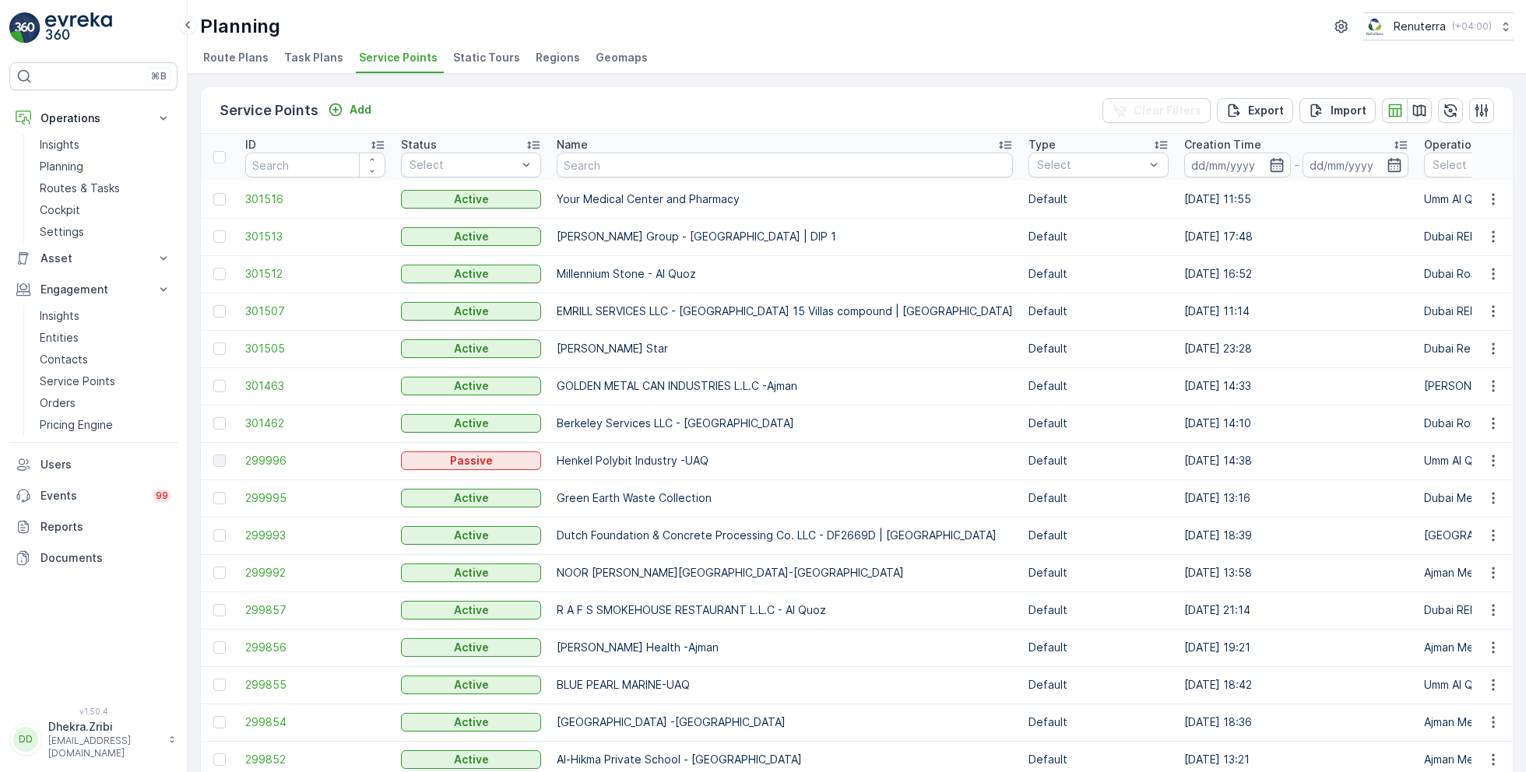
click at [589, 163] on input "text" at bounding box center [785, 165] width 456 height 25
type input "al tayer"
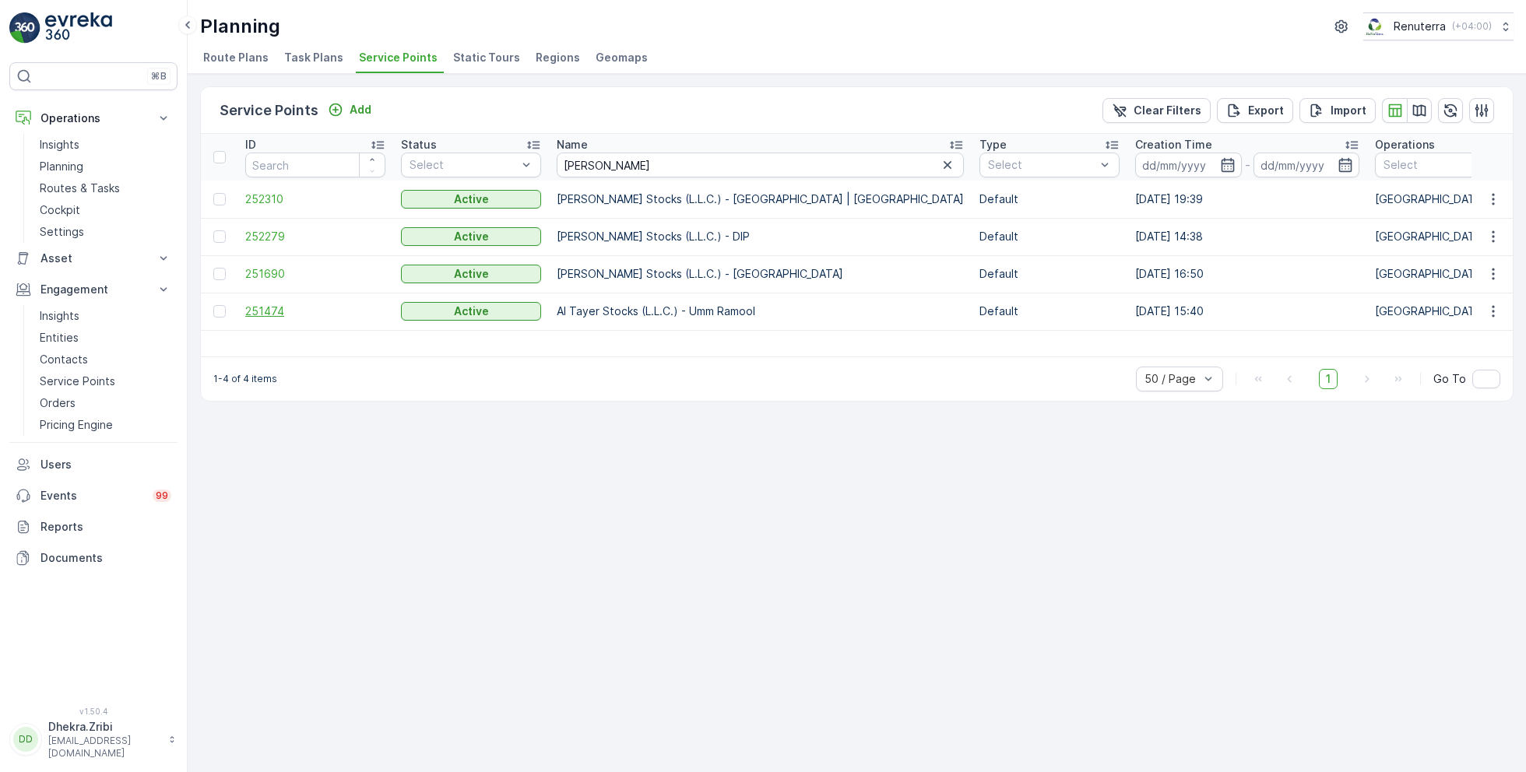
click at [262, 308] on span "251474" at bounding box center [315, 312] width 140 height 16
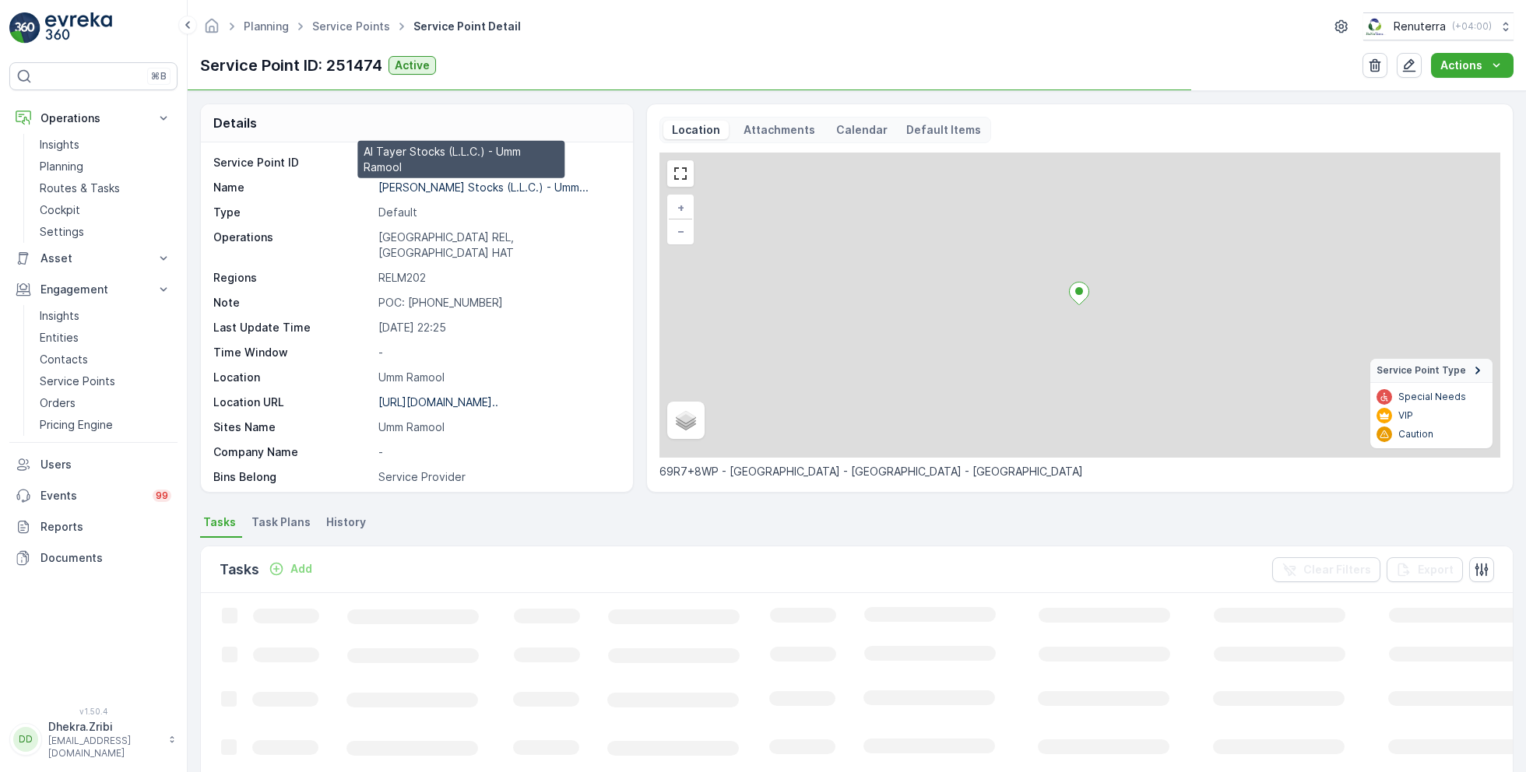
click at [421, 189] on p "Al Tayer Stocks (L.L.C.) - Umm..." at bounding box center [483, 187] width 210 height 13
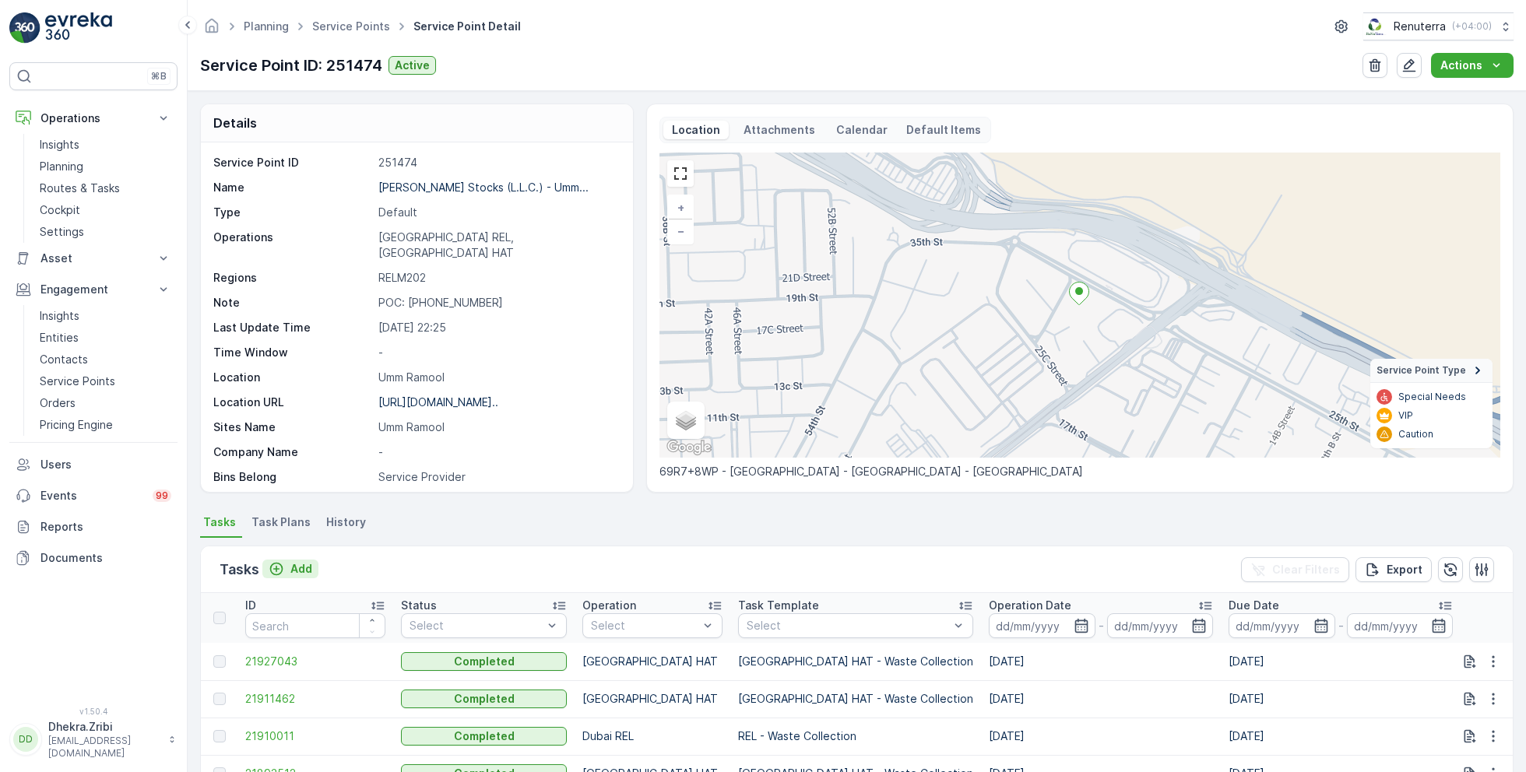
click at [300, 566] on p "Add" at bounding box center [301, 569] width 22 height 16
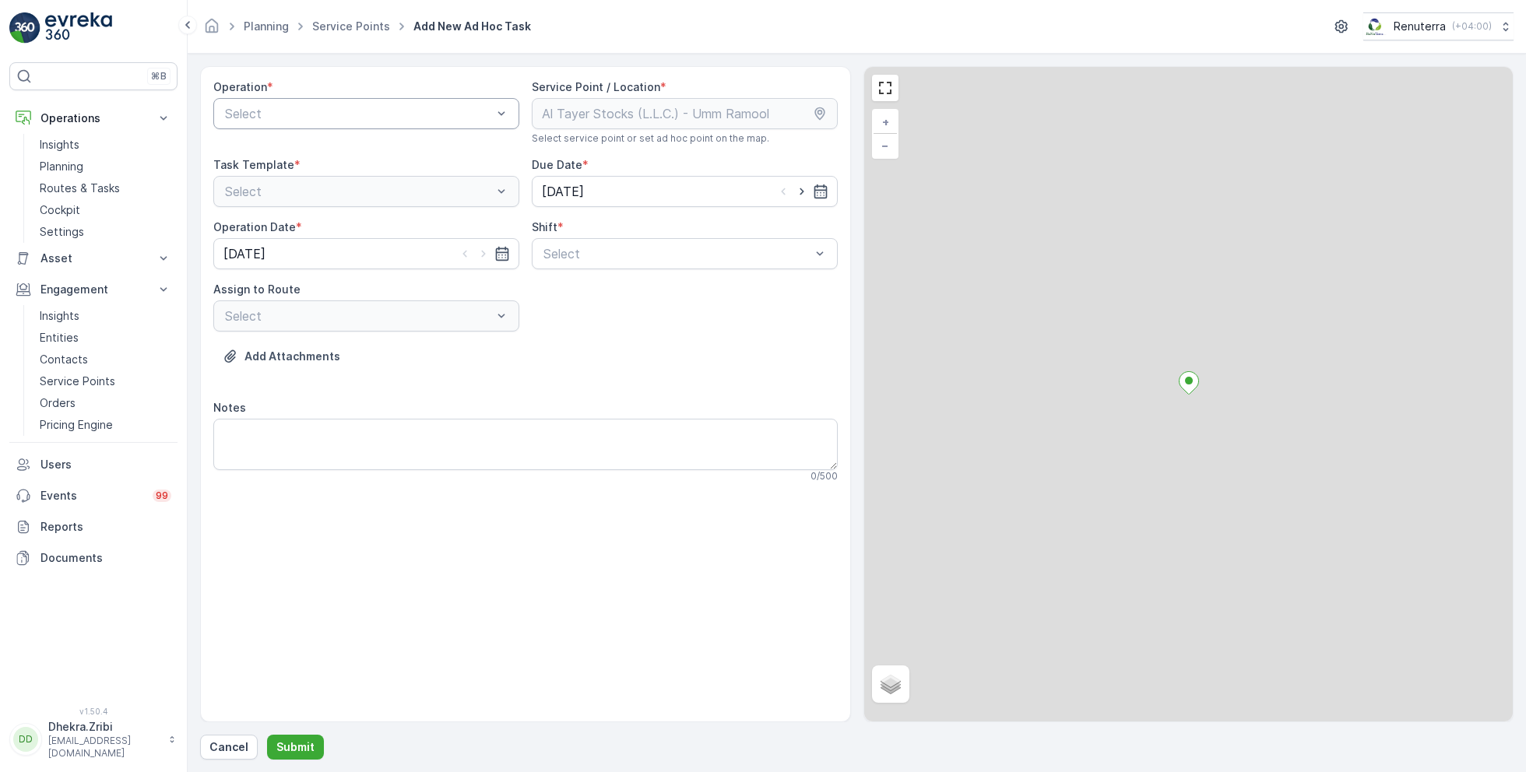
click at [354, 122] on div "Select" at bounding box center [366, 113] width 306 height 31
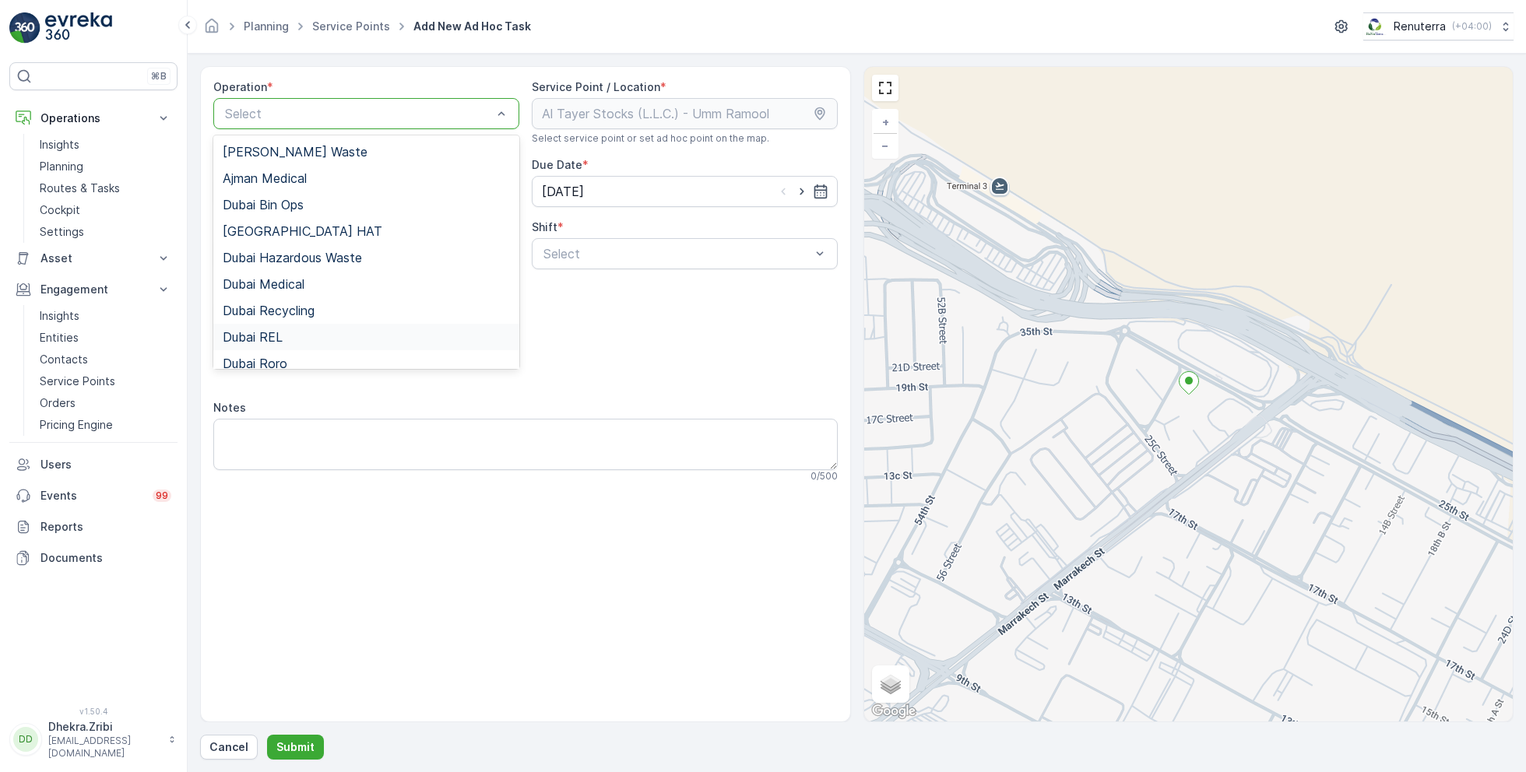
click at [278, 334] on span "Dubai REL" at bounding box center [253, 337] width 60 height 14
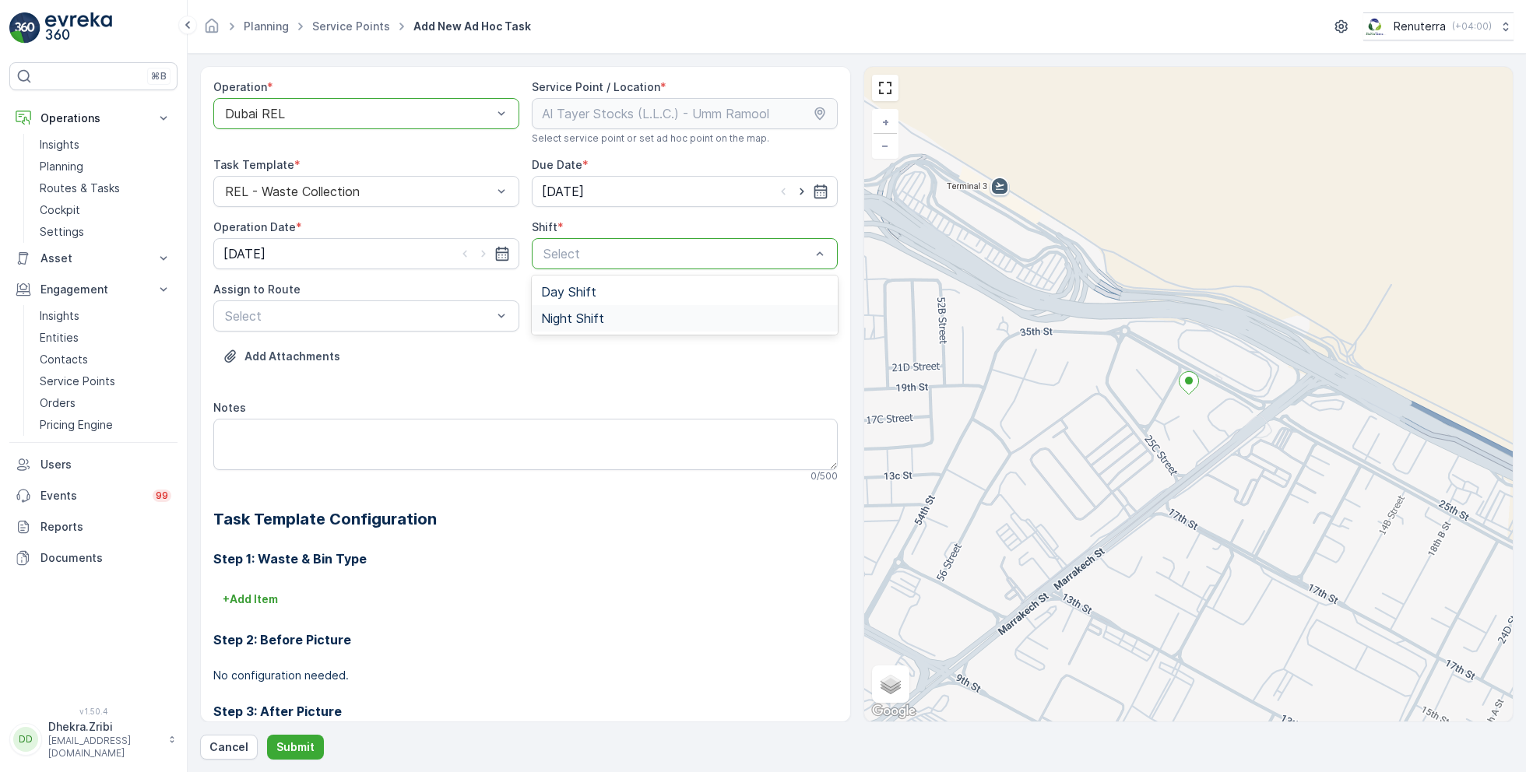
click at [564, 315] on span "Night Shift" at bounding box center [572, 318] width 63 height 14
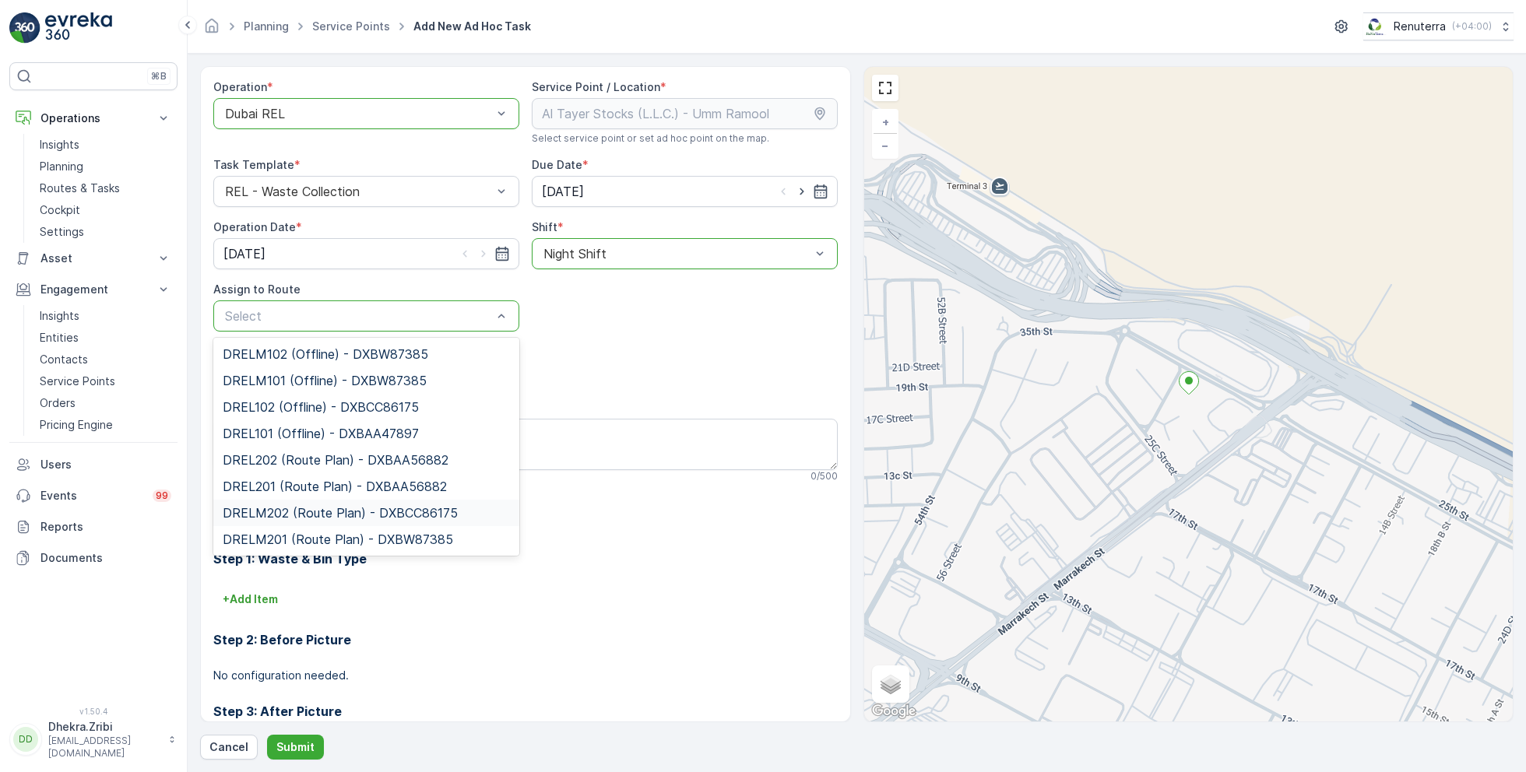
click at [290, 511] on span "DRELM202 (Route Plan) - DXBCC86175" at bounding box center [340, 513] width 235 height 14
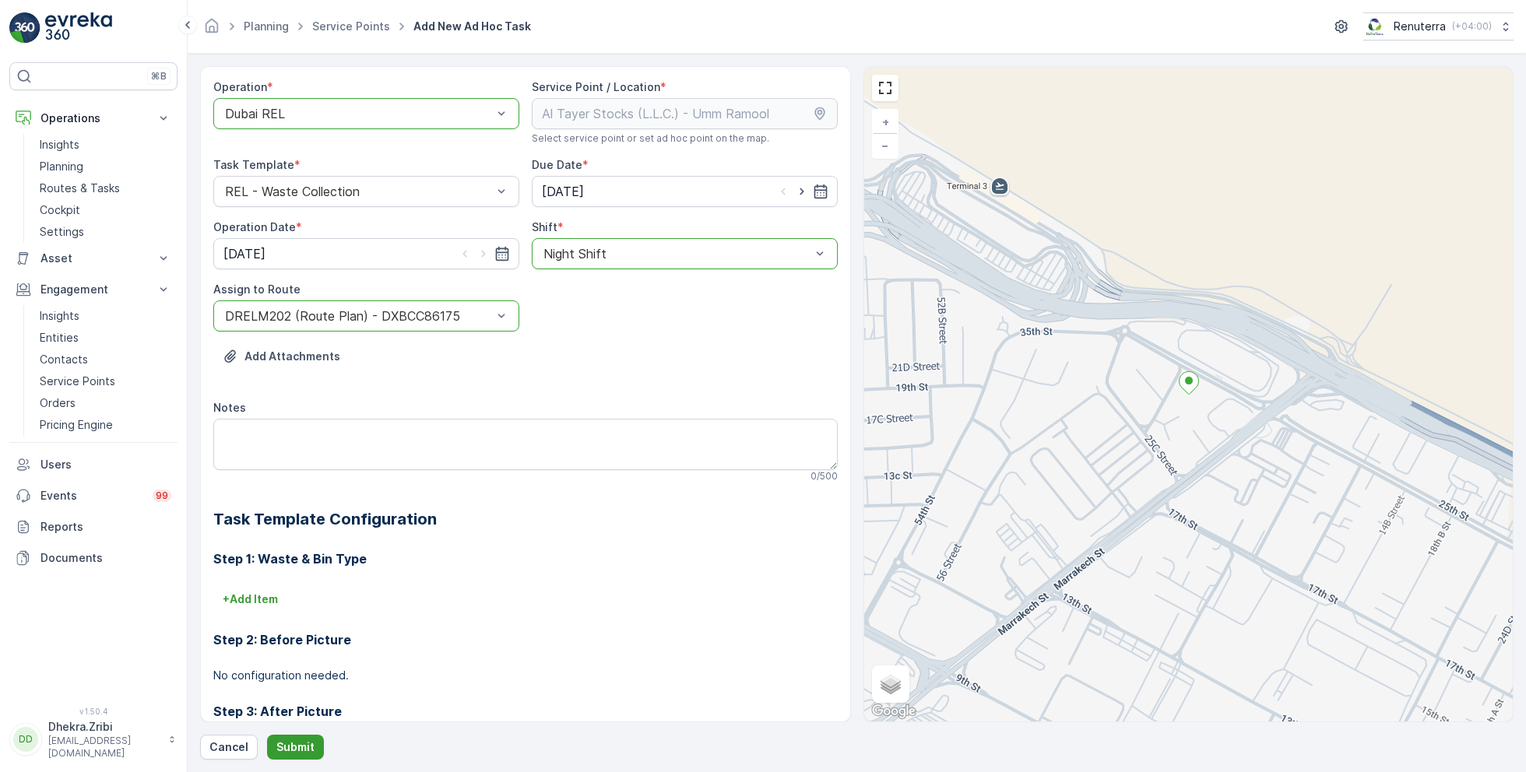
click at [283, 745] on p "Submit" at bounding box center [295, 748] width 38 height 16
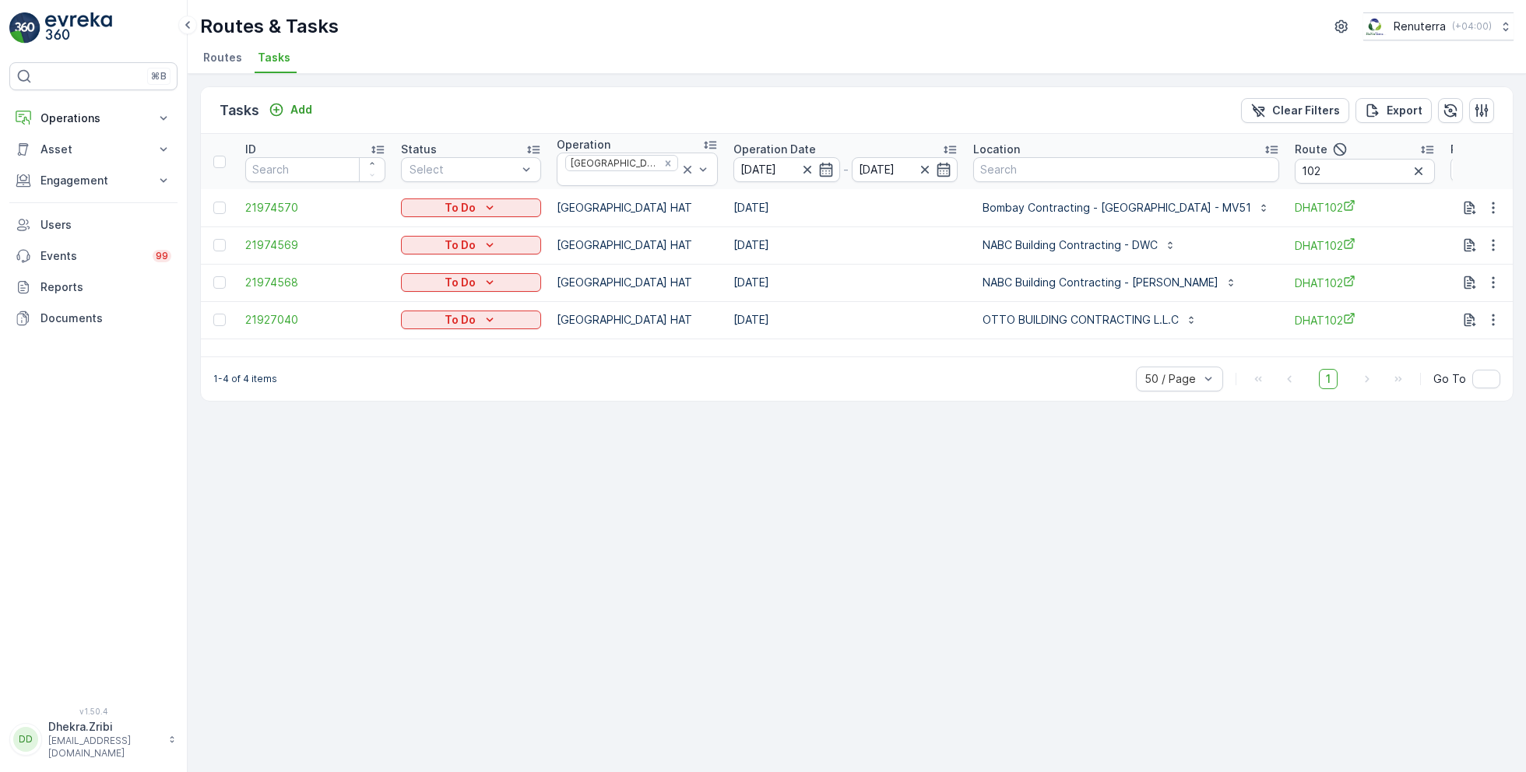
click at [228, 56] on span "Routes" at bounding box center [222, 58] width 39 height 16
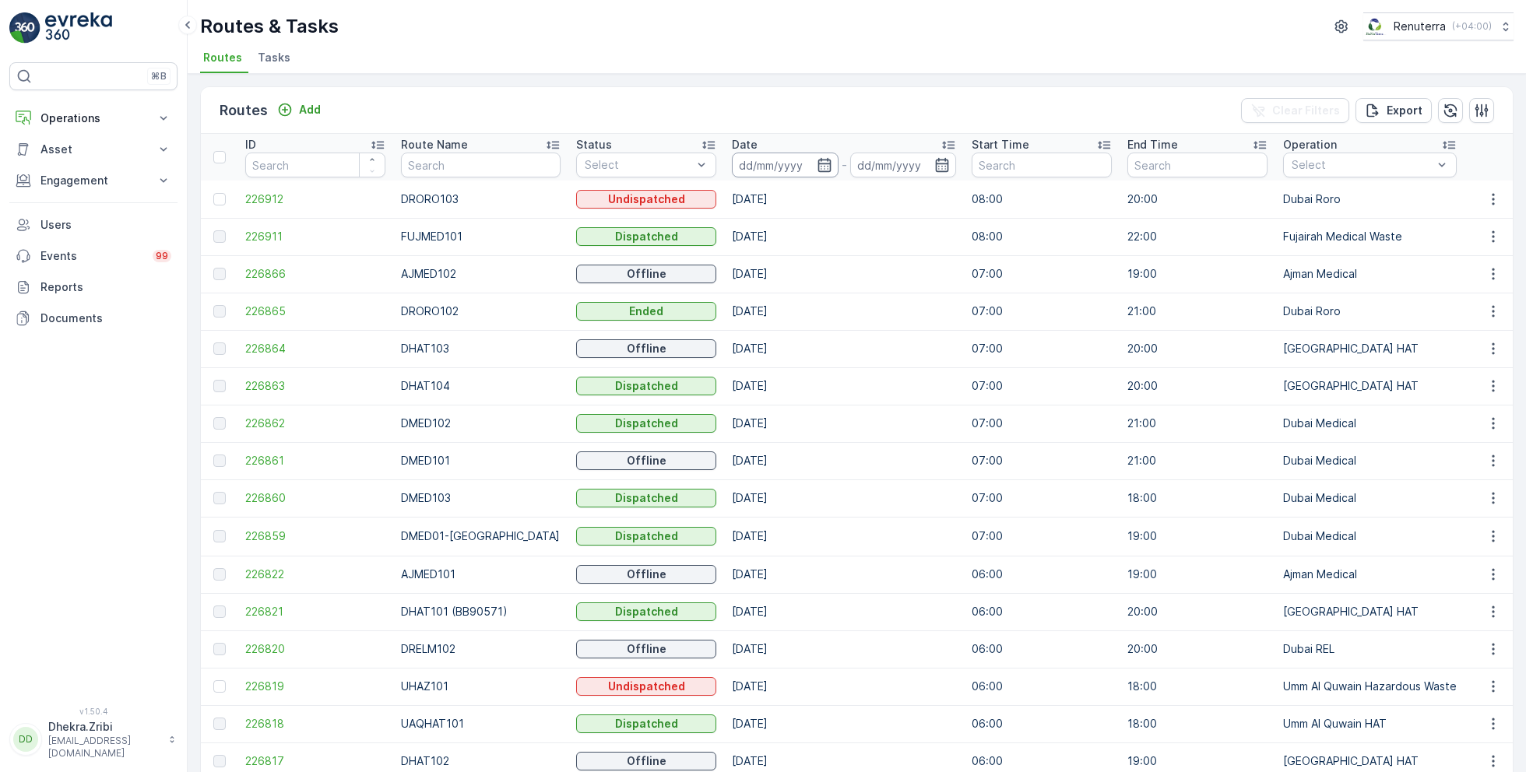
click at [778, 169] on input at bounding box center [785, 165] width 107 height 25
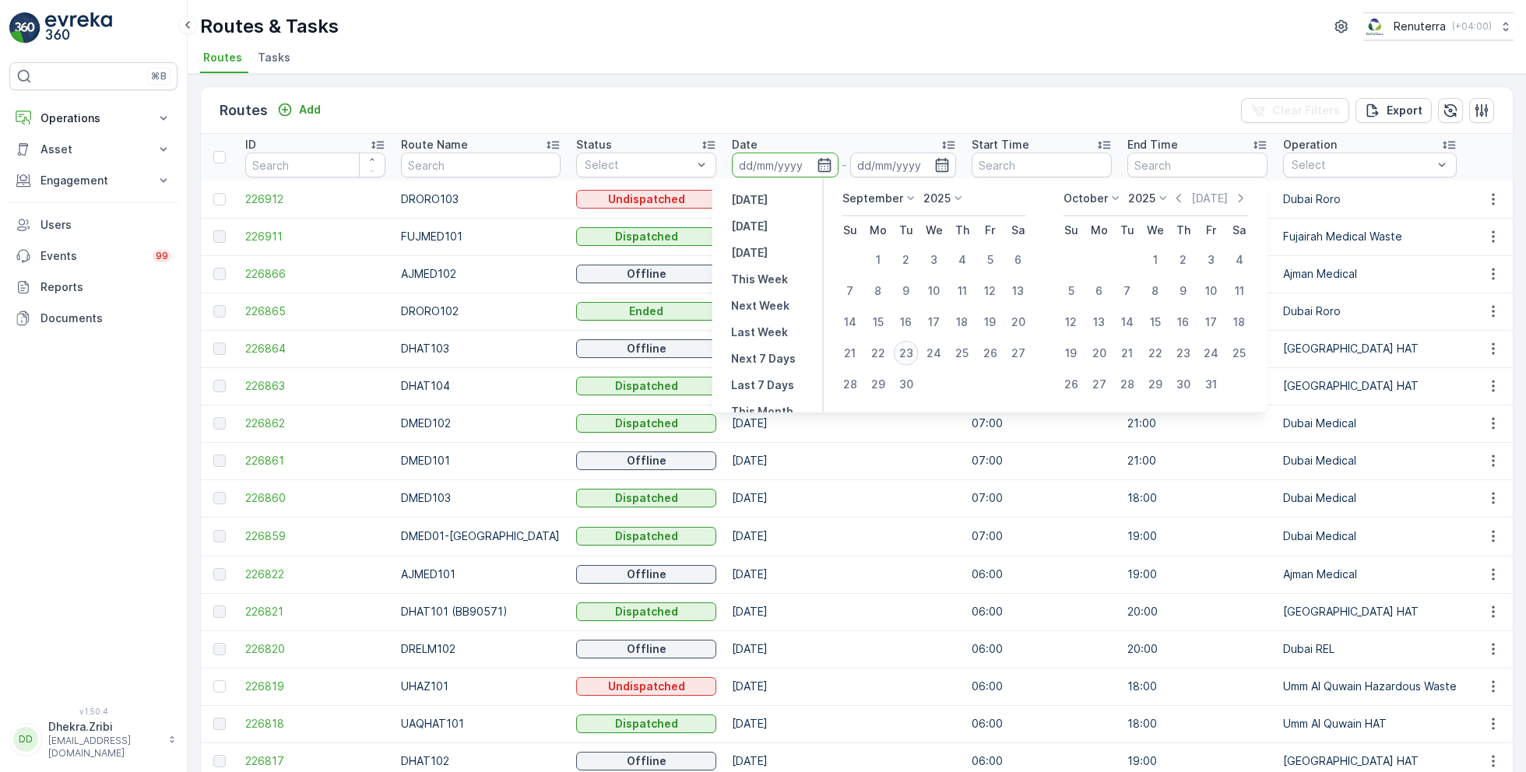
click at [911, 357] on div "23" at bounding box center [906, 353] width 25 height 25
type input "[DATE]"
click at [911, 357] on div "23" at bounding box center [906, 353] width 25 height 25
type input "[DATE]"
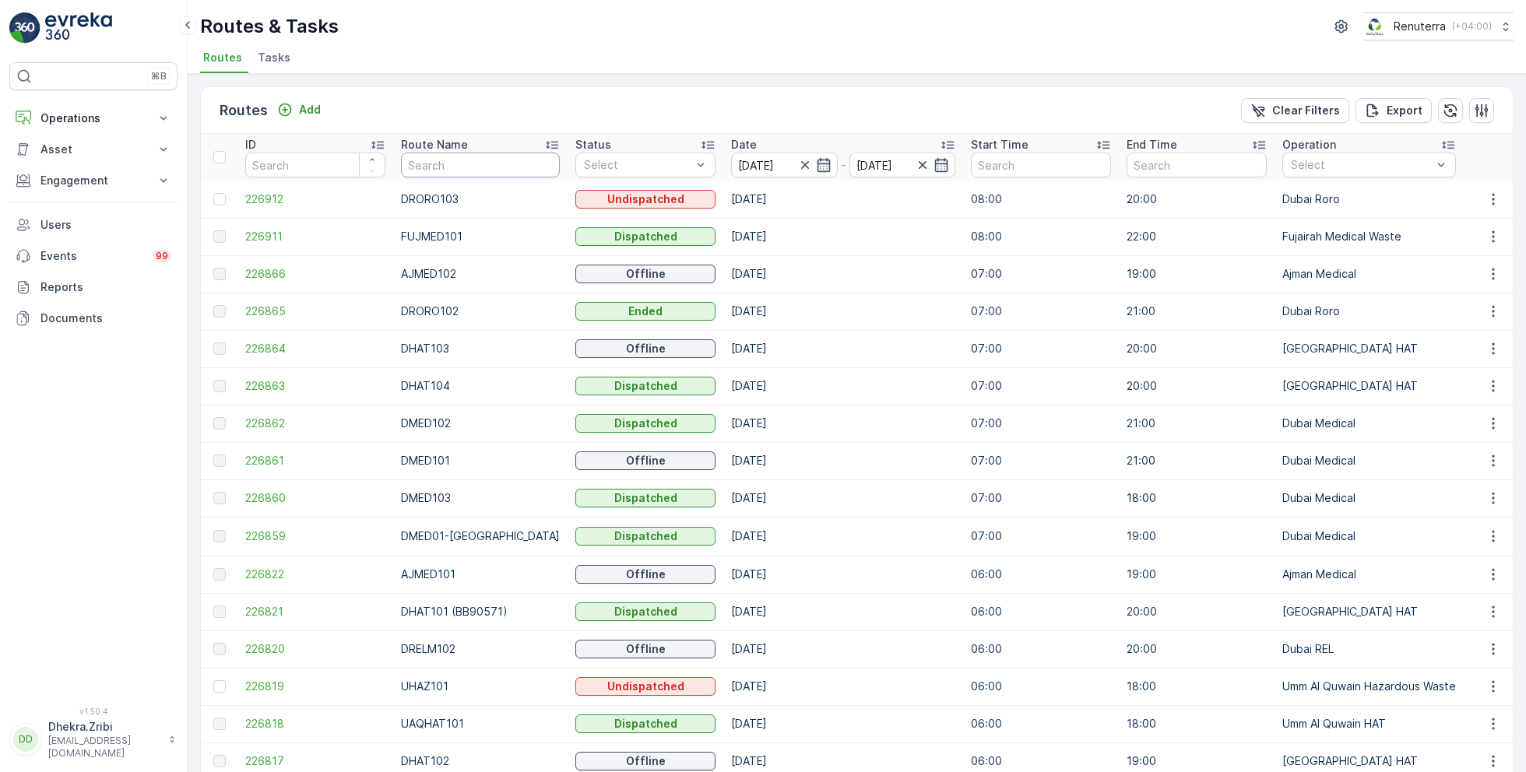
click at [416, 161] on input "text" at bounding box center [480, 165] width 159 height 25
type input "hat"
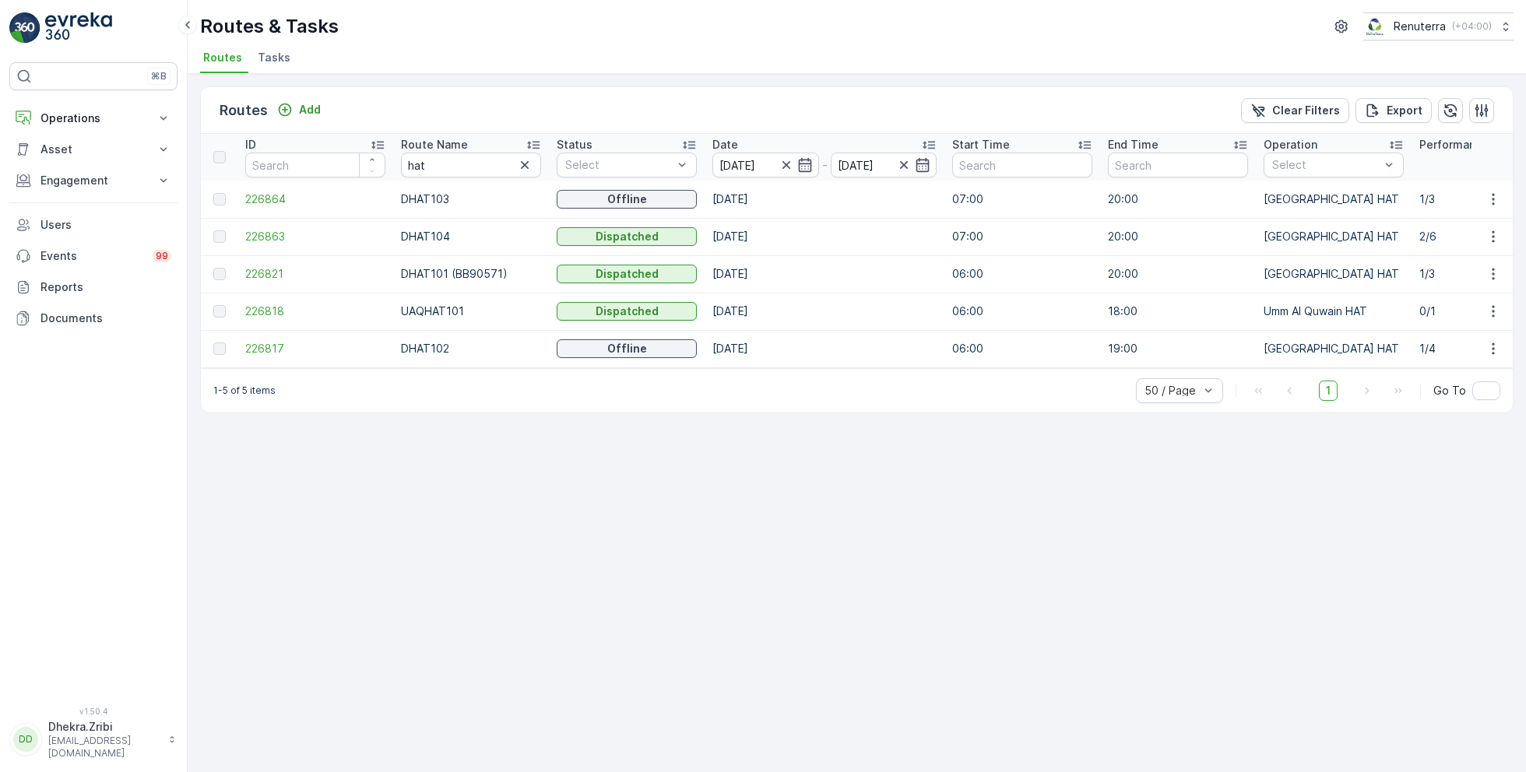
click at [529, 142] on icon at bounding box center [533, 146] width 12 height 8
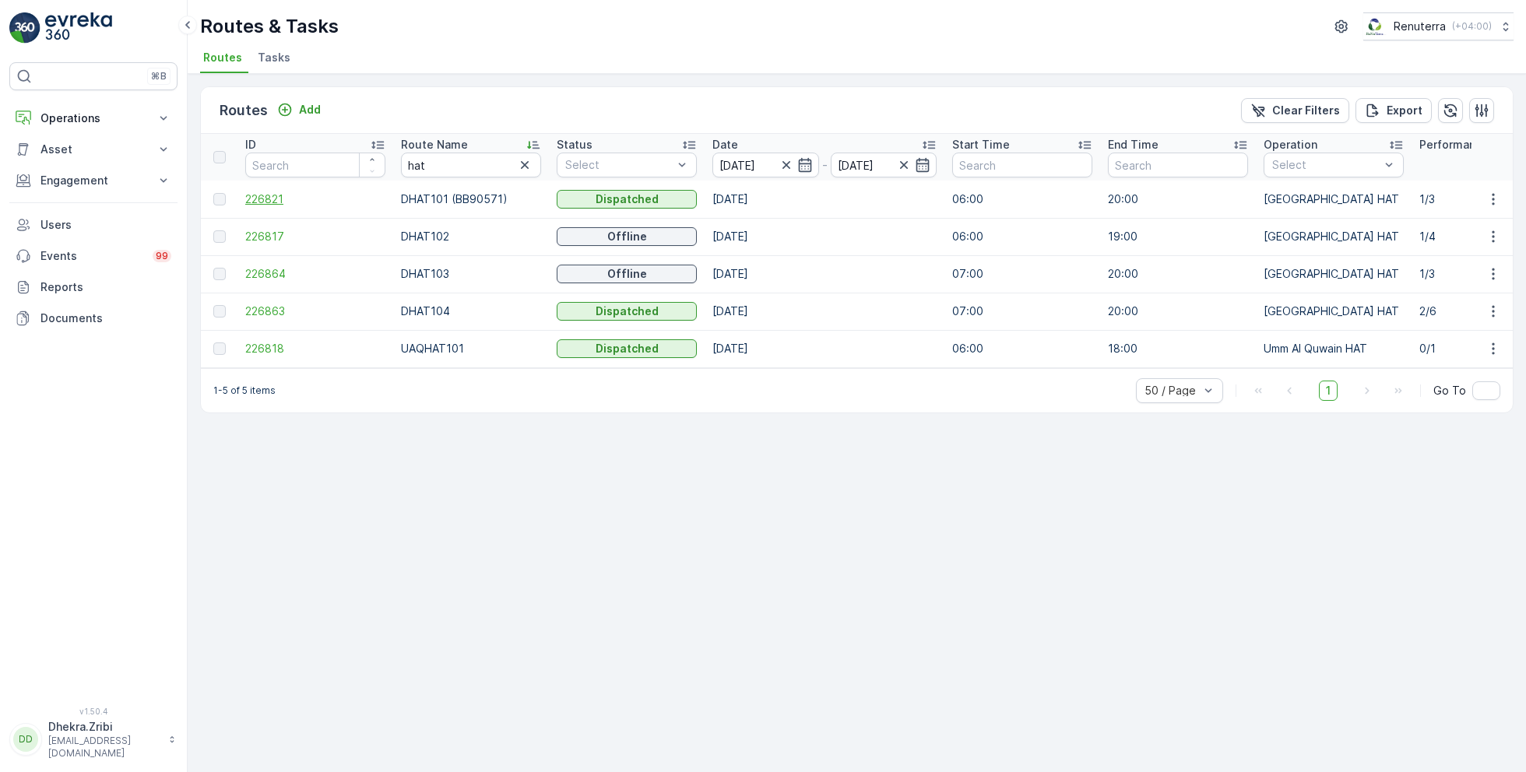
click at [276, 195] on span "226821" at bounding box center [315, 200] width 140 height 16
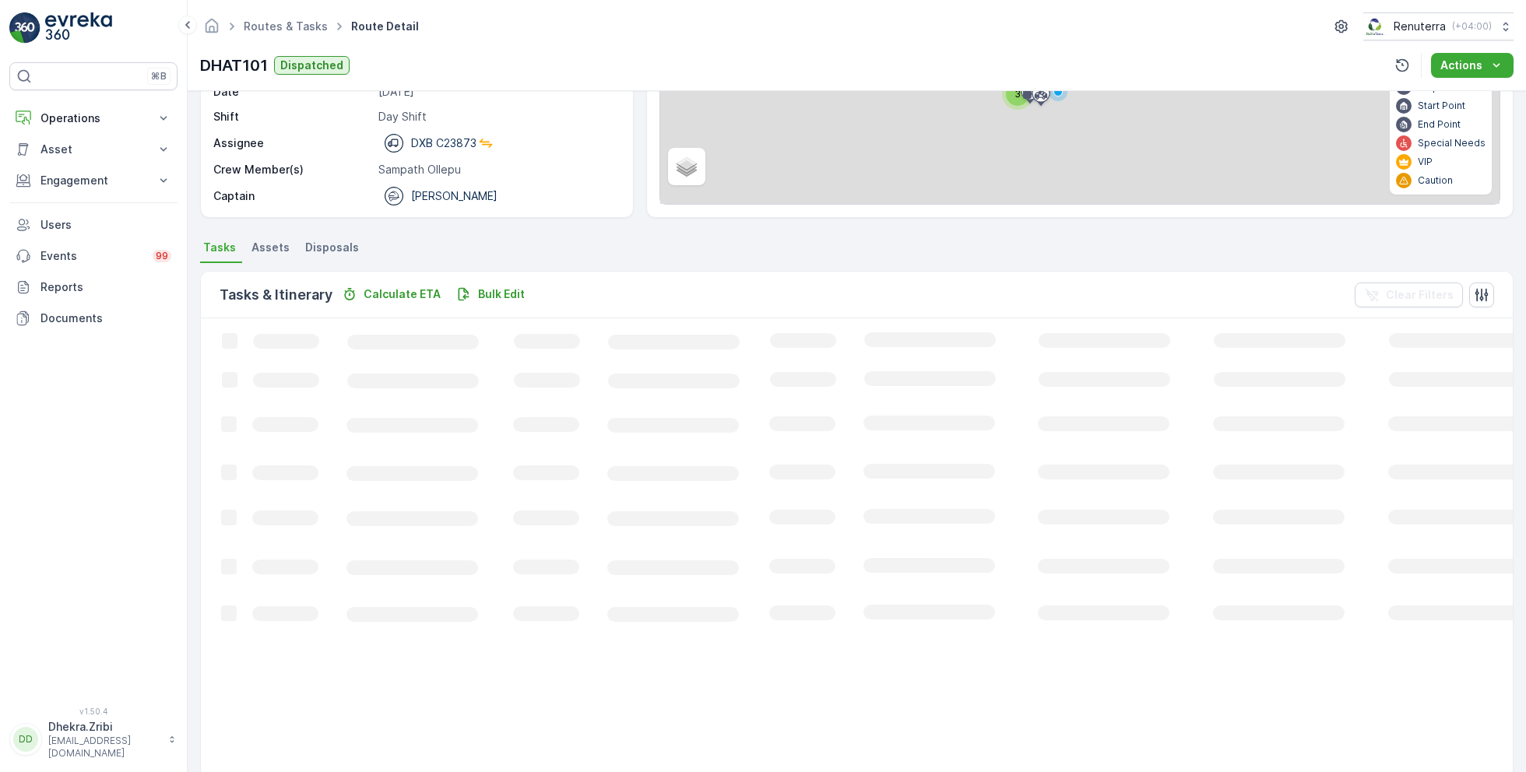
scroll to position [30, 0]
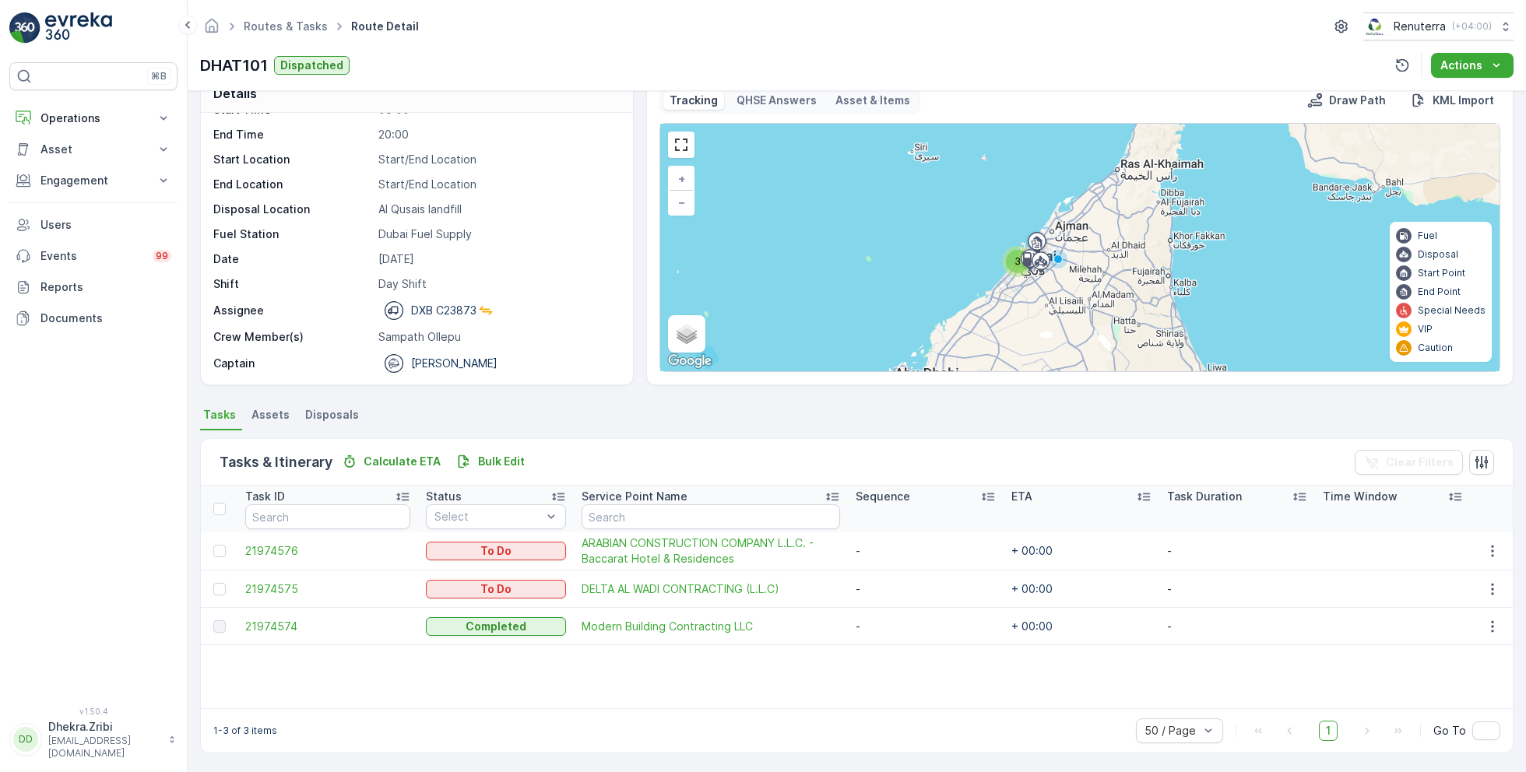
click at [281, 633] on td "21974574" at bounding box center [327, 626] width 181 height 37
click at [279, 624] on span "21974574" at bounding box center [327, 627] width 165 height 16
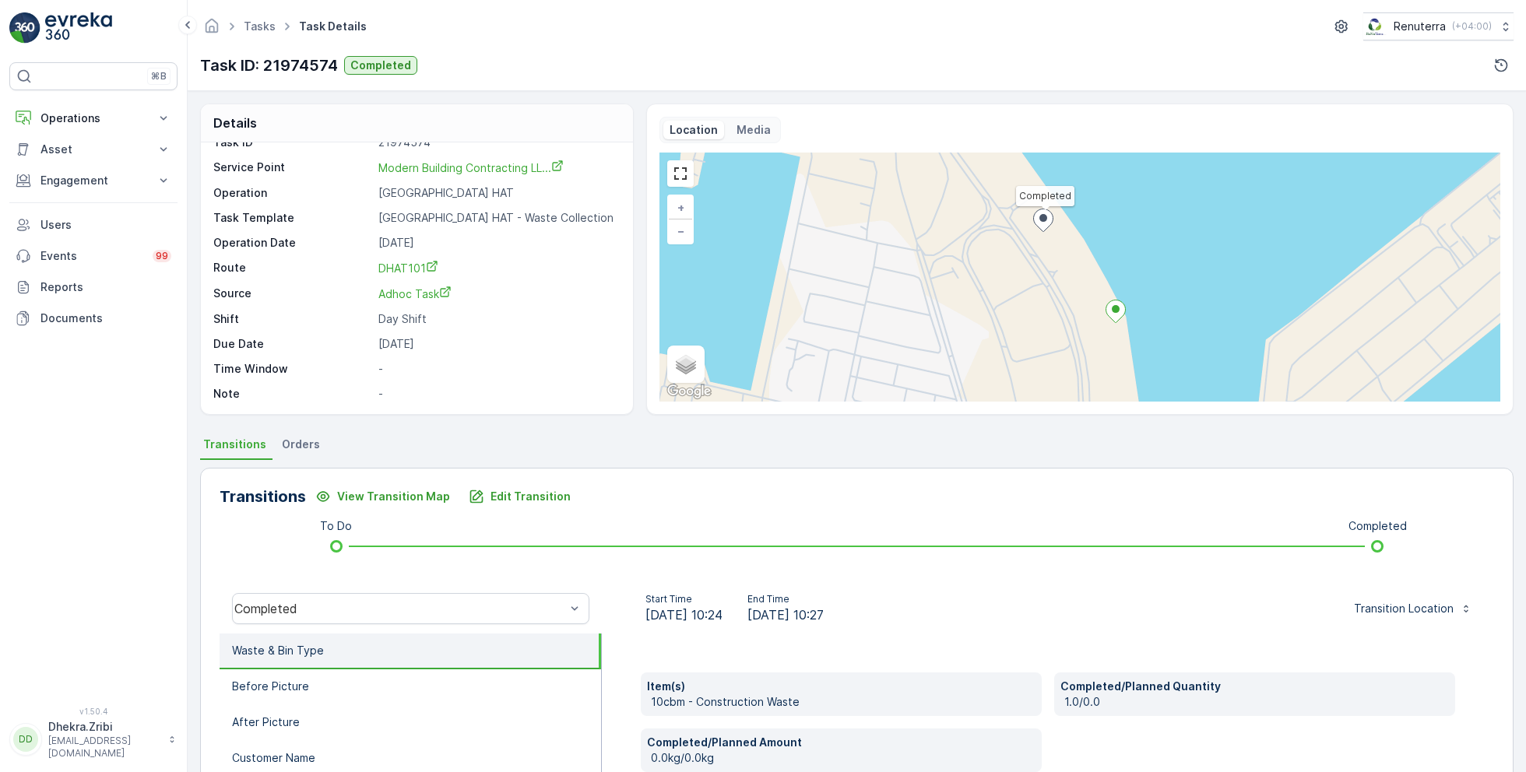
scroll to position [208, 0]
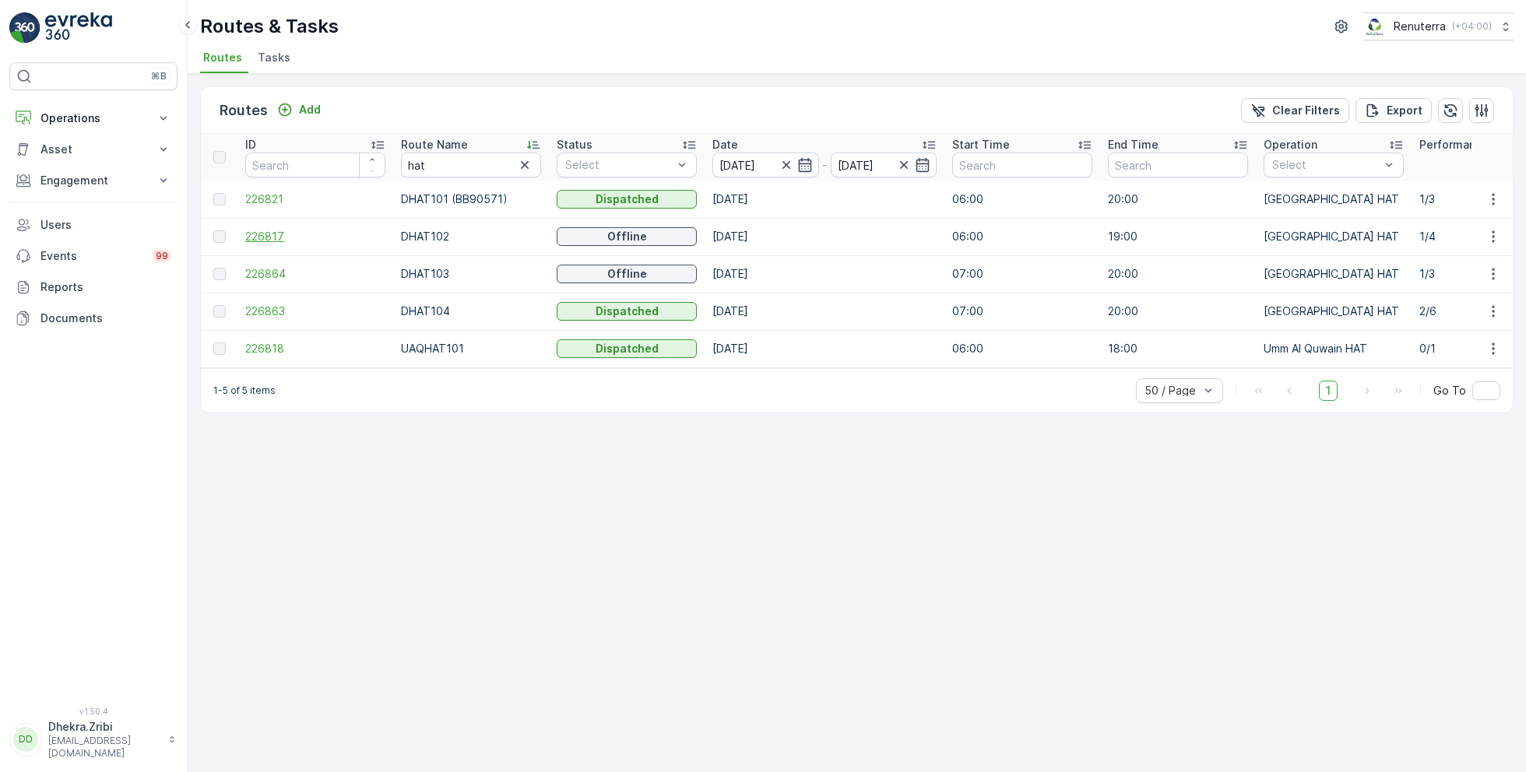
click at [259, 230] on span "226817" at bounding box center [315, 237] width 140 height 16
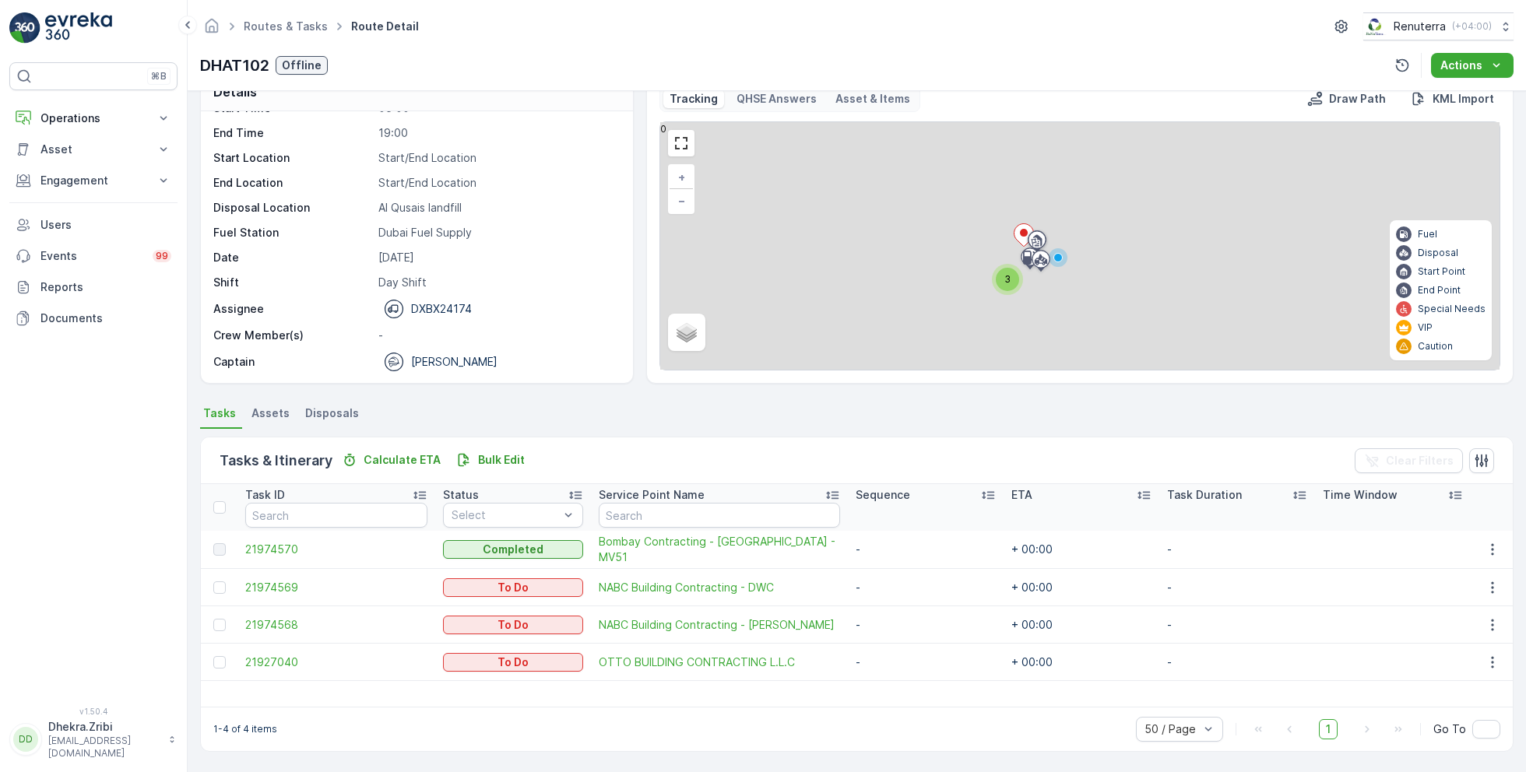
scroll to position [30, 0]
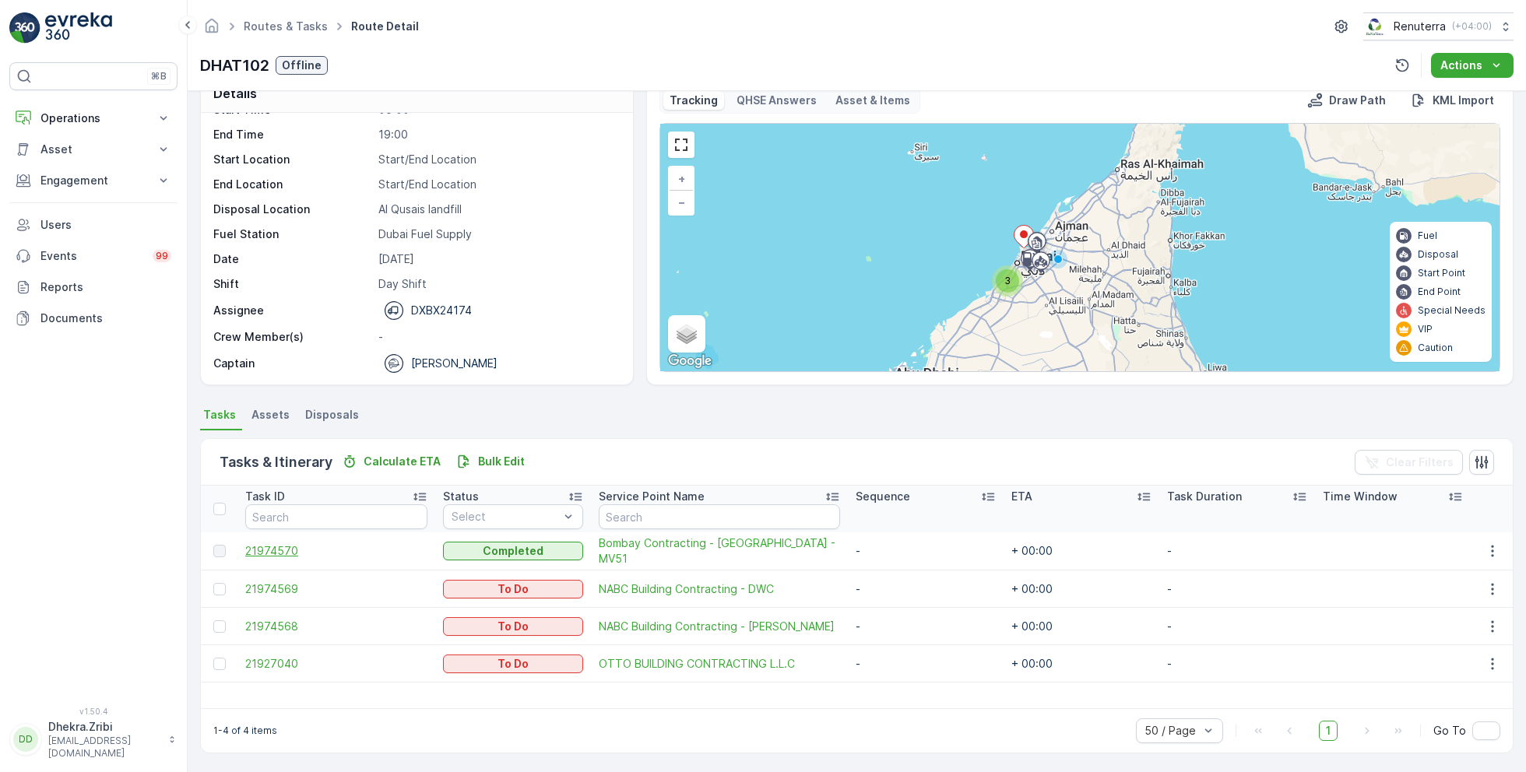
click at [276, 547] on span "21974570" at bounding box center [336, 551] width 182 height 16
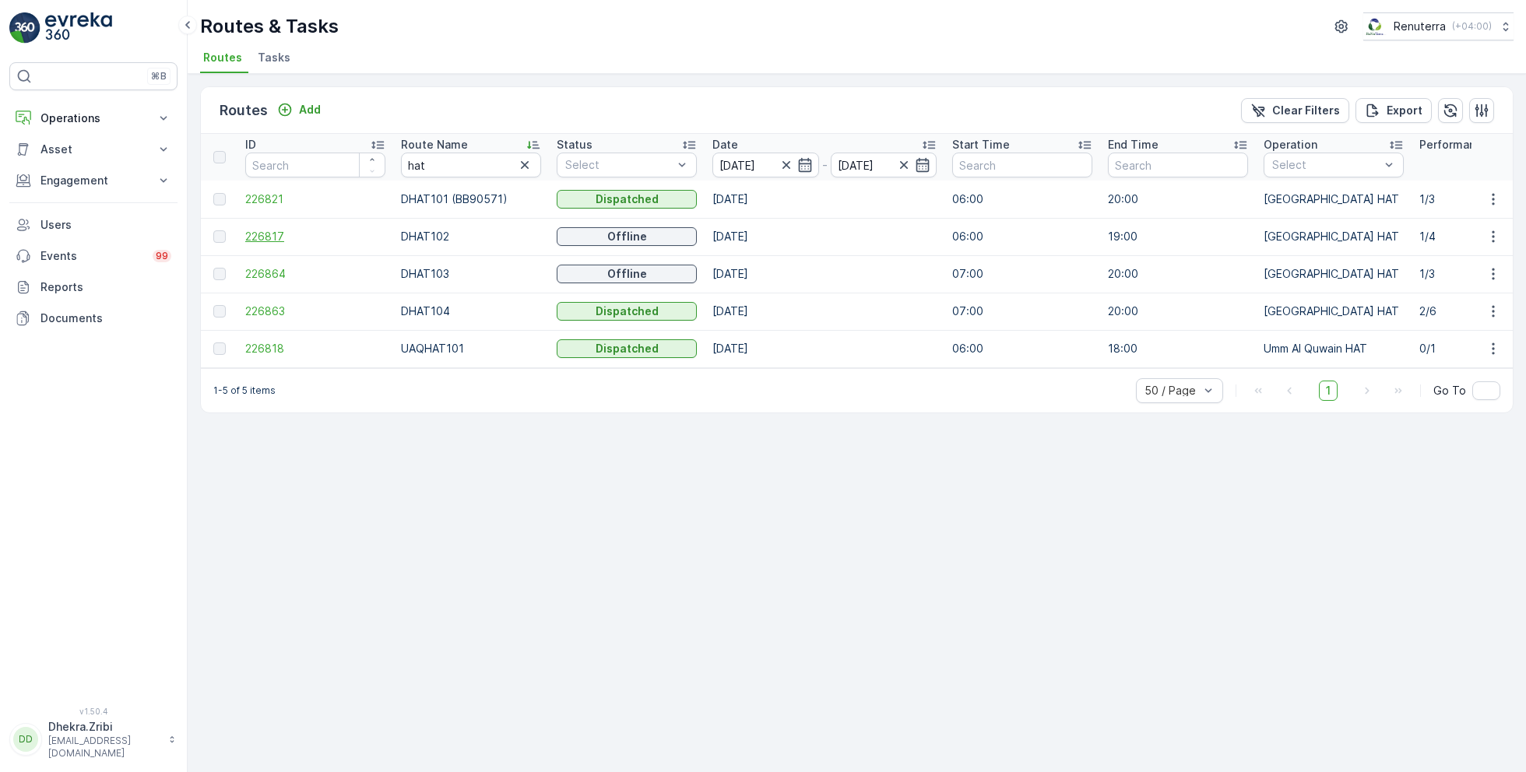
click at [258, 238] on span "226817" at bounding box center [315, 237] width 140 height 16
click at [269, 308] on span "226863" at bounding box center [315, 312] width 140 height 16
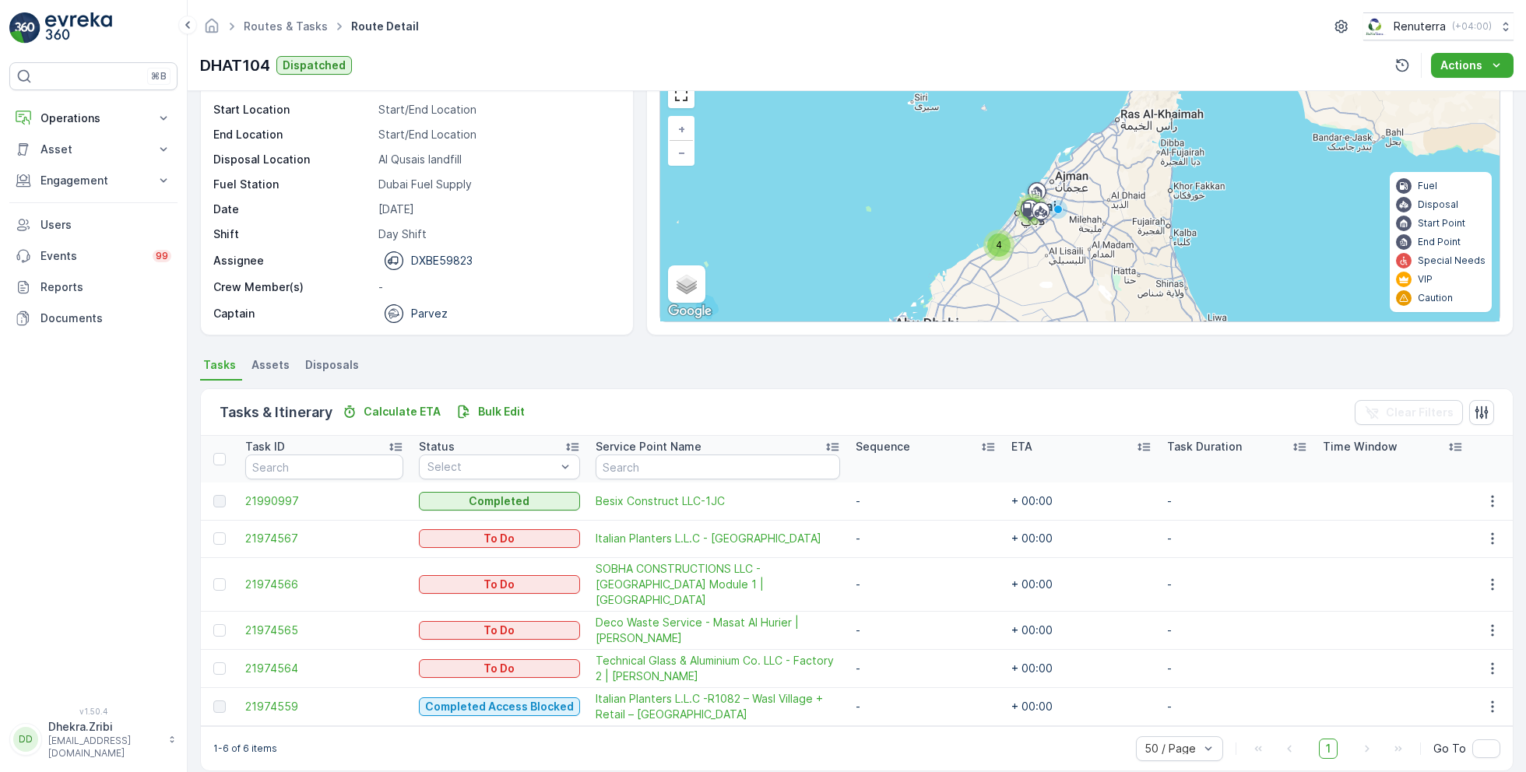
scroll to position [76, 0]
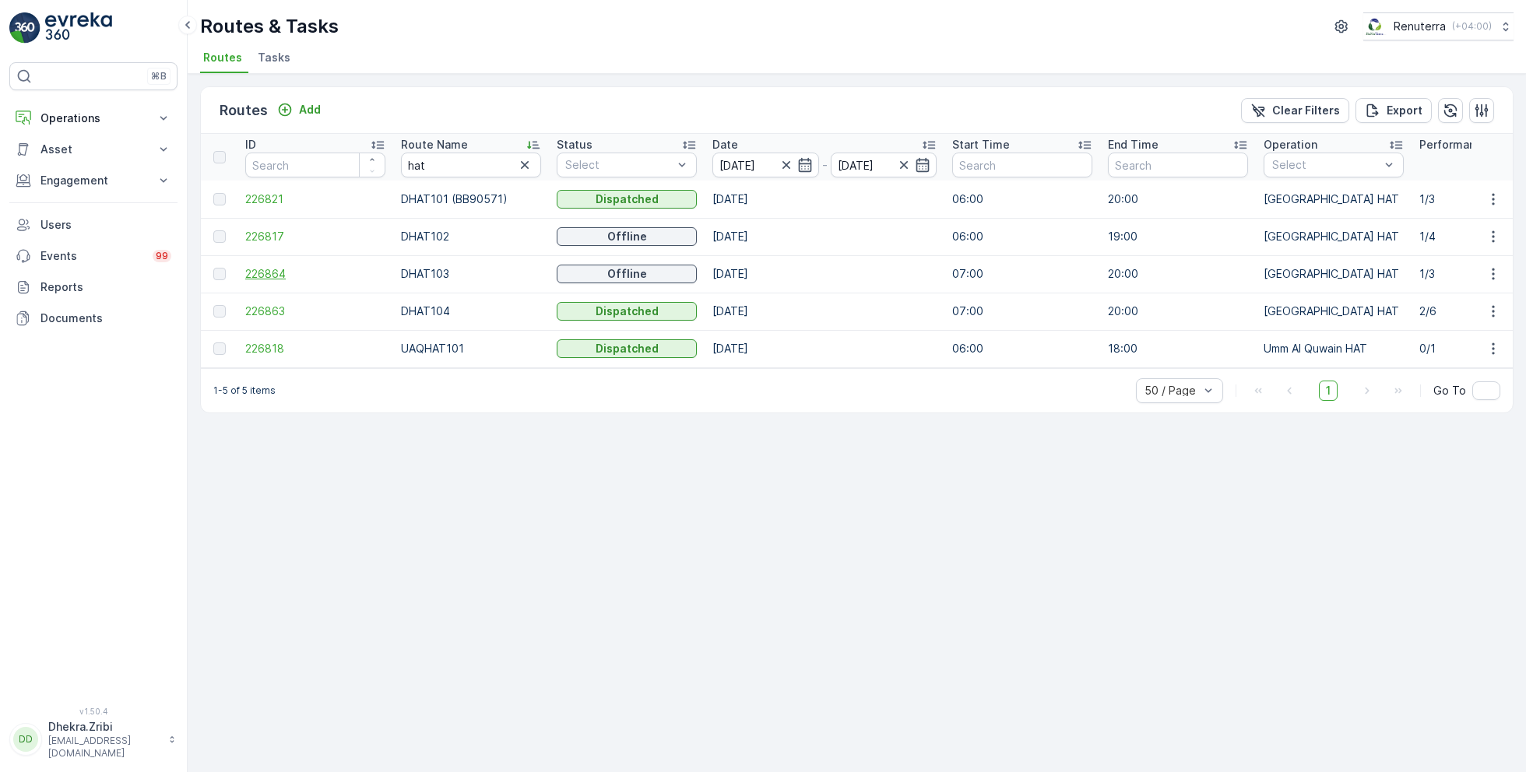
click at [266, 278] on span "226864" at bounding box center [315, 274] width 140 height 16
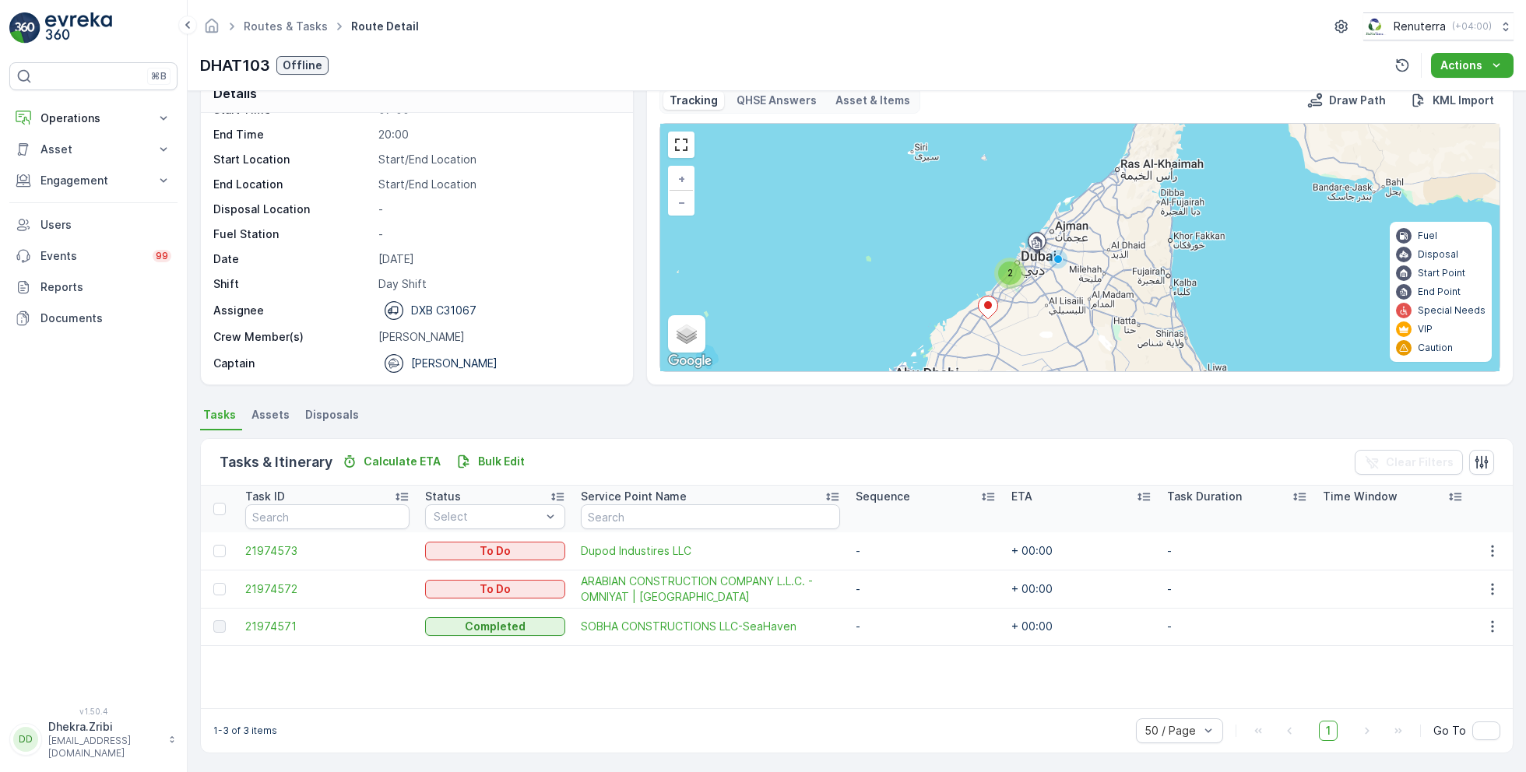
scroll to position [28, 0]
click at [280, 628] on span "21974571" at bounding box center [327, 628] width 164 height 16
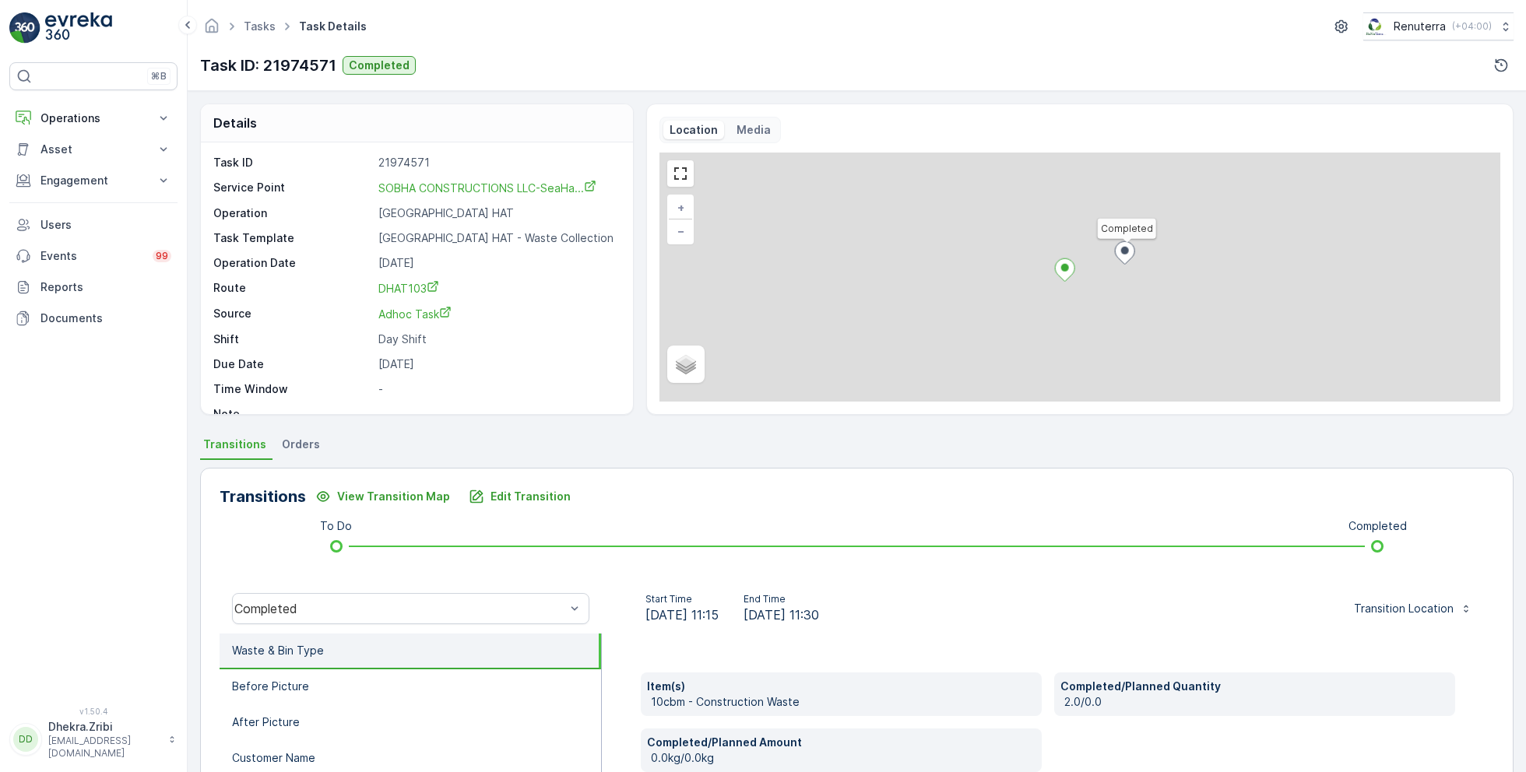
scroll to position [208, 0]
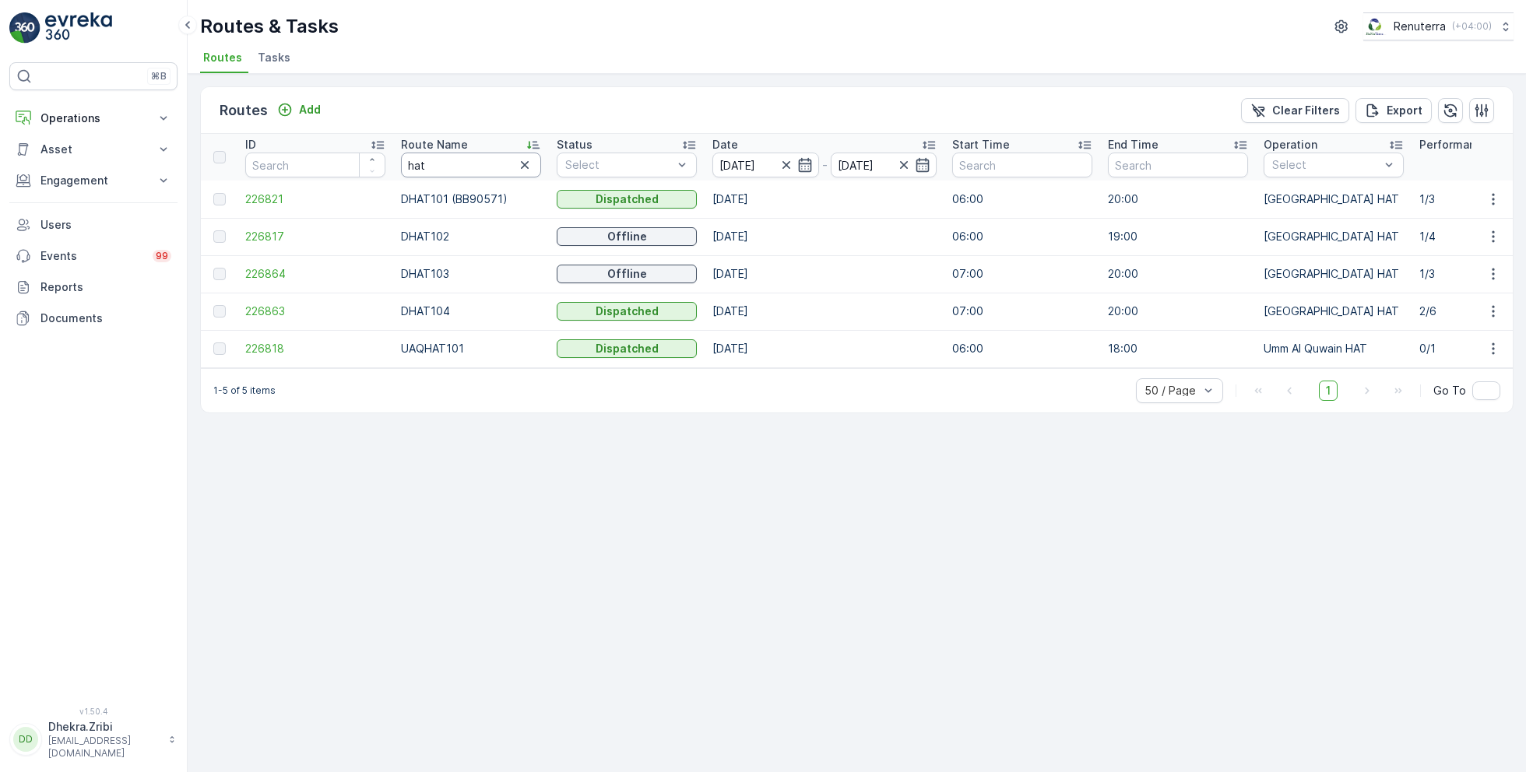
click at [457, 169] on input "hat" at bounding box center [471, 165] width 140 height 25
type input "roro"
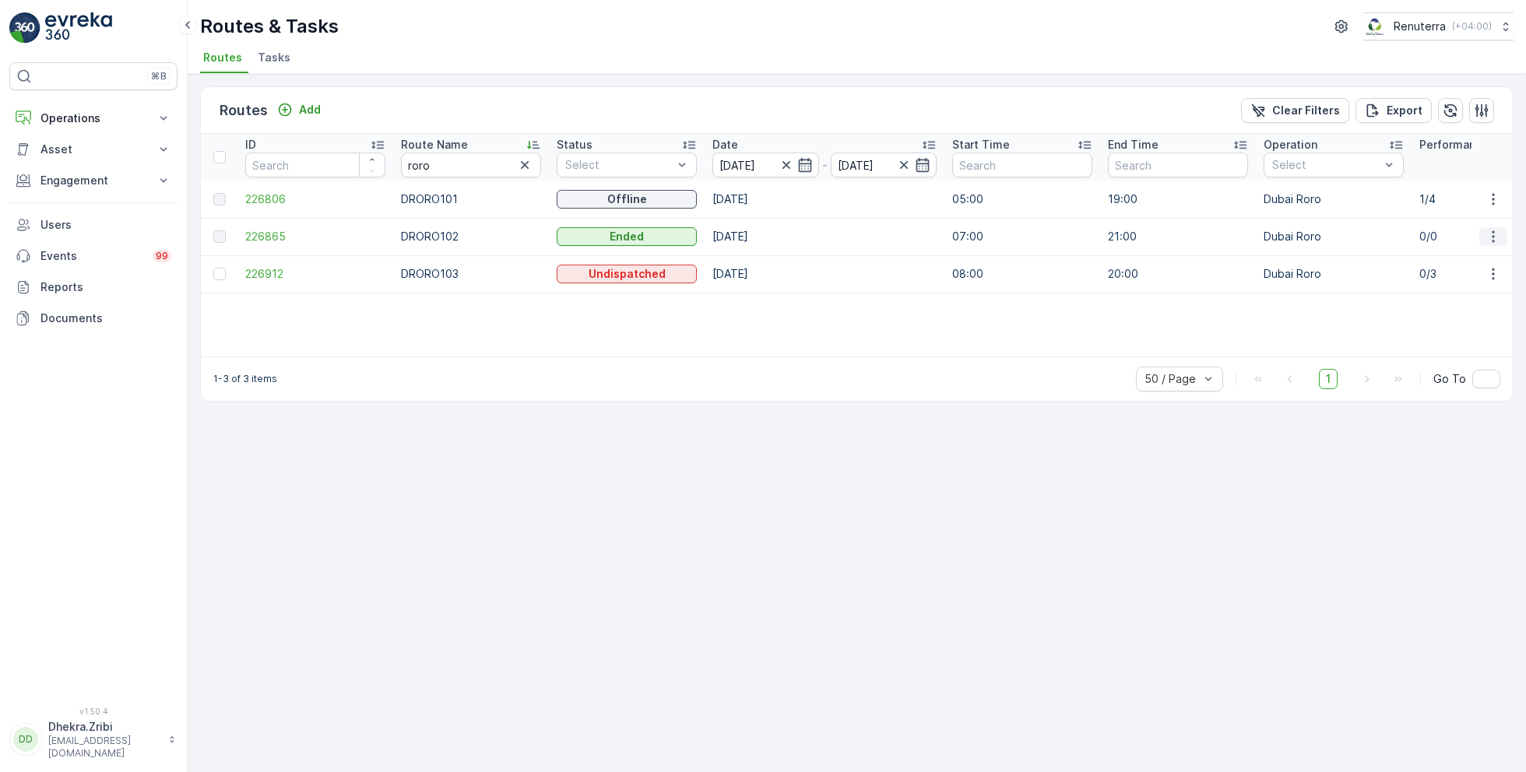
click at [1499, 236] on icon "button" at bounding box center [1493, 237] width 16 height 16
click at [1267, 314] on div "ID Route Name roro Status Select Date 23.09.2025 - 23.09.2025 Start Time End Ti…" at bounding box center [857, 245] width 1312 height 223
click at [273, 198] on span "226806" at bounding box center [315, 200] width 140 height 16
click at [255, 273] on span "226912" at bounding box center [315, 274] width 140 height 16
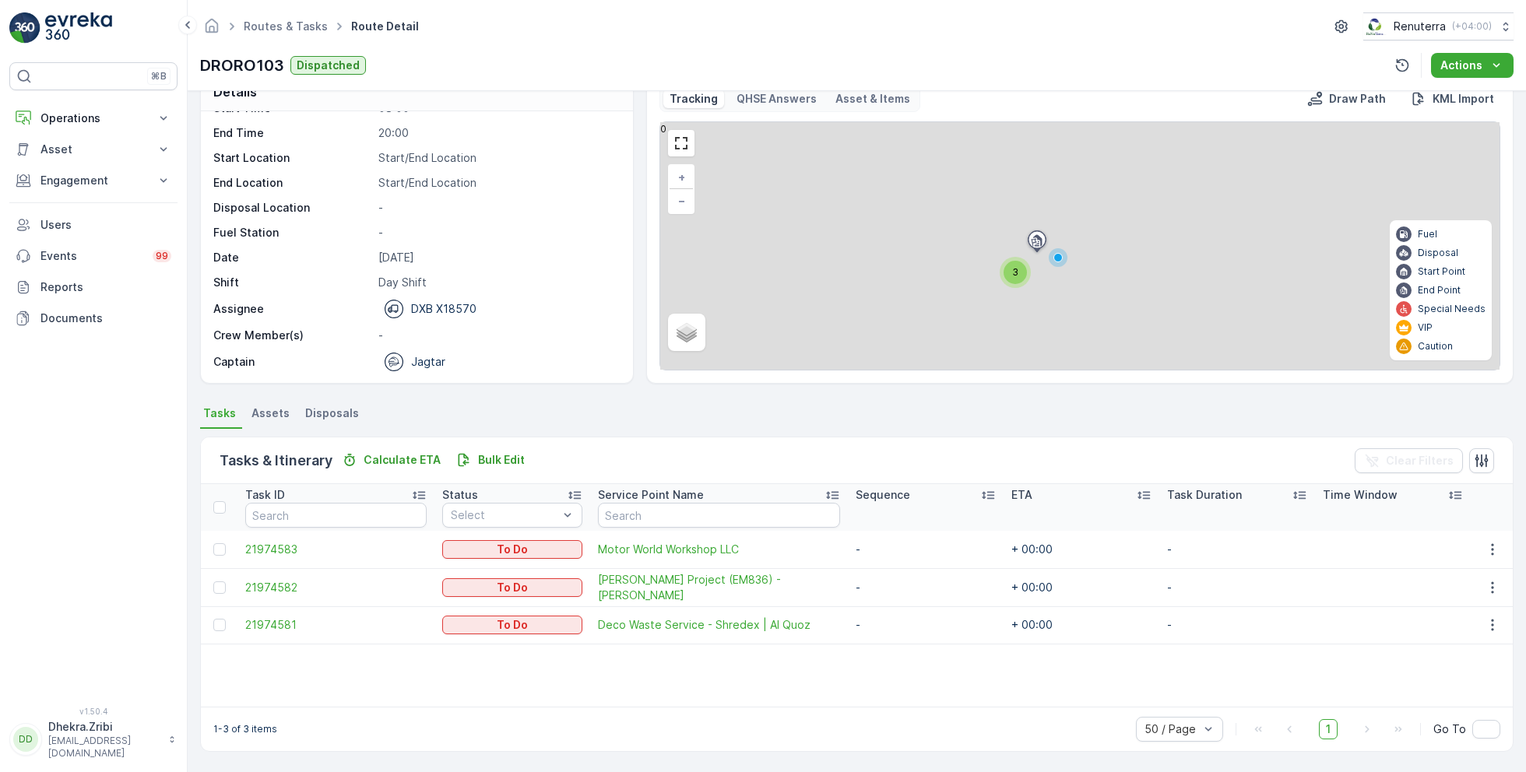
scroll to position [30, 0]
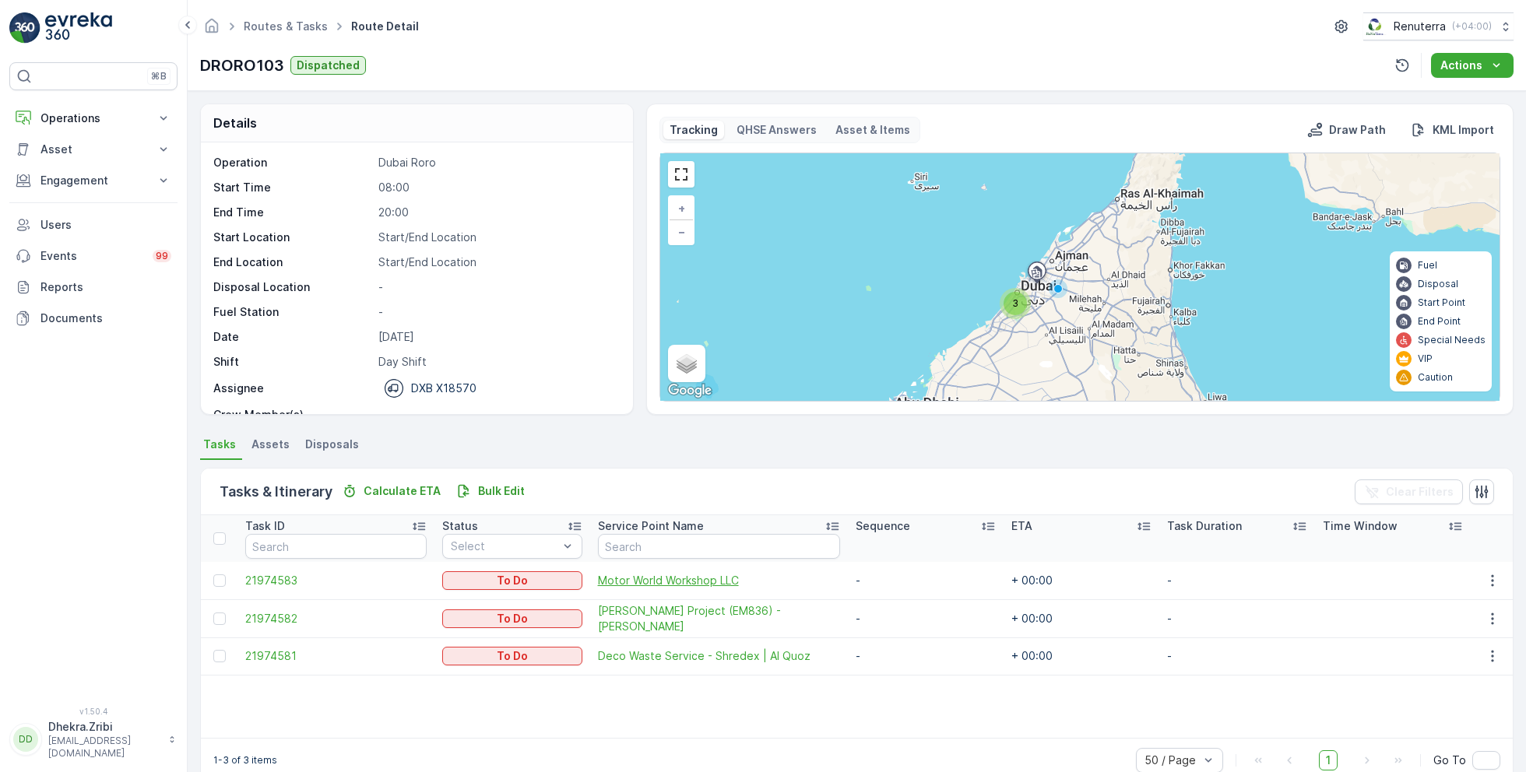
click at [641, 577] on span "Motor World Workshop LLC" at bounding box center [719, 581] width 242 height 16
click at [659, 575] on span "Motor World Workshop LLC" at bounding box center [719, 581] width 242 height 16
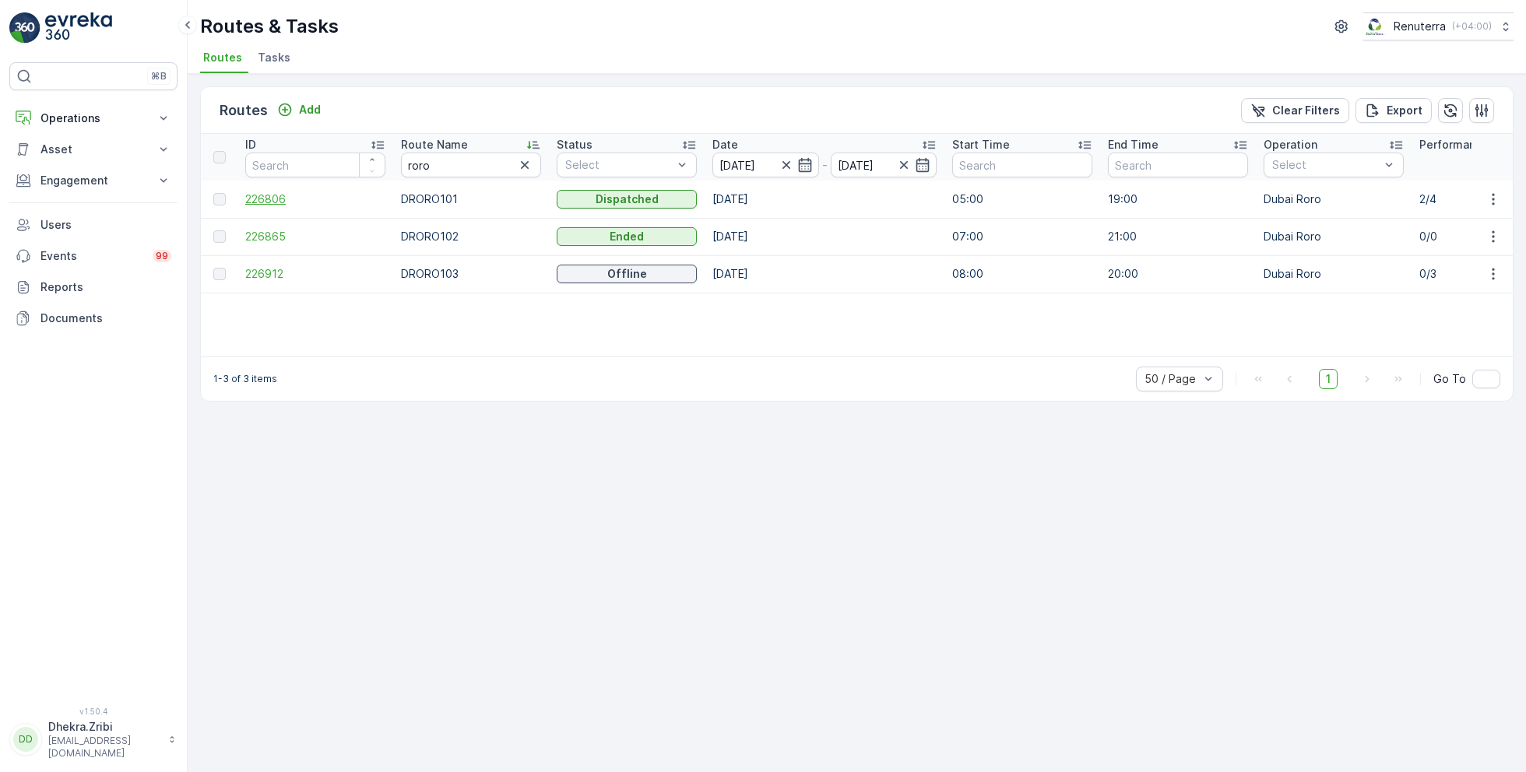
click at [262, 199] on span "226806" at bounding box center [315, 200] width 140 height 16
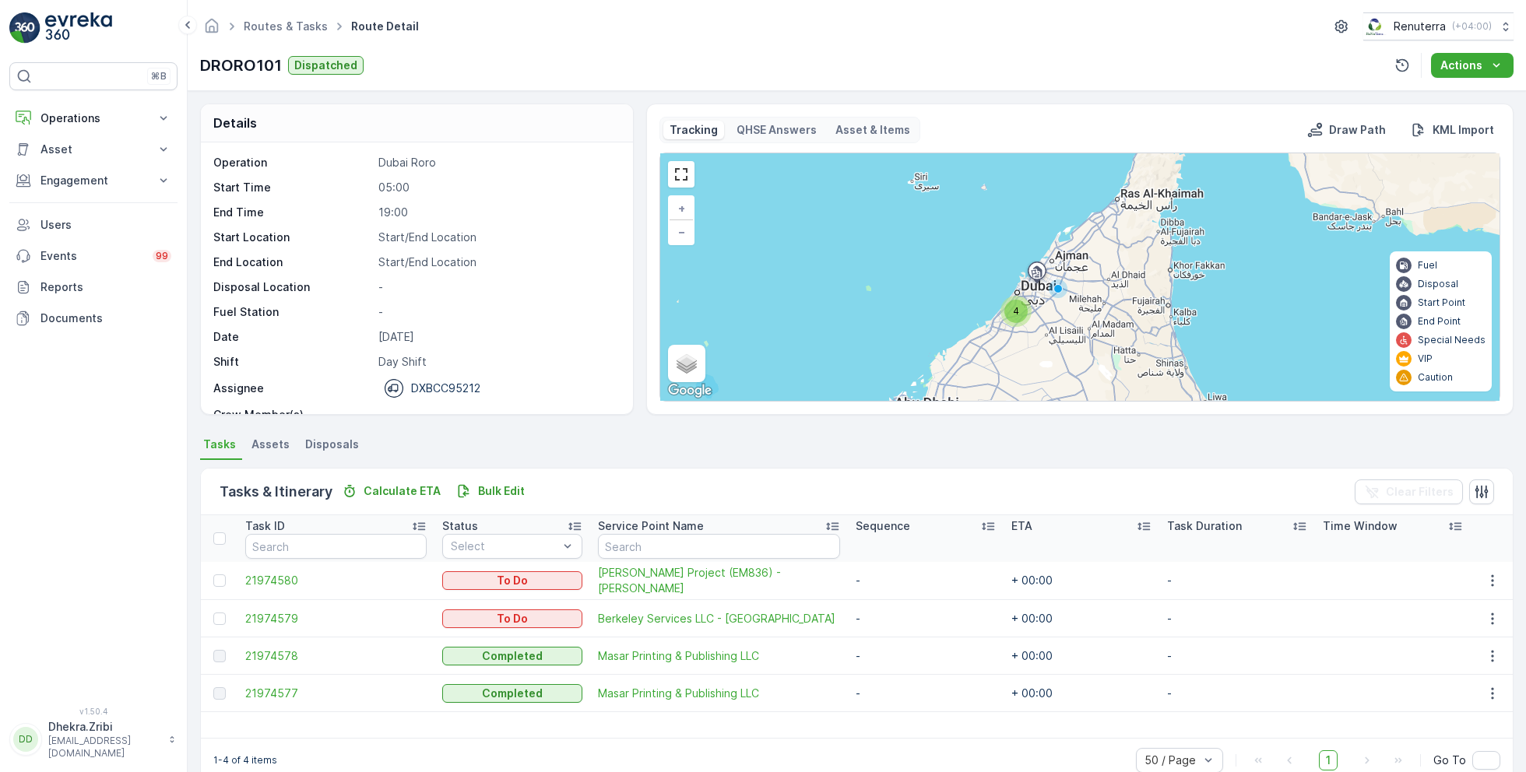
drag, startPoint x: 789, startPoint y: 615, endPoint x: 561, endPoint y: 618, distance: 228.1
drag, startPoint x: 561, startPoint y: 617, endPoint x: 786, endPoint y: 612, distance: 225.1
click at [787, 612] on tr "21974579 To Do Berkeley Services LLC - Meydan South - + 00:00 -" at bounding box center [857, 618] width 1312 height 37
copy tr "Berkeley Services LLC - Meydan South"
